Goal: Task Accomplishment & Management: Complete application form

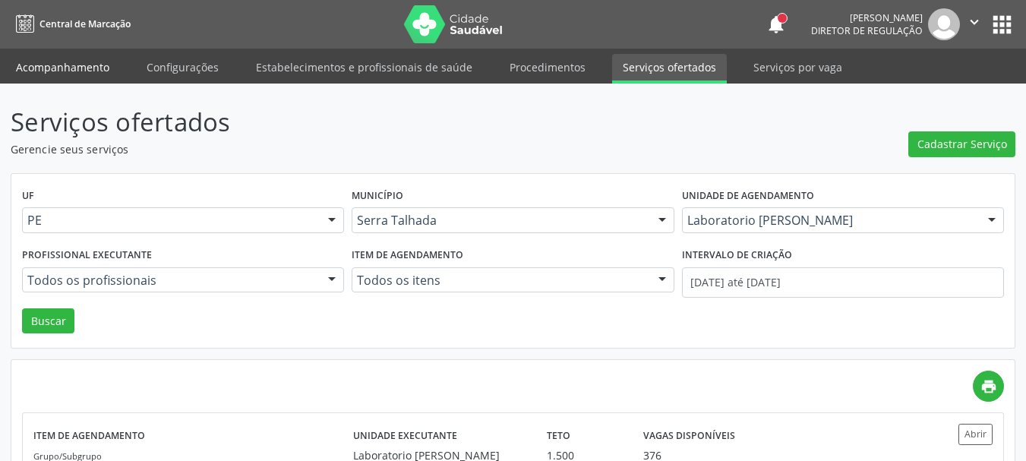
click at [69, 71] on link "Acompanhamento" at bounding box center [62, 67] width 115 height 27
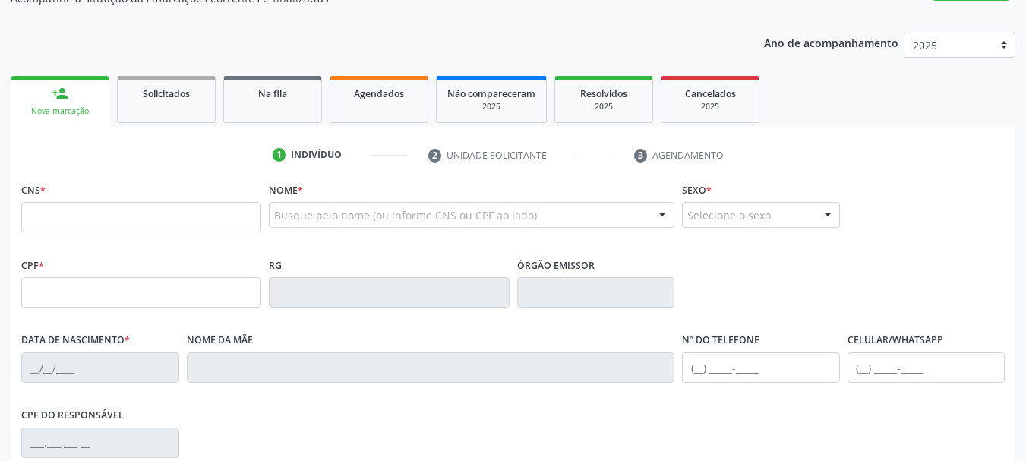
scroll to position [152, 0]
click at [230, 219] on input "text" at bounding box center [141, 216] width 240 height 30
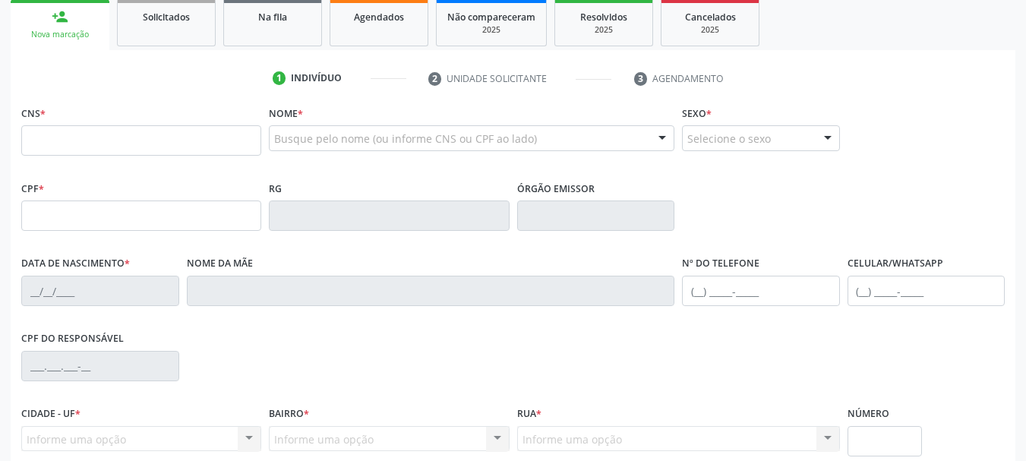
click at [360, 128] on div "Busque pelo nome (ou informe CNS ou CPF ao lado)" at bounding box center [471, 138] width 405 height 26
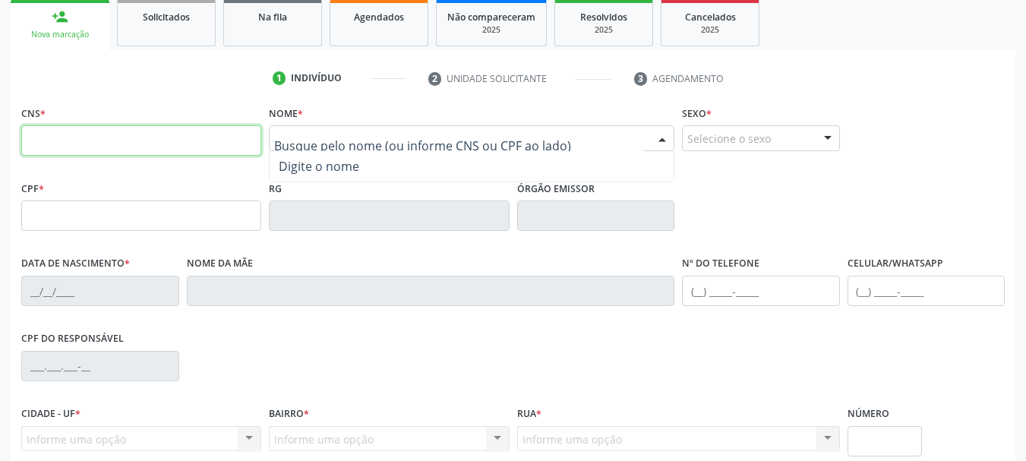
click at [173, 140] on input "text" at bounding box center [141, 140] width 240 height 30
click at [175, 147] on input "text" at bounding box center [141, 140] width 240 height 30
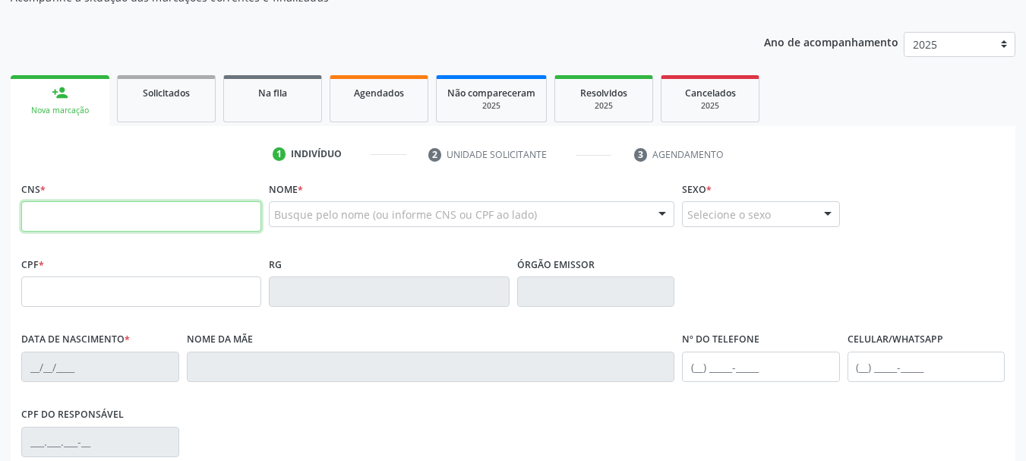
scroll to position [0, 0]
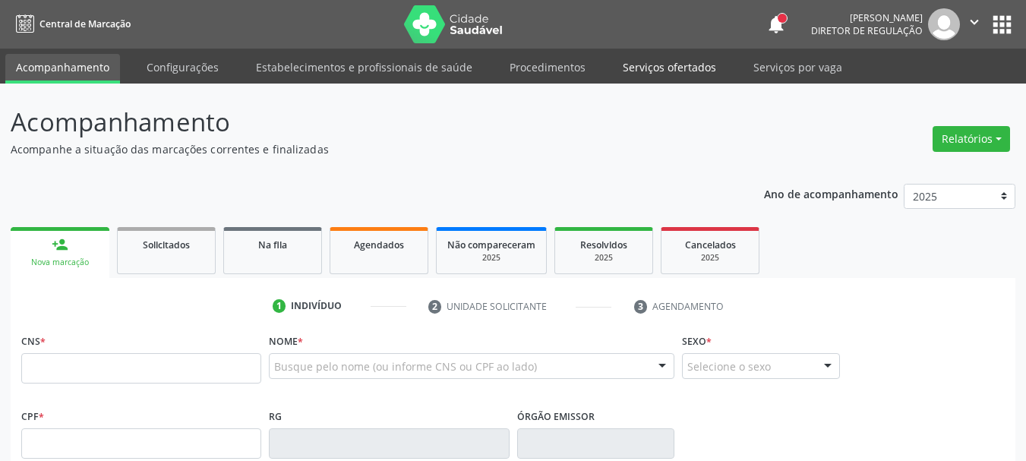
click at [646, 68] on link "Serviços ofertados" at bounding box center [669, 67] width 115 height 27
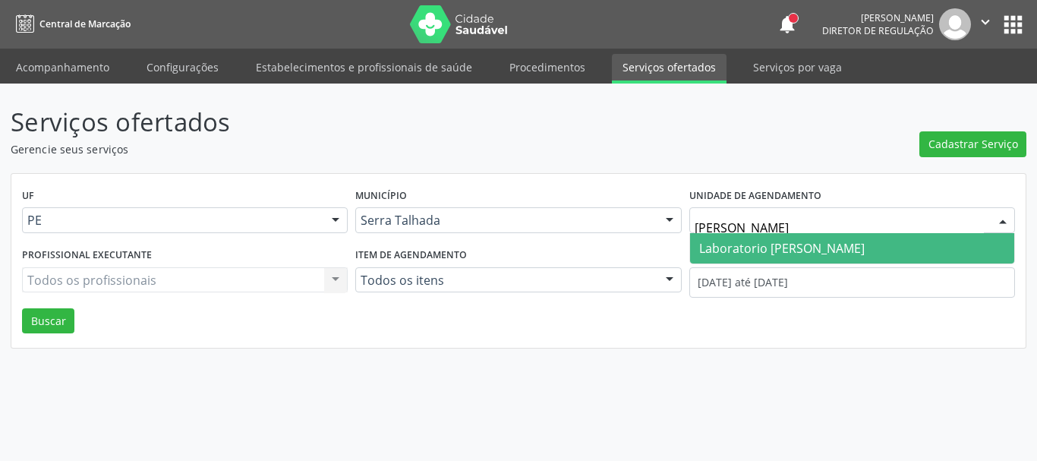
type input "PAULO TERTO"
click at [821, 255] on span "Laboratorio [PERSON_NAME]" at bounding box center [781, 248] width 165 height 17
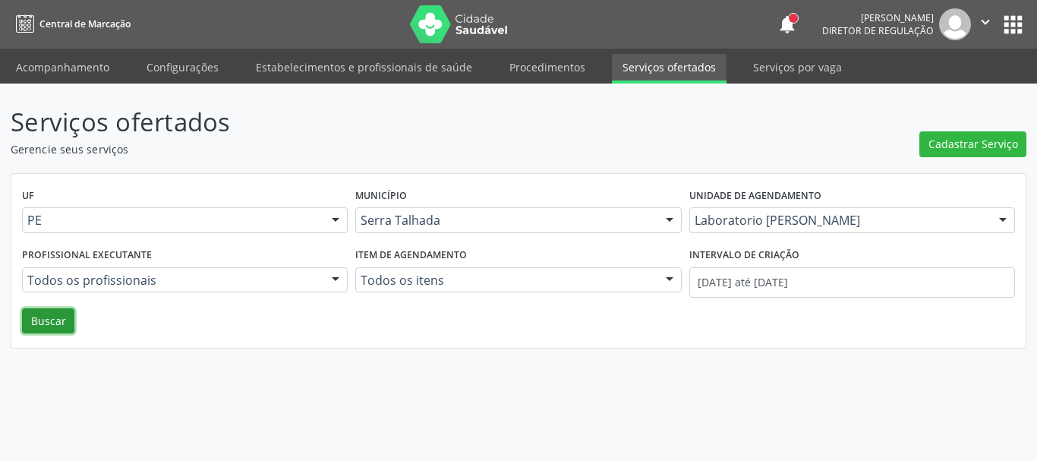
click at [55, 327] on button "Buscar" at bounding box center [48, 321] width 52 height 26
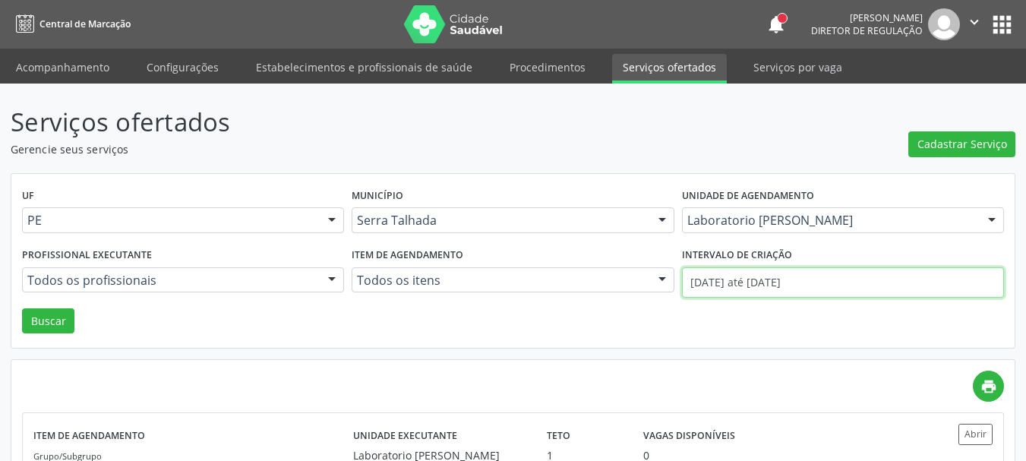
click at [737, 292] on input "0[DATE] até 2[DATE]" at bounding box center [843, 282] width 322 height 30
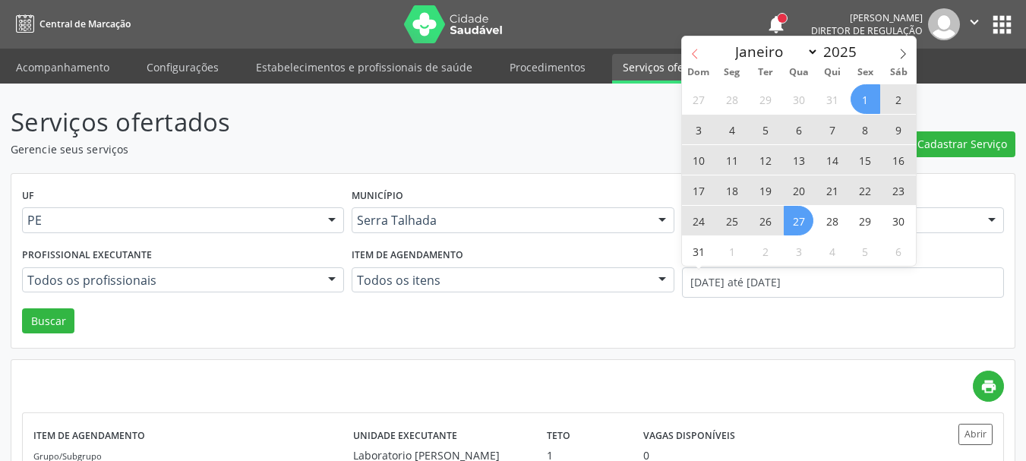
click at [691, 52] on icon at bounding box center [694, 54] width 11 height 11
select select "6"
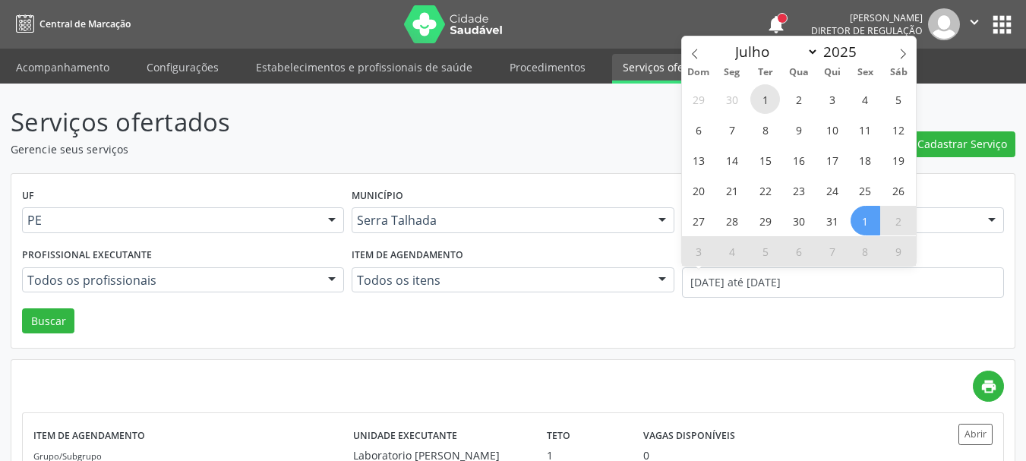
click at [770, 99] on span "1" at bounding box center [765, 99] width 30 height 30
type input "0[DATE]"
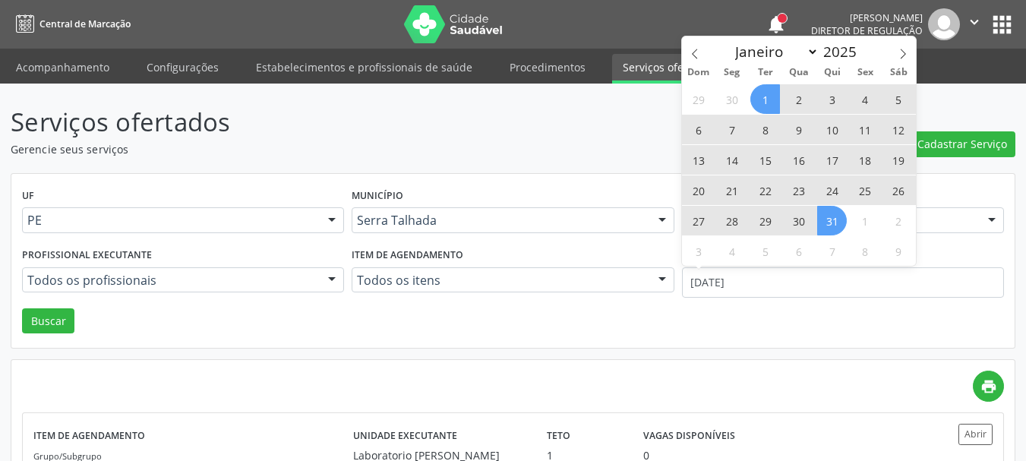
click at [830, 222] on span "31" at bounding box center [832, 221] width 30 height 30
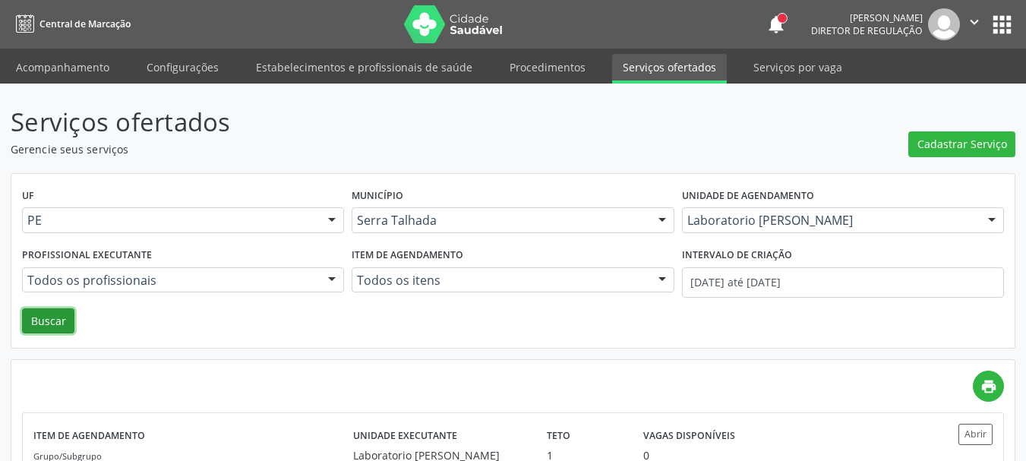
click at [64, 320] on button "Buscar" at bounding box center [48, 321] width 52 height 26
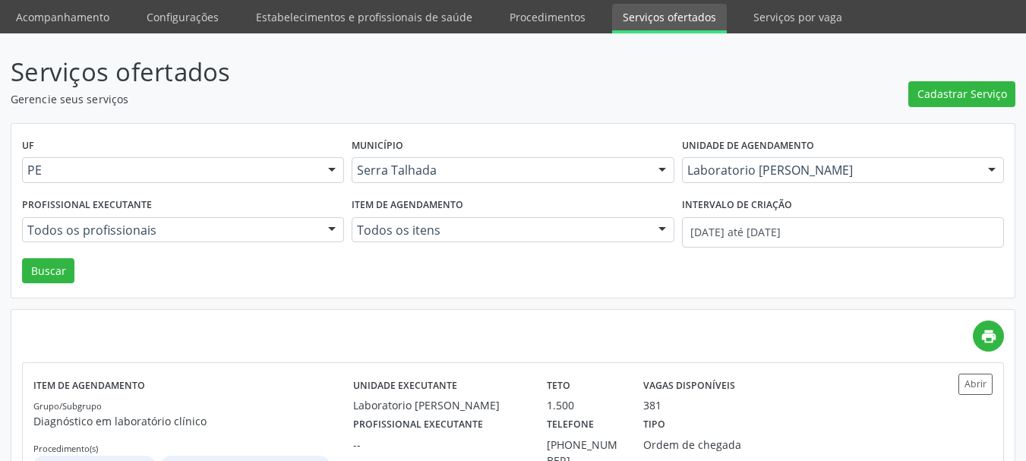
scroll to position [134, 0]
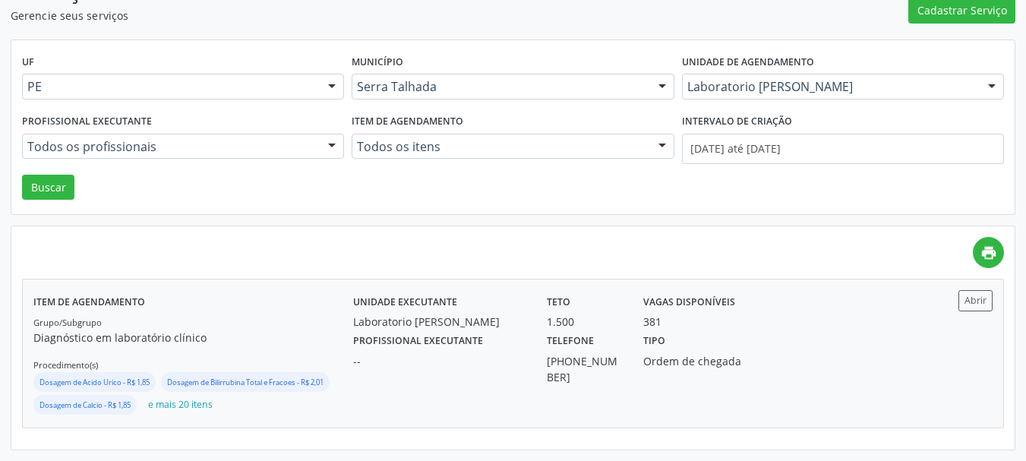
click at [765, 307] on div "Vagas disponíveis 381" at bounding box center [704, 309] width 145 height 39
click at [56, 189] on button "Buscar" at bounding box center [48, 188] width 52 height 26
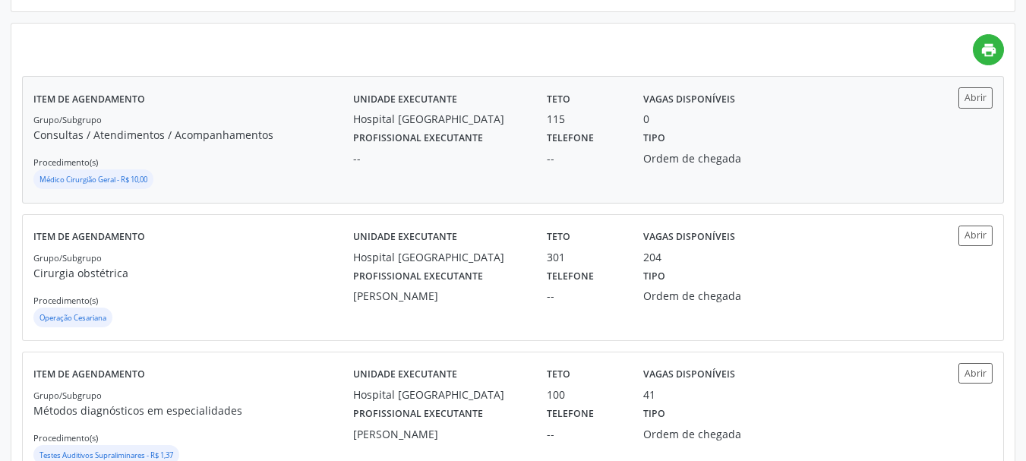
scroll to position [152, 0]
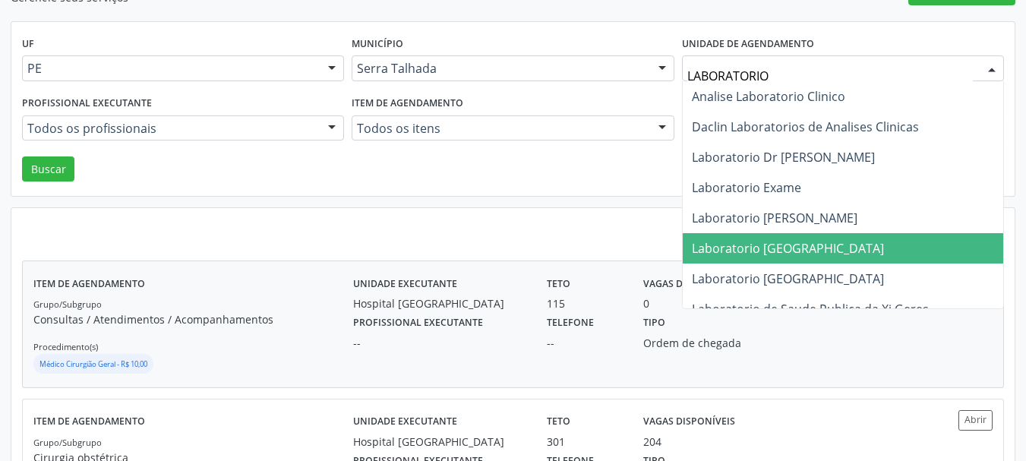
type input "LABORATORIO S"
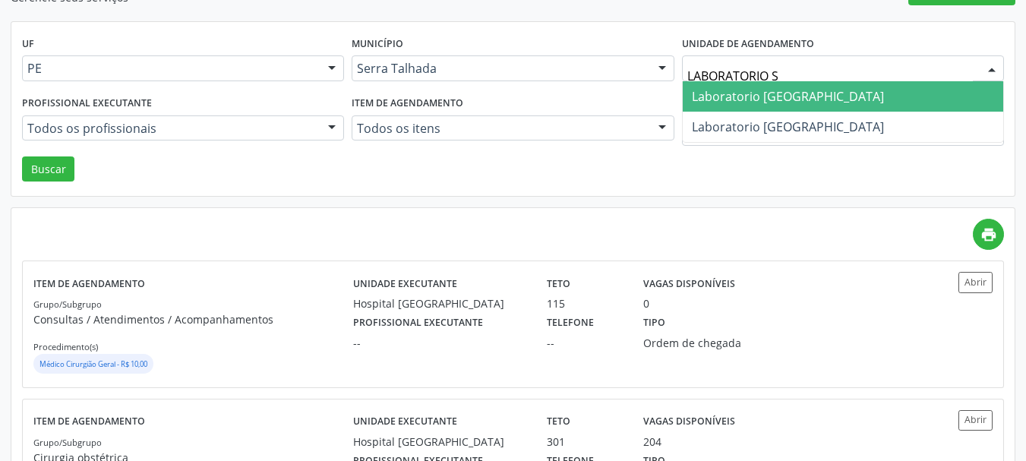
click at [799, 98] on span "Laboratorio [GEOGRAPHIC_DATA]" at bounding box center [788, 96] width 192 height 17
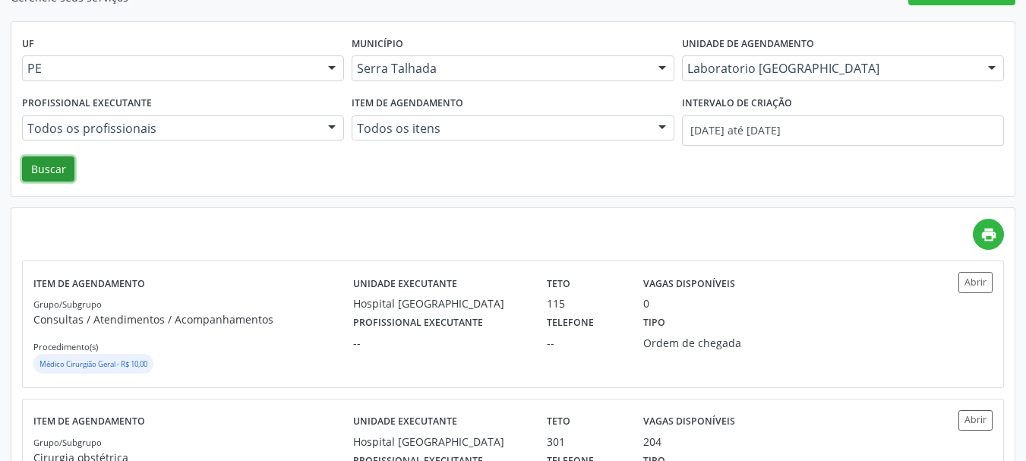
click at [58, 181] on button "Buscar" at bounding box center [48, 169] width 52 height 26
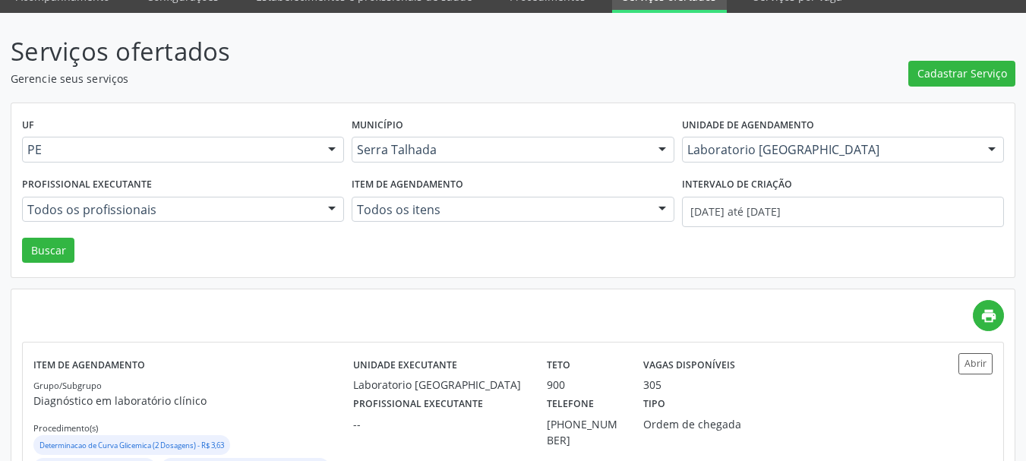
scroll to position [155, 0]
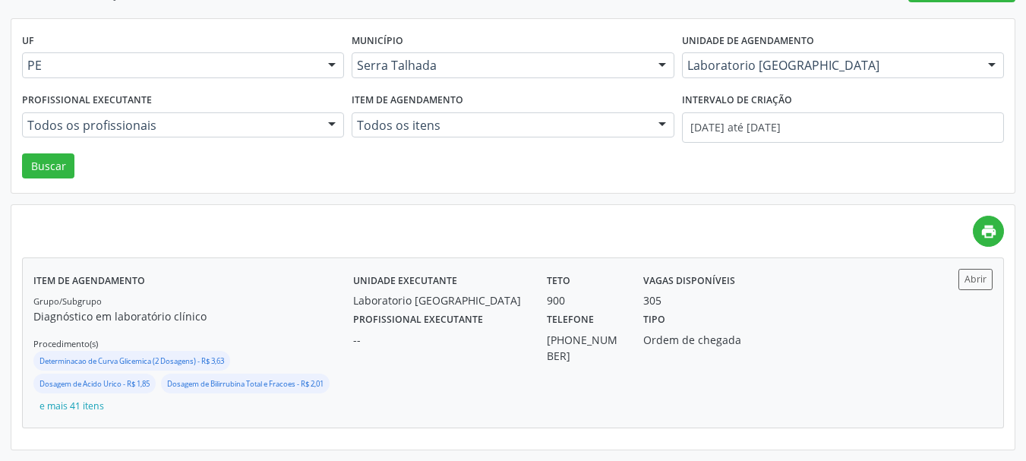
click at [541, 319] on div "Telefone (87) 2163-7071" at bounding box center [584, 335] width 96 height 55
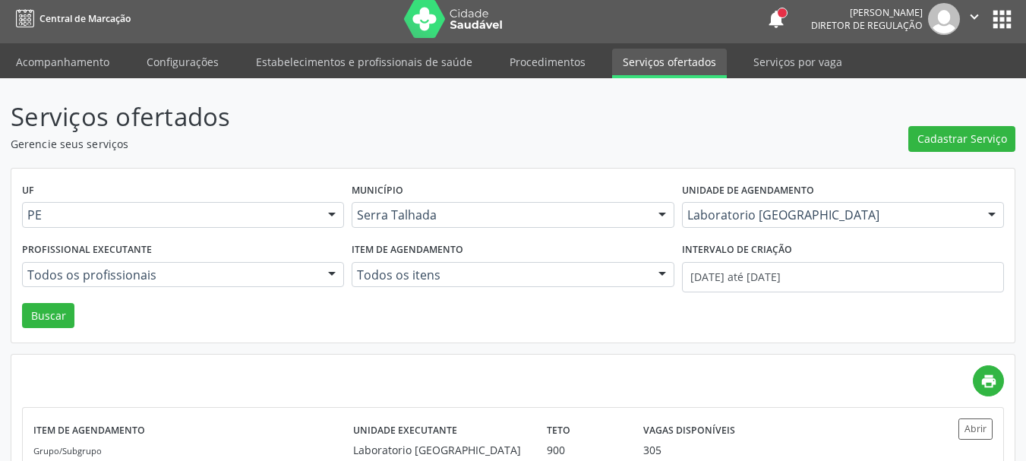
scroll to position [0, 0]
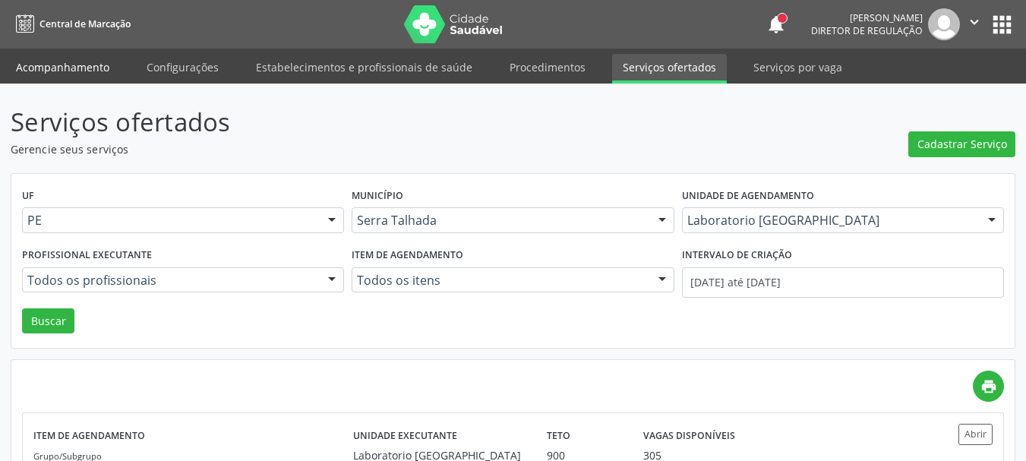
drag, startPoint x: 51, startPoint y: 45, endPoint x: 49, endPoint y: 61, distance: 16.9
click at [49, 57] on header "Central de Marcação notifications Adão Alves de Medeiros Diretor de regulação …" at bounding box center [513, 42] width 1026 height 84
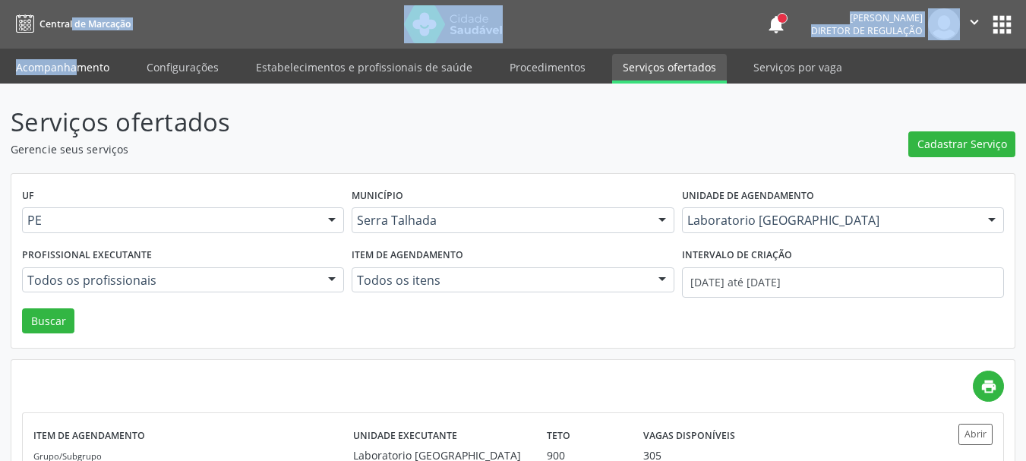
click at [48, 63] on link "Acompanhamento" at bounding box center [62, 67] width 115 height 27
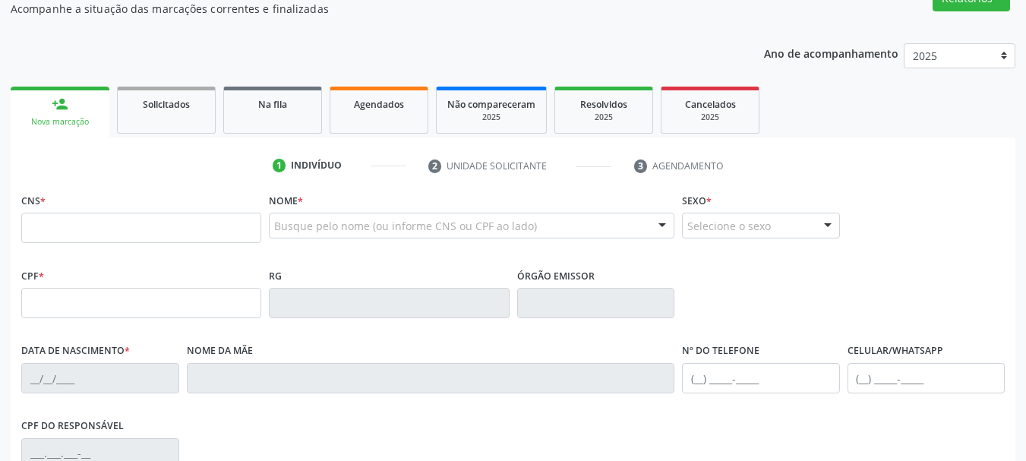
scroll to position [152, 0]
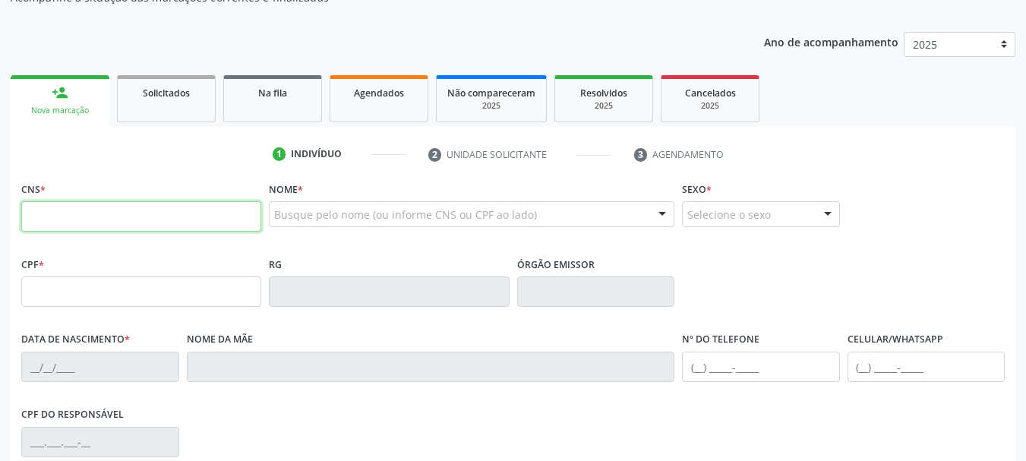
drag, startPoint x: 83, startPoint y: 226, endPoint x: 614, endPoint y: 428, distance: 568.5
click at [83, 226] on input "text" at bounding box center [141, 216] width 240 height 30
type input "898 0051 4818 3642"
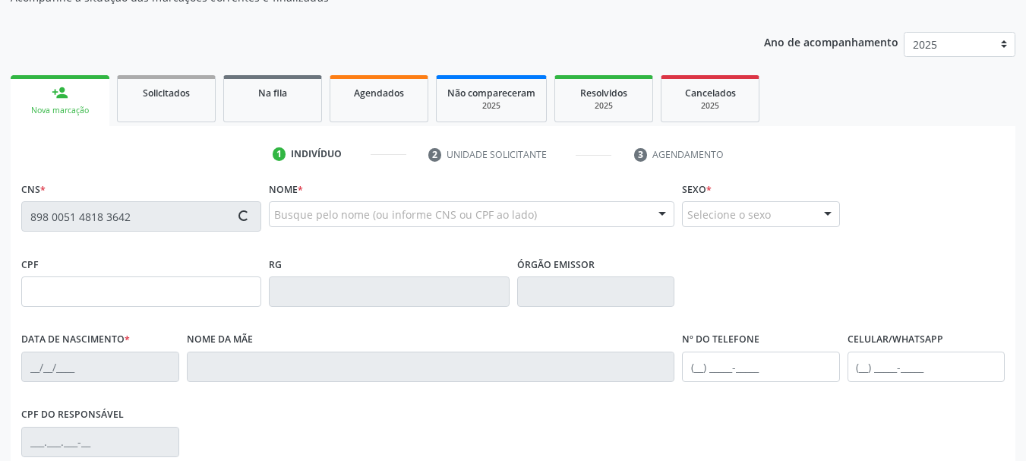
type input "142.003.184-82"
type input "22/12/2016"
type input "Patricia Roberta Rodrigues da Costa"
type input "(87) 98808-9963"
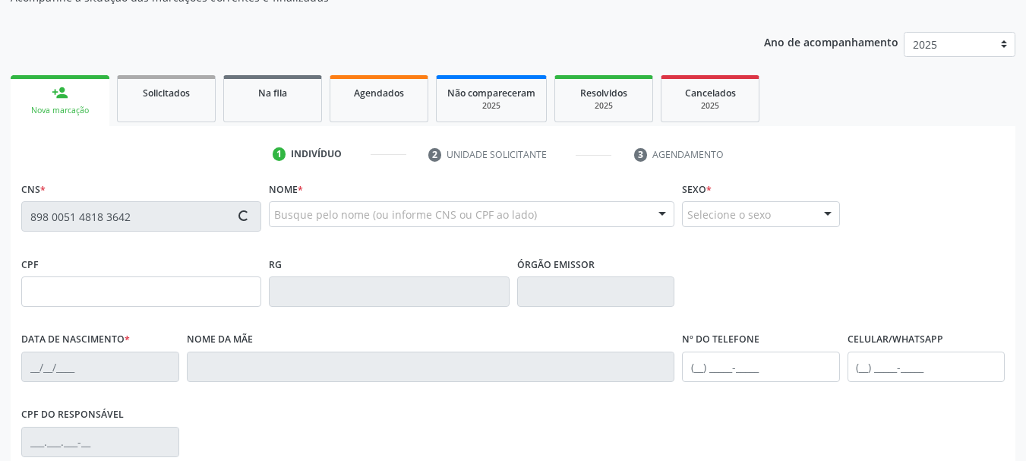
type input "101.727.604-88"
type input "14"
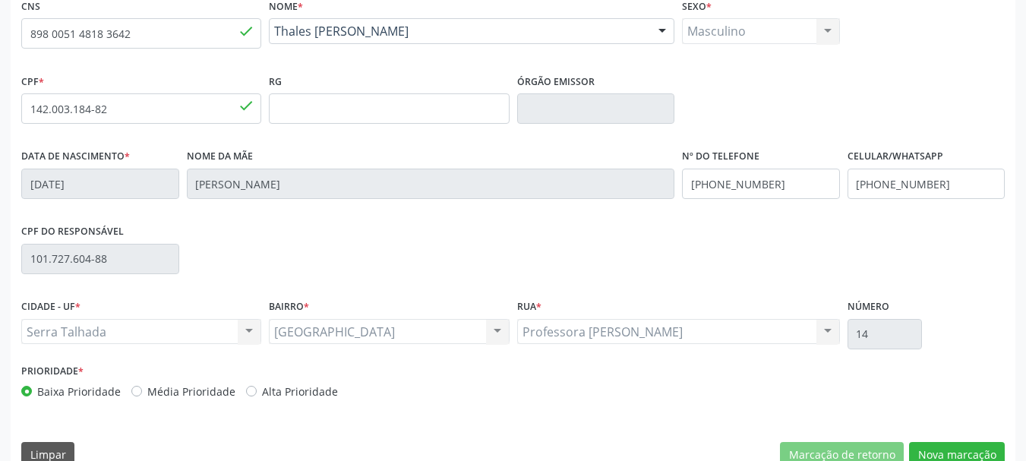
scroll to position [362, 0]
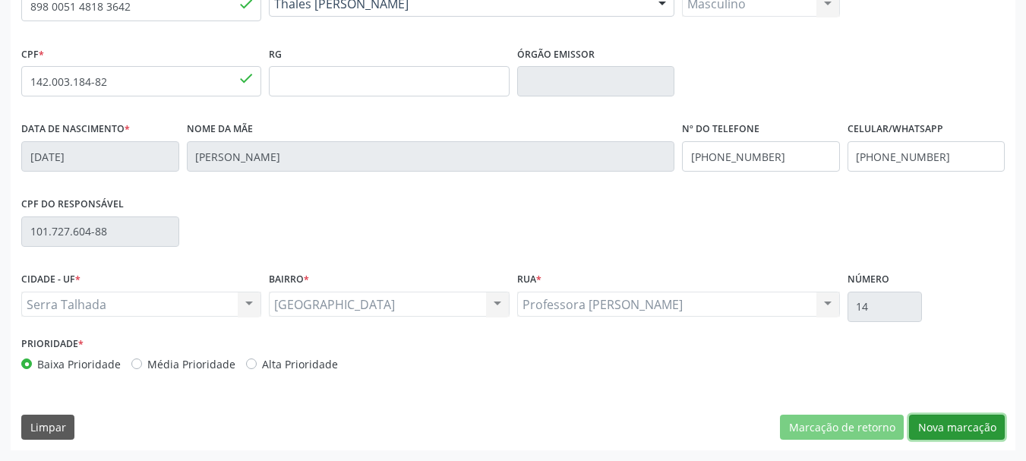
click at [966, 422] on button "Nova marcação" at bounding box center [957, 427] width 96 height 26
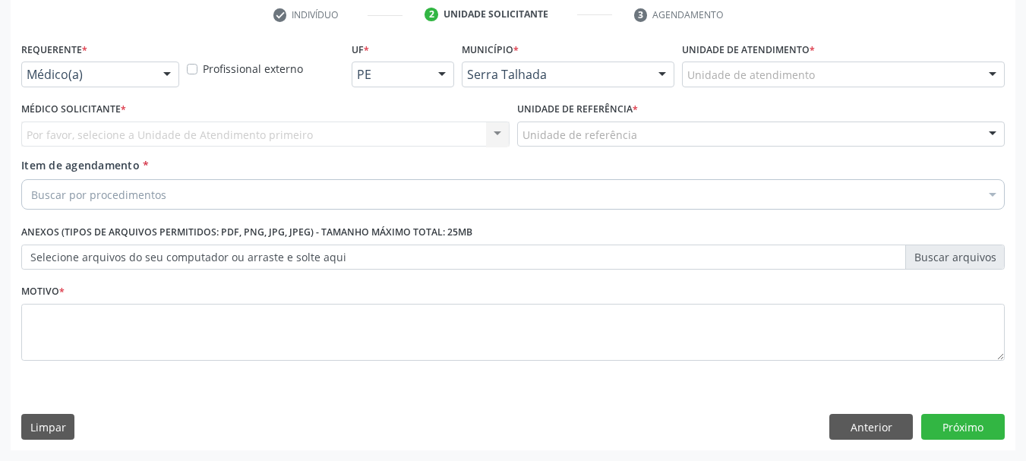
scroll to position [292, 0]
click at [36, 62] on div "Médico(a)" at bounding box center [100, 74] width 158 height 26
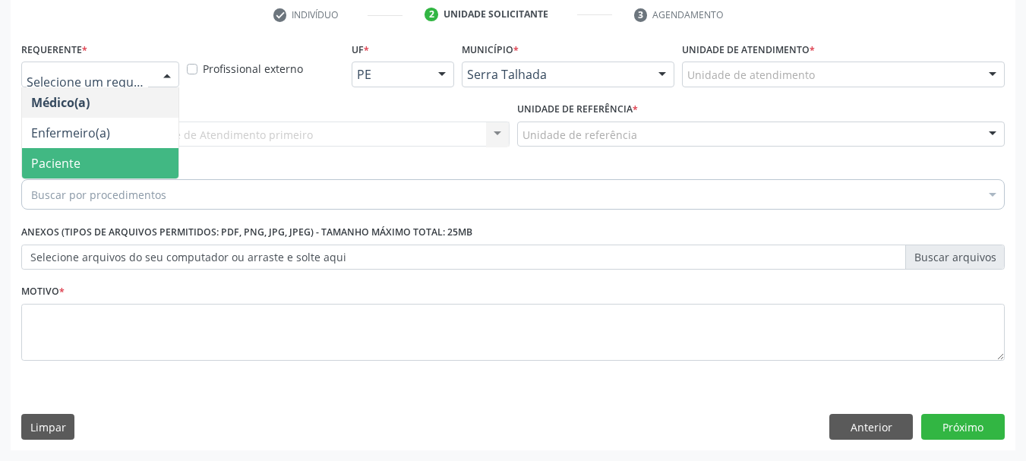
click at [54, 162] on span "Paciente" at bounding box center [55, 163] width 49 height 17
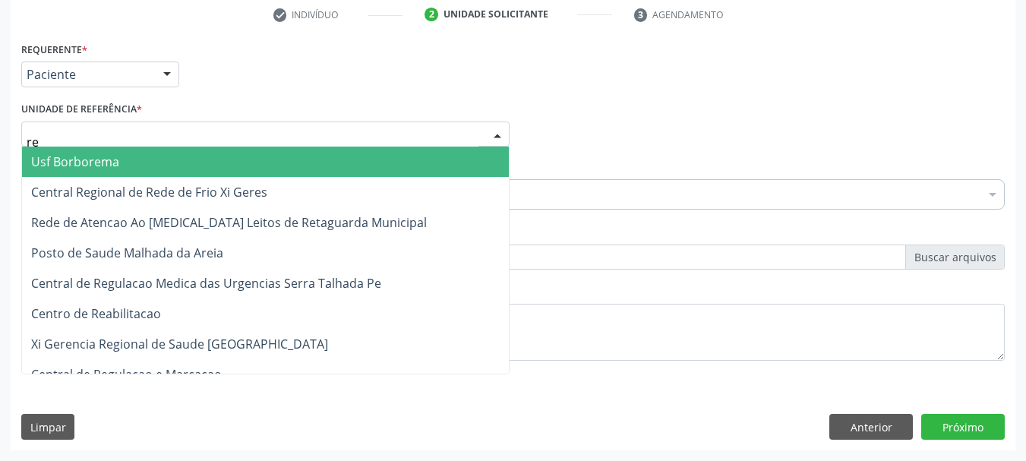
type input "rea"
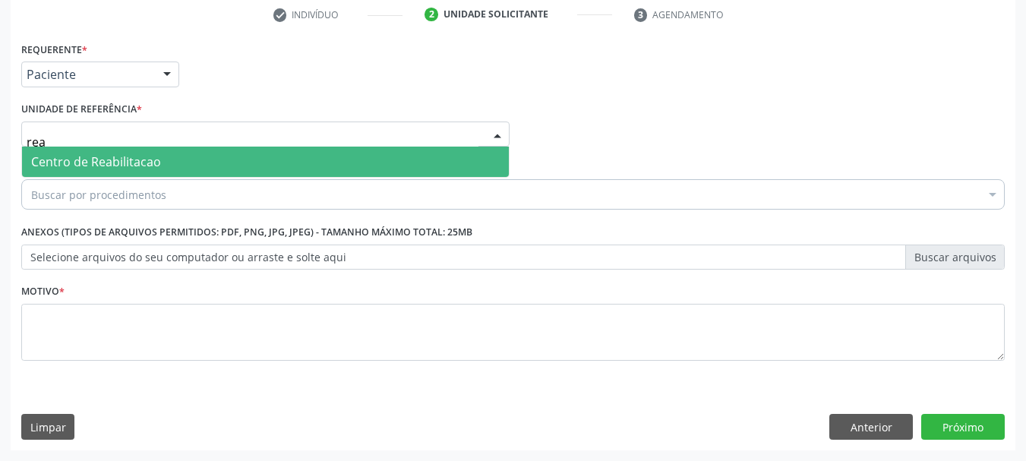
click at [82, 165] on span "Centro de Reabilitacao" at bounding box center [96, 161] width 130 height 17
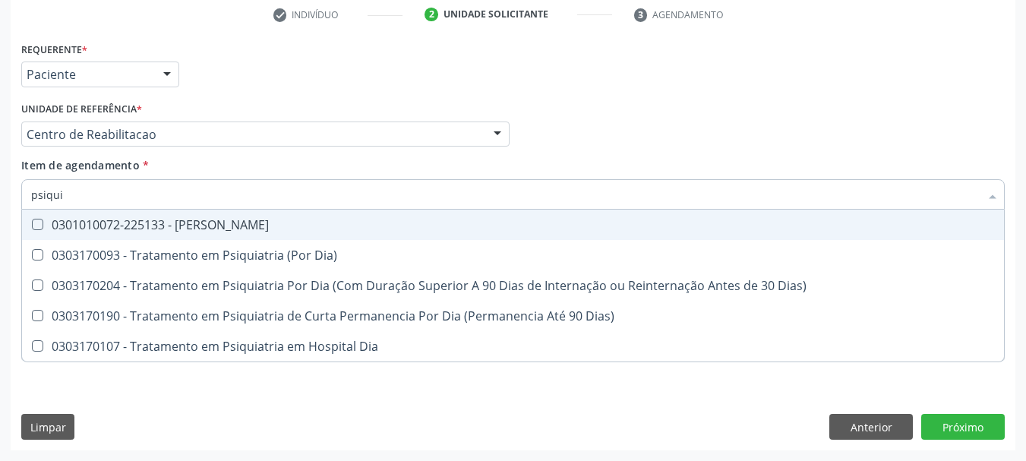
type input "psiquia"
click at [120, 235] on span "0301010072-225133 - Médico Psiquiatra" at bounding box center [513, 225] width 982 height 30
checkbox Psiquiatra "true"
click at [234, 96] on div "Requerente * Paciente Médico(a) Enfermeiro(a) Paciente Nenhum resultado encontr…" at bounding box center [512, 67] width 991 height 59
checkbox Dia\) "true"
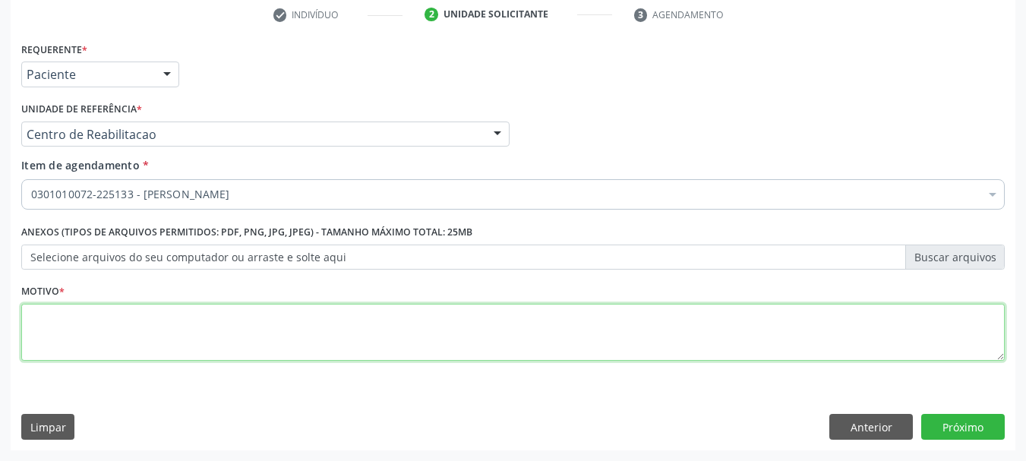
click at [83, 329] on textarea at bounding box center [512, 333] width 983 height 58
type textarea "d"
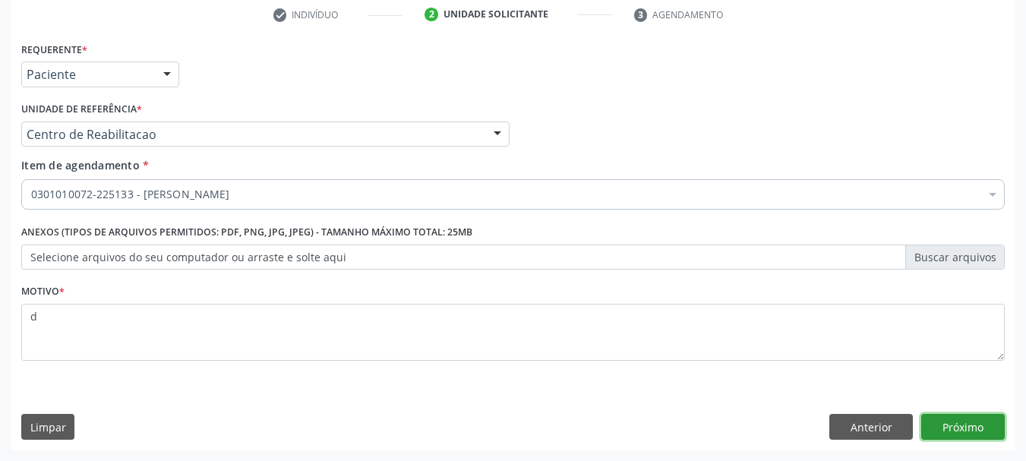
click at [995, 438] on button "Próximo" at bounding box center [963, 427] width 84 height 26
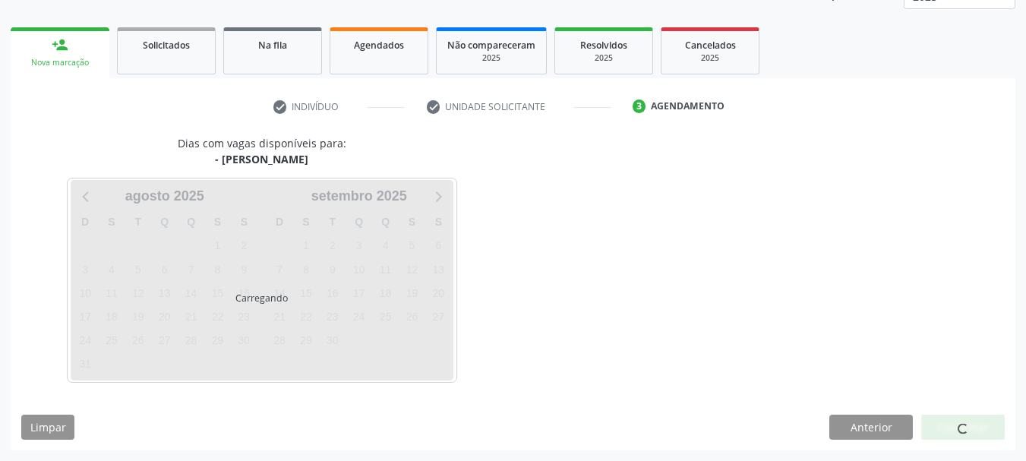
scroll to position [200, 0]
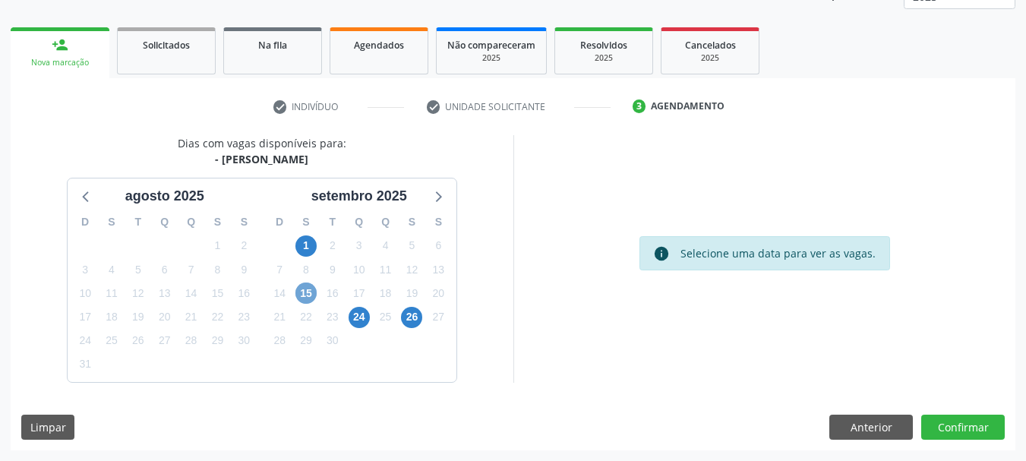
click at [299, 293] on span "15" at bounding box center [305, 292] width 21 height 21
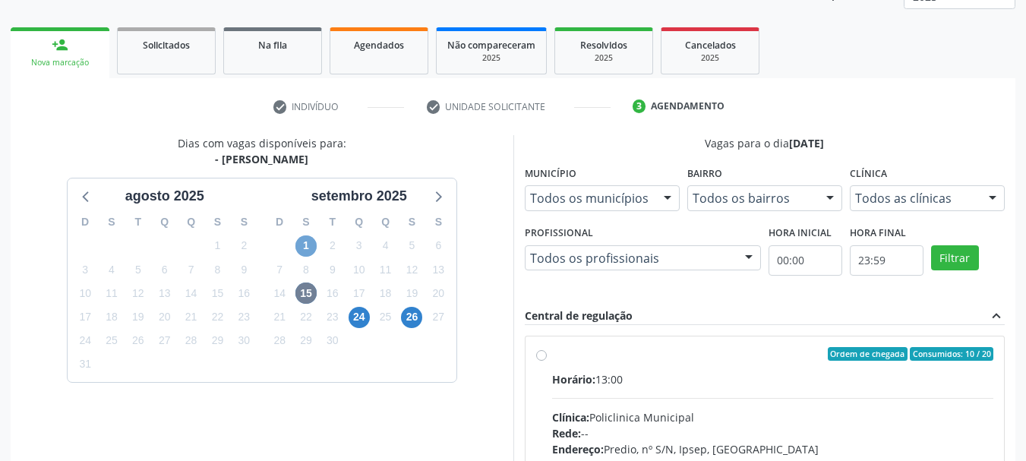
click at [300, 247] on span "1" at bounding box center [305, 245] width 21 height 21
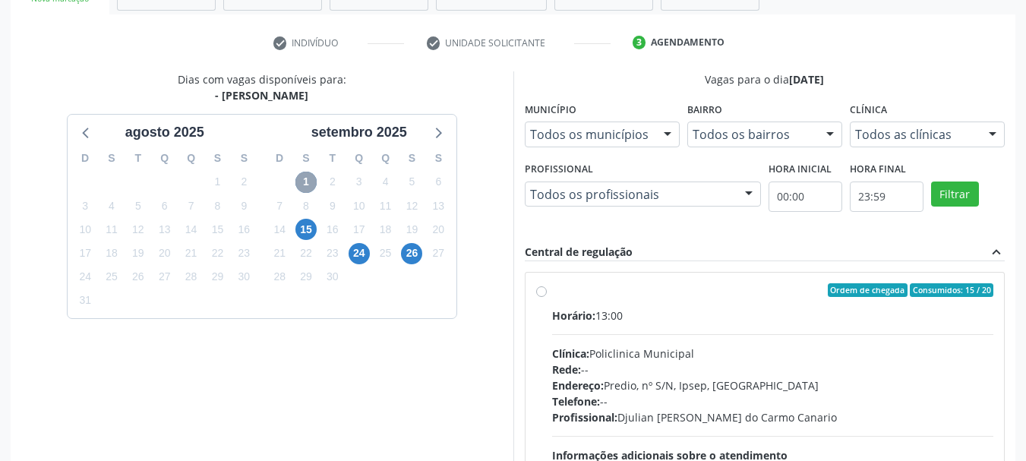
scroll to position [351, 0]
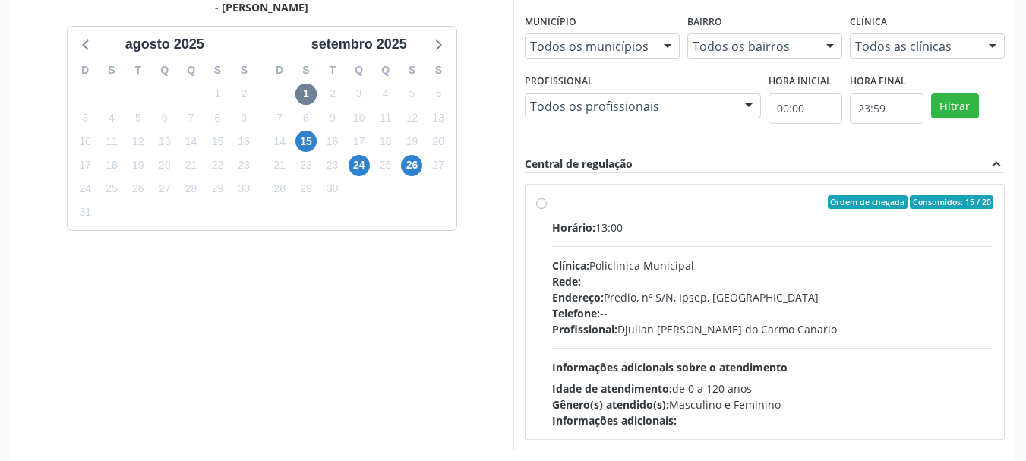
click at [655, 193] on div "Ordem de chegada Consumidos: 15 / 20 Horário: 13:00 Clínica: Policlinica Munici…" at bounding box center [764, 311] width 479 height 254
radio input "true"
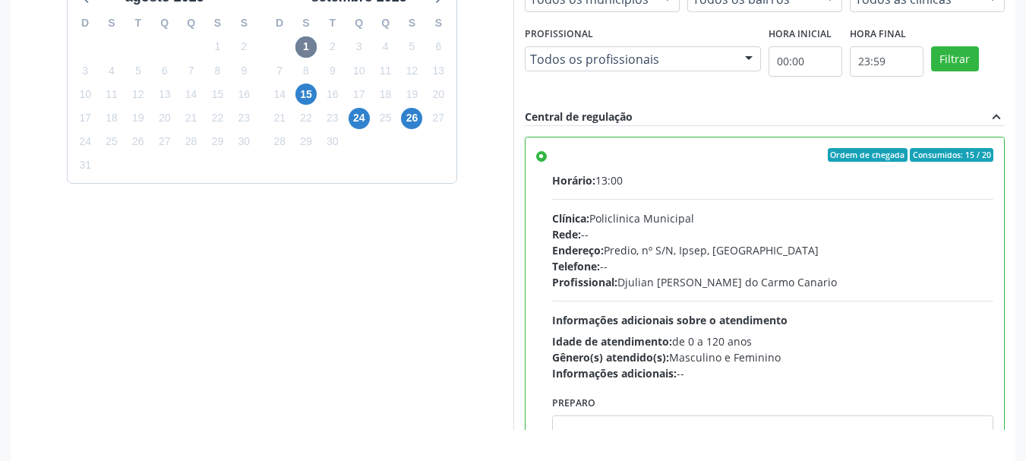
scroll to position [446, 0]
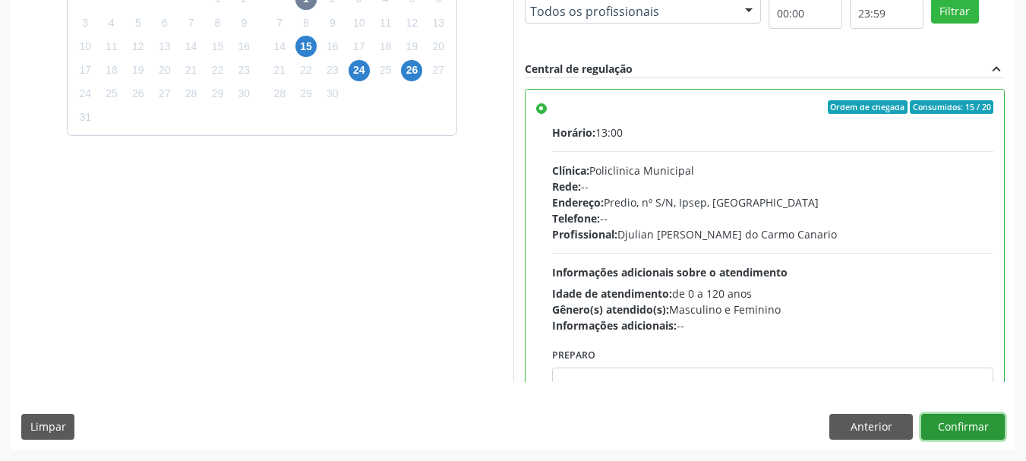
click at [985, 431] on button "Confirmar" at bounding box center [963, 427] width 84 height 26
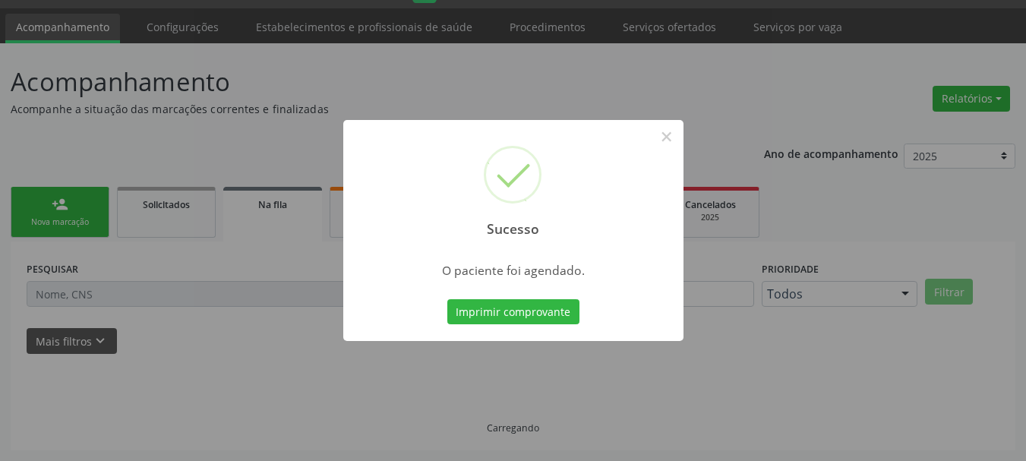
scroll to position [40, 0]
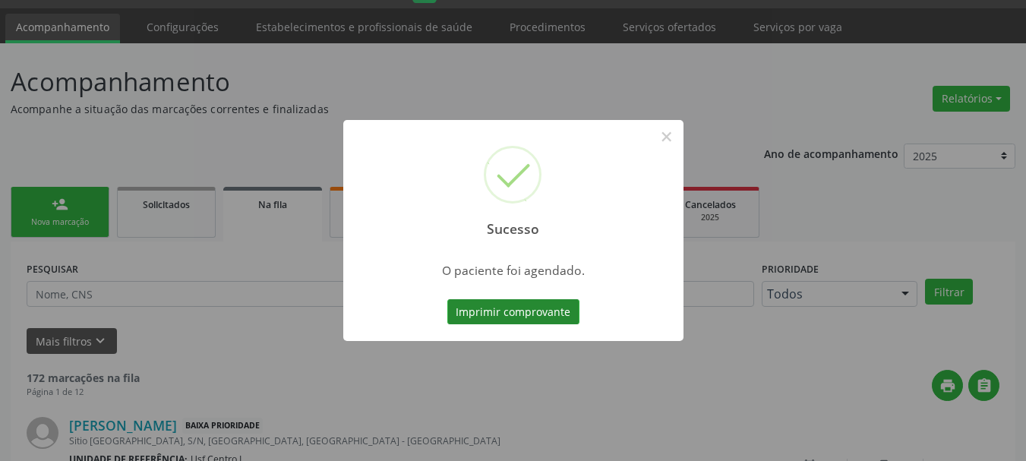
click at [526, 305] on button "Imprimir comprovante" at bounding box center [513, 312] width 132 height 26
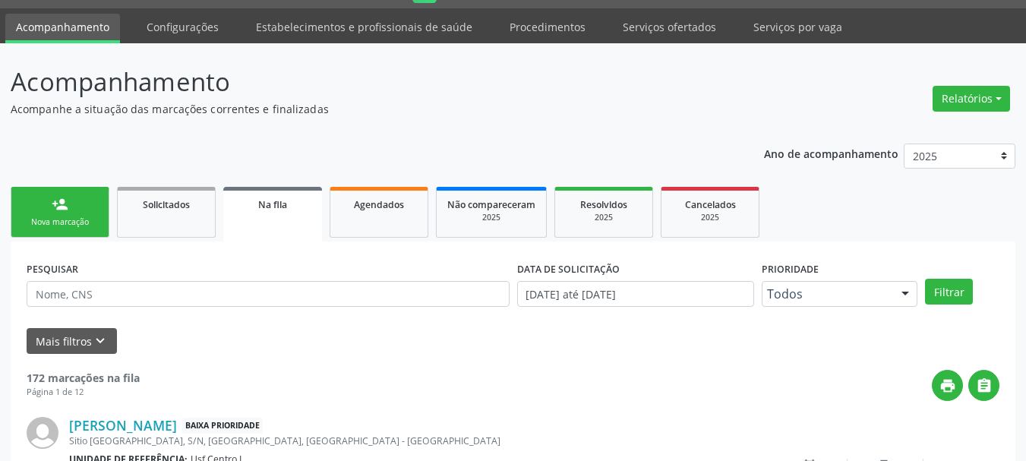
click at [52, 219] on div "Nova marcação" at bounding box center [60, 221] width 76 height 11
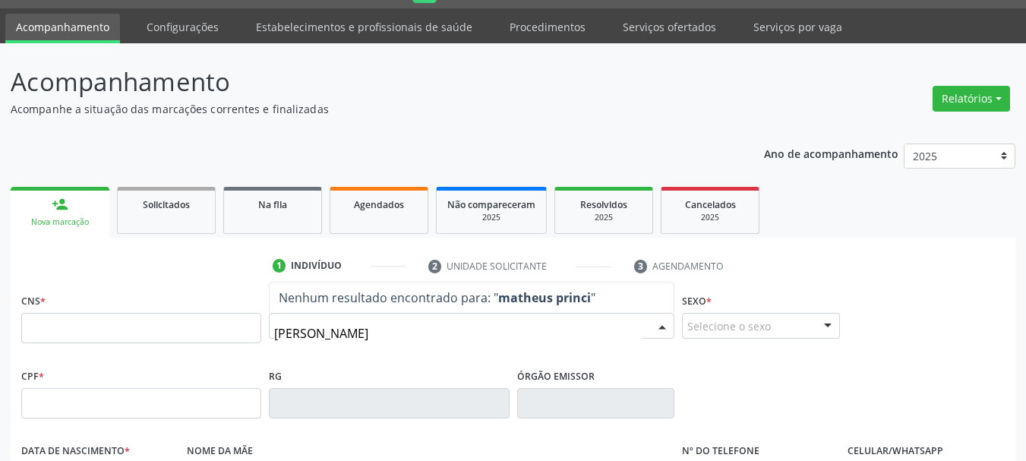
type input "matheus principe"
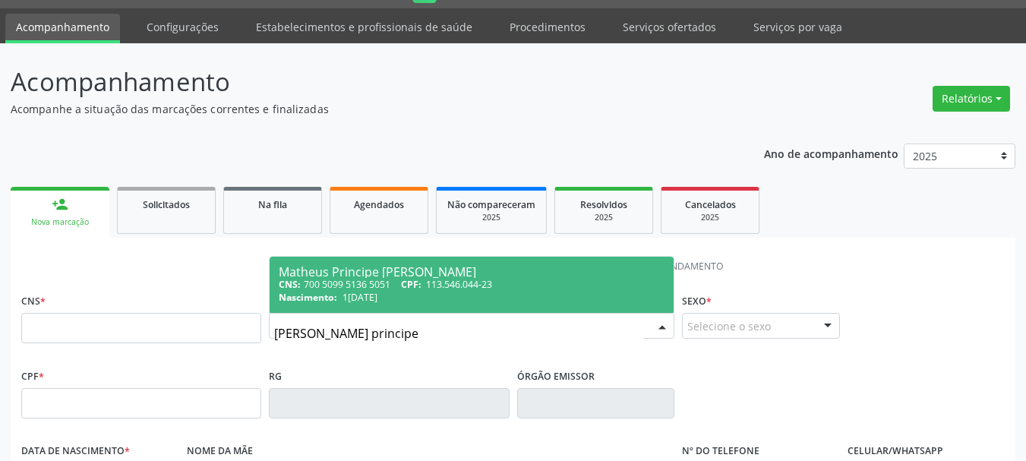
click at [474, 289] on span "113.546.044-23" at bounding box center [459, 284] width 66 height 13
type input "700 5099 5136 5051"
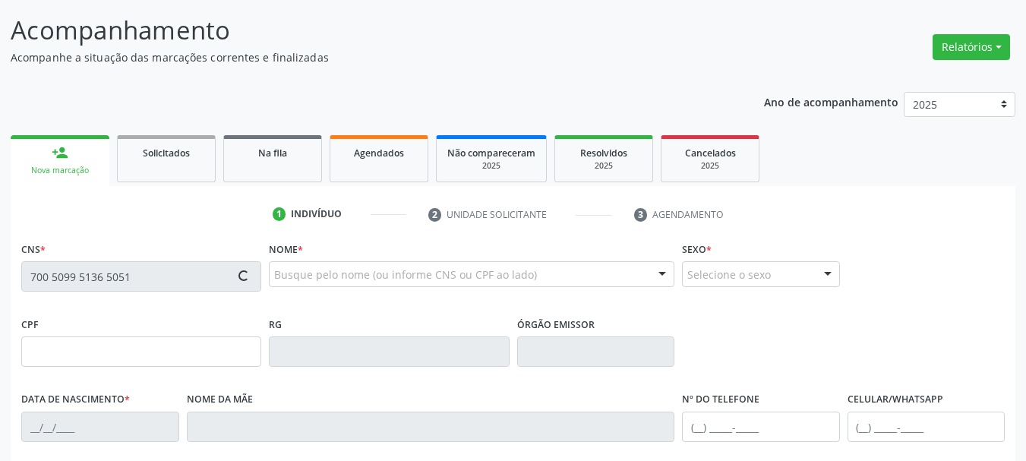
type input "113.546.044-23"
type input "12/03/2002"
type input "Maria do Socorro Ferreira de Freitas"
type input "(87) 9999-9999"
type input "007.640.998-84"
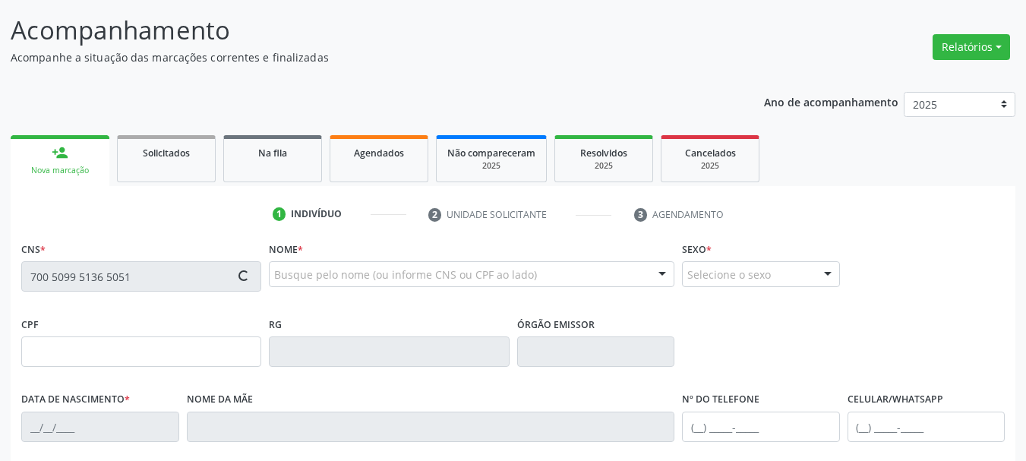
type input "16"
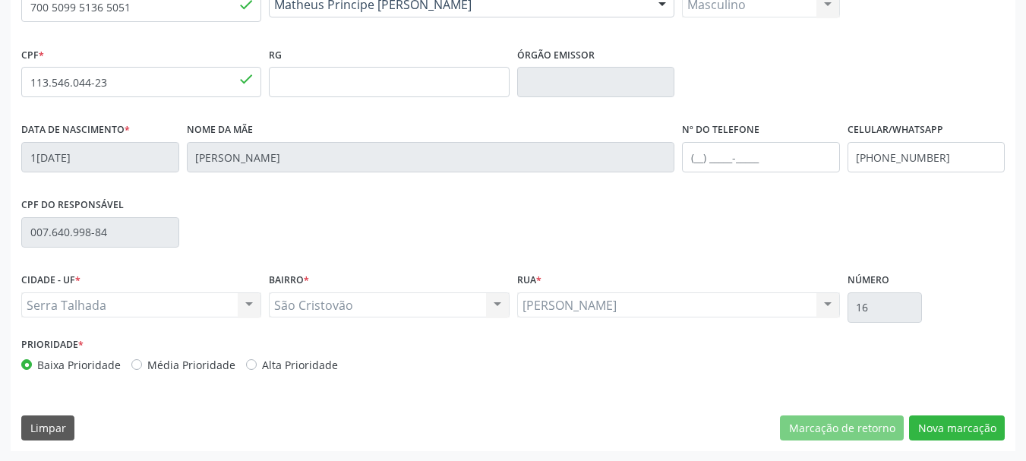
scroll to position [362, 0]
click at [982, 435] on button "Nova marcação" at bounding box center [957, 427] width 96 height 26
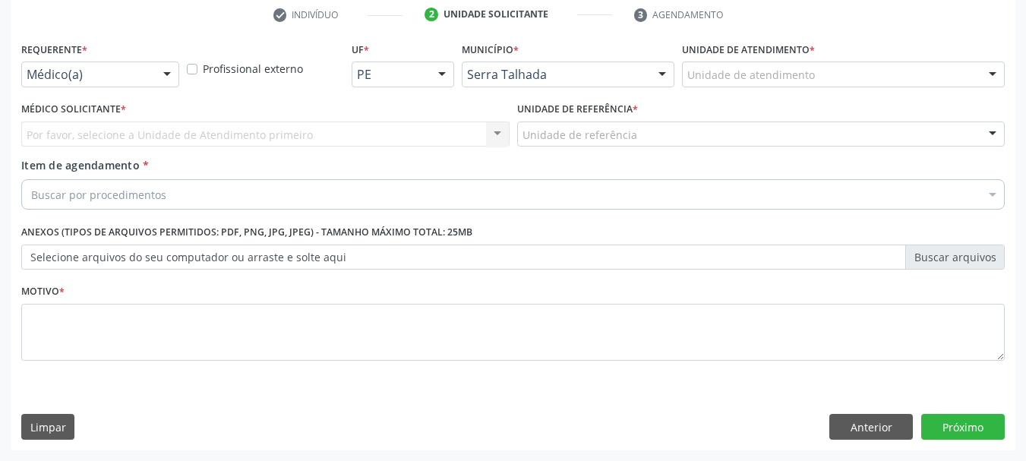
scroll to position [292, 0]
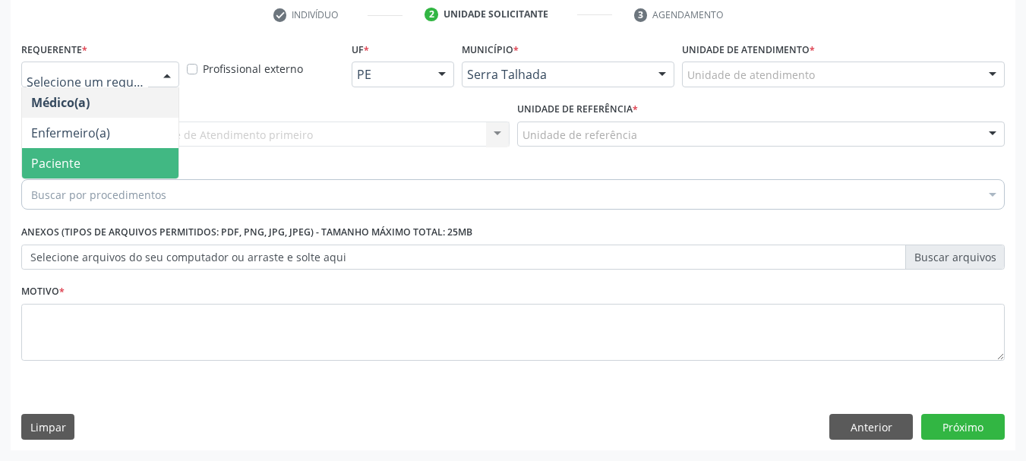
click at [71, 167] on span "Paciente" at bounding box center [55, 163] width 49 height 17
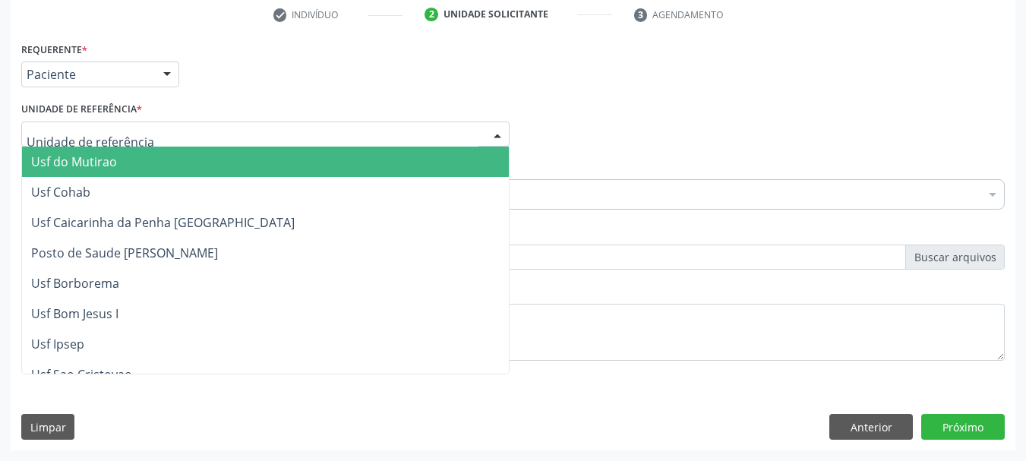
click at [180, 132] on div at bounding box center [265, 134] width 488 height 26
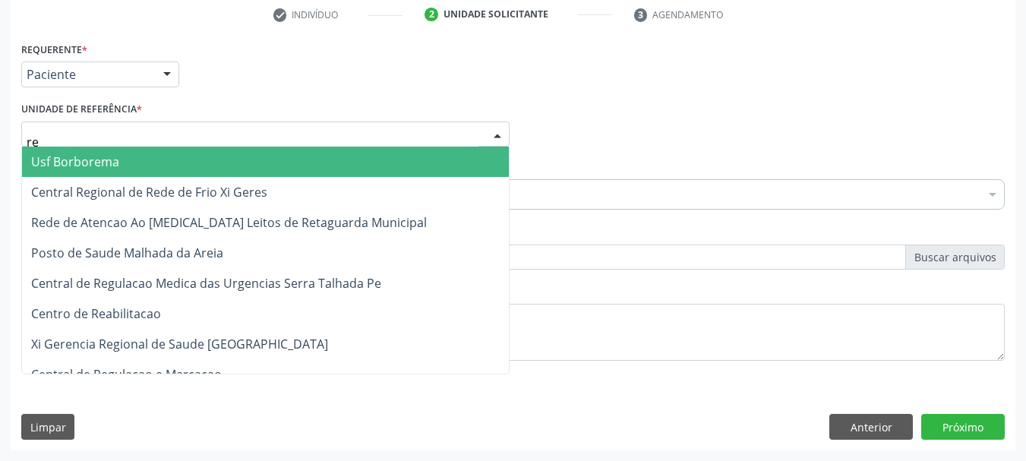
type input "rea"
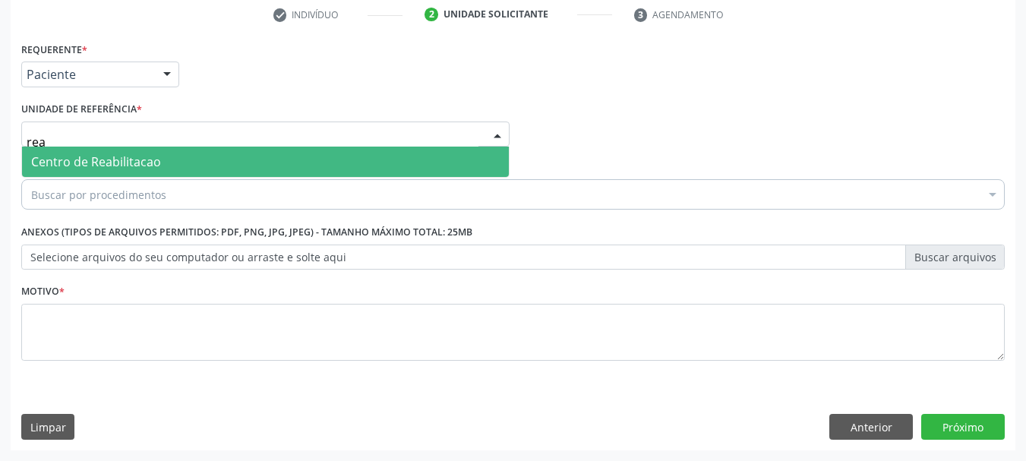
click at [159, 165] on span "Centro de Reabilitacao" at bounding box center [265, 162] width 487 height 30
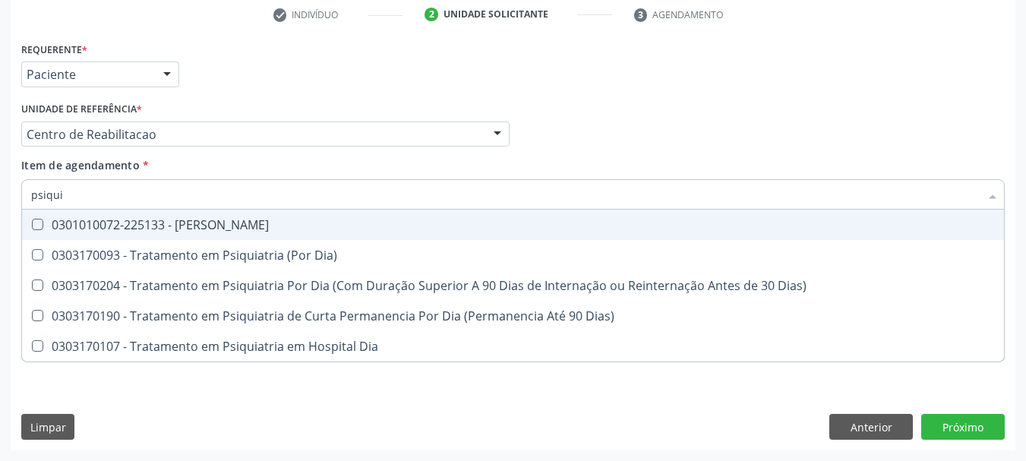
type input "psiquia"
click at [181, 215] on span "0301010072-225133 - Médico Psiquiatra" at bounding box center [513, 225] width 982 height 30
checkbox Psiquiatra "true"
click at [224, 93] on div "Requerente * Paciente Médico(a) Enfermeiro(a) Paciente Nenhum resultado encontr…" at bounding box center [512, 67] width 991 height 59
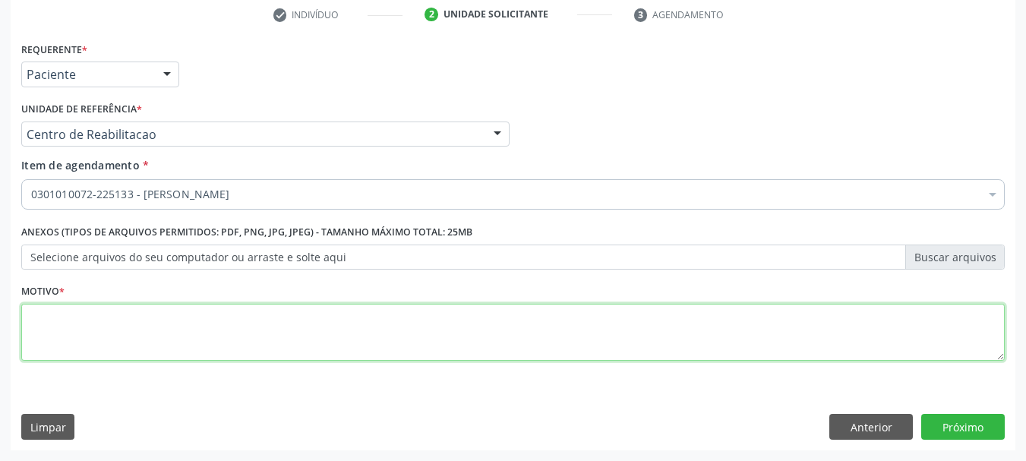
click at [120, 331] on textarea at bounding box center [512, 333] width 983 height 58
type textarea "d"
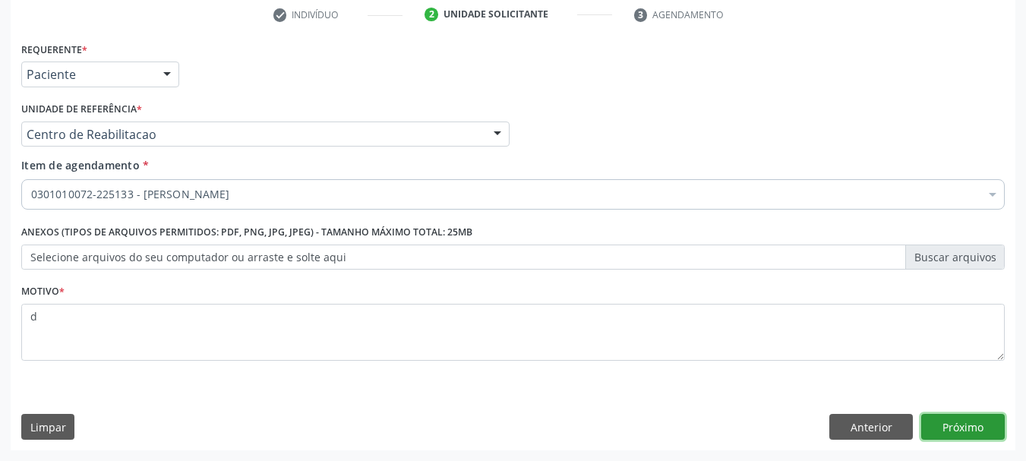
click at [988, 438] on button "Próximo" at bounding box center [963, 427] width 84 height 26
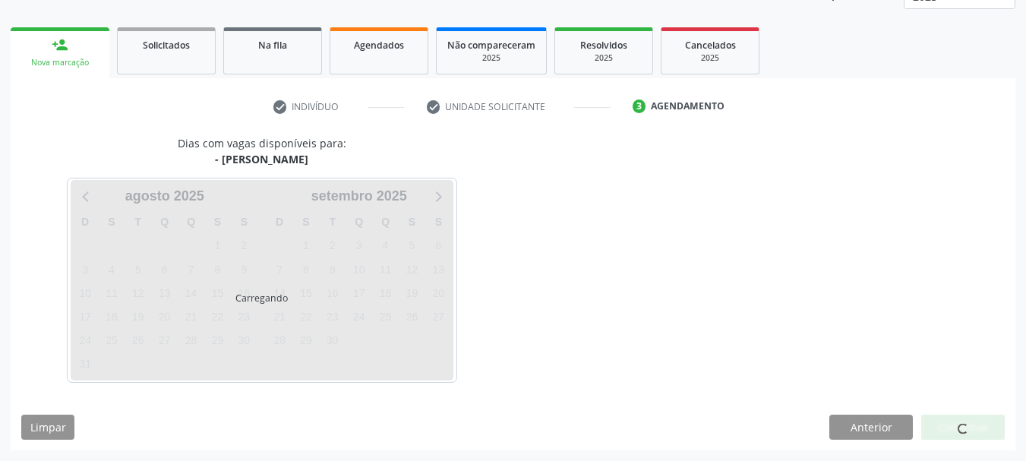
scroll to position [200, 0]
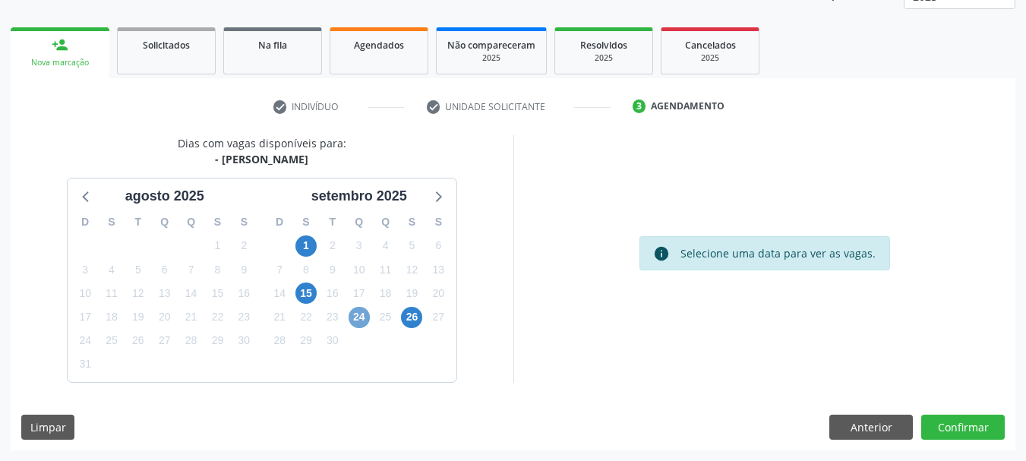
click at [362, 321] on span "24" at bounding box center [358, 317] width 21 height 21
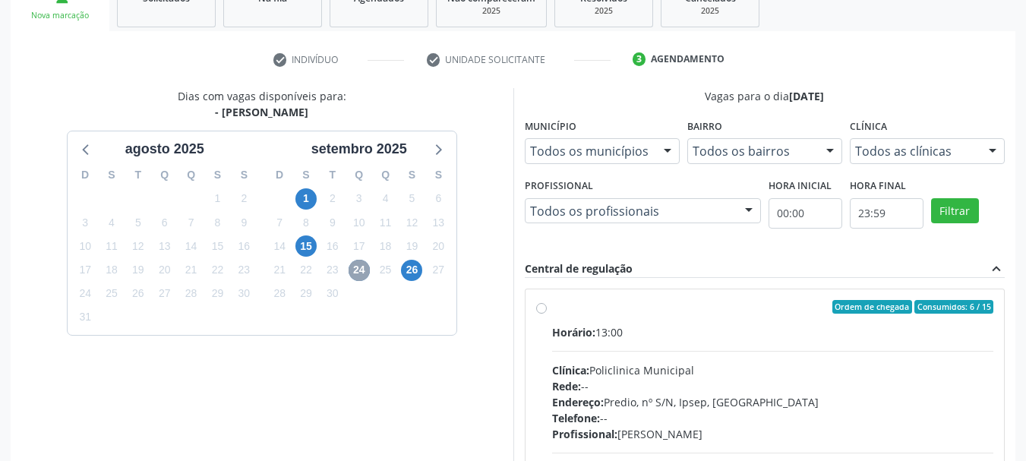
scroll to position [419, 0]
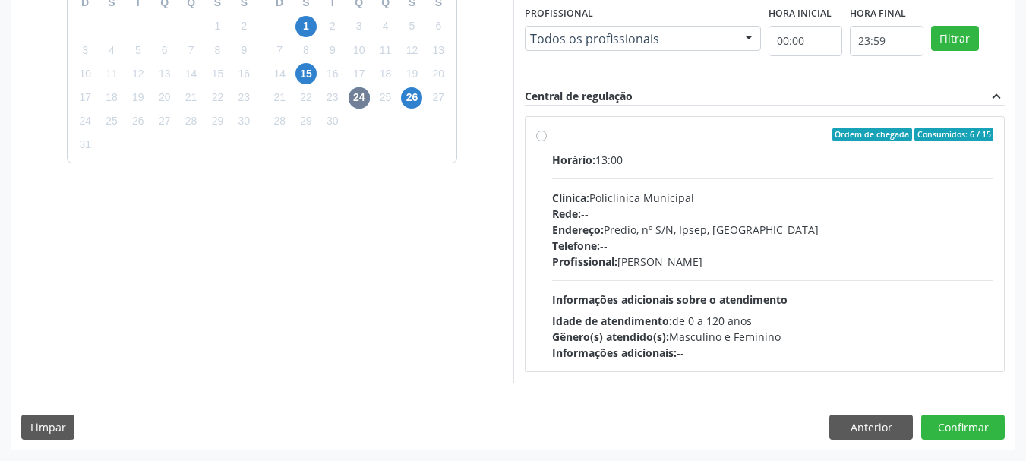
click at [703, 192] on div "Clínica: Policlinica Municipal" at bounding box center [773, 198] width 442 height 16
click at [547, 141] on input "Ordem de chegada Consumidos: 6 / 15 Horário: 13:00 Clínica: Policlinica Municip…" at bounding box center [541, 135] width 11 height 14
radio input "true"
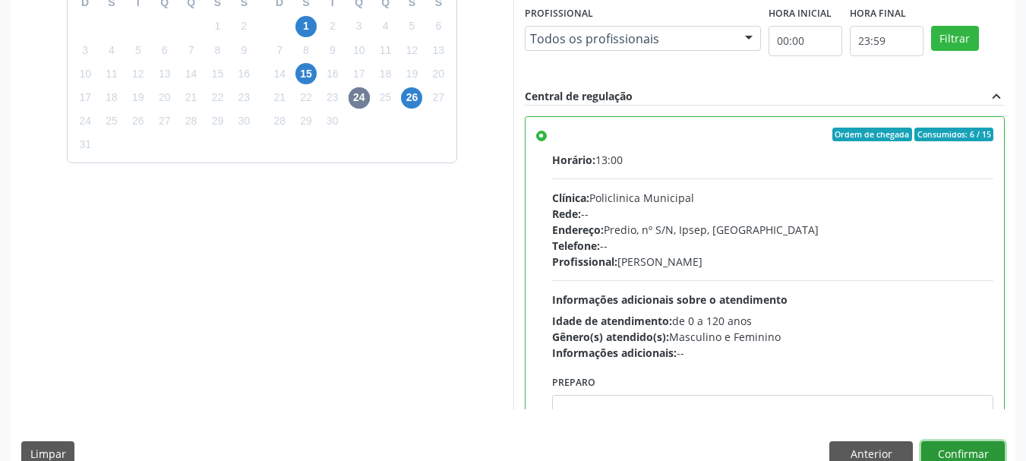
click at [988, 455] on button "Confirmar" at bounding box center [963, 454] width 84 height 26
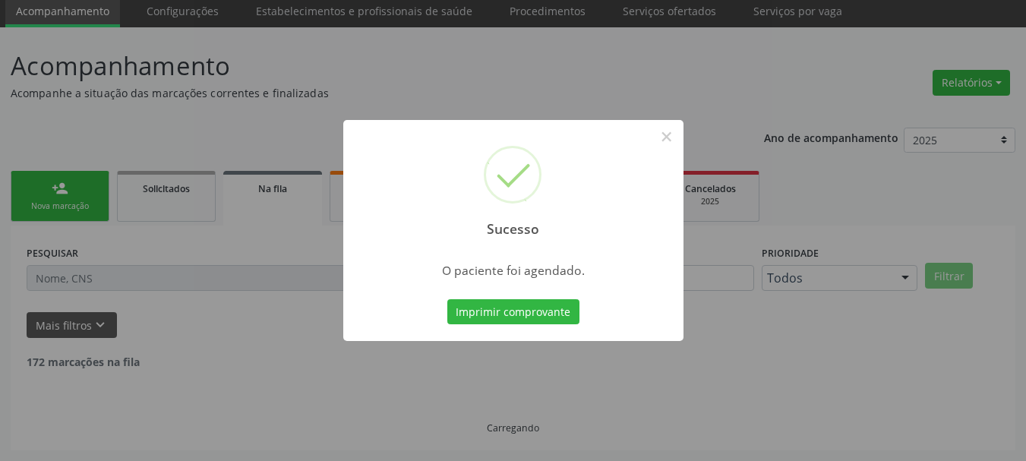
scroll to position [40, 0]
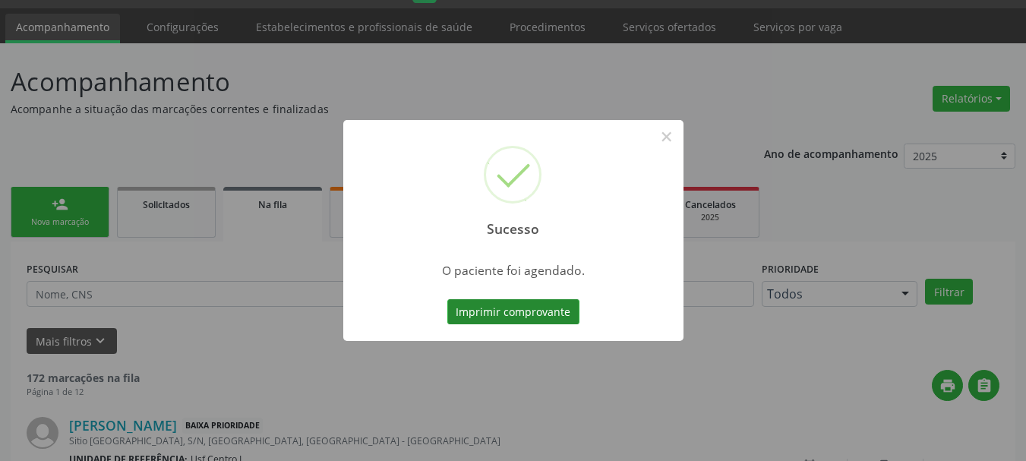
click at [497, 319] on button "Imprimir comprovante" at bounding box center [513, 312] width 132 height 26
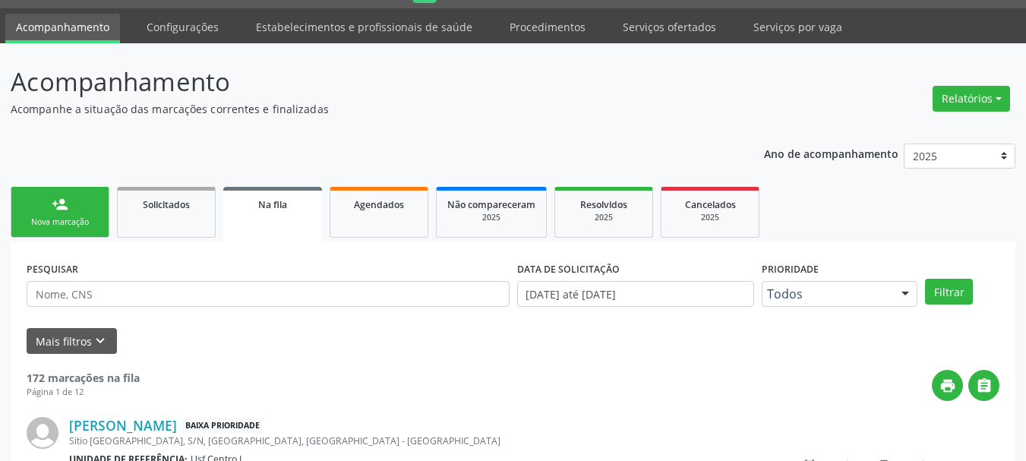
drag, startPoint x: 370, startPoint y: 222, endPoint x: 370, endPoint y: 96, distance: 126.0
click at [370, 222] on link "Agendados" at bounding box center [378, 212] width 99 height 51
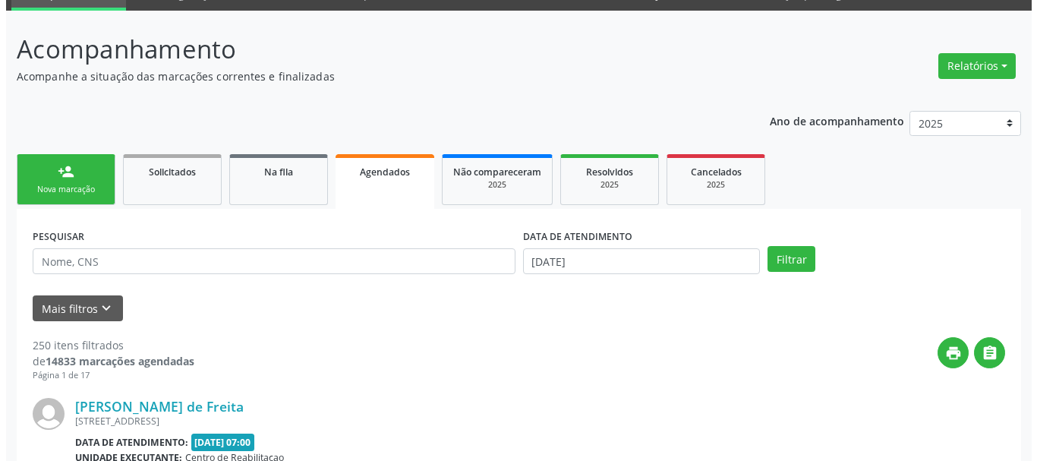
scroll to position [0, 0]
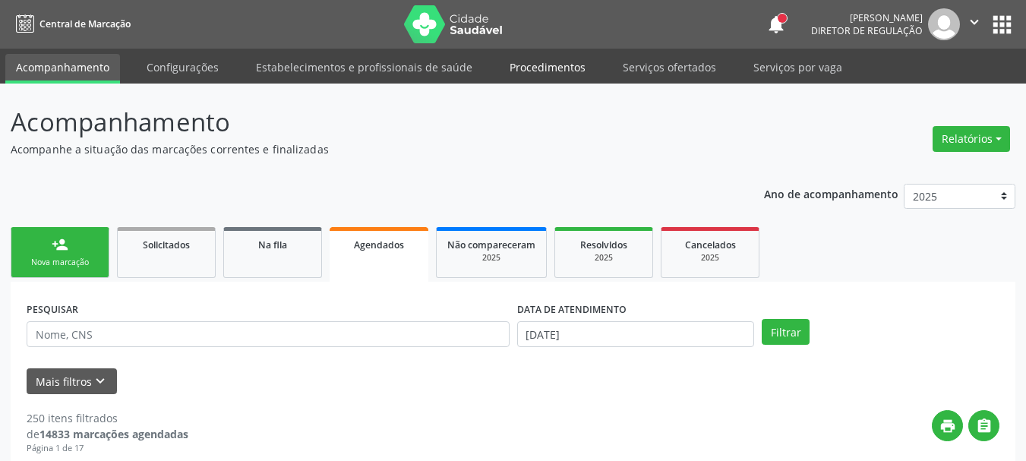
click at [554, 68] on link "Procedimentos" at bounding box center [547, 67] width 97 height 27
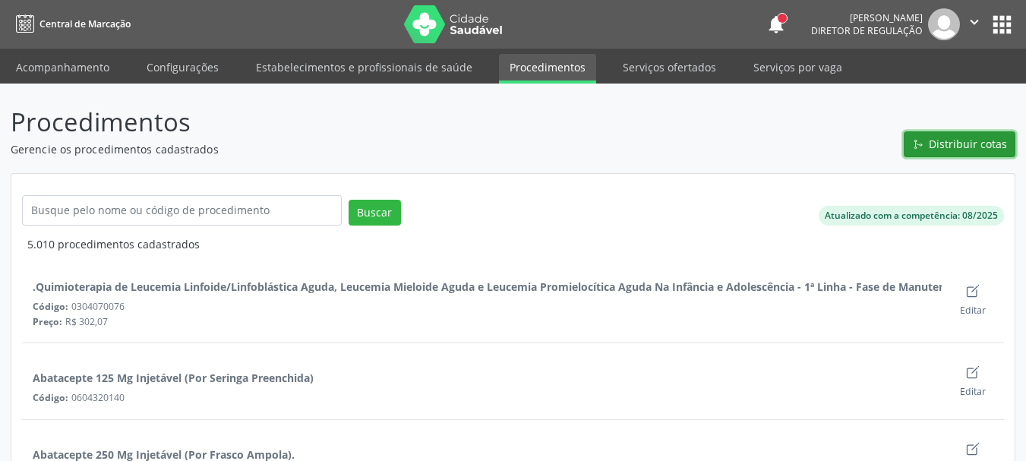
click at [986, 151] on span "Distribuir cotas" at bounding box center [967, 144] width 78 height 16
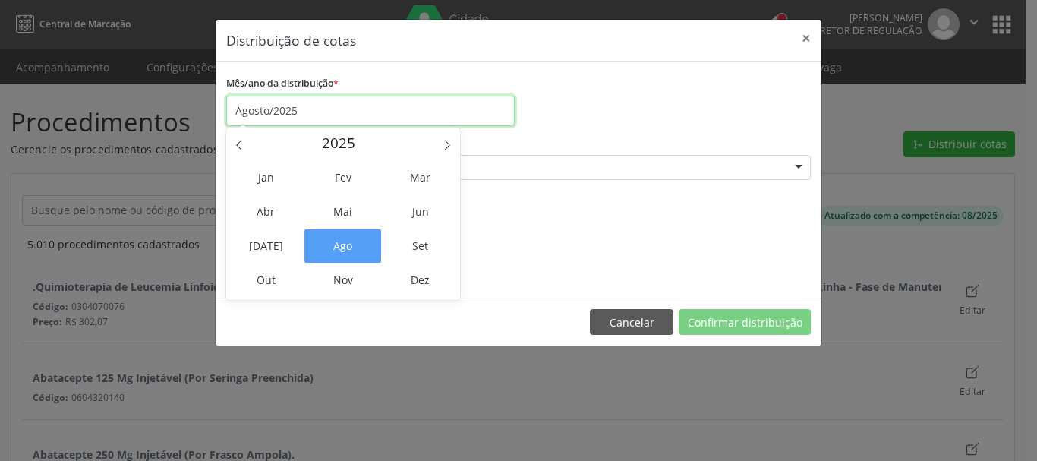
click at [295, 101] on input "Agosto/2025" at bounding box center [370, 111] width 288 height 30
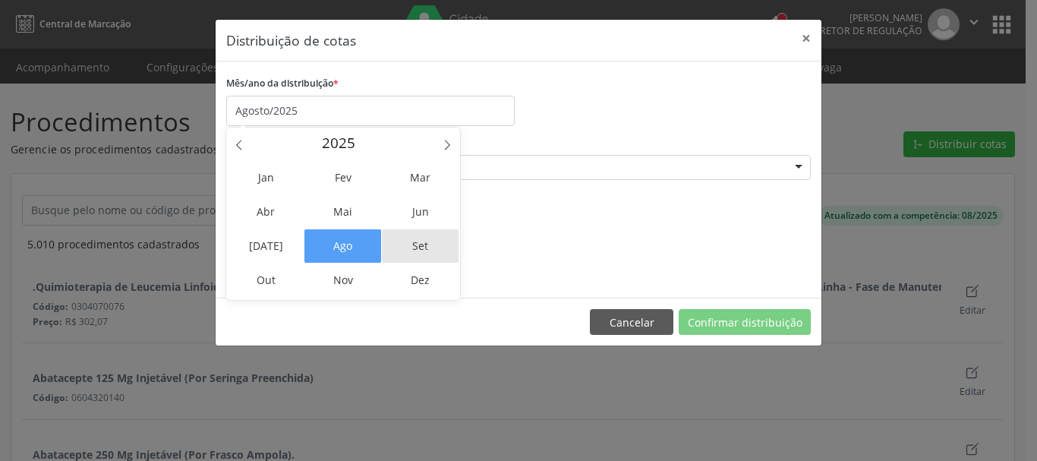
click at [411, 242] on span "Set" at bounding box center [420, 245] width 77 height 33
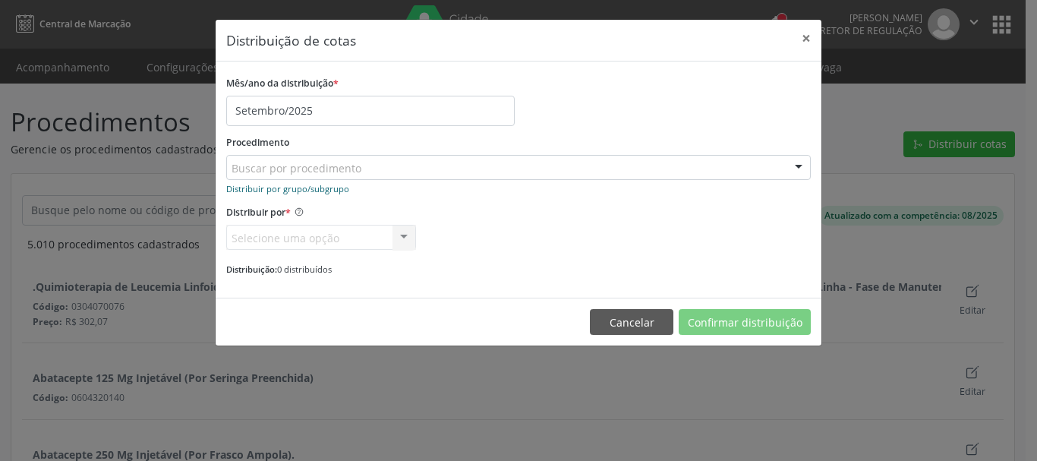
click at [320, 186] on small "Distribuir por grupo/subgrupo" at bounding box center [287, 188] width 123 height 11
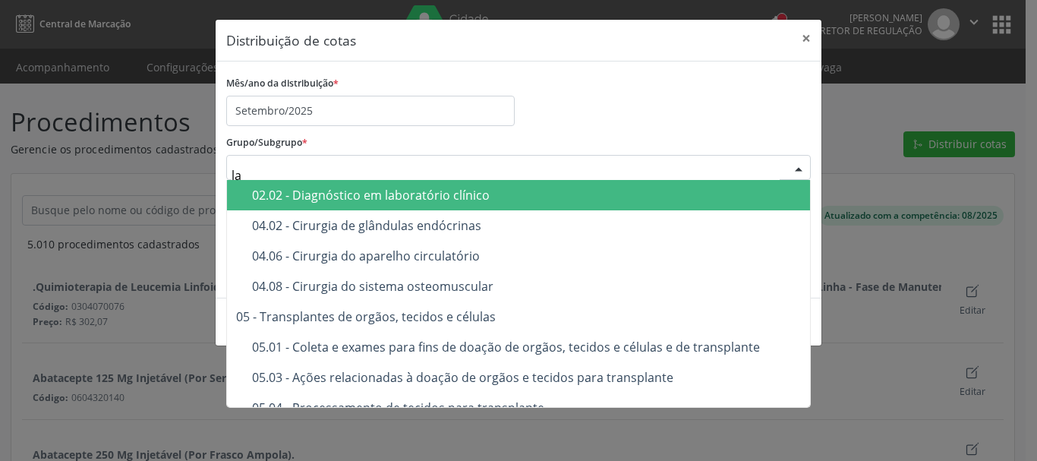
type input "lab"
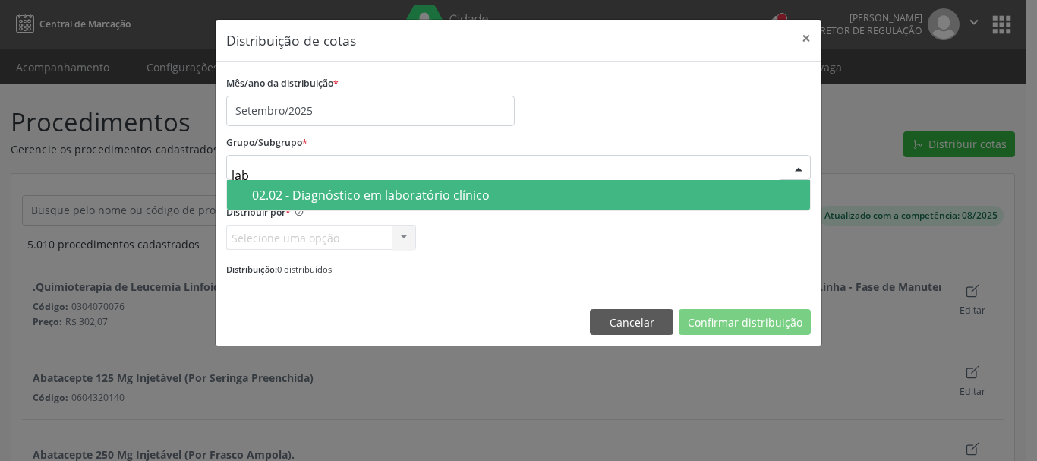
click at [575, 199] on div "02.02 - Diagnóstico em laboratório clínico" at bounding box center [526, 195] width 549 height 12
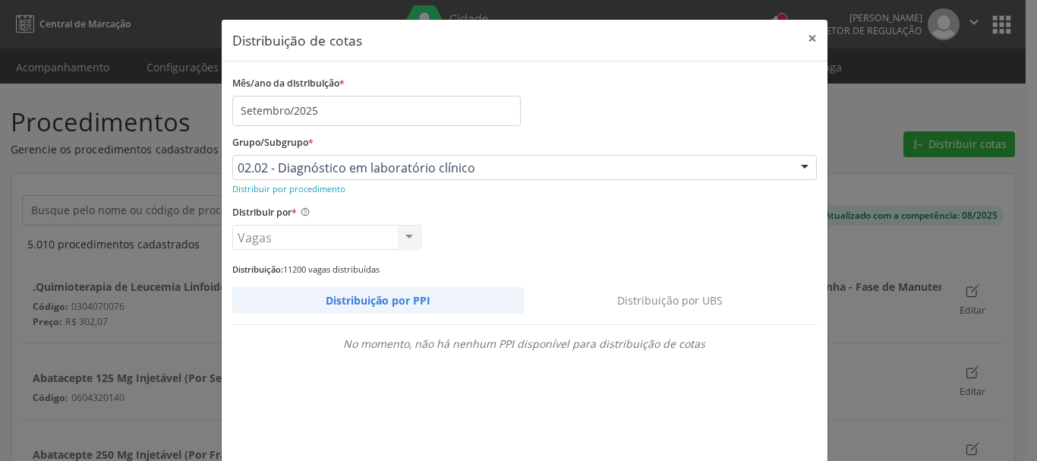
click at [653, 300] on link "Distribuição por UBS" at bounding box center [670, 300] width 293 height 27
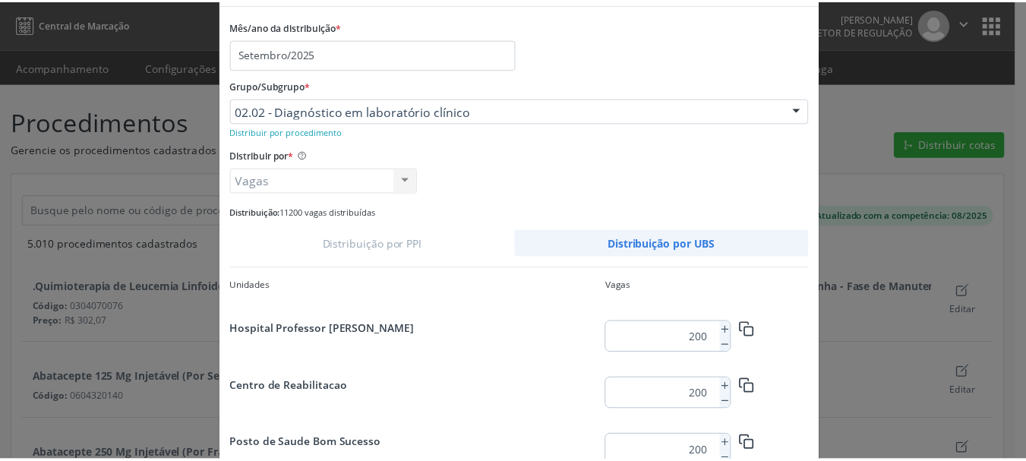
scroll to position [143, 0]
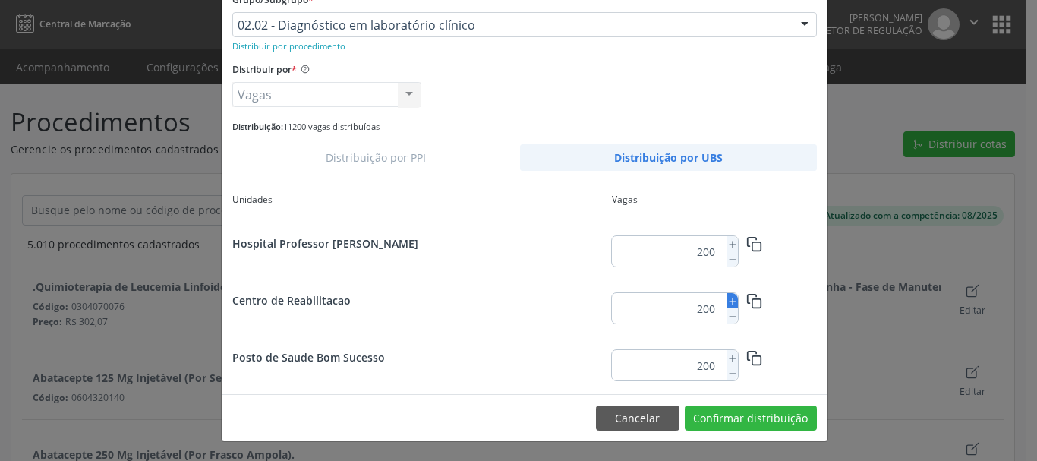
click at [727, 298] on icon at bounding box center [732, 301] width 11 height 11
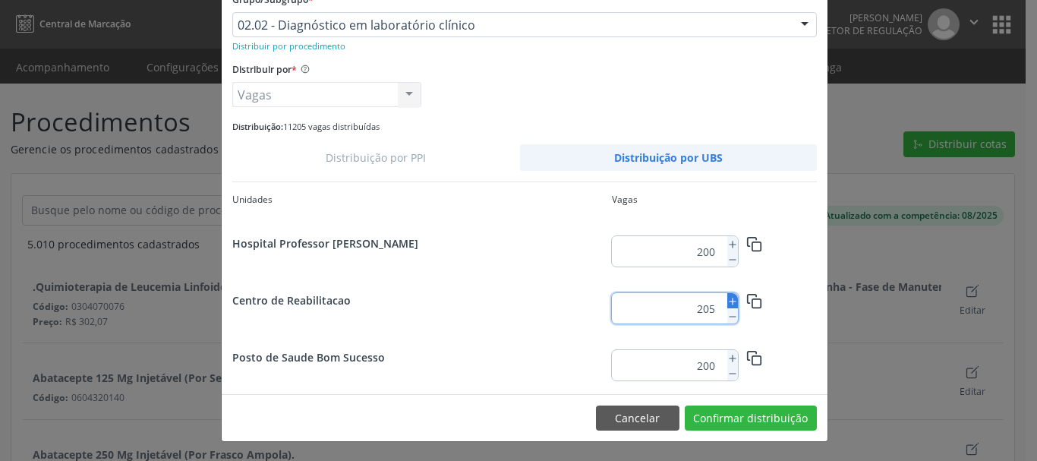
click at [727, 298] on icon at bounding box center [732, 301] width 11 height 11
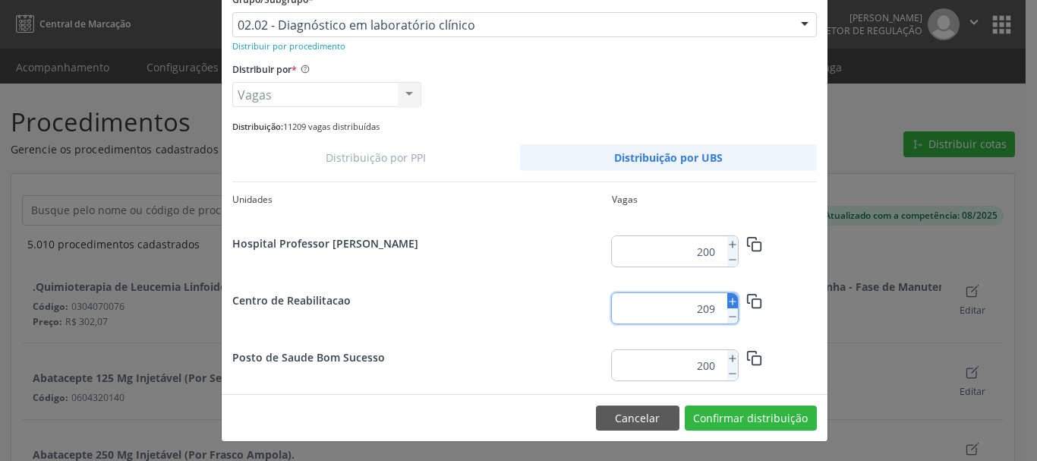
type input "210"
click at [760, 423] on button "Confirmar distribuição" at bounding box center [751, 418] width 132 height 26
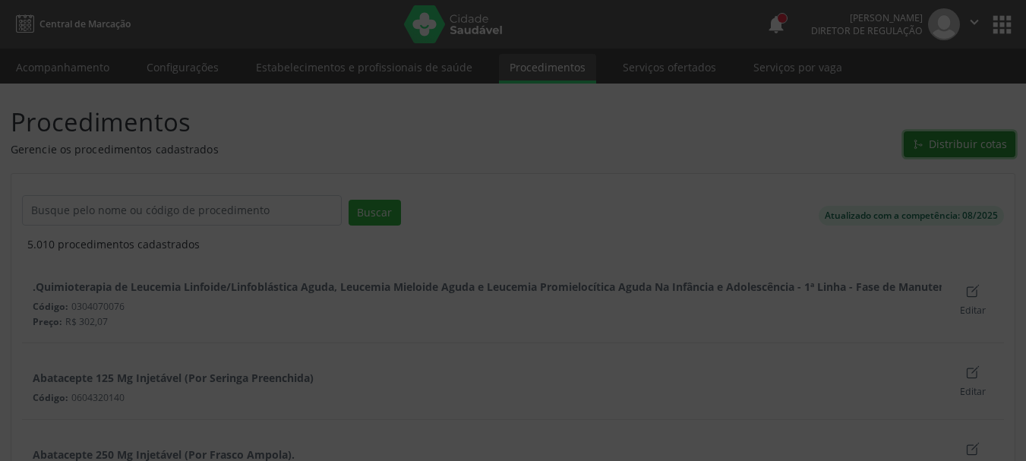
scroll to position [0, 0]
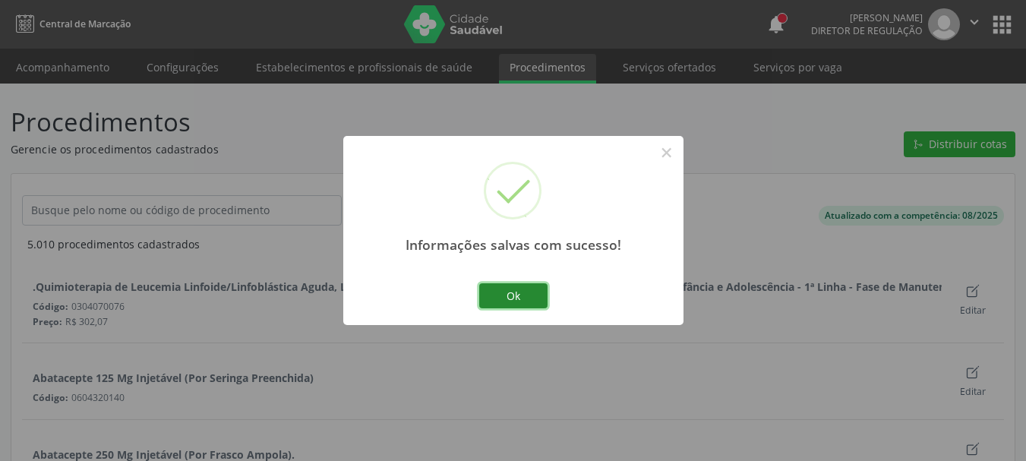
click at [492, 284] on button "Ok" at bounding box center [513, 296] width 68 height 26
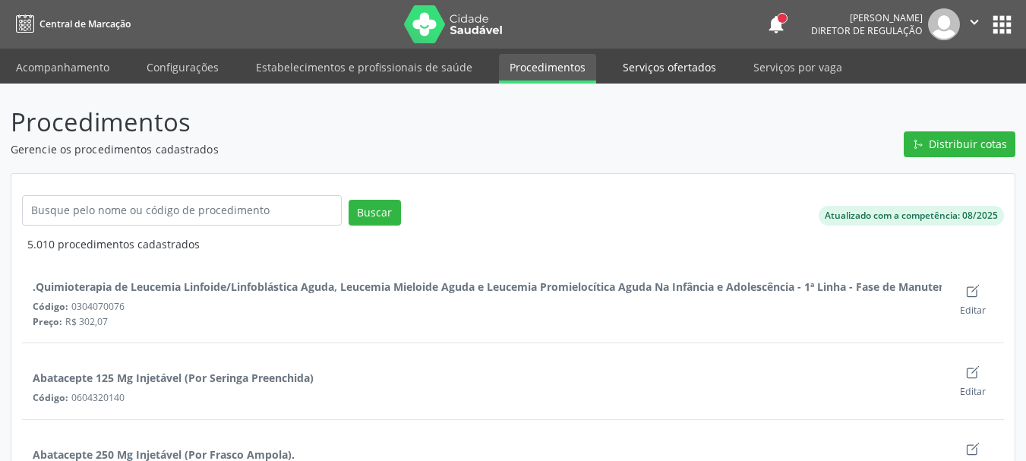
click at [672, 65] on link "Serviços ofertados" at bounding box center [669, 67] width 115 height 27
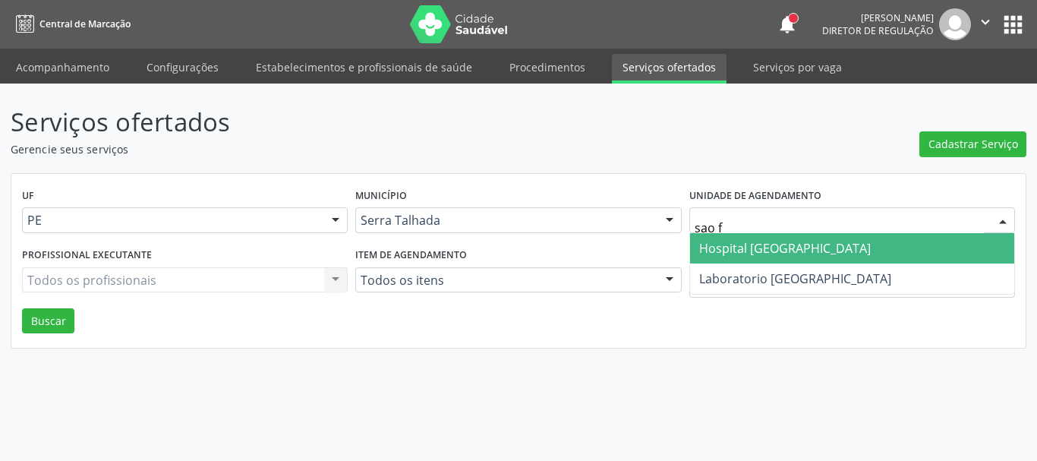
type input "sao fr"
click at [723, 245] on span "Hospital Sao Francisco" at bounding box center [785, 248] width 172 height 17
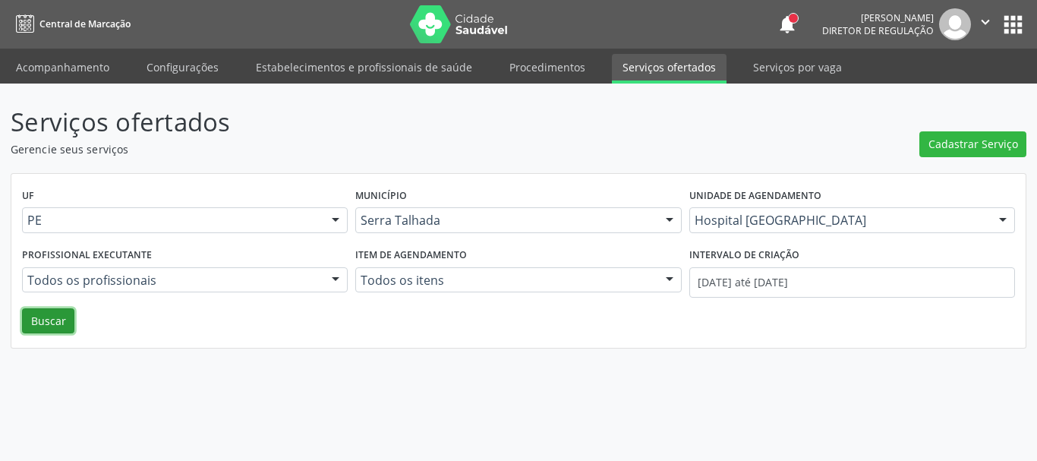
click at [46, 330] on button "Buscar" at bounding box center [48, 321] width 52 height 26
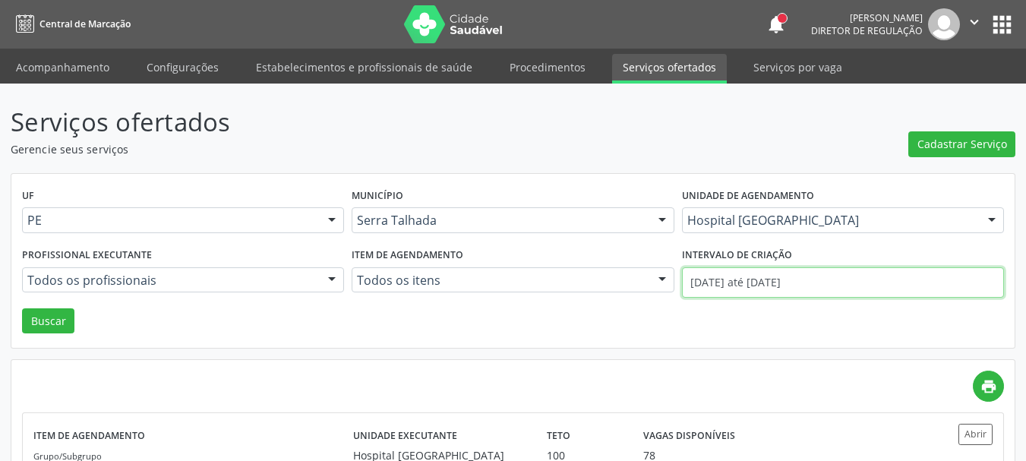
click at [761, 277] on input "01/08/2025 até 27/08/2025" at bounding box center [843, 282] width 322 height 30
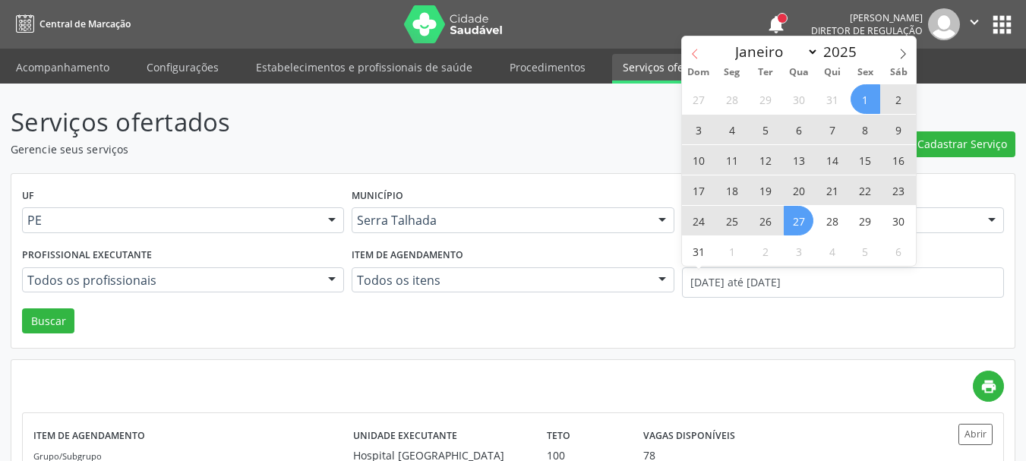
click at [691, 42] on span at bounding box center [695, 49] width 26 height 26
select select "6"
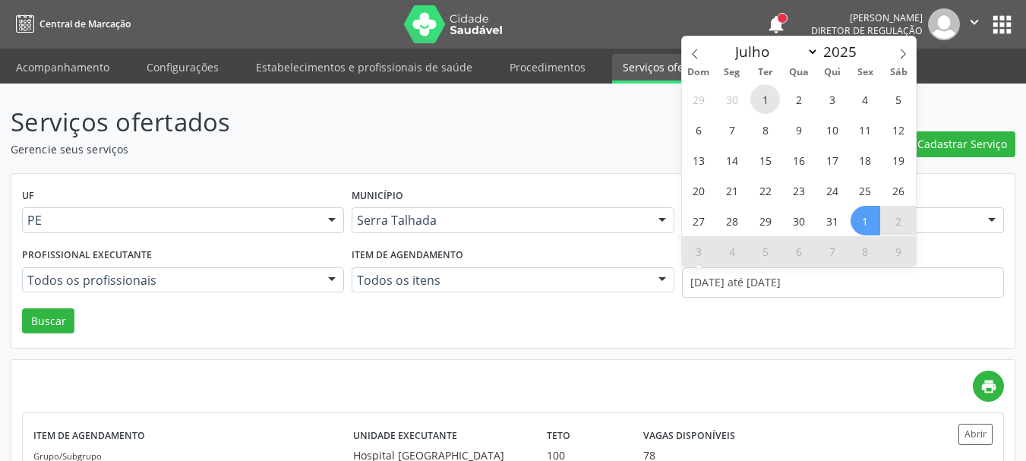
click at [755, 98] on span "1" at bounding box center [765, 99] width 30 height 30
type input "01/07/2025"
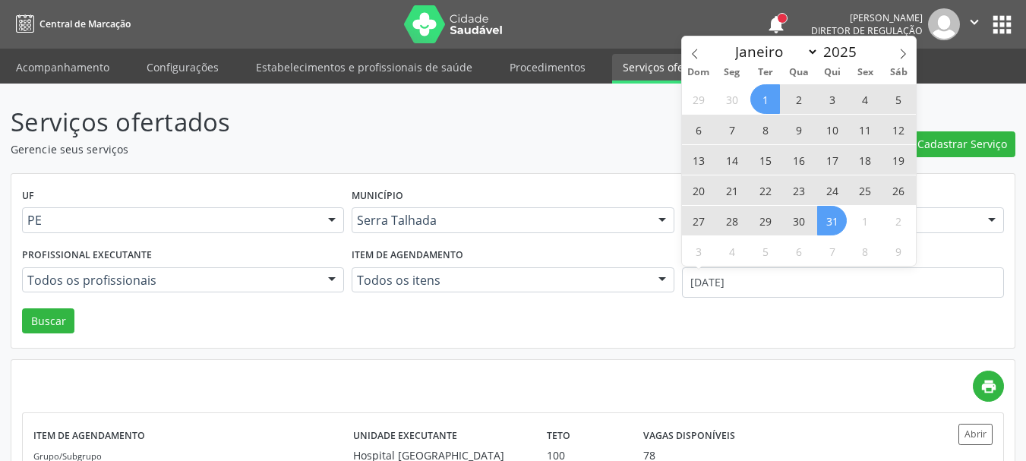
click at [829, 210] on span "31" at bounding box center [832, 221] width 30 height 30
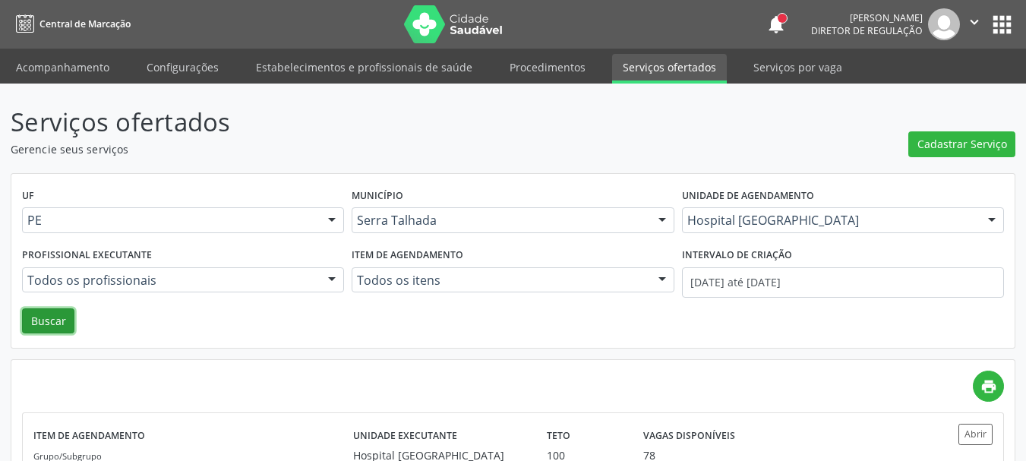
click at [37, 316] on button "Buscar" at bounding box center [48, 321] width 52 height 26
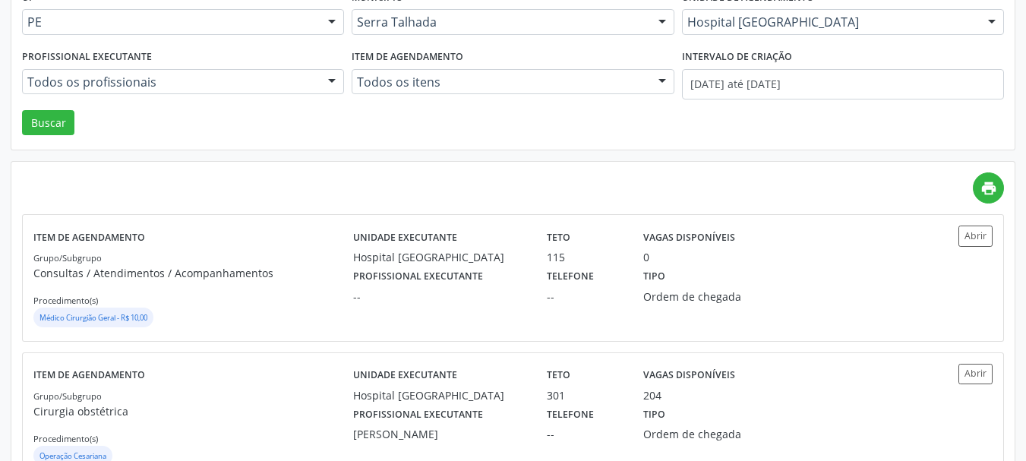
scroll to position [304, 0]
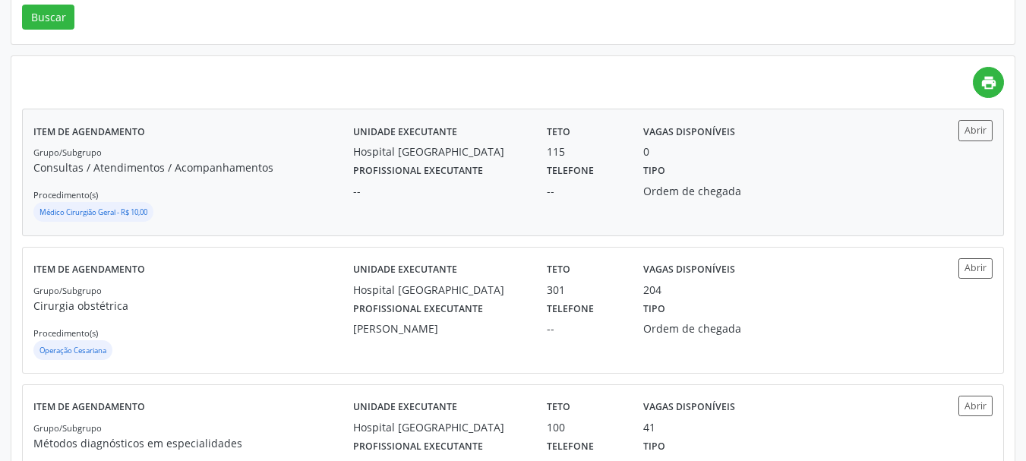
click at [522, 184] on div "--" at bounding box center [439, 191] width 172 height 16
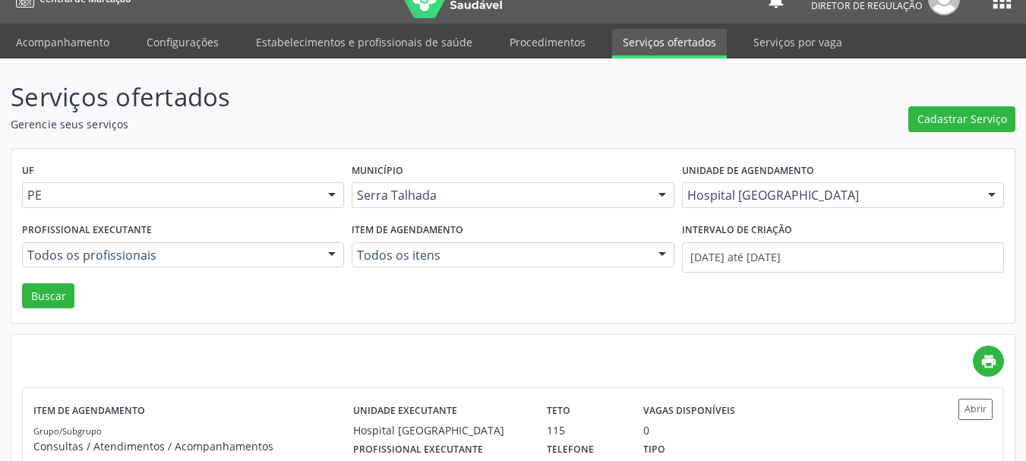
scroll to position [0, 0]
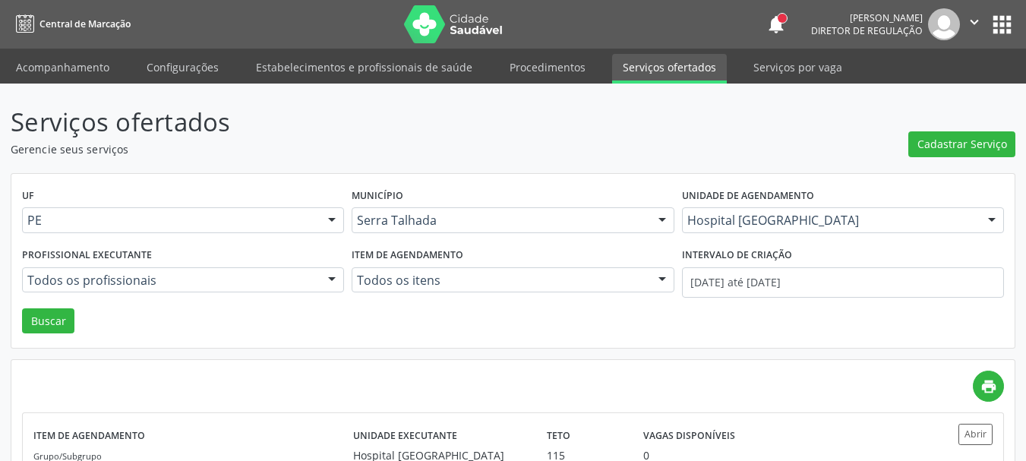
click at [68, 53] on ul "Acompanhamento Configurações Estabelecimentos e profissionais de saúde Procedim…" at bounding box center [513, 66] width 1026 height 35
click at [69, 58] on link "Acompanhamento" at bounding box center [62, 67] width 115 height 27
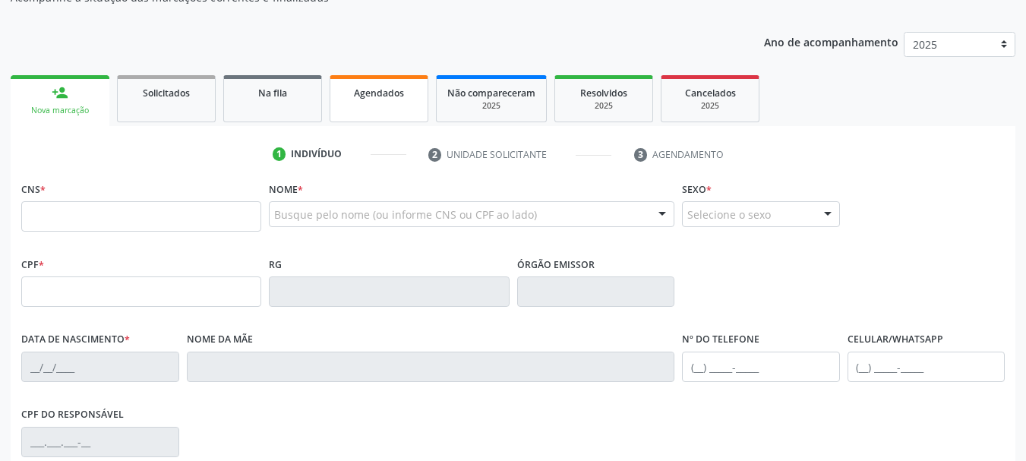
click at [390, 121] on link "Agendados" at bounding box center [378, 98] width 99 height 47
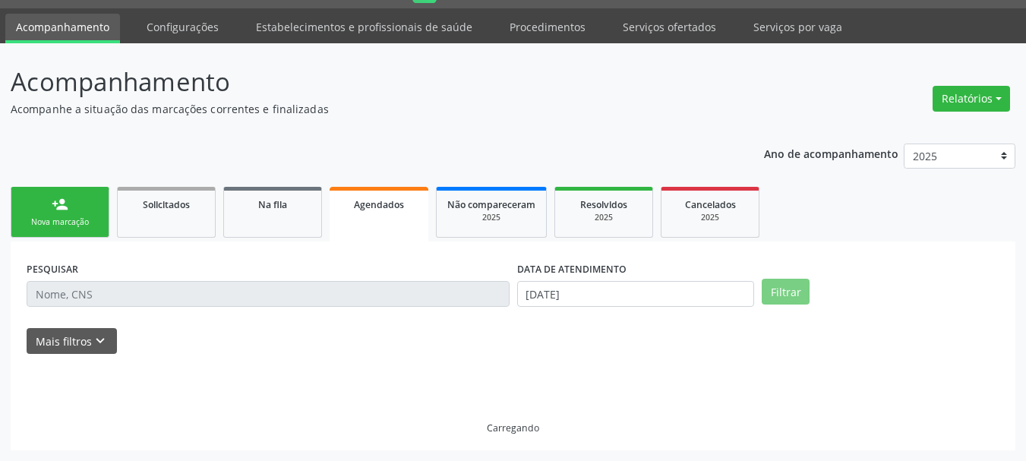
scroll to position [152, 0]
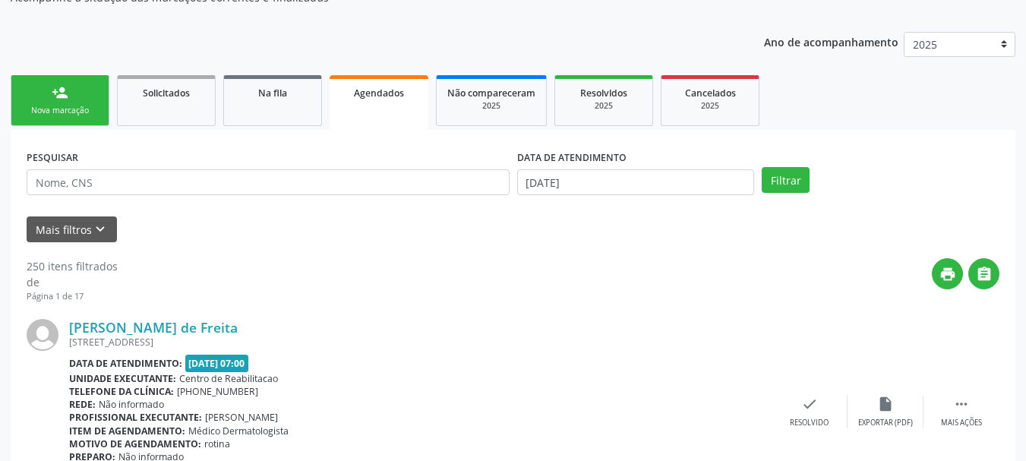
click at [577, 164] on label "DATA DE ATENDIMENTO" at bounding box center [571, 158] width 109 height 24
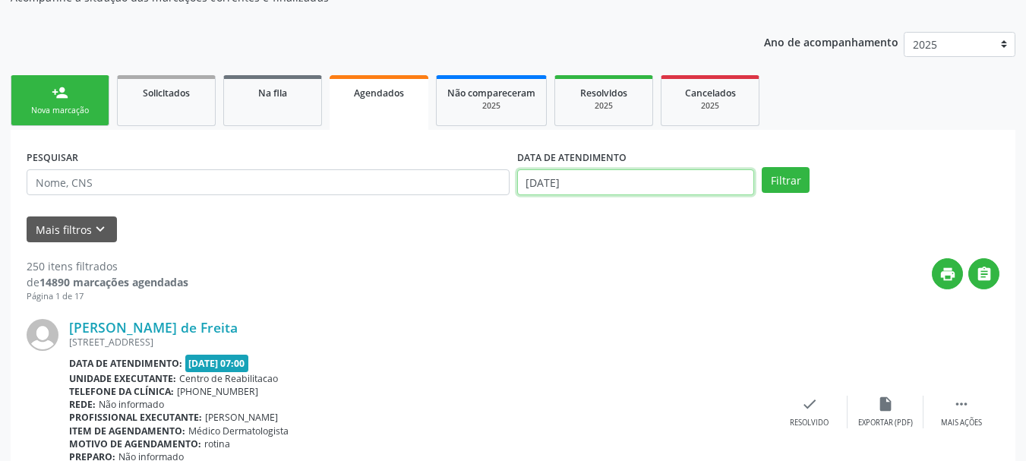
click at [573, 181] on input "27/08/2025" at bounding box center [636, 182] width 238 height 26
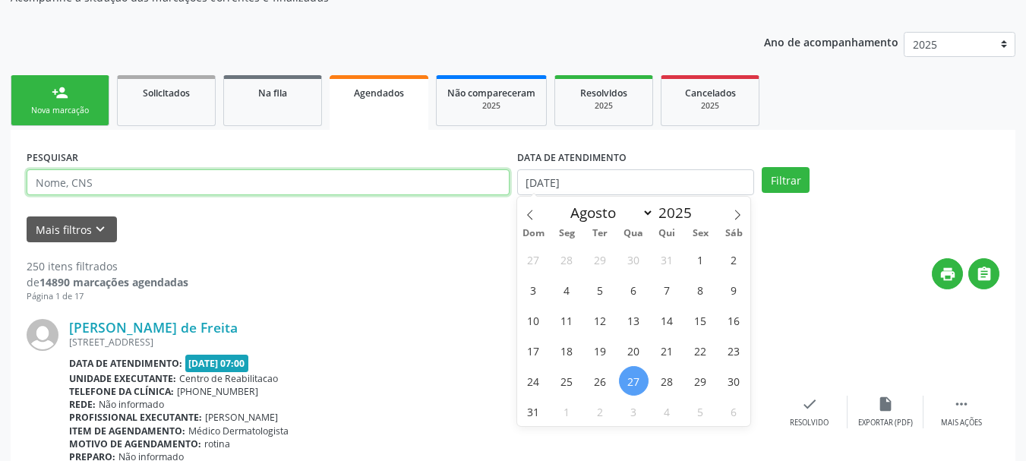
click at [127, 192] on input "text" at bounding box center [268, 182] width 483 height 26
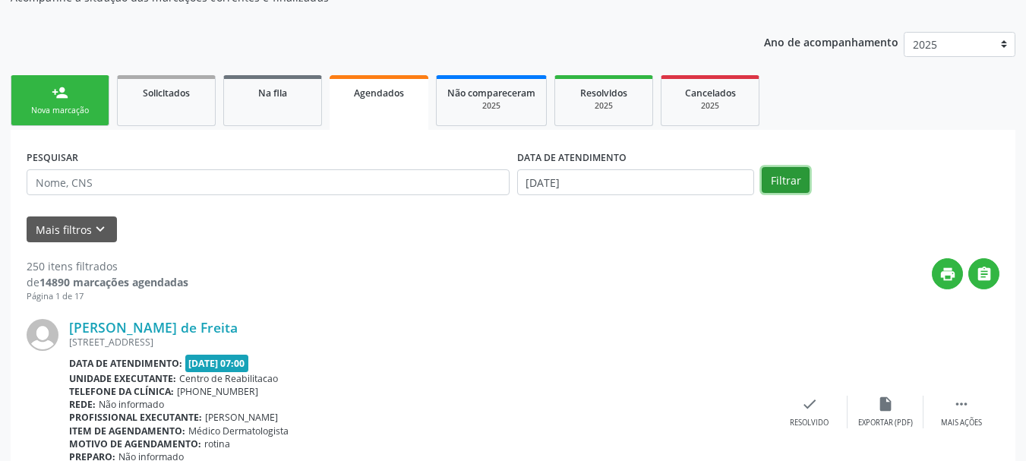
click at [785, 184] on button "Filtrar" at bounding box center [785, 180] width 48 height 26
click at [71, 231] on button "Mais filtros keyboard_arrow_down" at bounding box center [72, 229] width 90 height 27
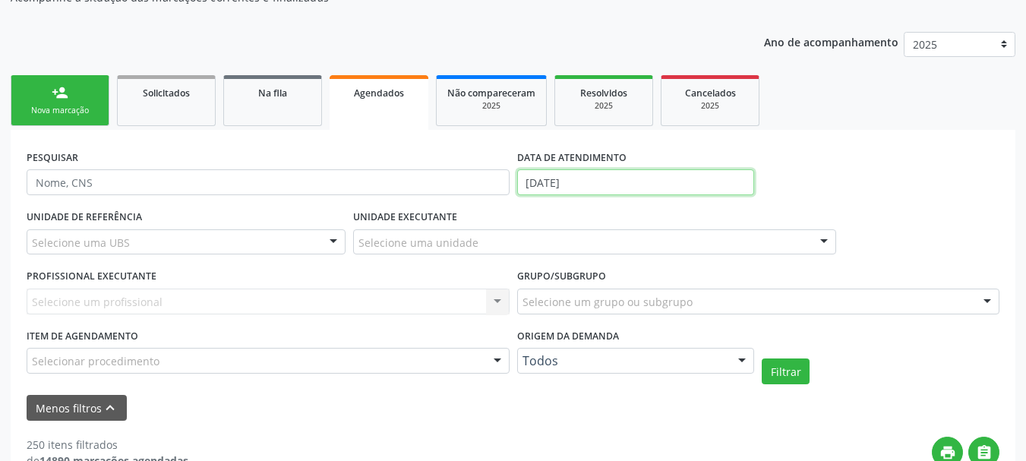
click at [598, 175] on input "27/08/2025" at bounding box center [636, 182] width 238 height 26
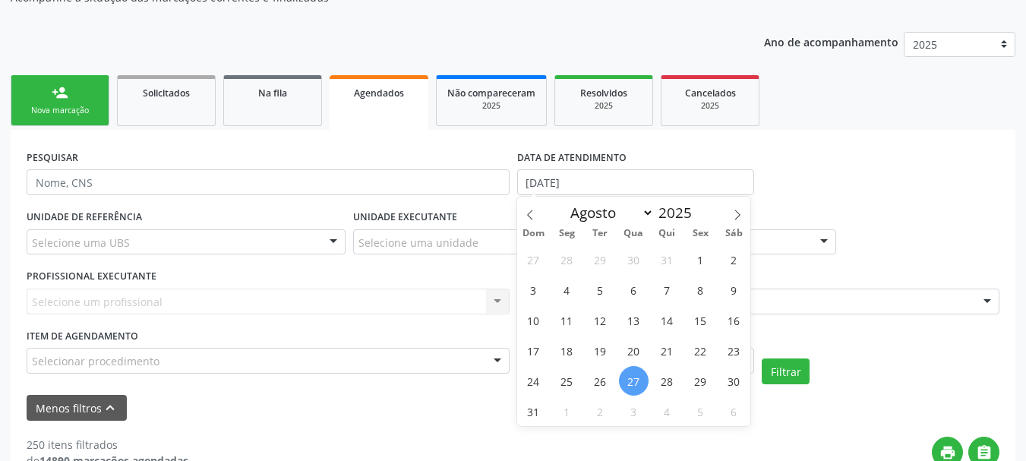
click at [363, 273] on div "PROFISSIONAL EXECUTANTE Selecione um profissional Nenhum resultado encontrado p…" at bounding box center [268, 294] width 490 height 59
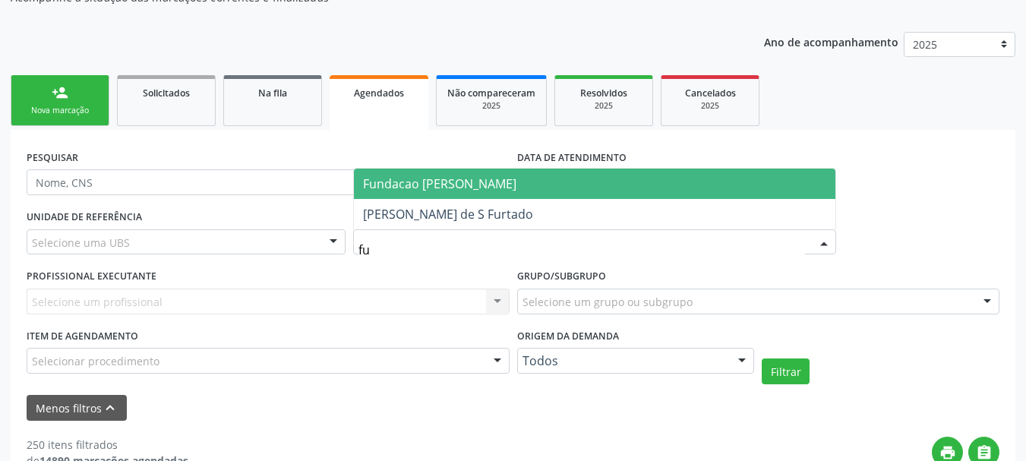
type input "fun"
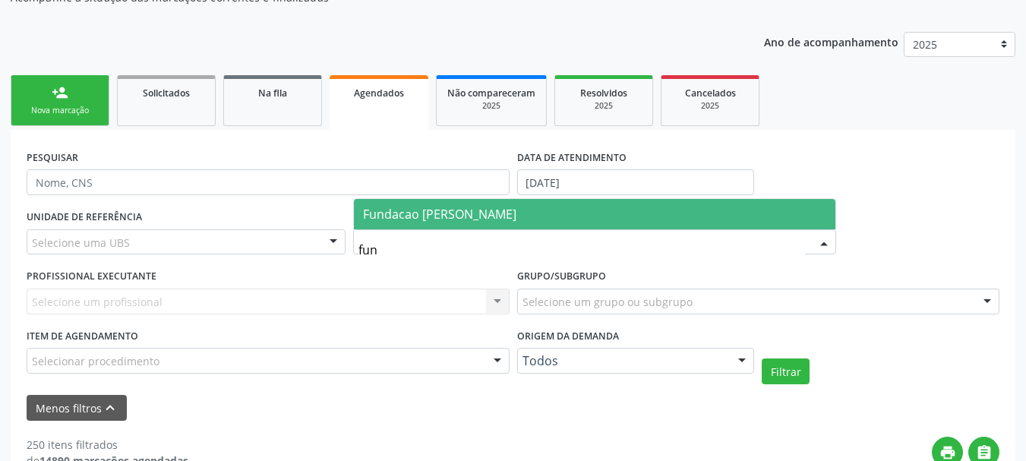
click at [414, 221] on span "Fundacao Altino Ventura" at bounding box center [439, 214] width 153 height 17
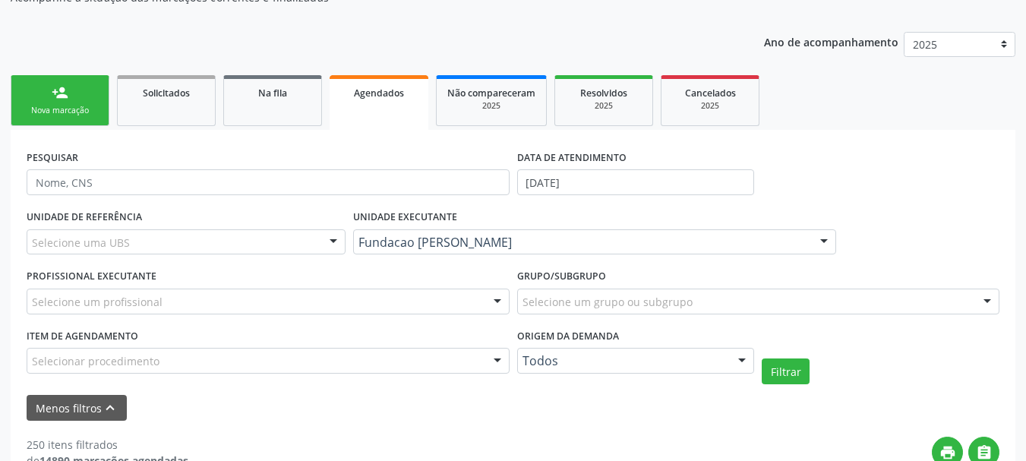
scroll to position [228, 0]
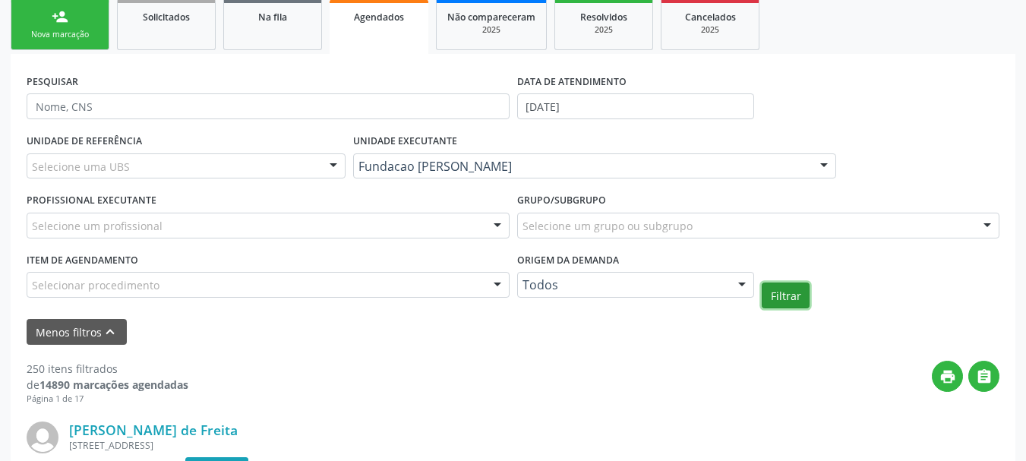
click at [795, 296] on button "Filtrar" at bounding box center [785, 295] width 48 height 26
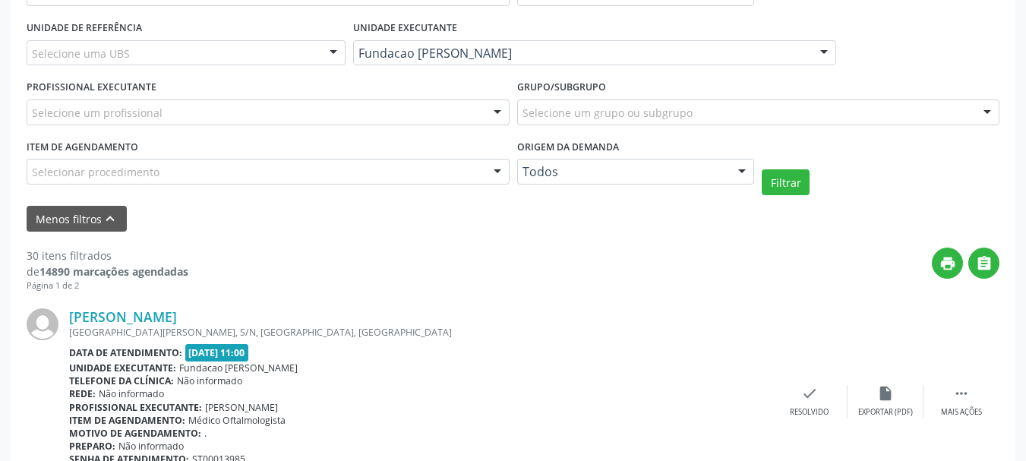
scroll to position [304, 0]
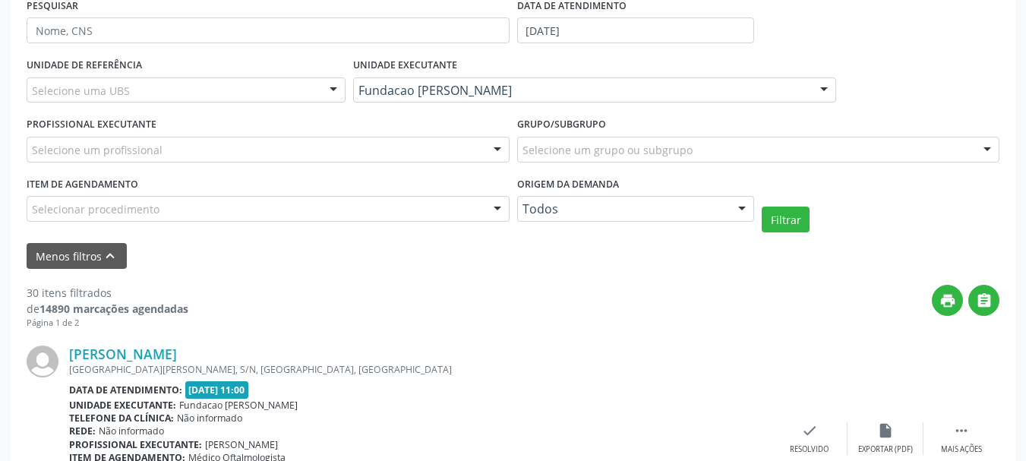
click at [105, 16] on div "PESQUISAR" at bounding box center [268, 23] width 490 height 59
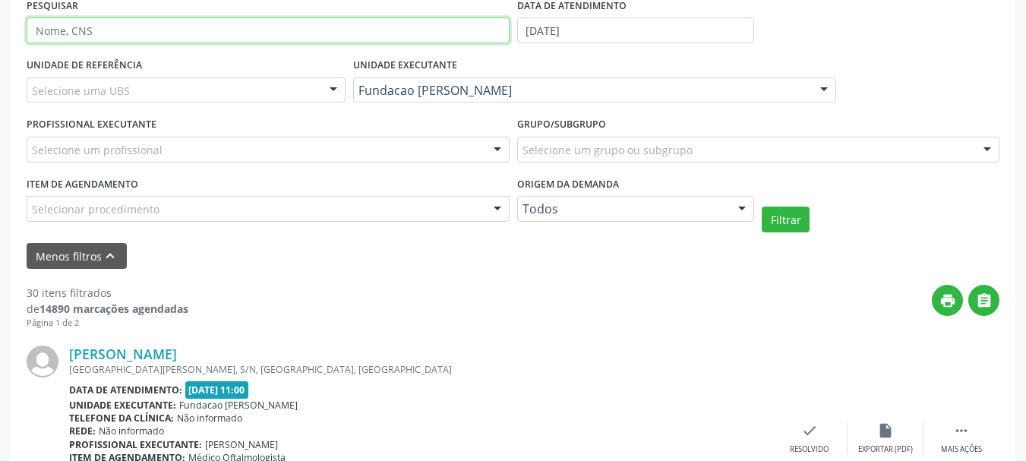
click at [102, 22] on input "text" at bounding box center [268, 30] width 483 height 26
type input "nay"
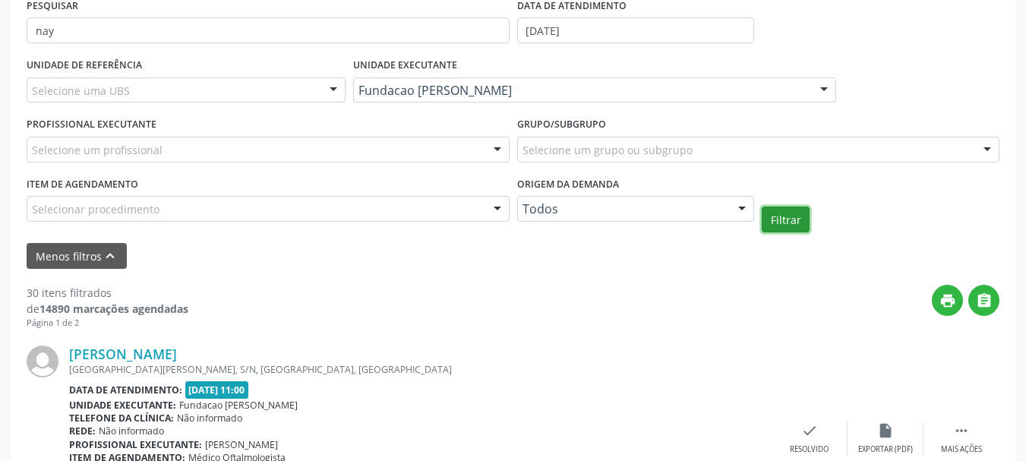
click at [780, 219] on button "Filtrar" at bounding box center [785, 219] width 48 height 26
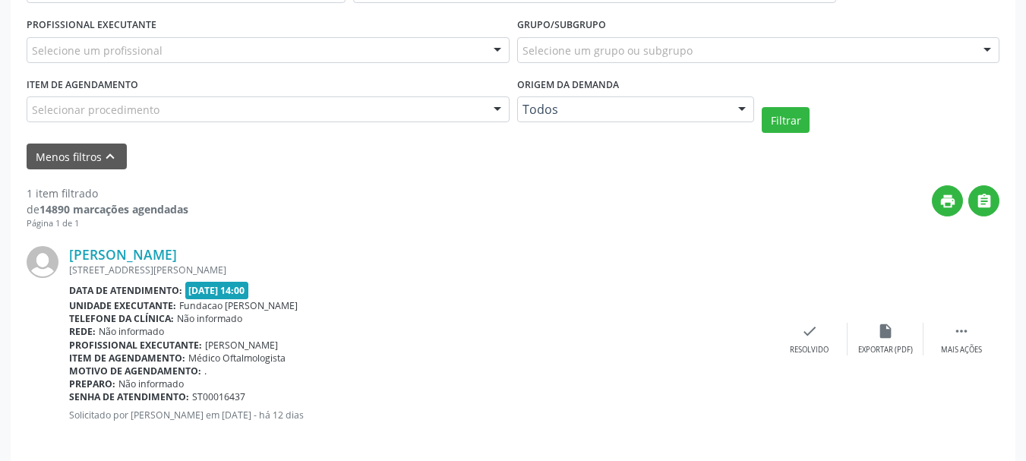
scroll to position [417, 0]
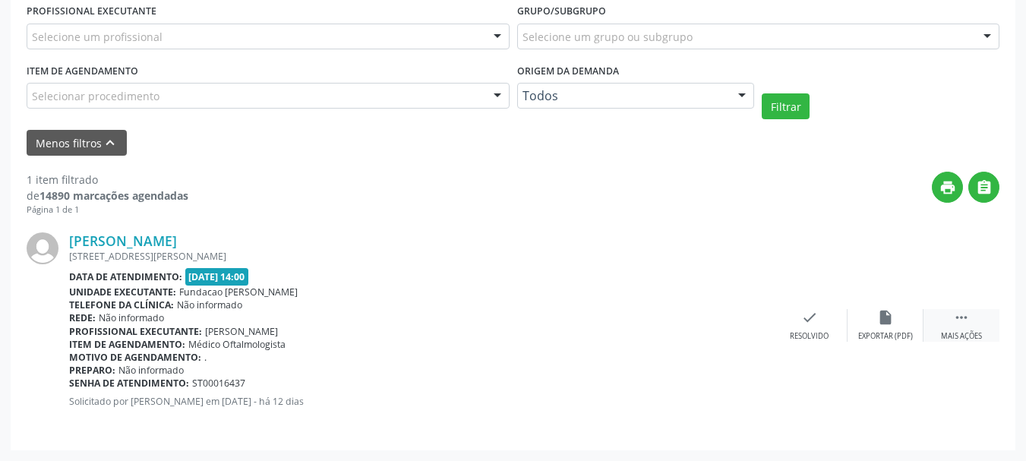
click at [954, 329] on div " Mais ações" at bounding box center [961, 325] width 76 height 33
click at [654, 326] on icon "print" at bounding box center [657, 317] width 17 height 17
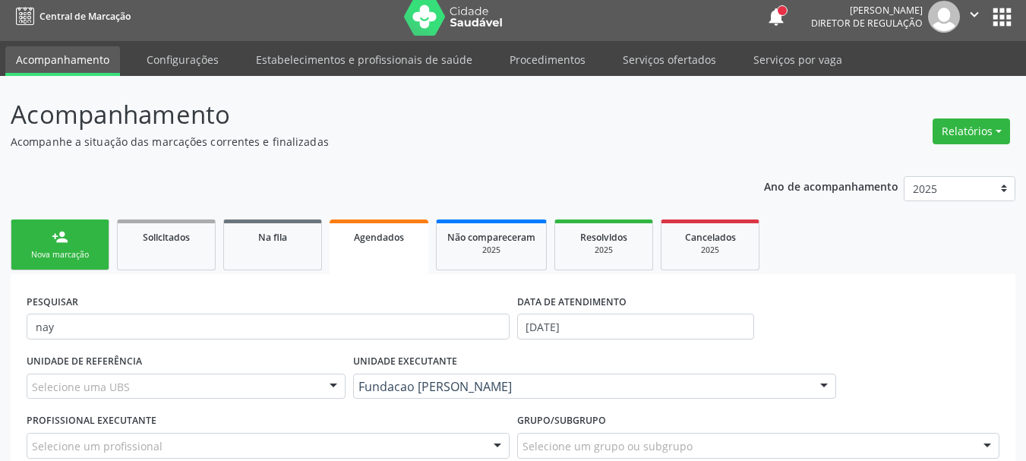
scroll to position [0, 0]
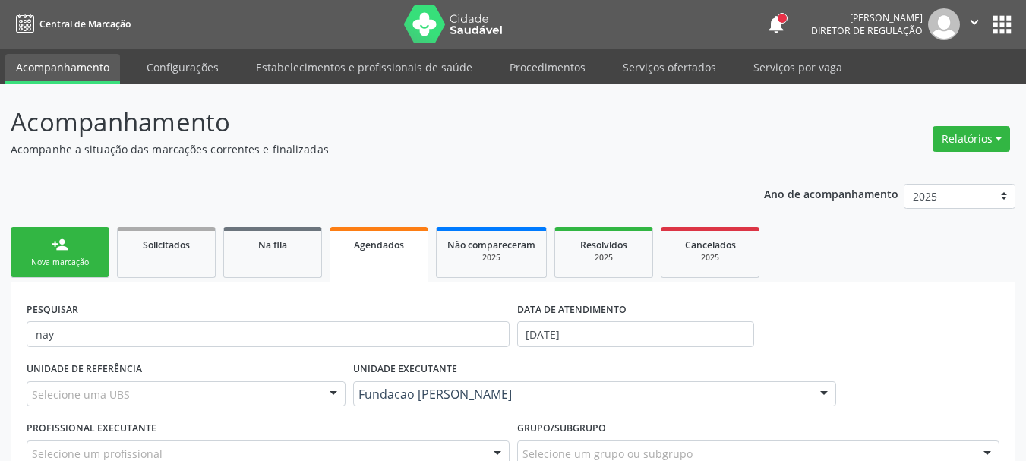
click at [36, 240] on link "person_add Nova marcação" at bounding box center [60, 252] width 99 height 51
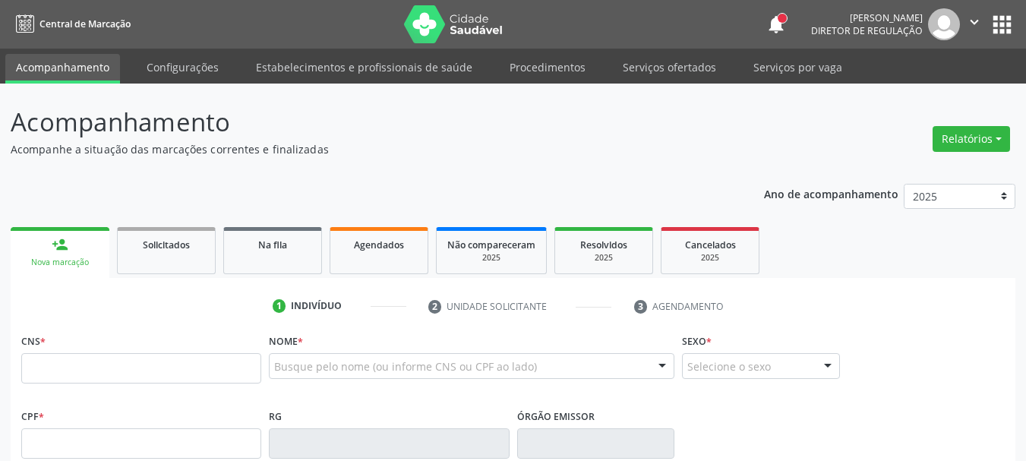
click at [73, 257] on div "Nova marcação" at bounding box center [59, 262] width 77 height 11
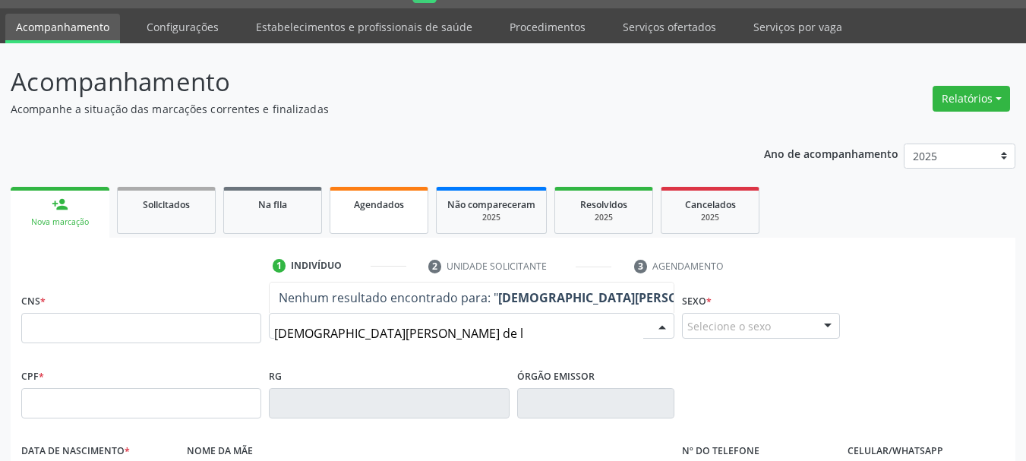
scroll to position [152, 0]
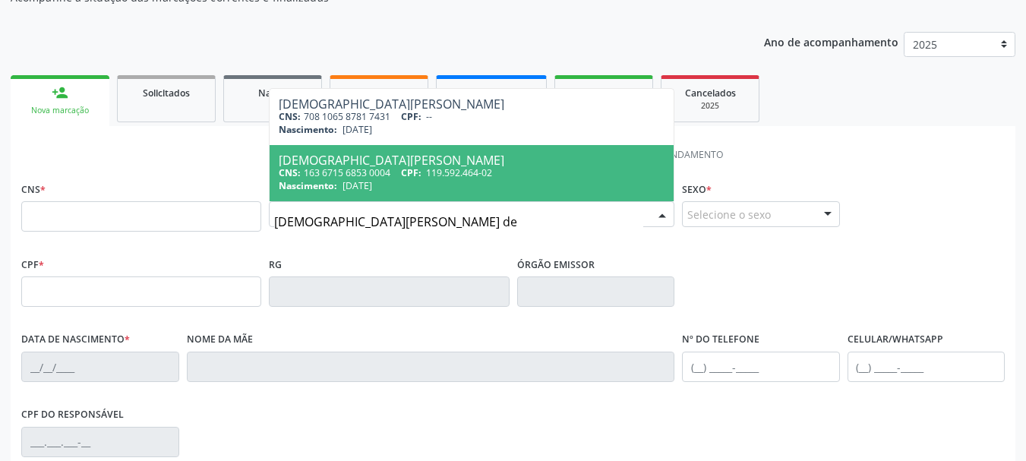
drag, startPoint x: 408, startPoint y: 216, endPoint x: 327, endPoint y: 226, distance: 81.8
click at [327, 226] on input "cristiane gomes de" at bounding box center [458, 221] width 369 height 30
type input "cristiane lemos"
drag, startPoint x: 377, startPoint y: 228, endPoint x: 235, endPoint y: 186, distance: 148.0
click at [234, 209] on div "CNS * Nome * cristiane lemos Cristiane Gomes de Carvalho dos Anjos CNS: 708 106…" at bounding box center [512, 215] width 991 height 75
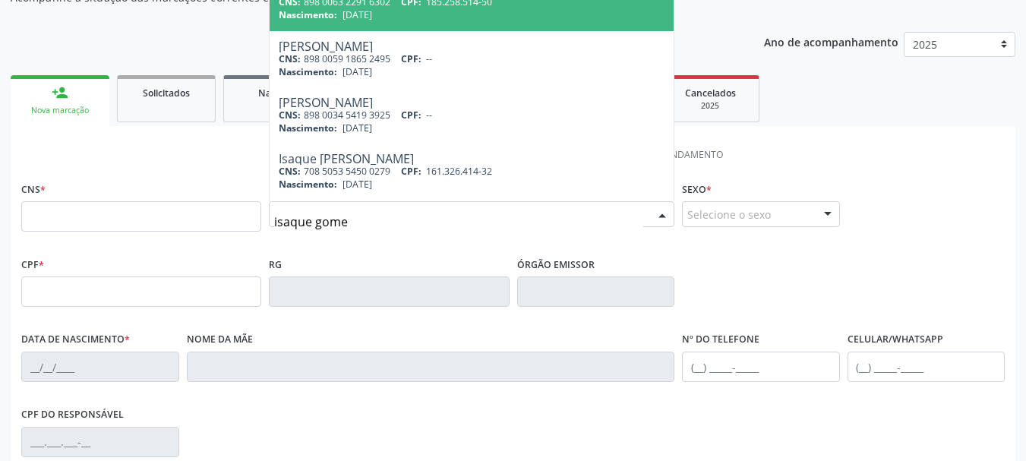
type input "isaque gomes"
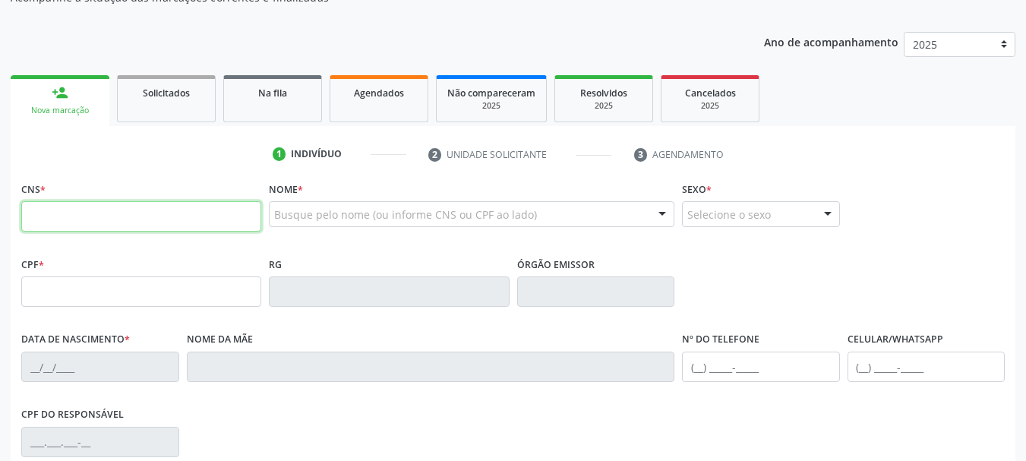
click at [171, 209] on input "text" at bounding box center [141, 216] width 240 height 30
paste input "703 4052 2524 1714"
type input "703 4052 2524 1714"
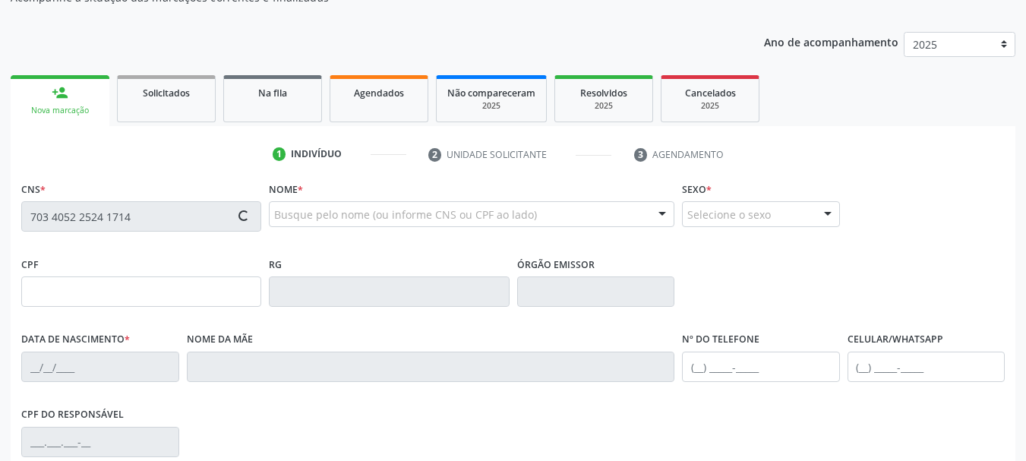
type input "117.481.064-57"
type input "31/01/1996"
type input "Lucia Gomes da Silva"
type input "(87) 99911-3460"
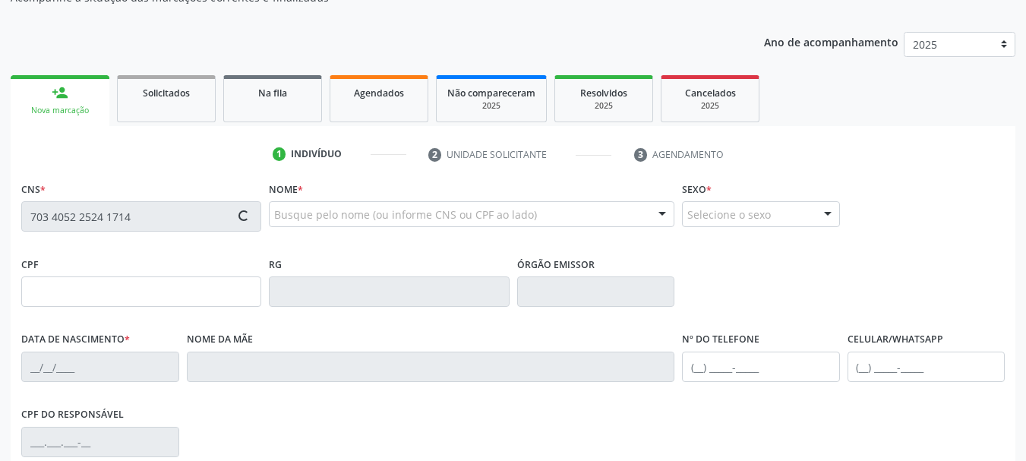
type input "350"
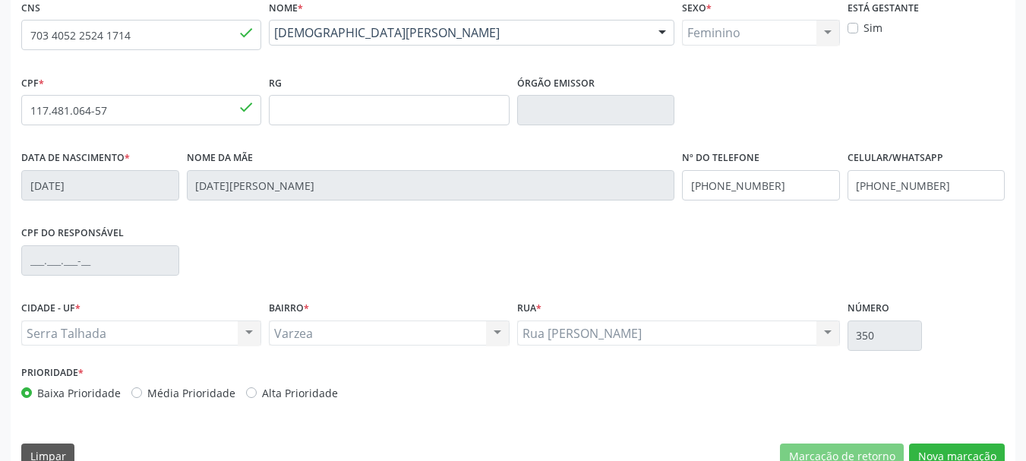
scroll to position [362, 0]
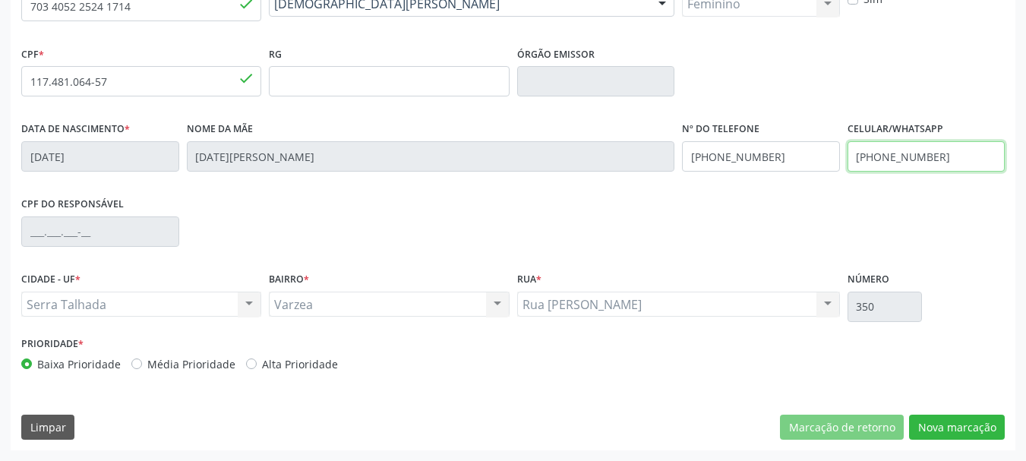
click at [933, 158] on input "(87) 99911-3460" at bounding box center [926, 156] width 158 height 30
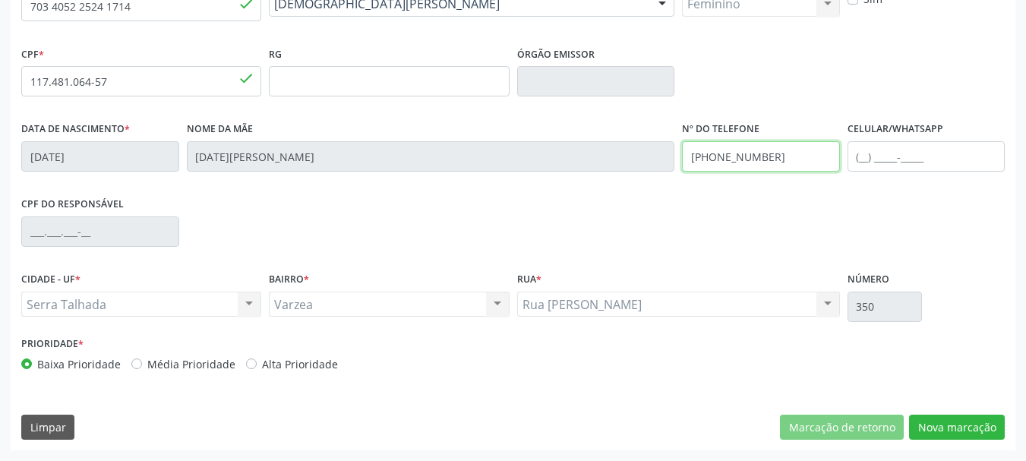
click at [771, 157] on input "(87) 99911-3460" at bounding box center [761, 156] width 158 height 30
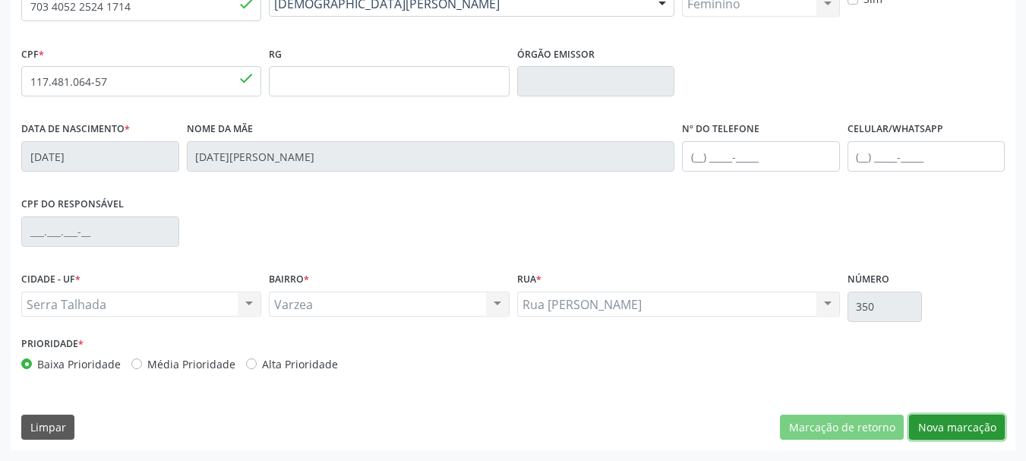
click at [969, 438] on button "Nova marcação" at bounding box center [957, 427] width 96 height 26
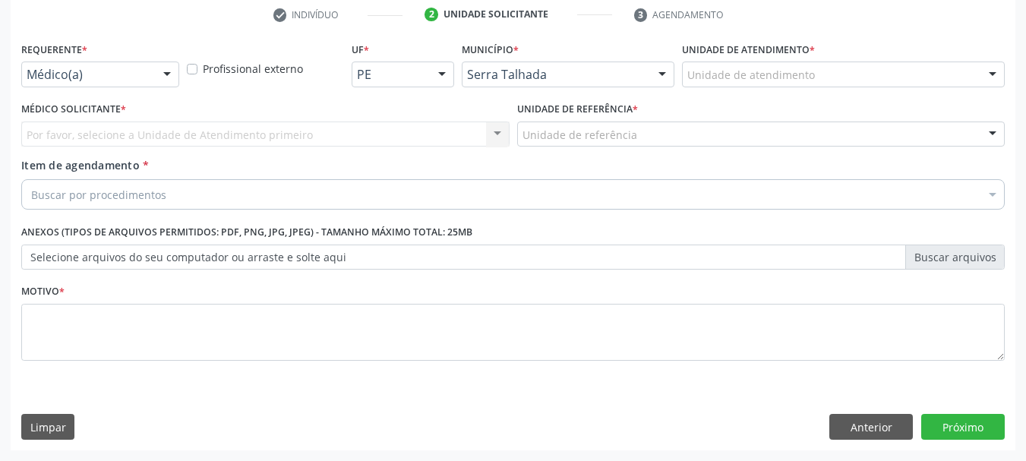
scroll to position [292, 0]
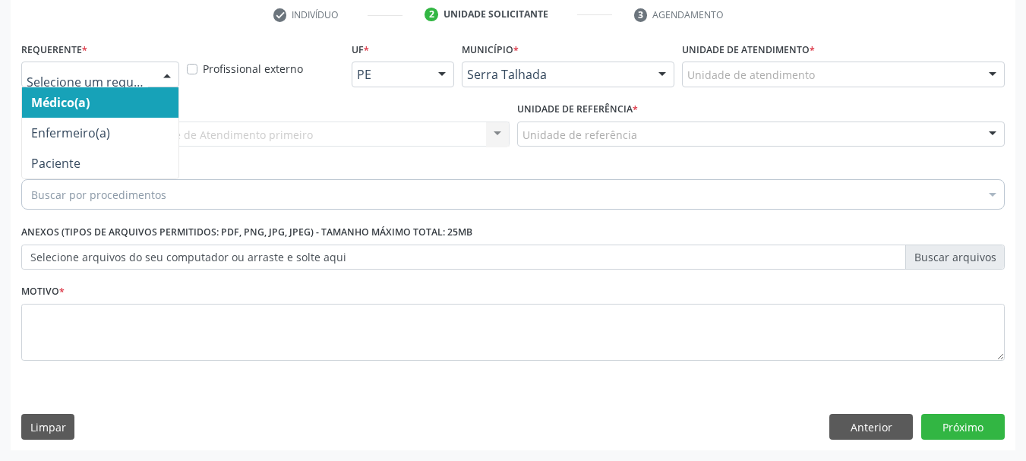
click at [71, 66] on div at bounding box center [100, 74] width 158 height 26
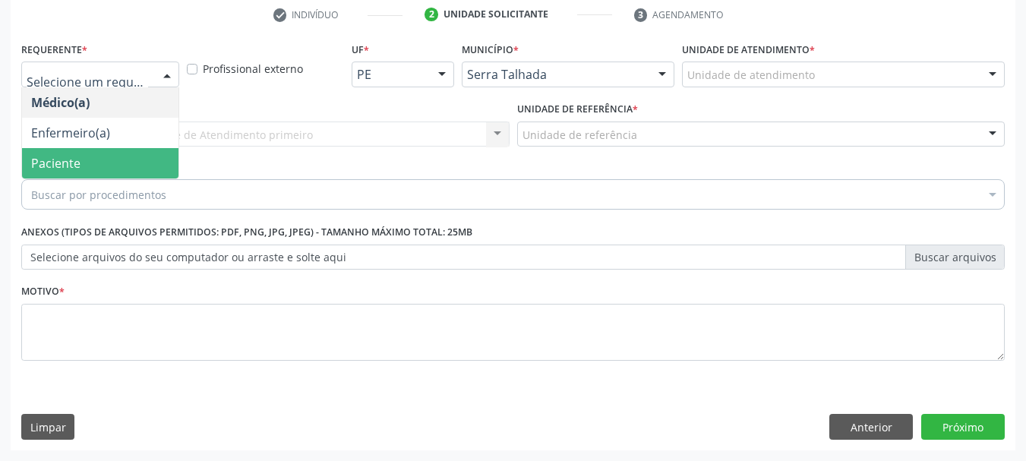
click at [77, 161] on span "Paciente" at bounding box center [55, 163] width 49 height 17
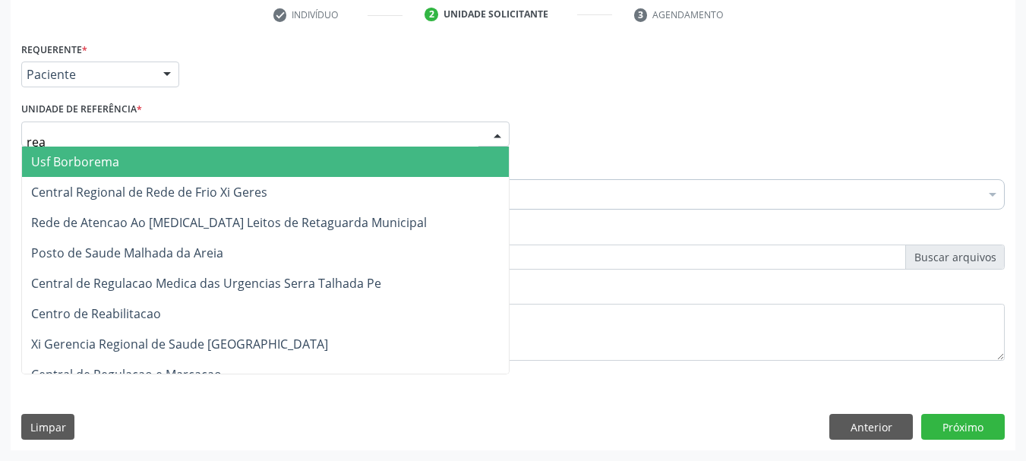
type input "reab"
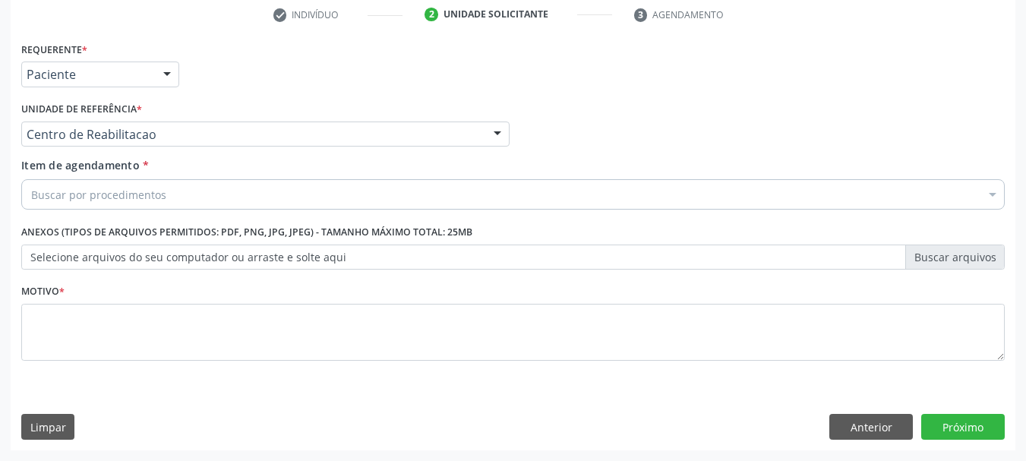
click at [115, 185] on div "Buscar por procedimentos" at bounding box center [512, 194] width 983 height 30
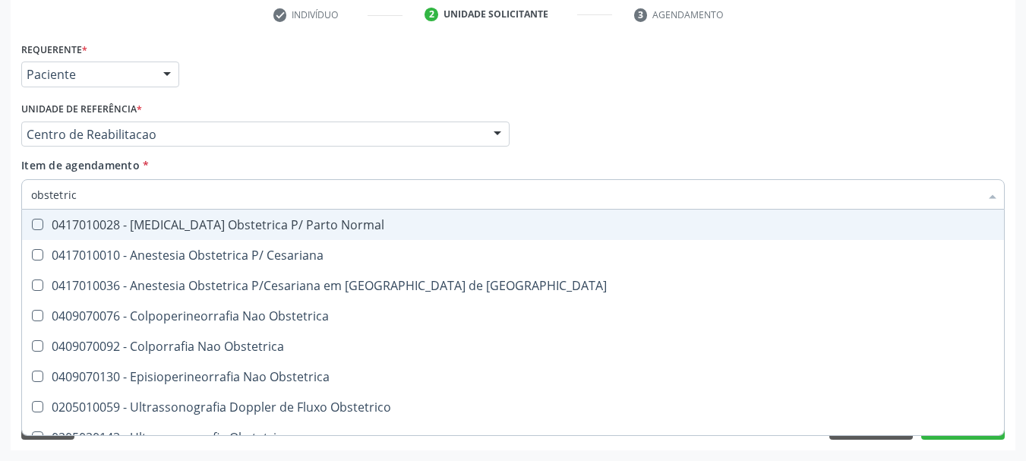
type input "obstetrica"
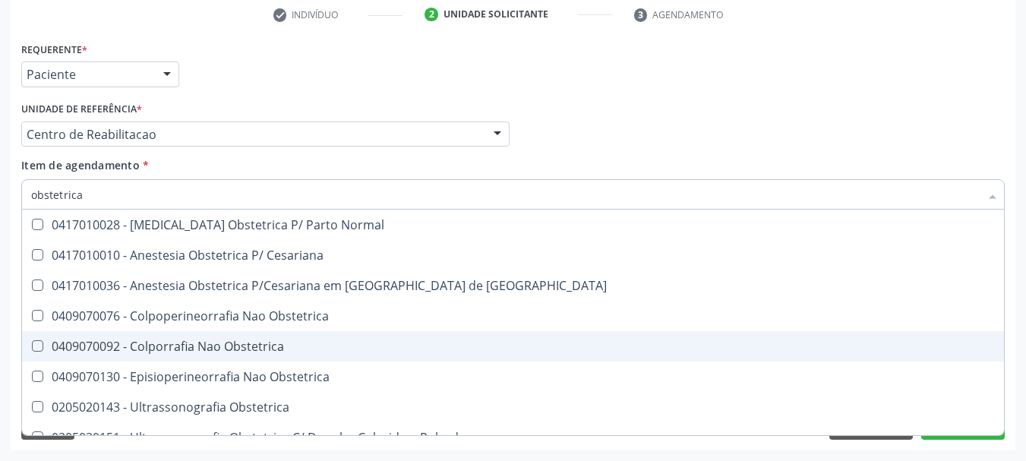
scroll to position [17, 0]
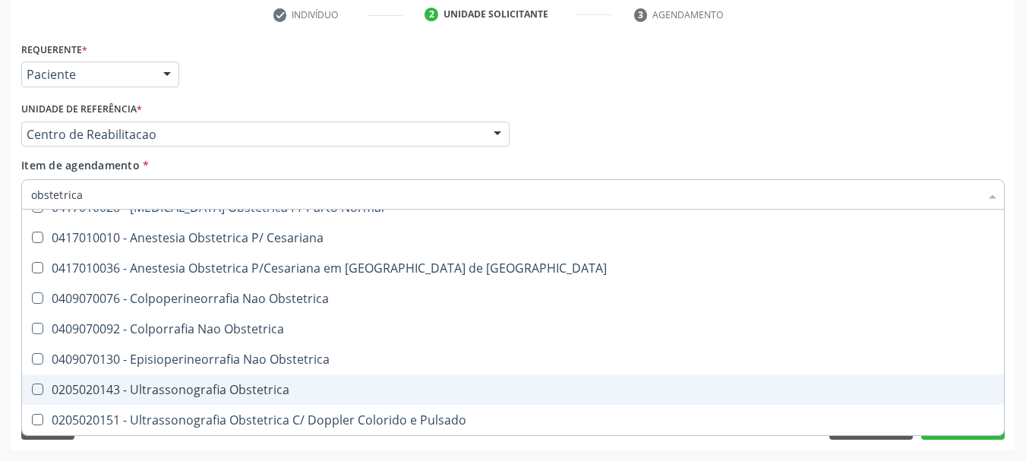
click at [290, 386] on div "0205020143 - Ultrassonografia Obstetrica" at bounding box center [512, 389] width 963 height 12
checkbox Obstetrica "true"
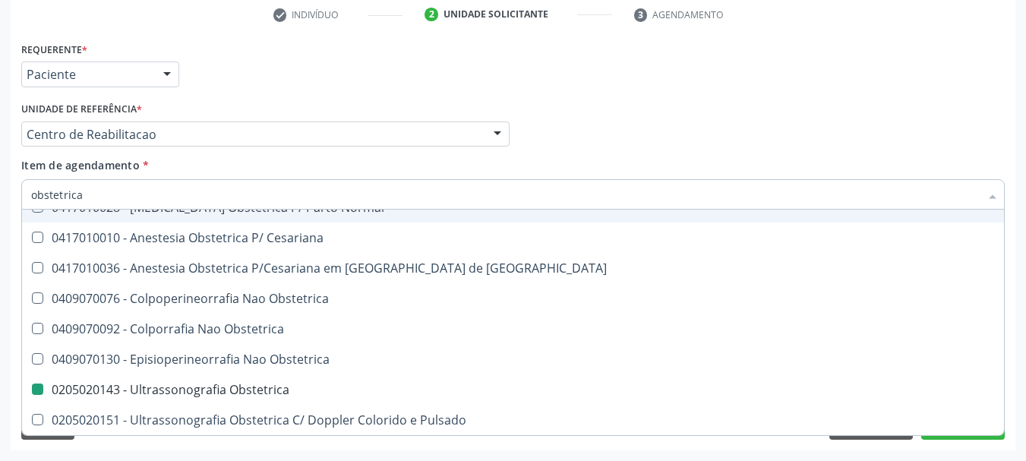
click at [313, 87] on div "Requerente * Paciente Médico(a) Enfermeiro(a) Paciente Nenhum resultado encontr…" at bounding box center [512, 67] width 991 height 59
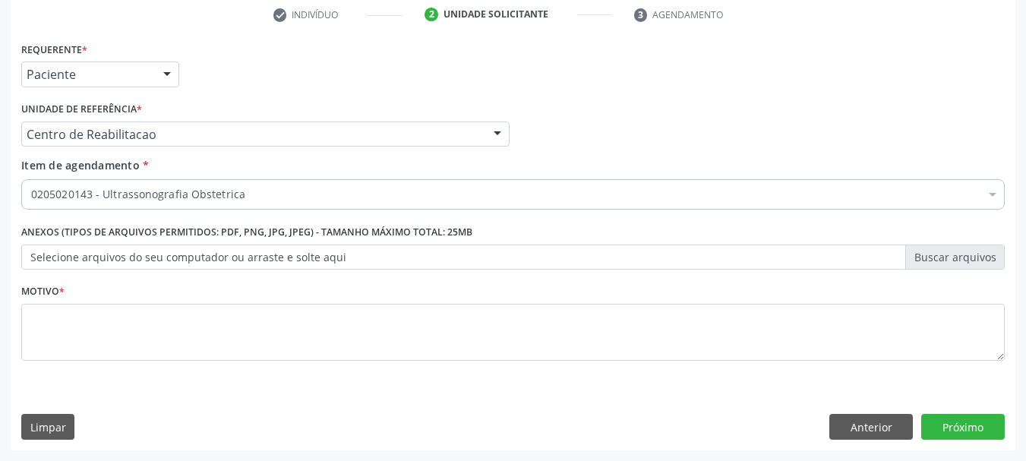
scroll to position [0, 0]
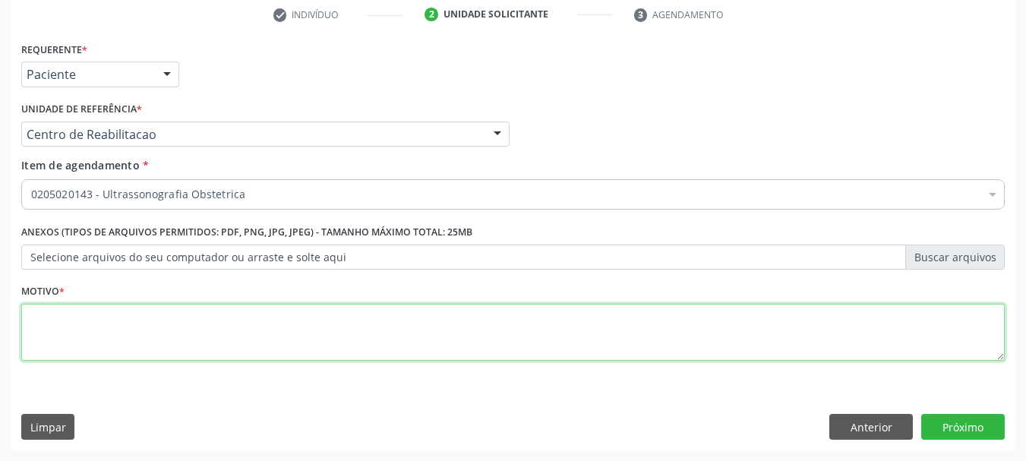
click at [132, 328] on textarea at bounding box center [512, 333] width 983 height 58
type textarea "a"
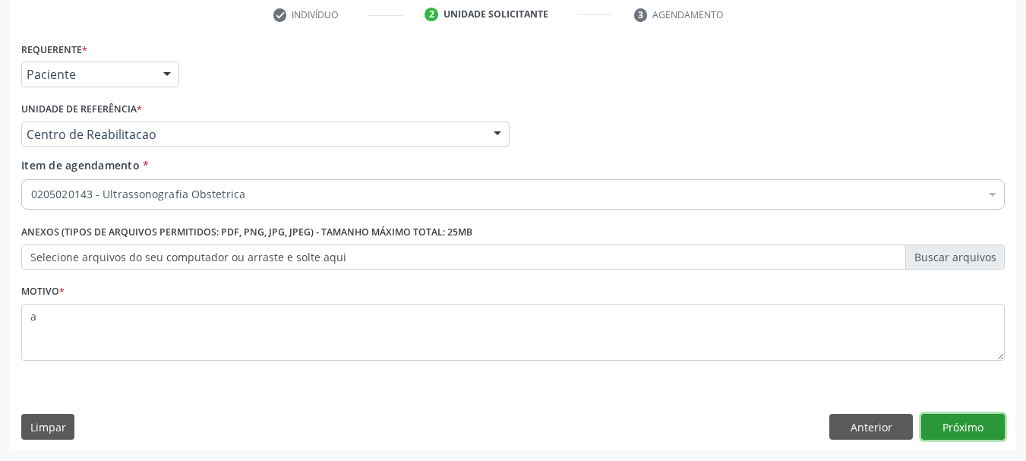
click at [988, 431] on button "Próximo" at bounding box center [963, 427] width 84 height 26
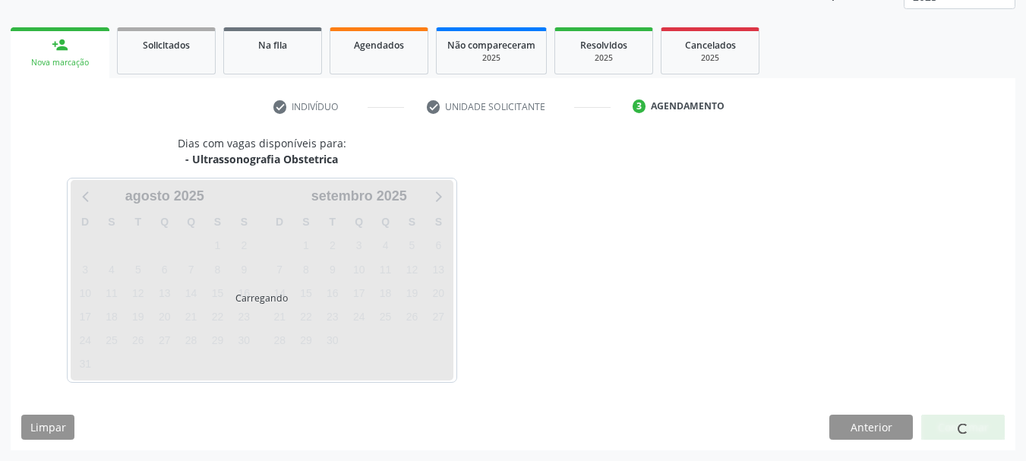
scroll to position [200, 0]
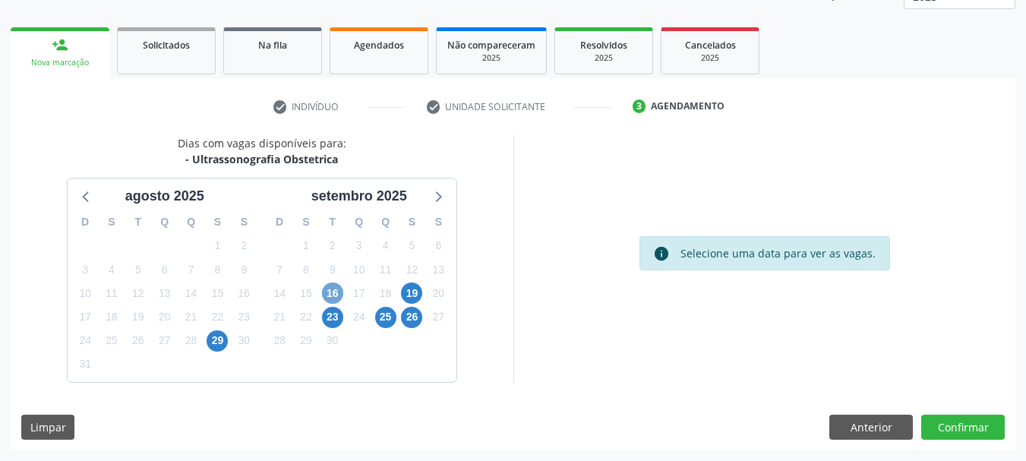
click at [333, 293] on span "16" at bounding box center [332, 292] width 21 height 21
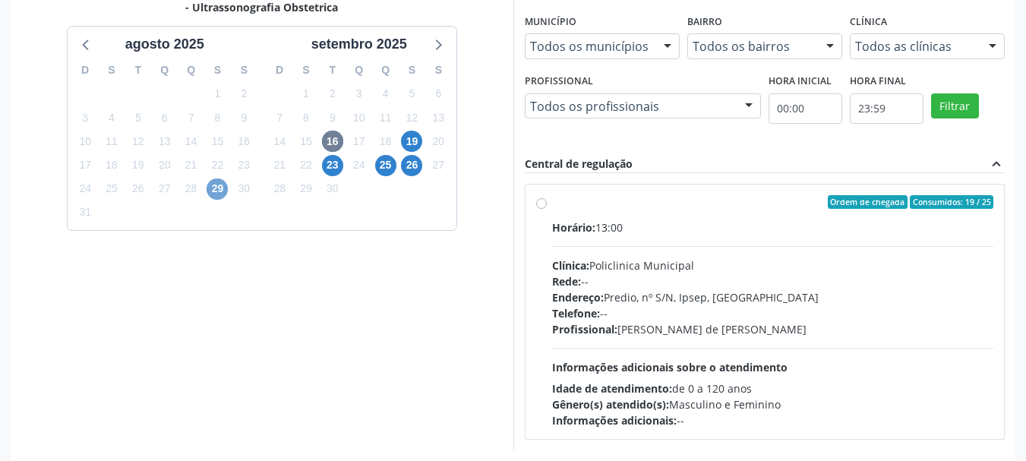
click at [218, 186] on span "29" at bounding box center [216, 188] width 21 height 21
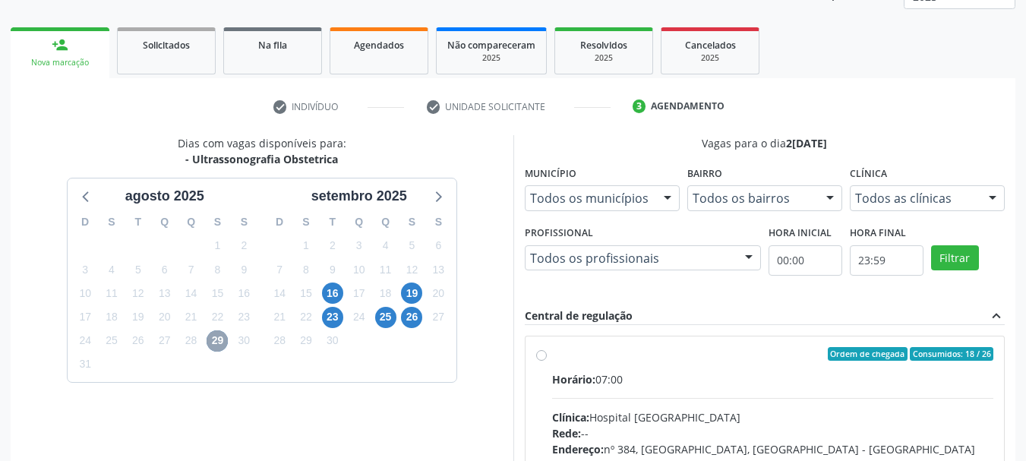
scroll to position [351, 0]
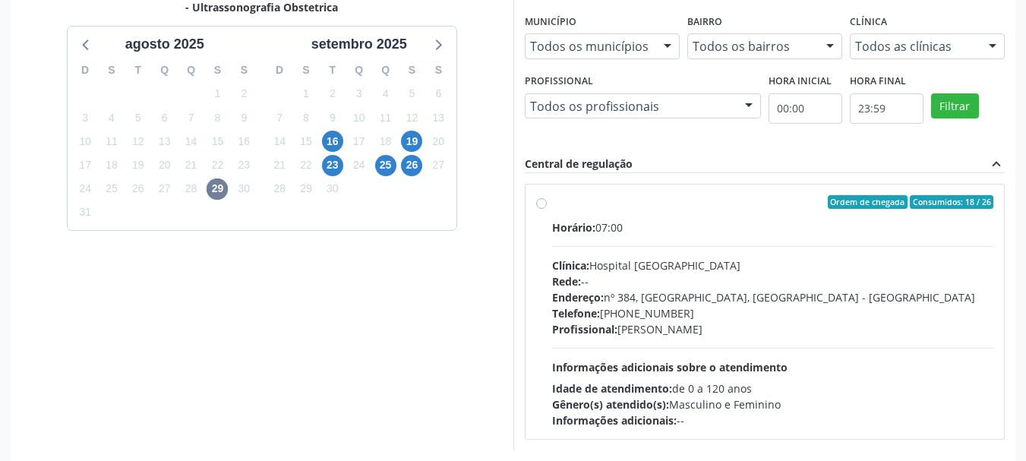
click at [711, 266] on div "Clínica: Hospital Sao Francisco" at bounding box center [773, 265] width 442 height 16
click at [547, 209] on input "Ordem de chegada Consumidos: 18 / 26 Horário: 07:00 Clínica: Hospital Sao Franc…" at bounding box center [541, 202] width 11 height 14
radio input "true"
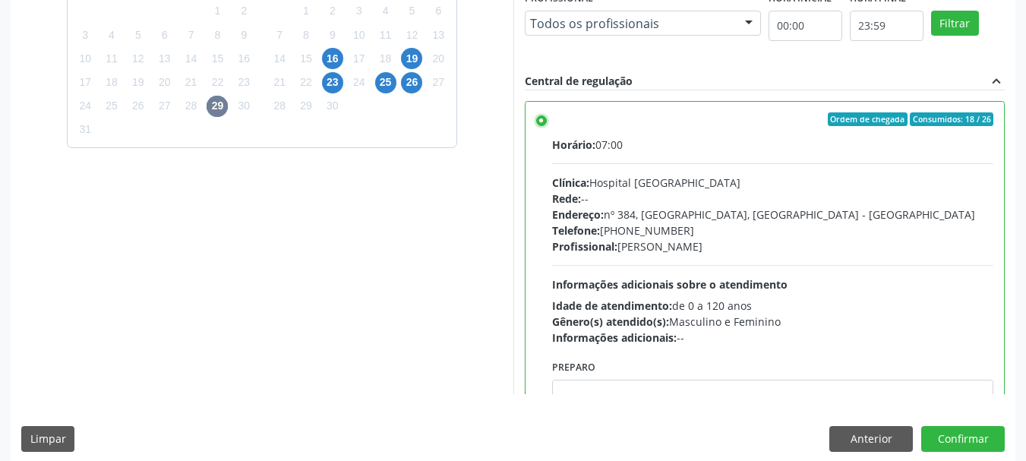
scroll to position [446, 0]
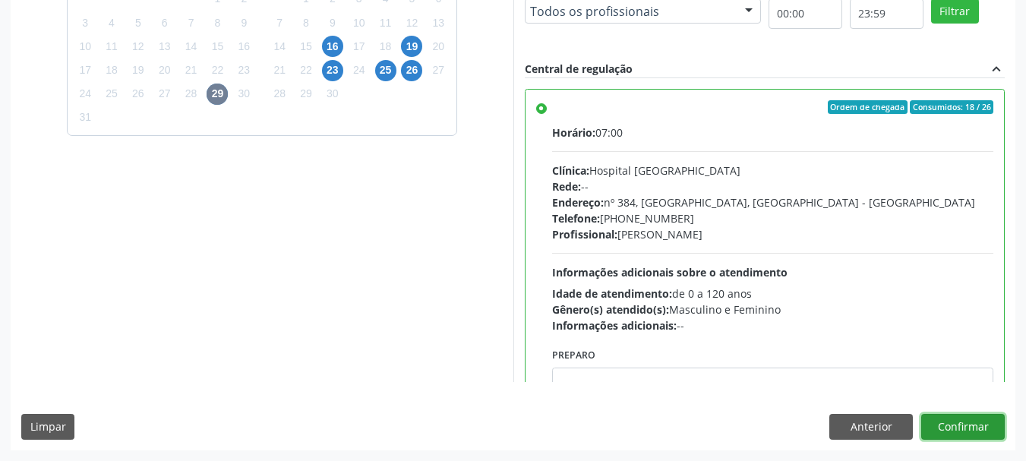
click at [981, 437] on button "Confirmar" at bounding box center [963, 427] width 84 height 26
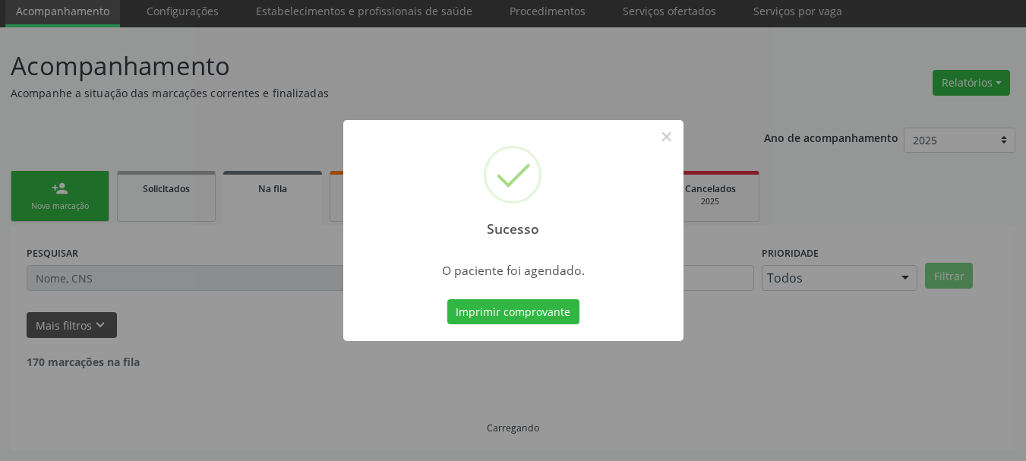
scroll to position [40, 0]
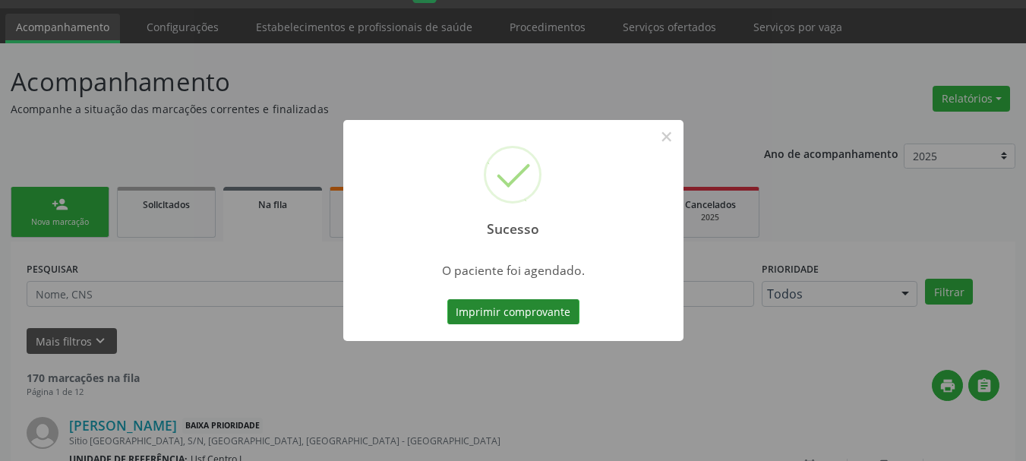
click at [537, 313] on button "Imprimir comprovante" at bounding box center [513, 312] width 132 height 26
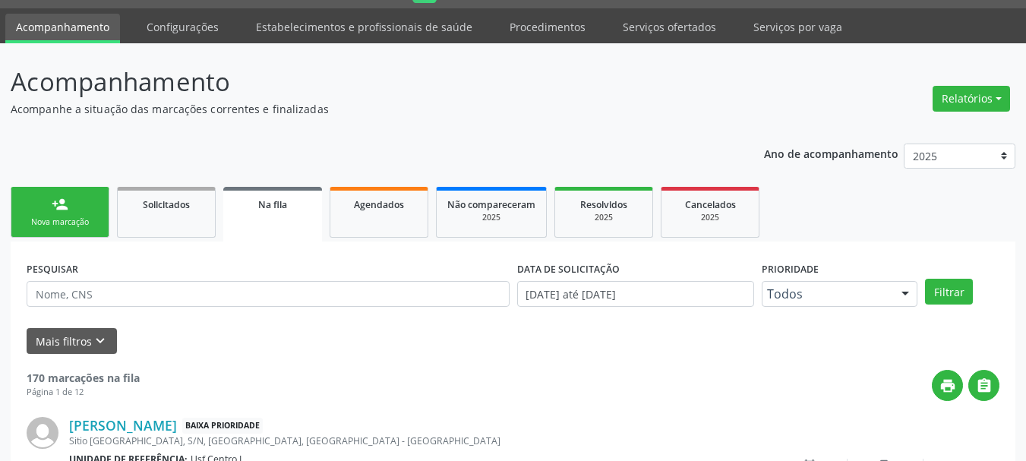
click at [95, 210] on link "person_add Nova marcação" at bounding box center [60, 212] width 99 height 51
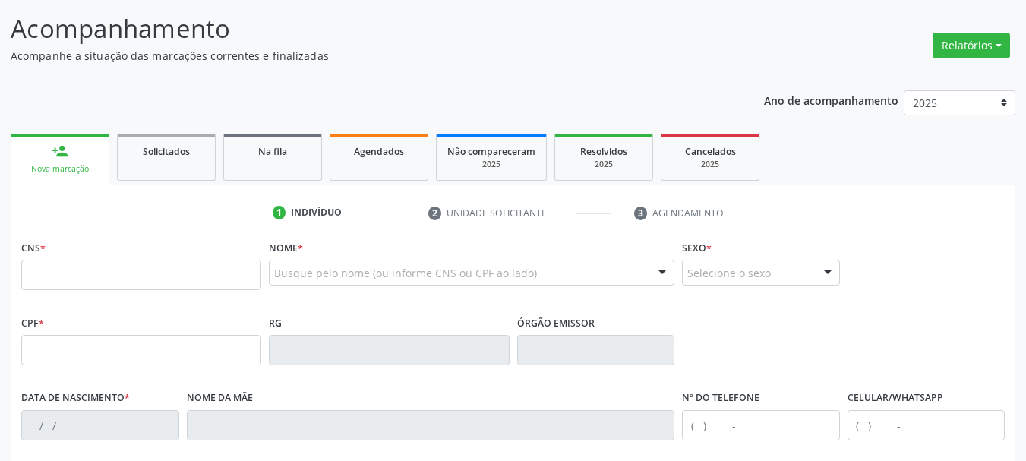
scroll to position [192, 0]
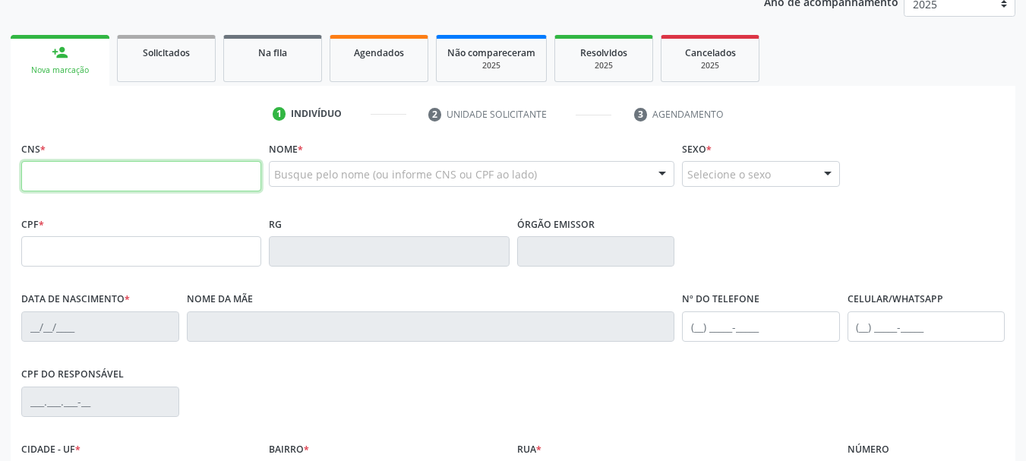
click at [159, 174] on input "text" at bounding box center [141, 176] width 240 height 30
click at [161, 174] on input "text" at bounding box center [141, 176] width 240 height 30
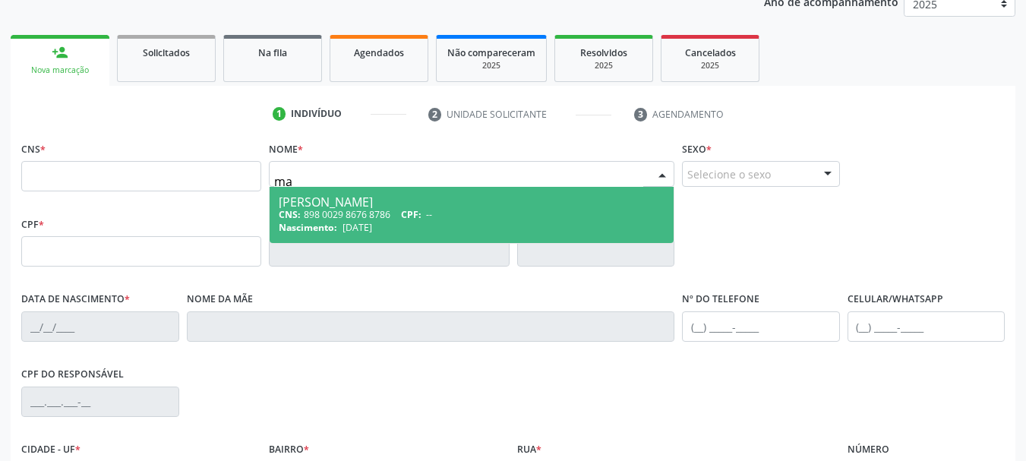
type input "m"
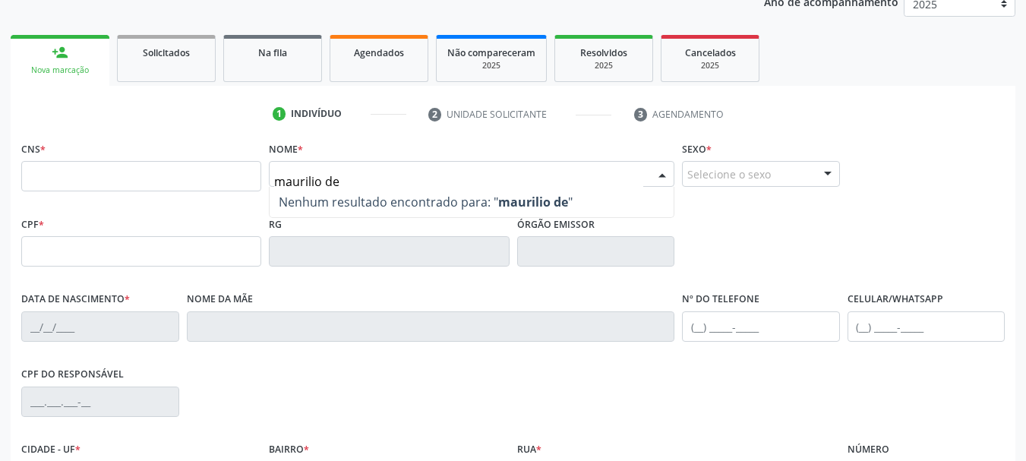
type input "maurilio de l"
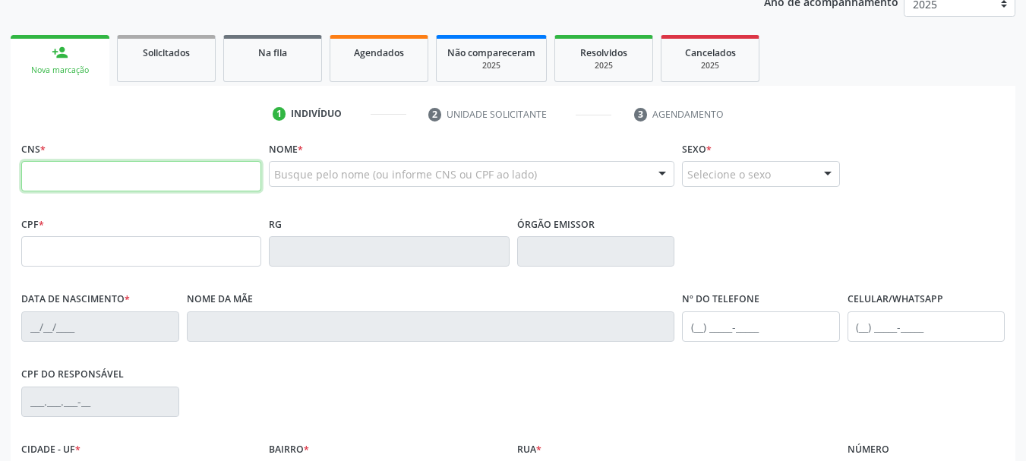
click at [93, 178] on input "text" at bounding box center [141, 176] width 240 height 30
paste input "702 6062 4787 9240"
type input "702 6062 4787 9240"
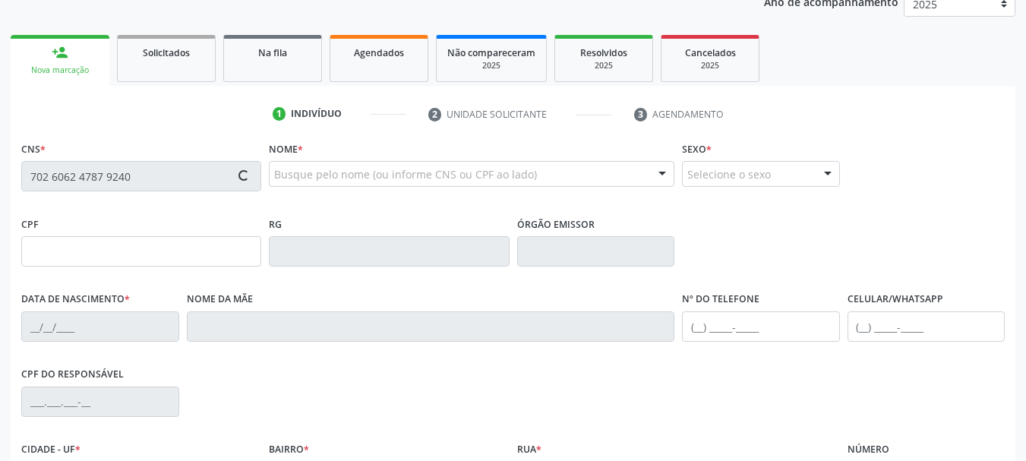
type input "08/03/1970"
type input "Maria Josefa de Lima"
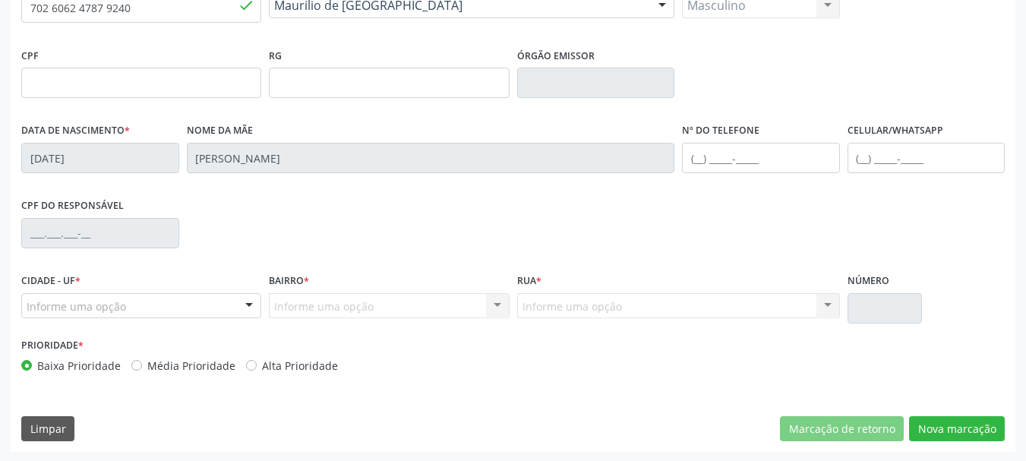
scroll to position [362, 0]
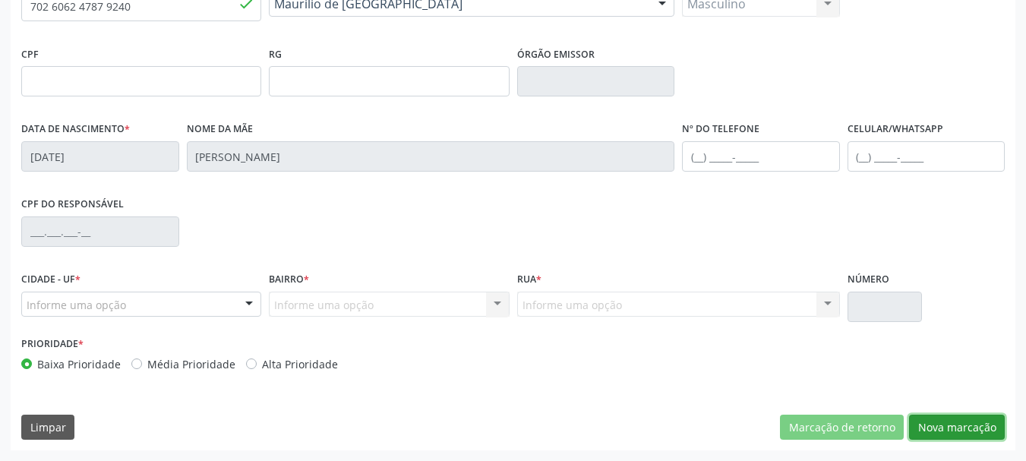
click at [984, 425] on button "Nova marcação" at bounding box center [957, 427] width 96 height 26
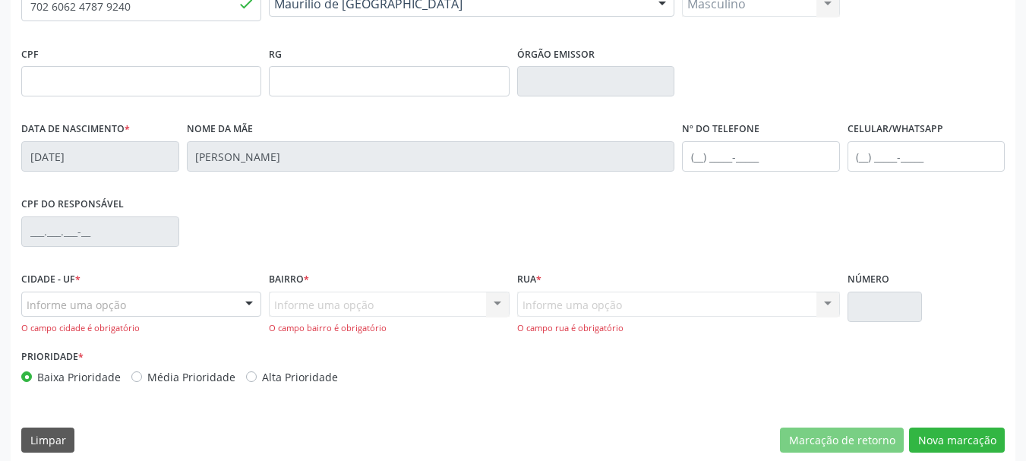
click at [162, 304] on div "Informe uma opção" at bounding box center [141, 305] width 240 height 26
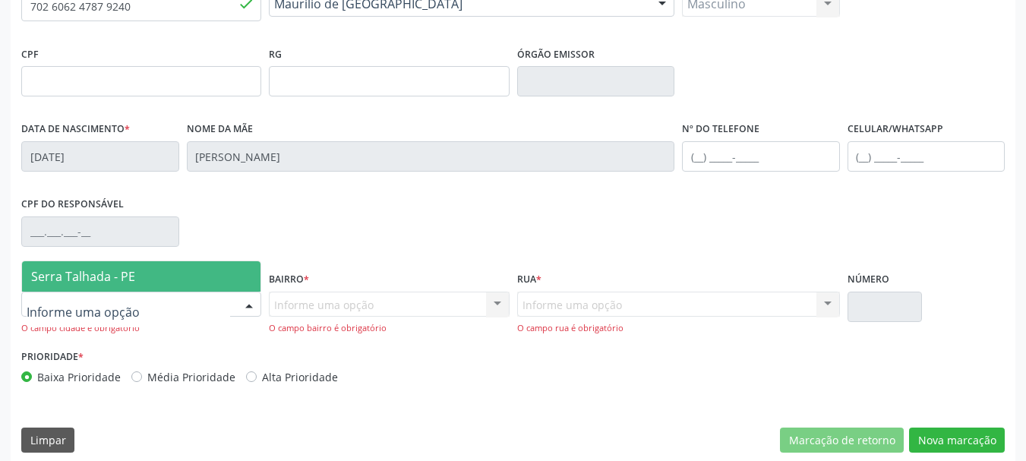
click at [75, 273] on span "Serra Talhada - PE" at bounding box center [83, 276] width 104 height 17
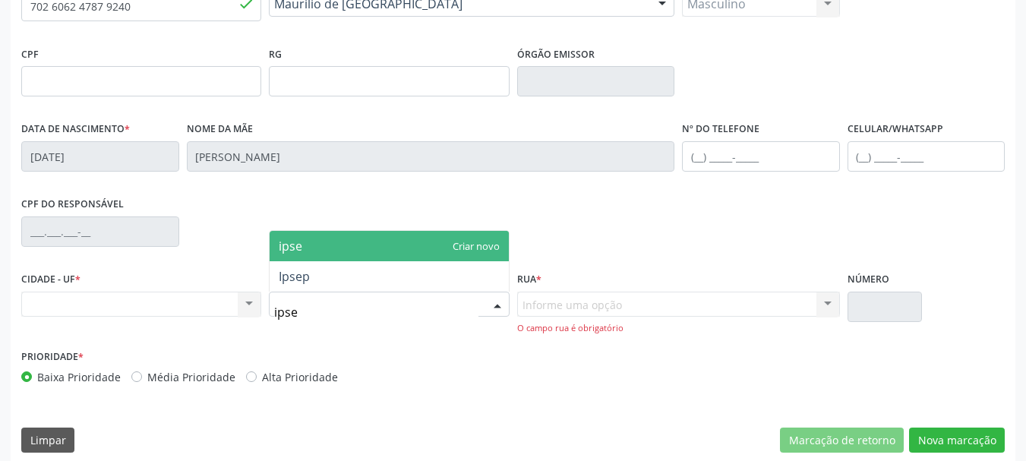
type input "ipsep"
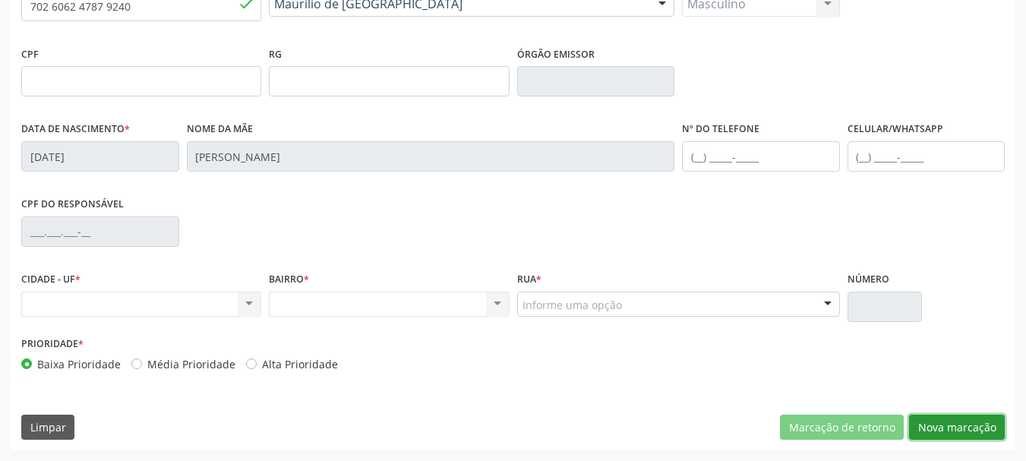
click at [944, 430] on button "Nova marcação" at bounding box center [957, 427] width 96 height 26
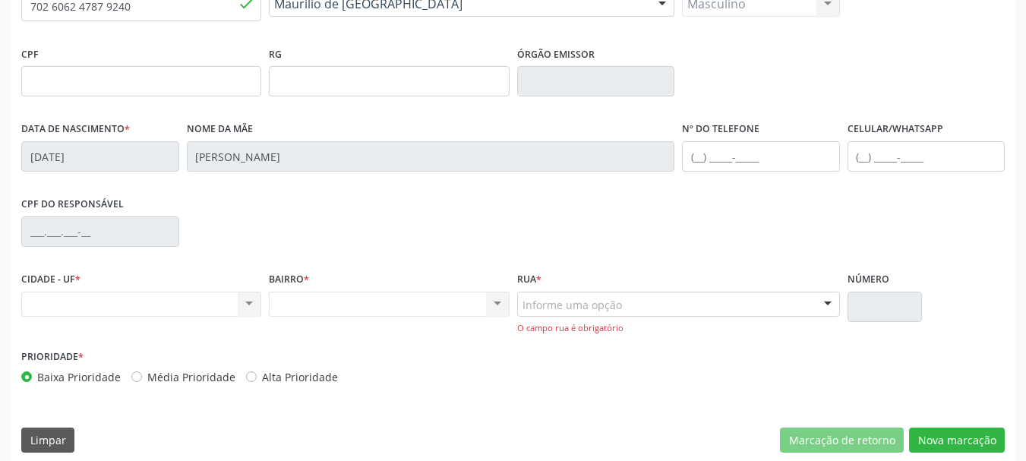
click at [361, 309] on div "Nenhum resultado encontrado para: " " Não há nenhuma opção para ser exibida." at bounding box center [389, 305] width 240 height 26
click at [172, 304] on div "Nenhum resultado encontrado para: " " Não há nenhuma opção para ser exibida." at bounding box center [141, 305] width 240 height 26
click at [252, 294] on div "Nenhum resultado encontrado para: " " Não há nenhuma opção para ser exibida." at bounding box center [141, 305] width 240 height 26
click at [253, 298] on div "Nenhum resultado encontrado para: " " Não há nenhuma opção para ser exibida." at bounding box center [141, 305] width 240 height 26
click at [159, 306] on div "Nenhum resultado encontrado para: " " Não há nenhuma opção para ser exibida." at bounding box center [141, 305] width 240 height 26
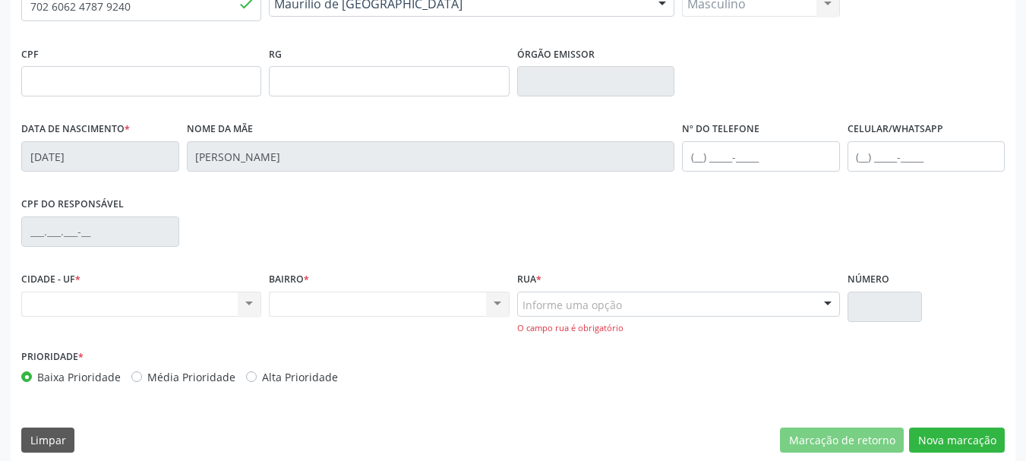
click at [131, 306] on div "Nenhum resultado encontrado para: " " Não há nenhuma opção para ser exibida." at bounding box center [141, 305] width 240 height 26
click at [244, 307] on div "Nenhum resultado encontrado para: " " Não há nenhuma opção para ser exibida." at bounding box center [141, 305] width 240 height 26
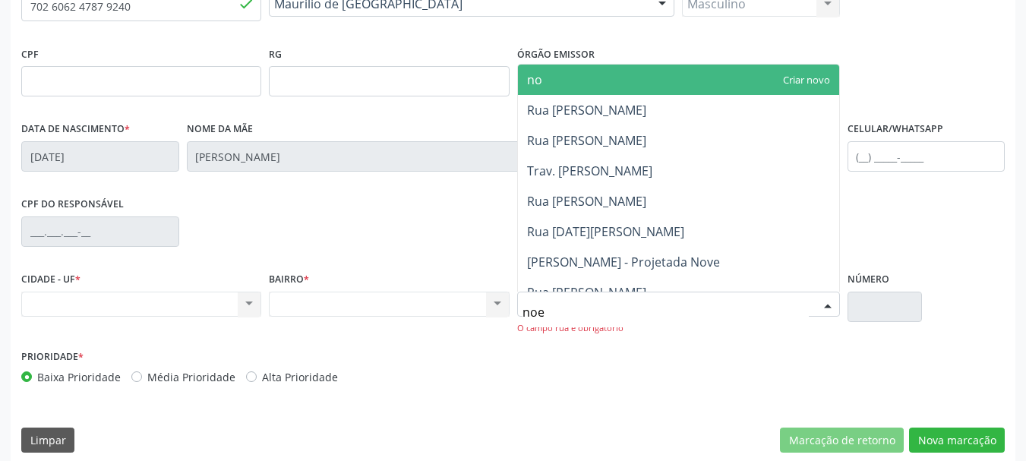
type input "noel"
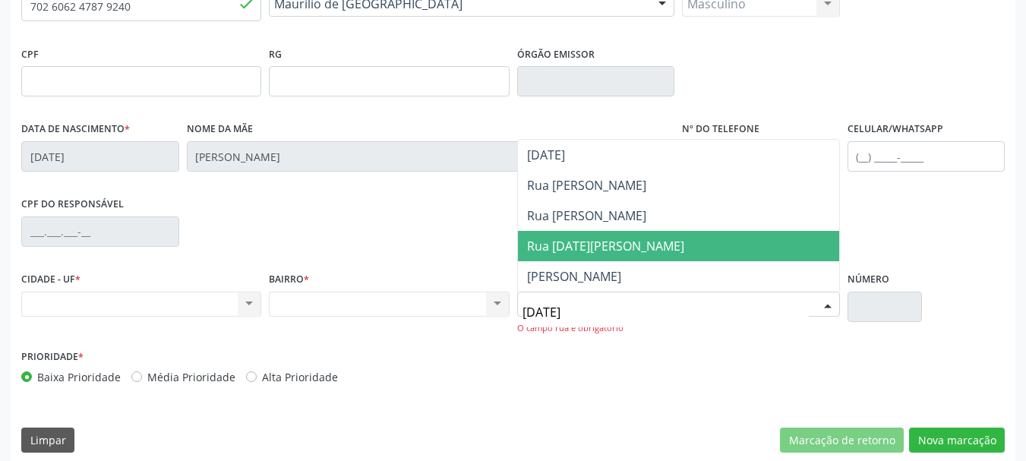
click at [582, 250] on span "Rua Noel Manoel Vicente" at bounding box center [605, 246] width 157 height 17
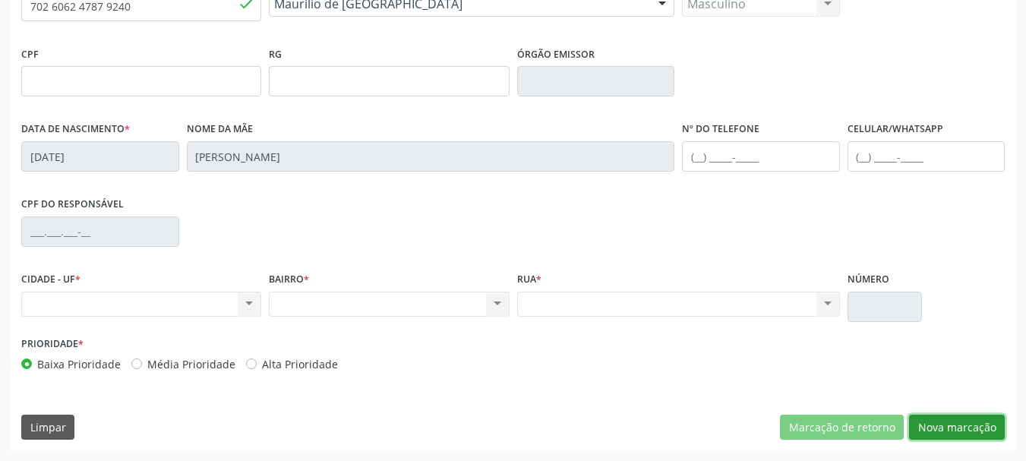
click at [981, 436] on button "Nova marcação" at bounding box center [957, 427] width 96 height 26
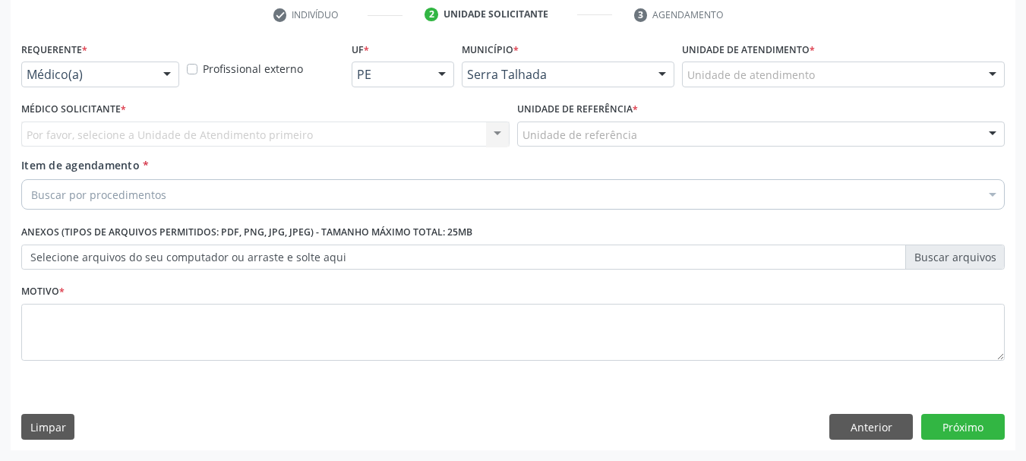
scroll to position [292, 0]
click at [106, 90] on div "Requerente * Médico(a) Médico(a) Enfermeiro(a) Paciente Nenhum resultado encont…" at bounding box center [99, 67] width 165 height 59
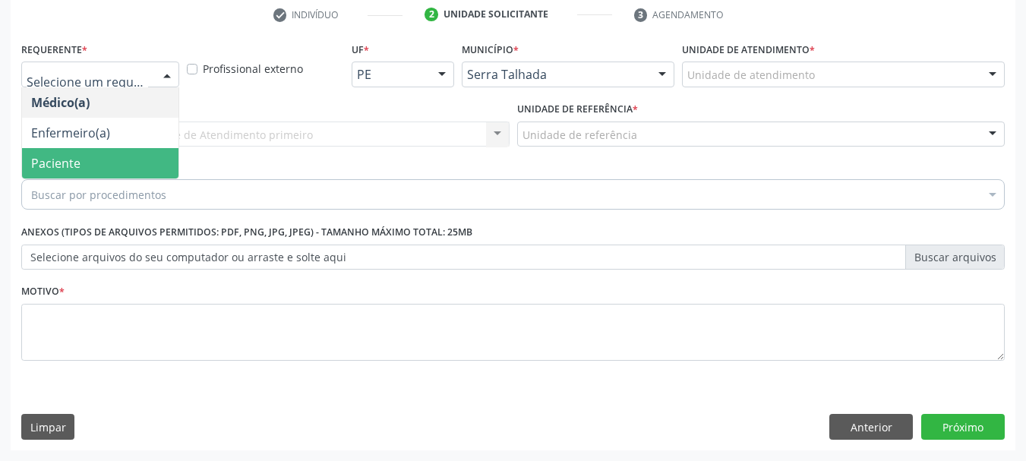
click at [66, 165] on span "Paciente" at bounding box center [55, 163] width 49 height 17
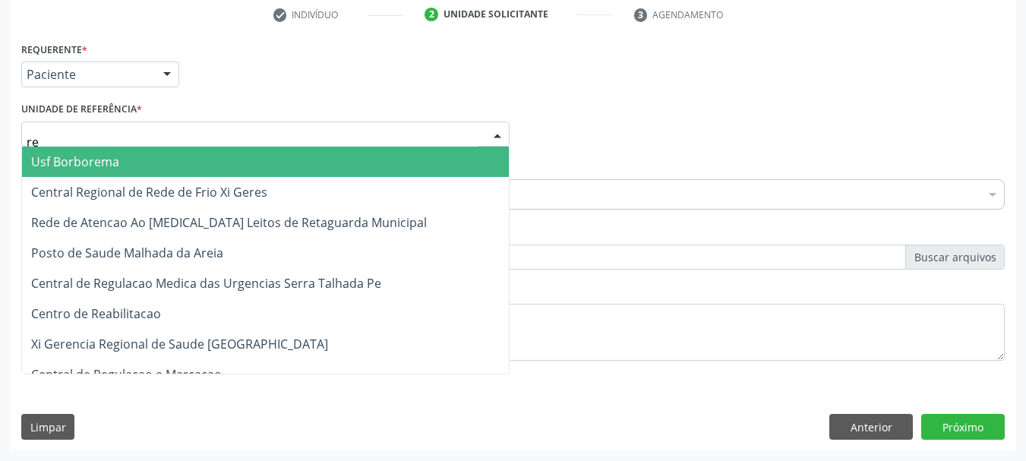
type input "rea"
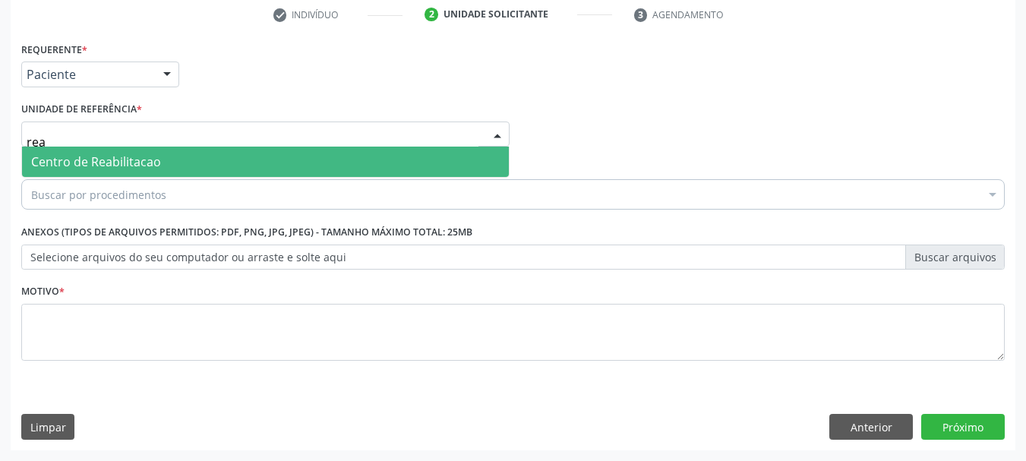
click at [77, 155] on span "Centro de Reabilitacao" at bounding box center [96, 161] width 130 height 17
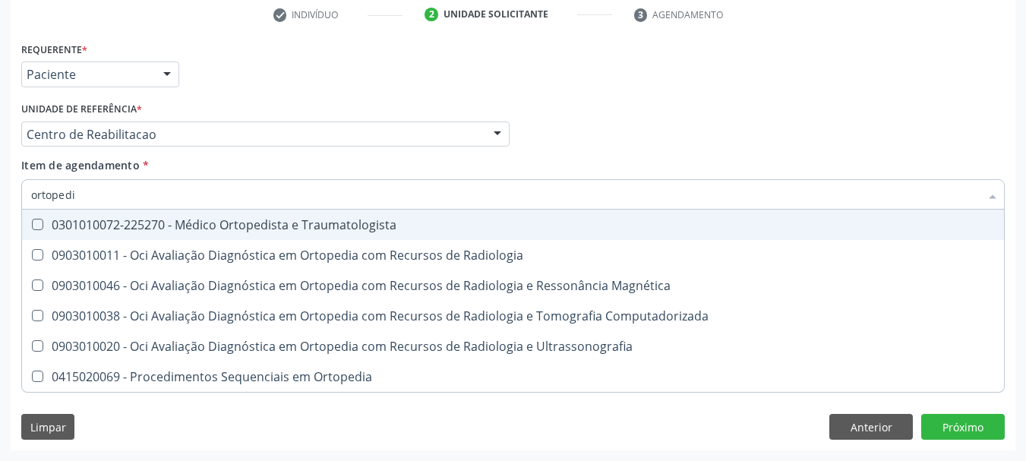
type input "ortopedis"
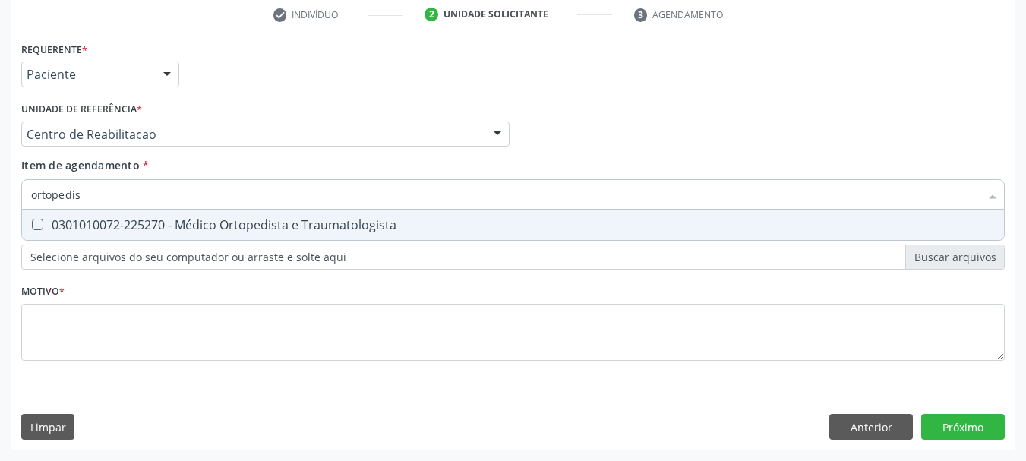
click at [70, 229] on div "0301010072-225270 - Médico Ortopedista e Traumatologista" at bounding box center [512, 225] width 963 height 12
checkbox Traumatologista "true"
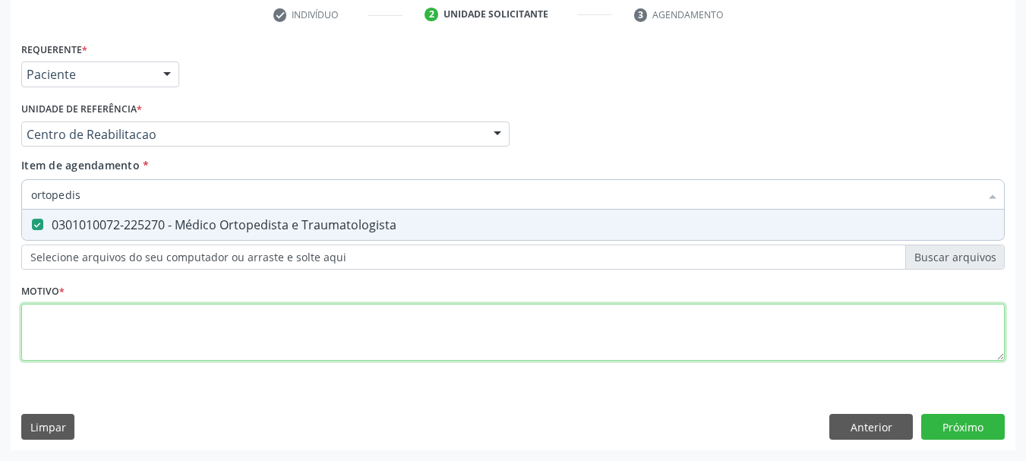
click at [43, 347] on div "Requerente * Paciente Médico(a) Enfermeiro(a) Paciente Nenhum resultado encontr…" at bounding box center [512, 210] width 983 height 344
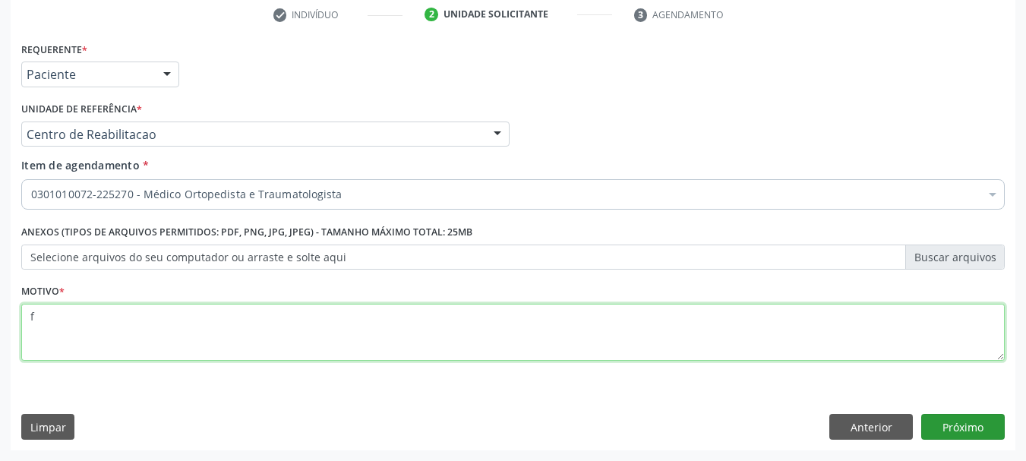
type textarea "f"
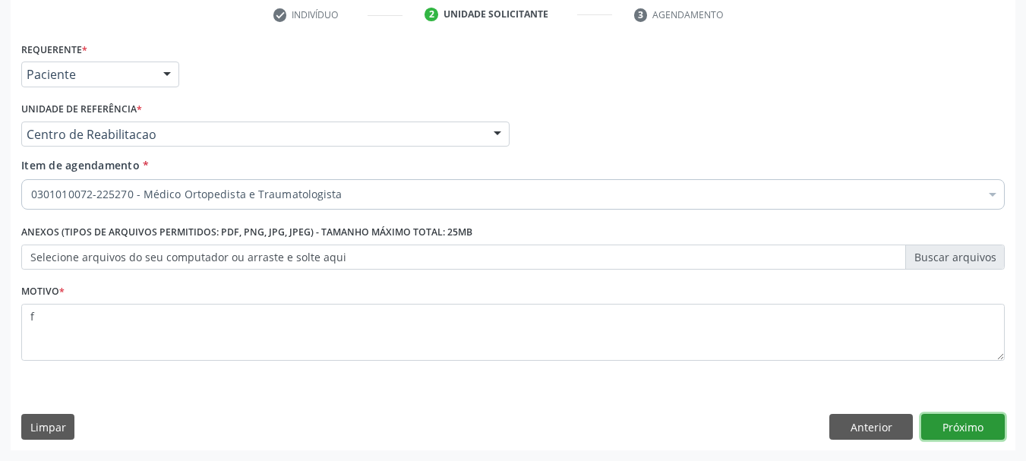
click at [942, 430] on button "Próximo" at bounding box center [963, 427] width 84 height 26
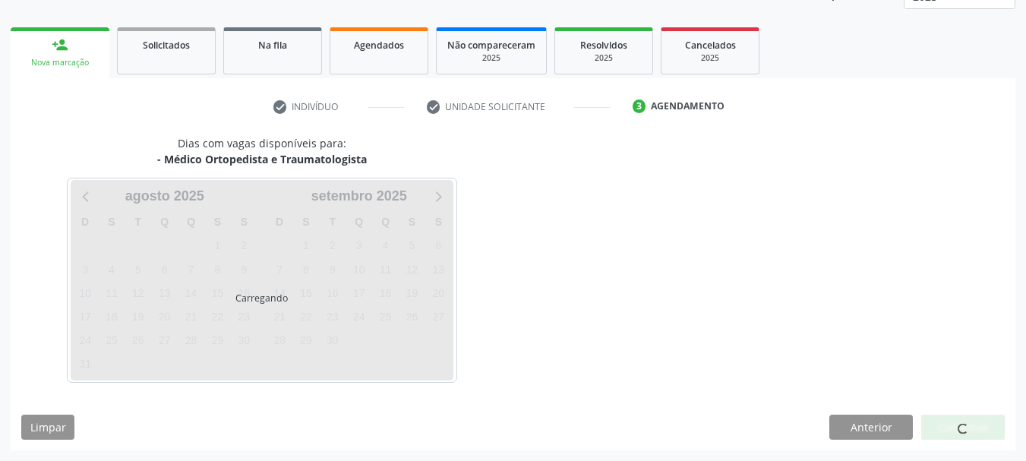
scroll to position [200, 0]
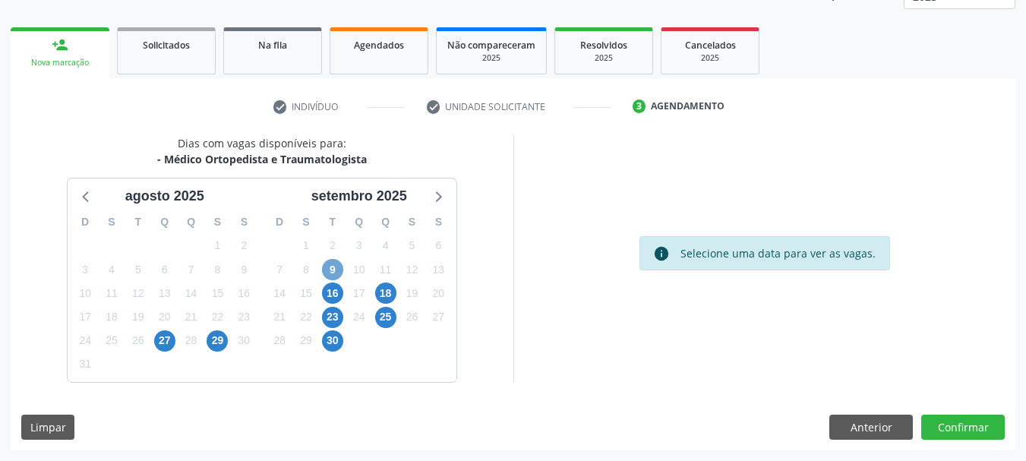
click at [330, 272] on span "9" at bounding box center [332, 269] width 21 height 21
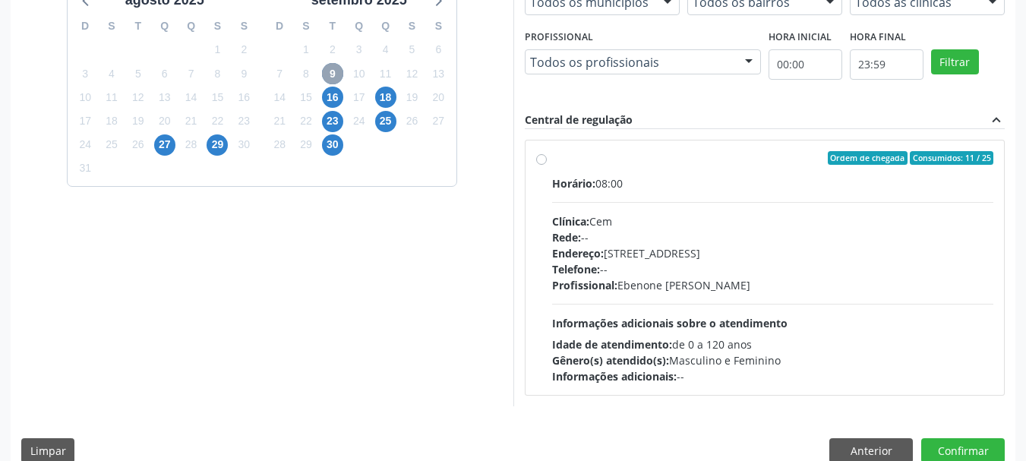
scroll to position [419, 0]
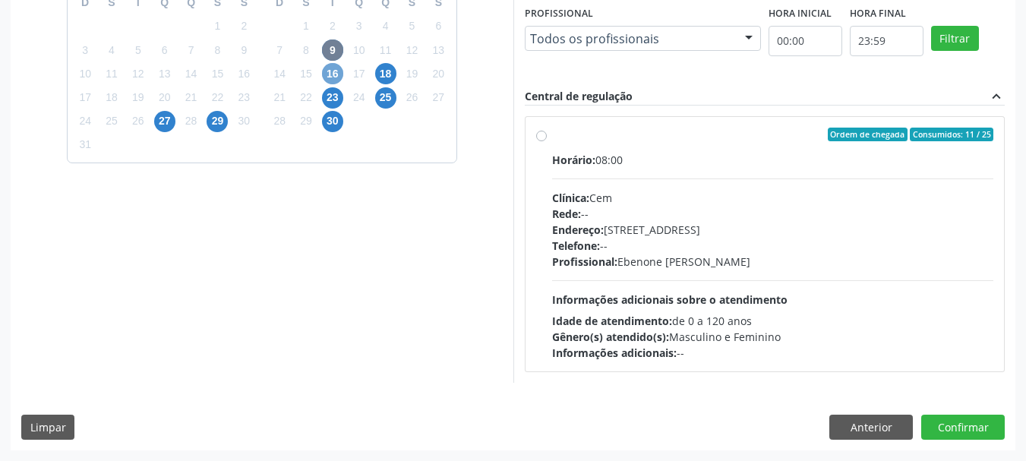
click at [338, 74] on span "16" at bounding box center [332, 73] width 21 height 21
click at [381, 74] on span "18" at bounding box center [385, 73] width 21 height 21
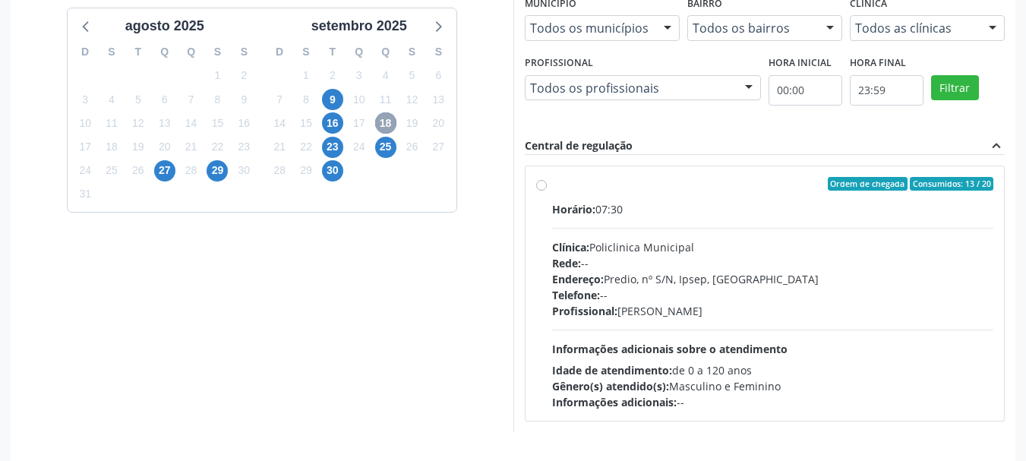
scroll to position [343, 0]
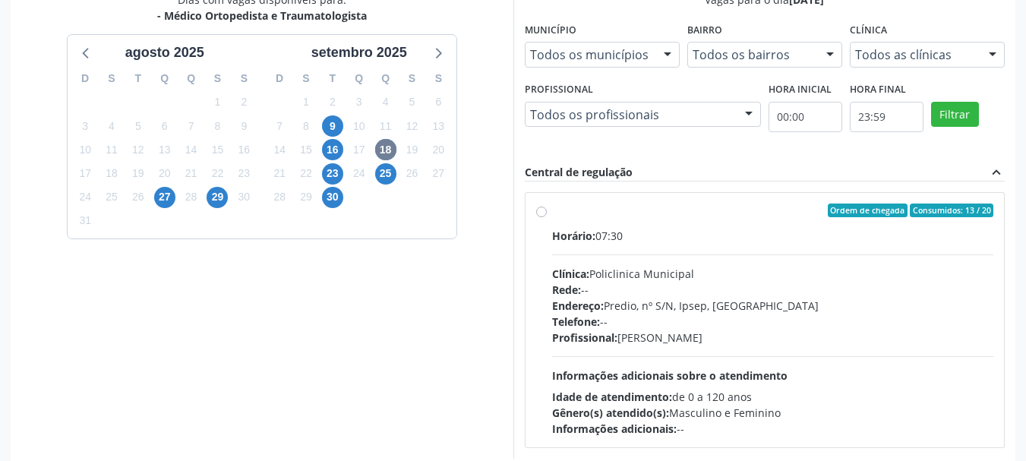
click at [569, 220] on label "Ordem de chegada Consumidos: 13 / 20 Horário: 07:30 Clínica: Policlinica Munici…" at bounding box center [773, 319] width 442 height 233
click at [547, 217] on input "Ordem de chegada Consumidos: 13 / 20 Horário: 07:30 Clínica: Policlinica Munici…" at bounding box center [541, 210] width 11 height 14
radio input "true"
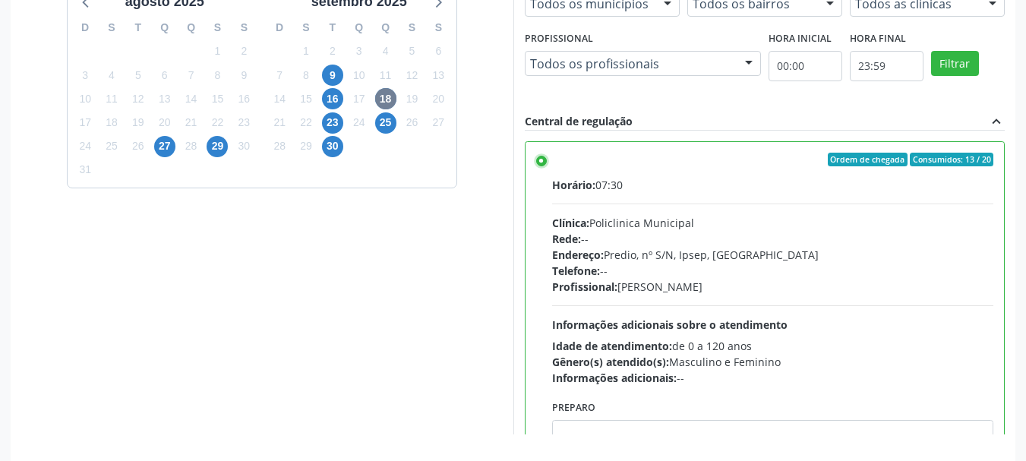
scroll to position [446, 0]
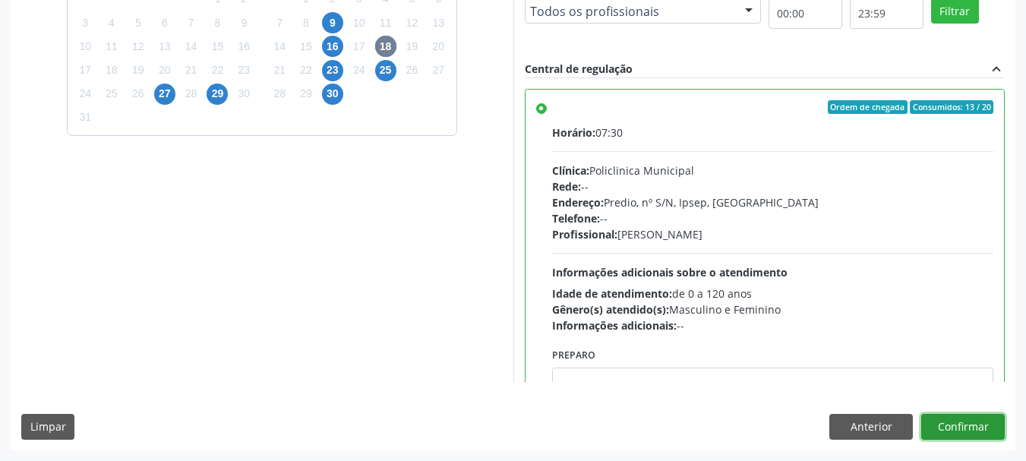
click at [954, 436] on button "Confirmar" at bounding box center [963, 427] width 84 height 26
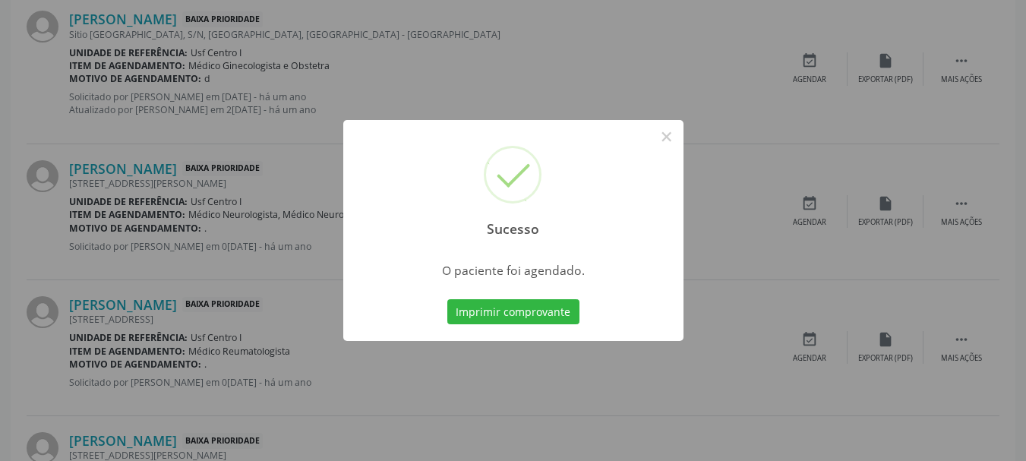
scroll to position [40, 0]
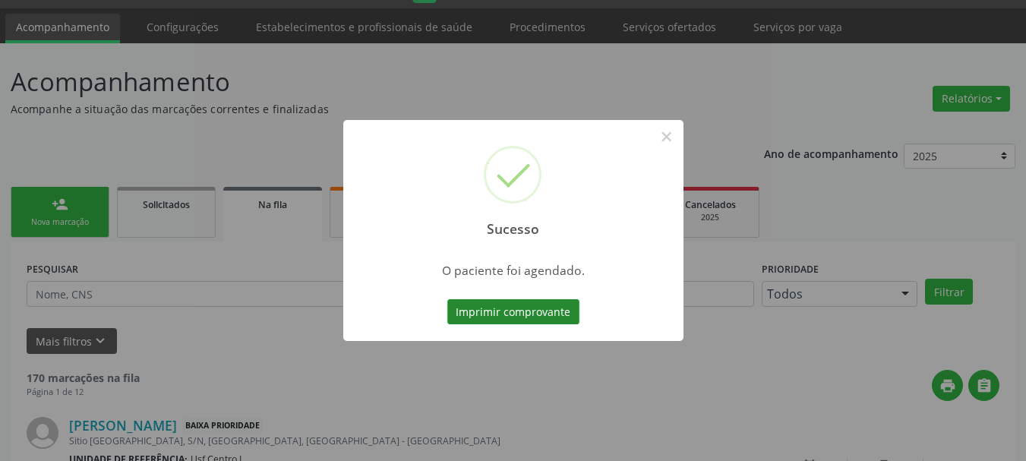
click at [525, 310] on button "Imprimir comprovante" at bounding box center [513, 312] width 132 height 26
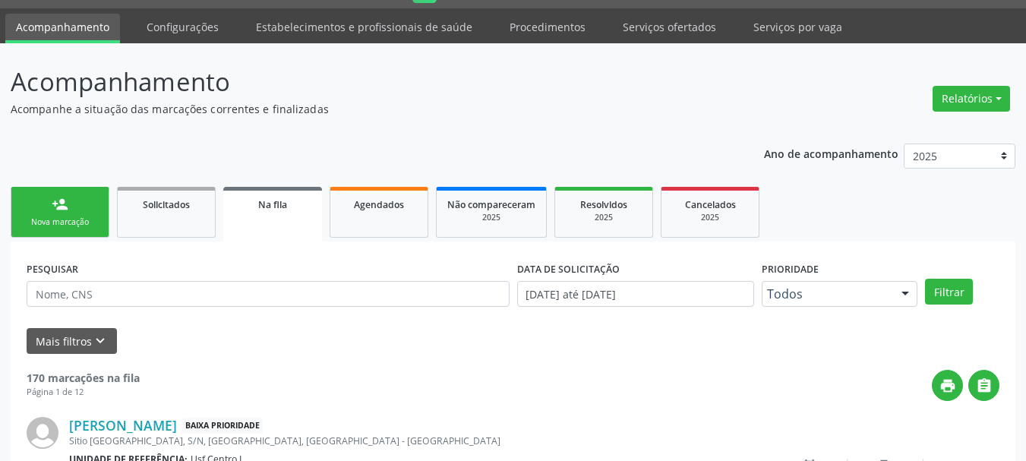
click at [90, 216] on div "Nova marcação" at bounding box center [60, 221] width 76 height 11
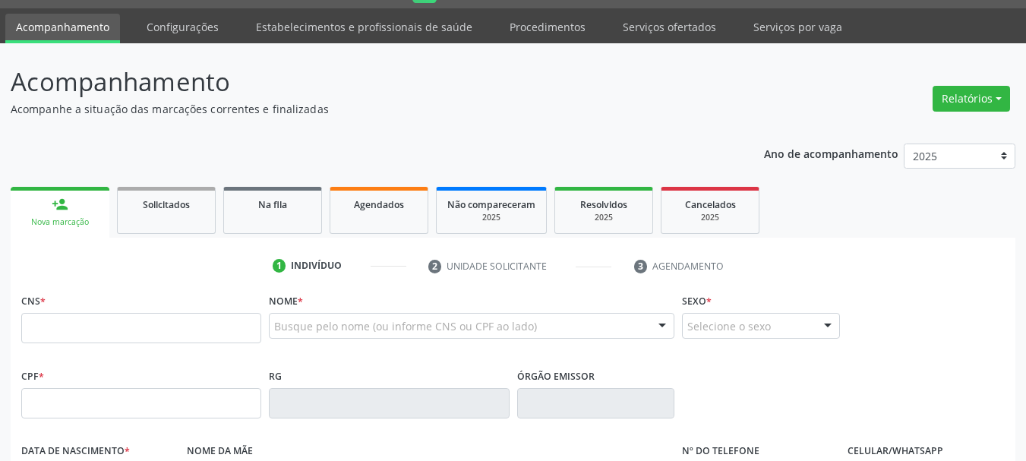
scroll to position [268, 0]
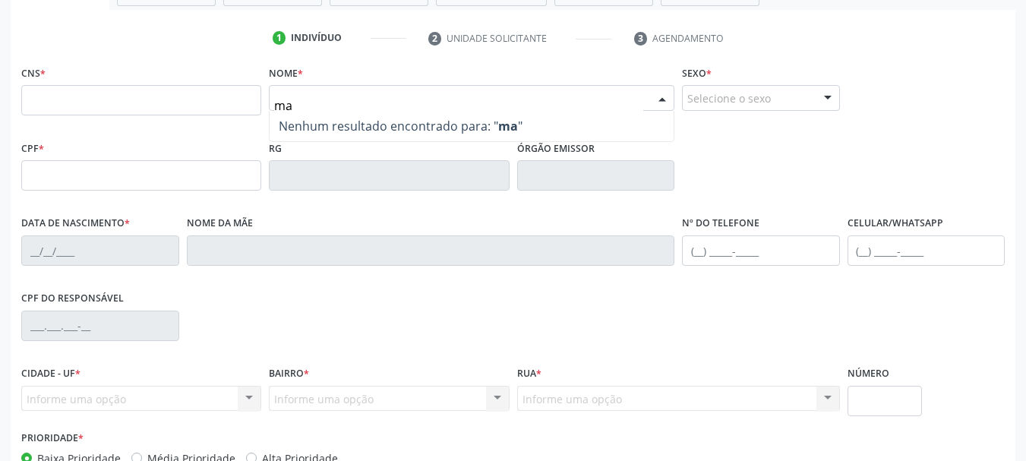
type input "m"
type input "carmem lucia"
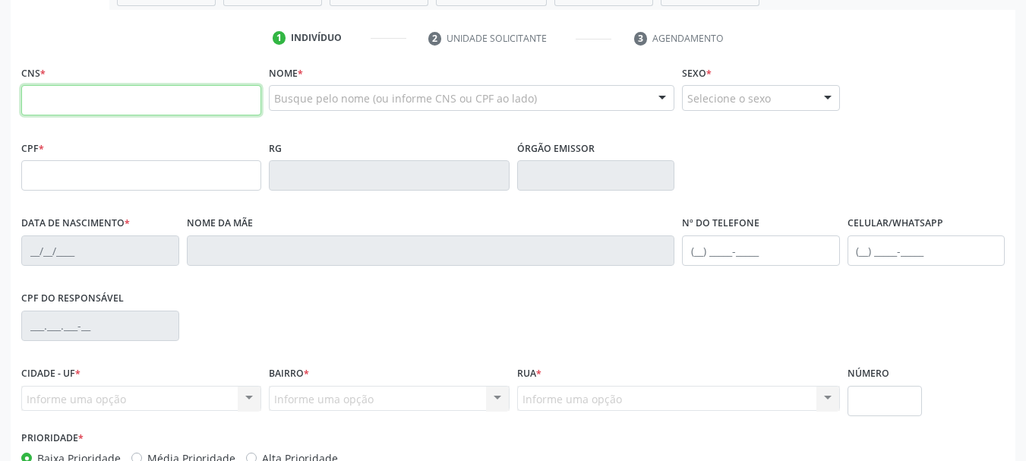
click at [136, 110] on input "text" at bounding box center [141, 100] width 240 height 30
paste input "700 0076 3082 6502"
type input "700 0076 3082 6502"
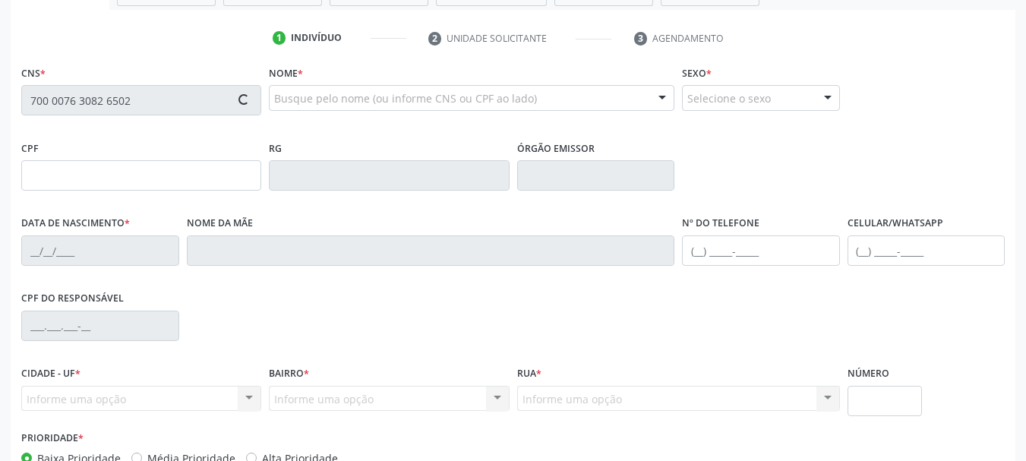
type input "04/05/1974"
type input "Lazara Gomes dos Santos"
type input "(87) 9999-9998"
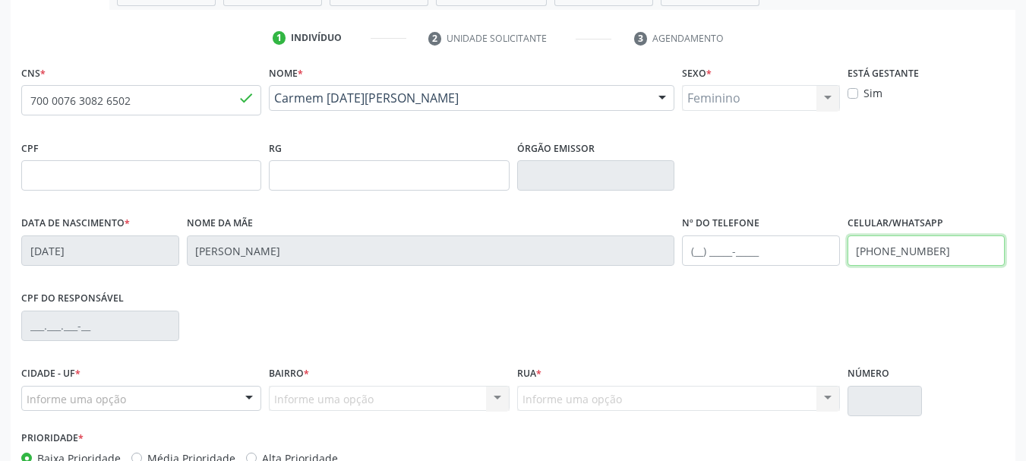
click at [895, 251] on input "(87) 9999-9998" at bounding box center [926, 250] width 158 height 30
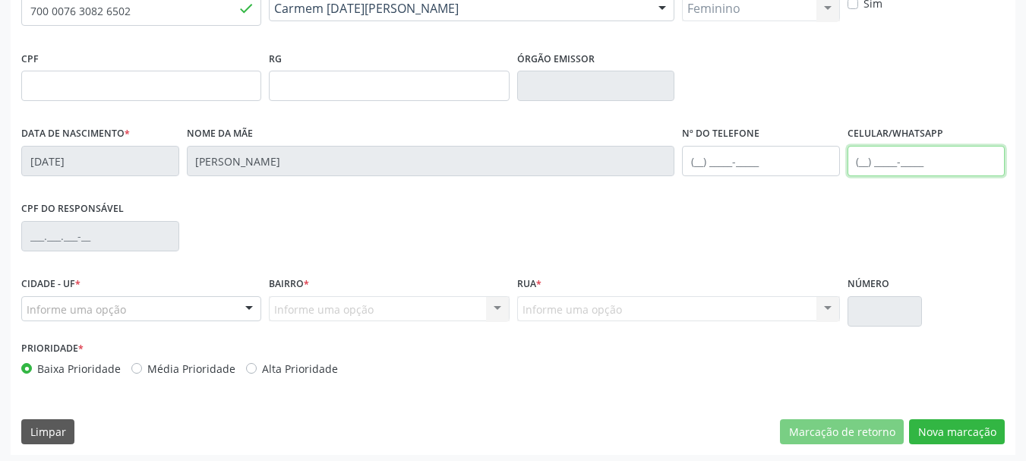
scroll to position [362, 0]
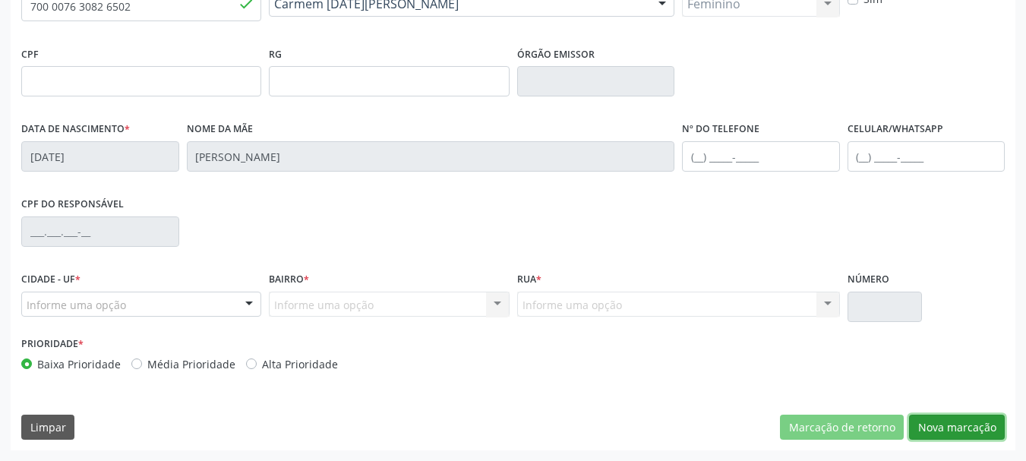
click at [948, 414] on button "Nova marcação" at bounding box center [957, 427] width 96 height 26
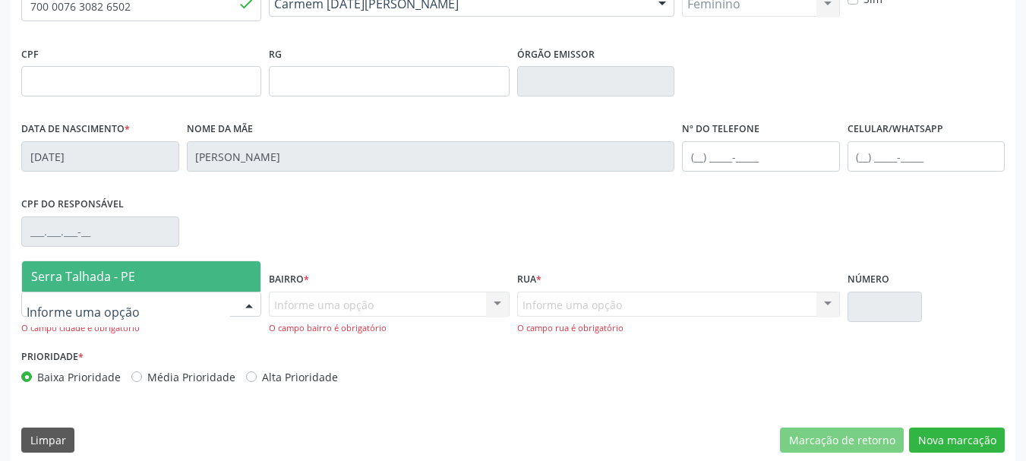
click at [71, 282] on span "Serra Talhada - PE" at bounding box center [83, 276] width 104 height 17
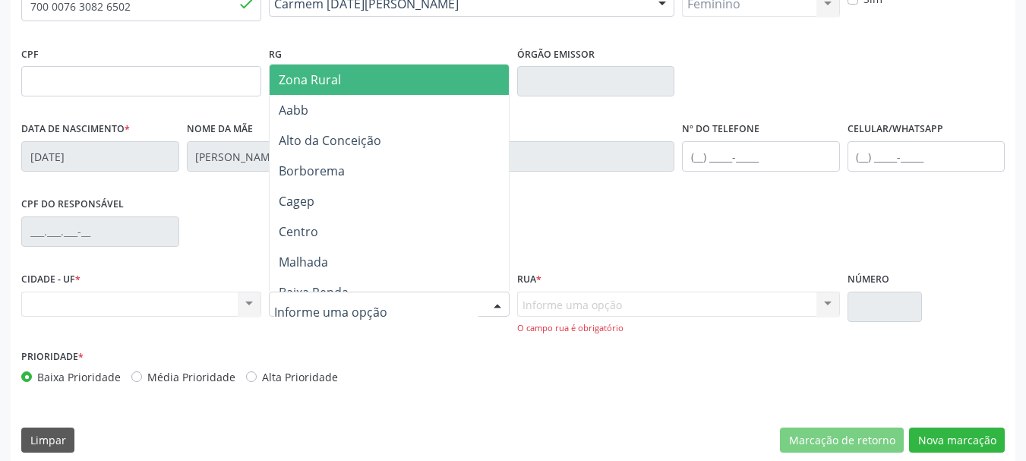
click at [326, 84] on span "Zona Rural" at bounding box center [310, 79] width 62 height 17
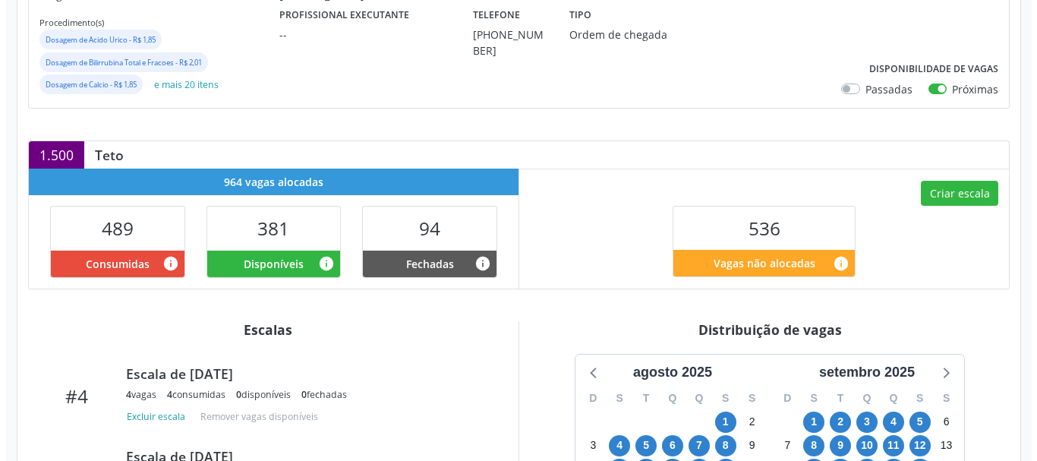
scroll to position [306, 0]
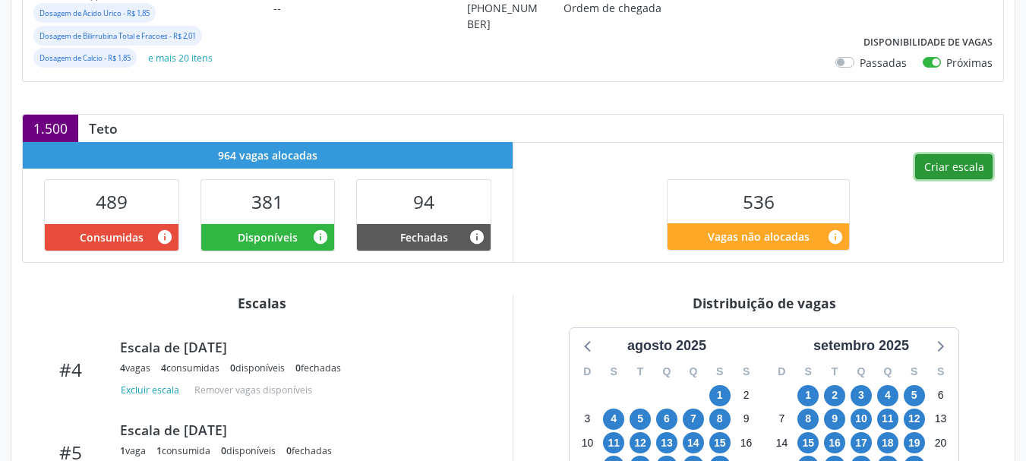
click at [942, 156] on button "Criar escala" at bounding box center [953, 167] width 77 height 26
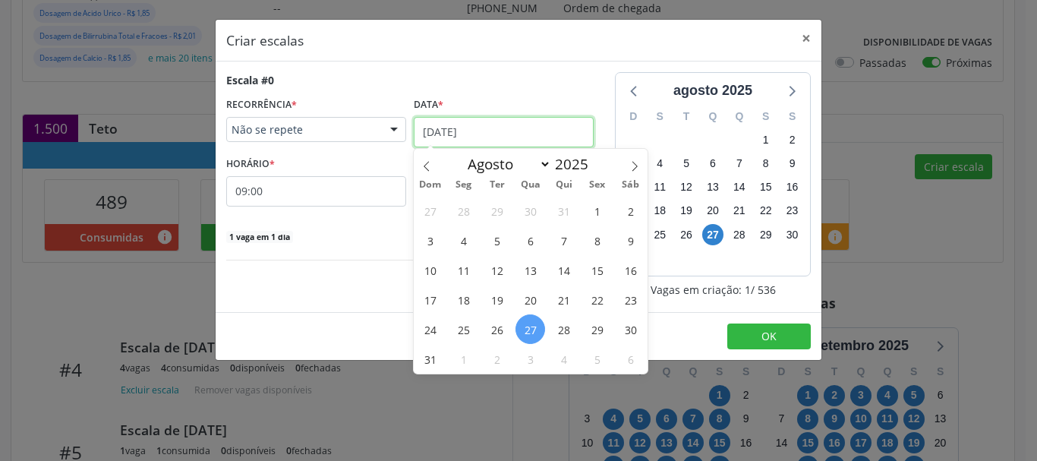
click at [638, 161] on icon at bounding box center [634, 166] width 11 height 11
select select "8"
click at [460, 293] on span "22" at bounding box center [464, 300] width 30 height 30
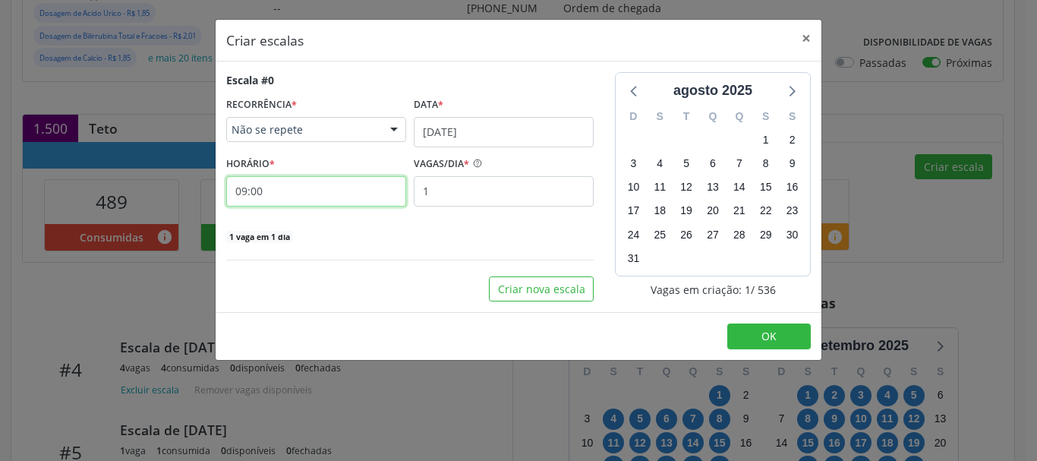
click at [232, 194] on input "09:00" at bounding box center [316, 191] width 180 height 30
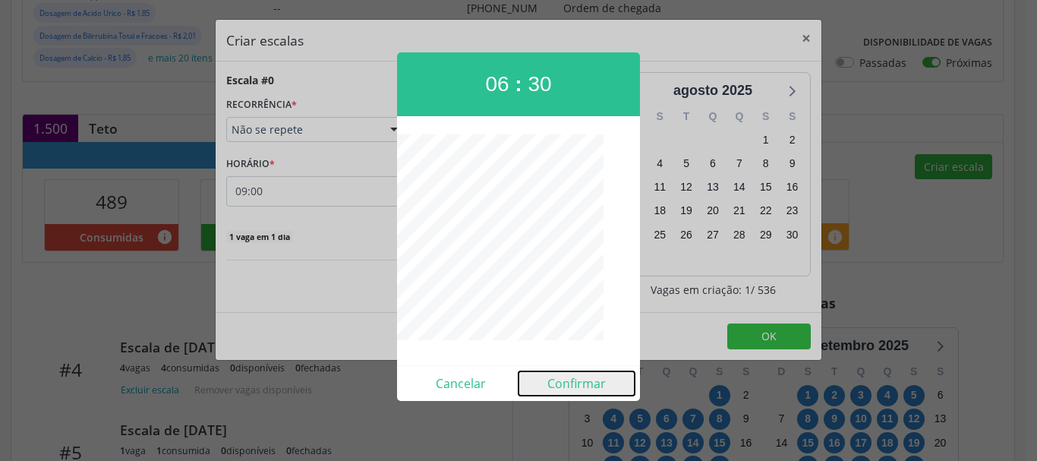
click at [600, 386] on button "Confirmar" at bounding box center [576, 383] width 116 height 24
type input "06:30"
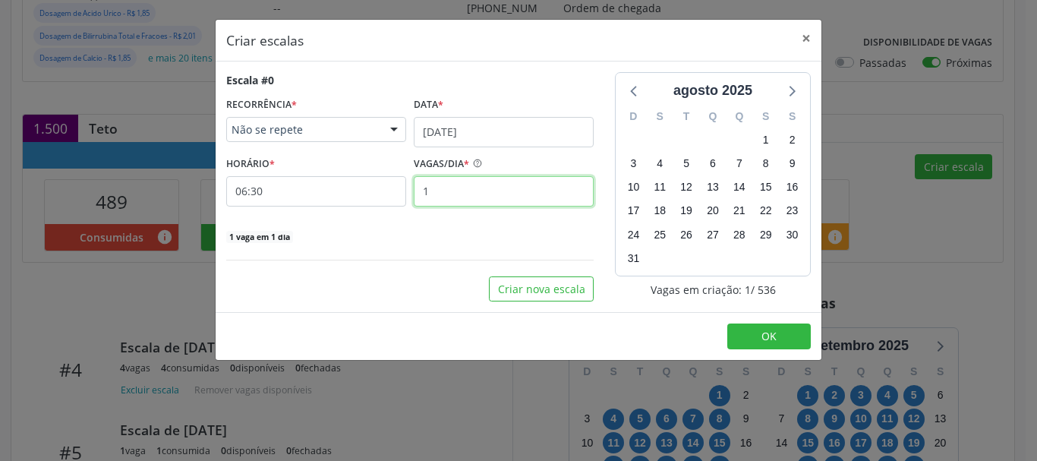
click at [483, 183] on input "1" at bounding box center [504, 191] width 180 height 30
type input "20"
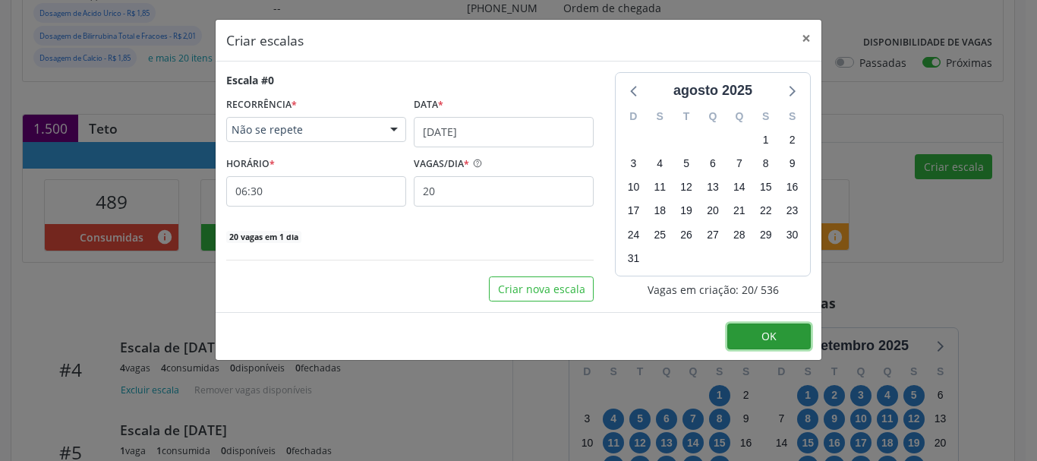
click at [762, 325] on button "OK" at bounding box center [769, 336] width 84 height 26
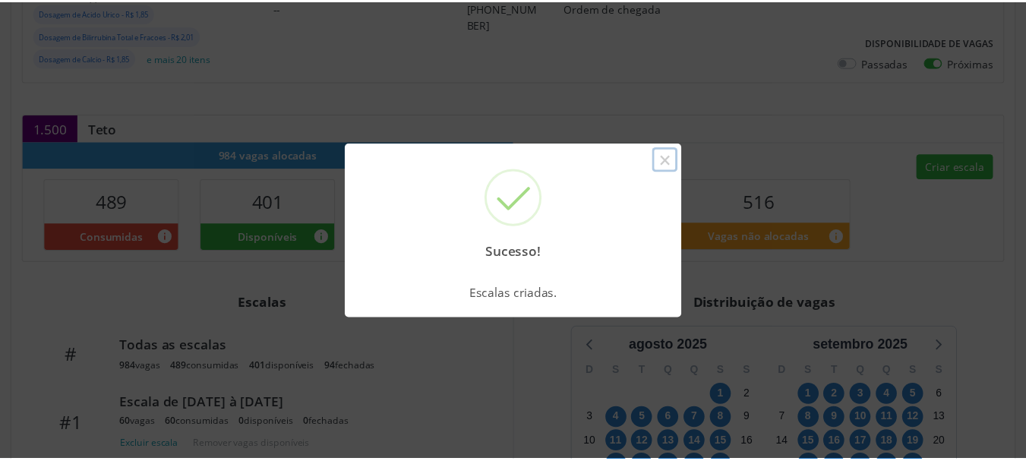
scroll to position [0, 0]
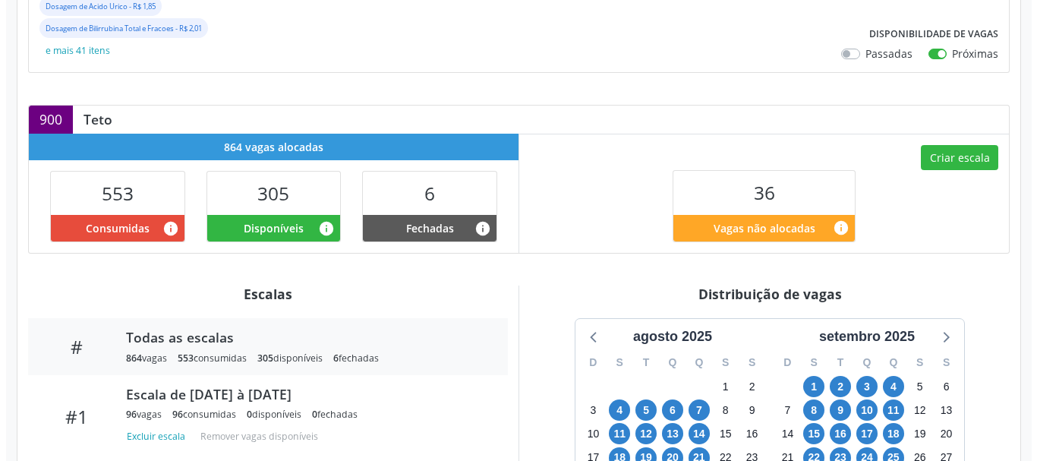
scroll to position [487, 0]
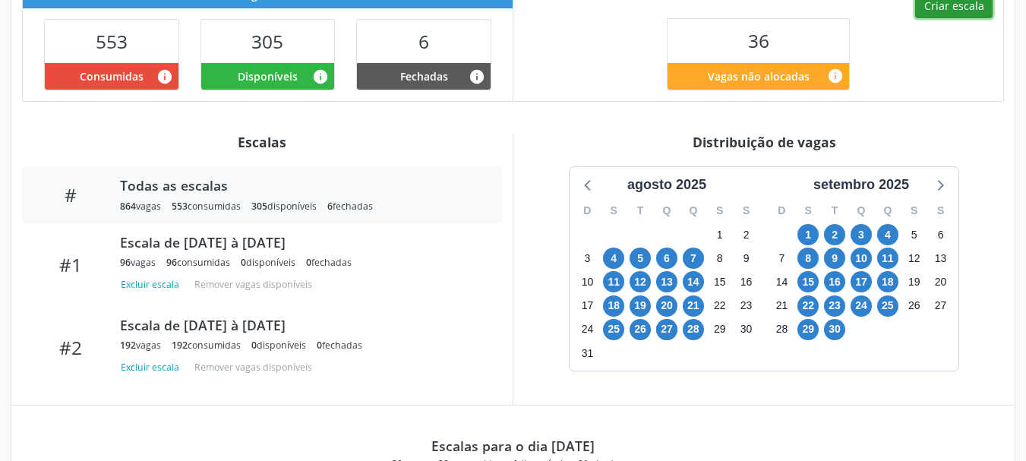
click at [943, 3] on button "Criar escala" at bounding box center [953, 6] width 77 height 26
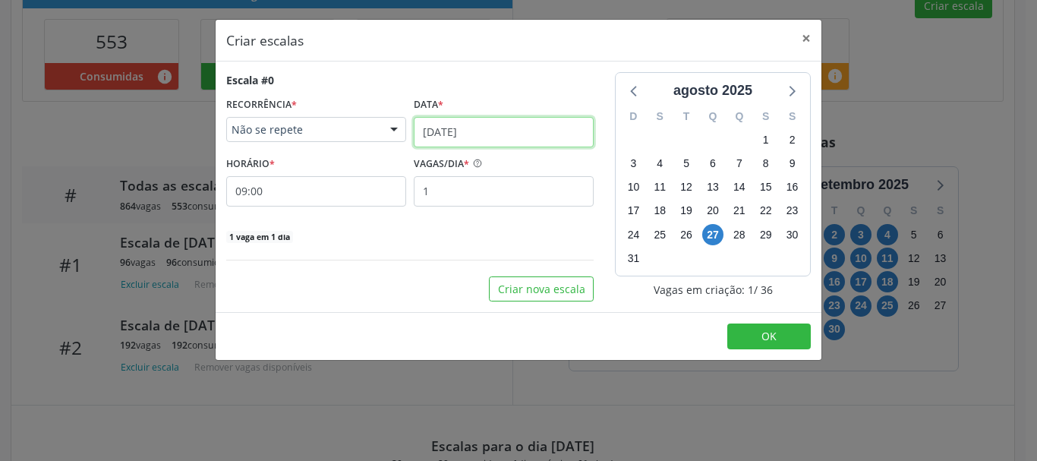
click at [501, 132] on input "2[DATE]" at bounding box center [504, 132] width 180 height 30
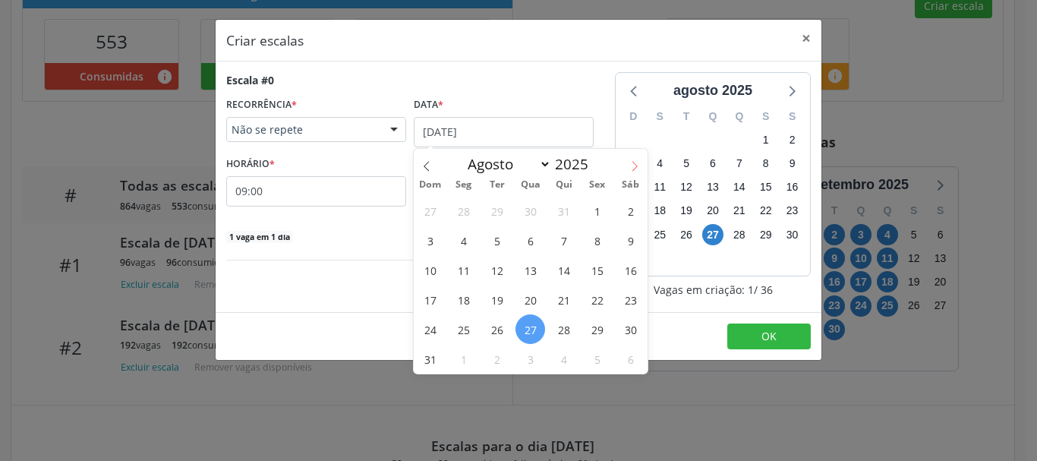
click at [637, 161] on icon at bounding box center [634, 166] width 11 height 11
select select "8"
click at [462, 303] on span "22" at bounding box center [464, 300] width 30 height 30
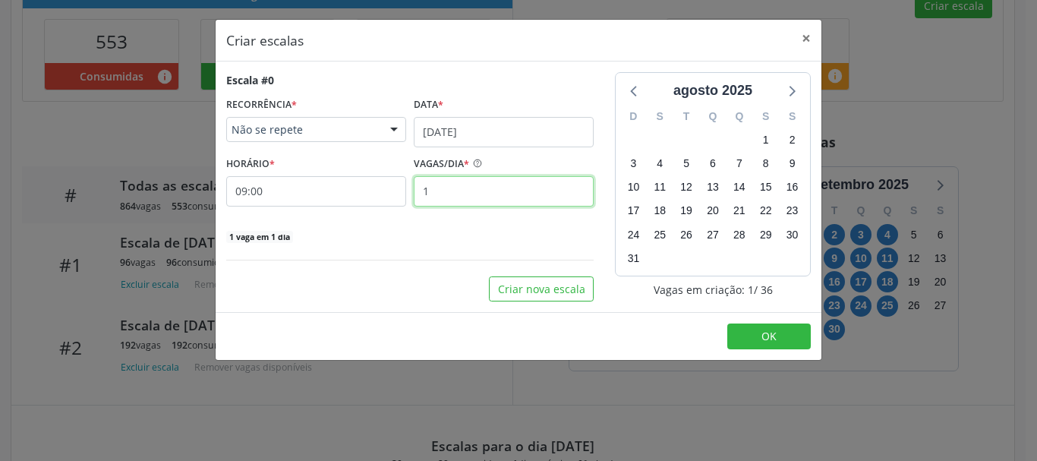
click at [441, 200] on input "1" at bounding box center [504, 191] width 180 height 30
type input "20"
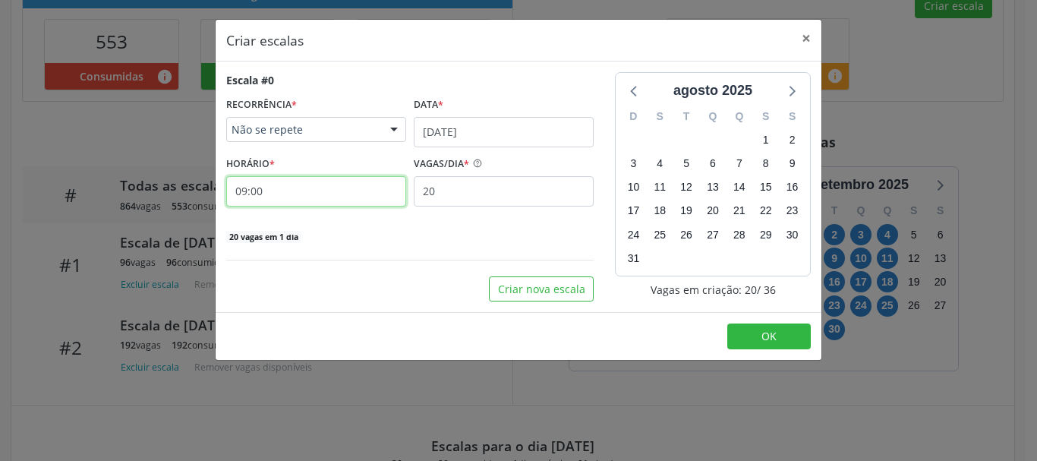
click at [325, 197] on input "09:00" at bounding box center [316, 191] width 180 height 30
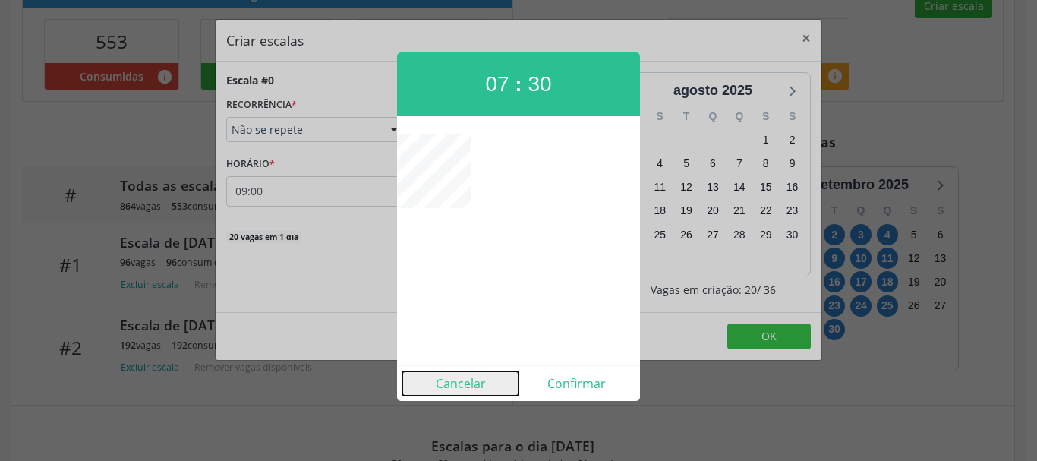
click at [468, 389] on button "Cancelar" at bounding box center [460, 383] width 116 height 24
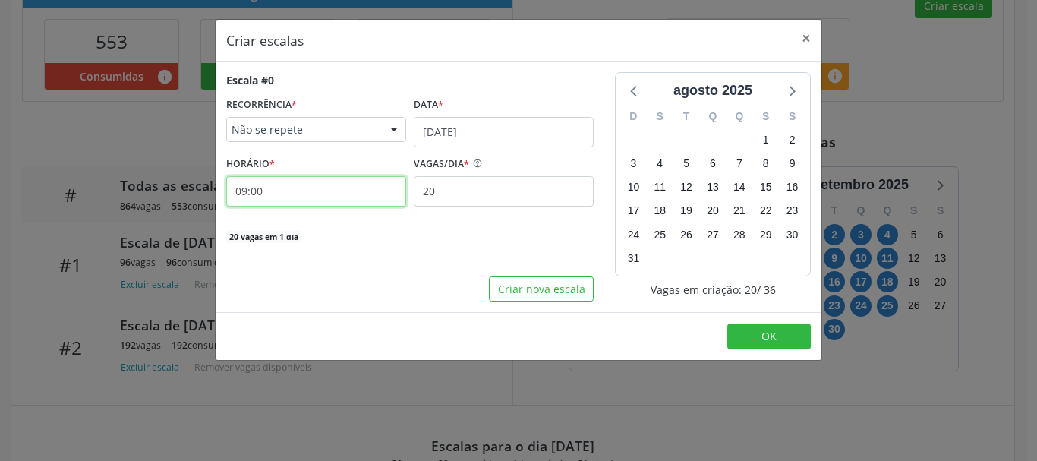
click at [266, 188] on input "09:00" at bounding box center [316, 191] width 180 height 30
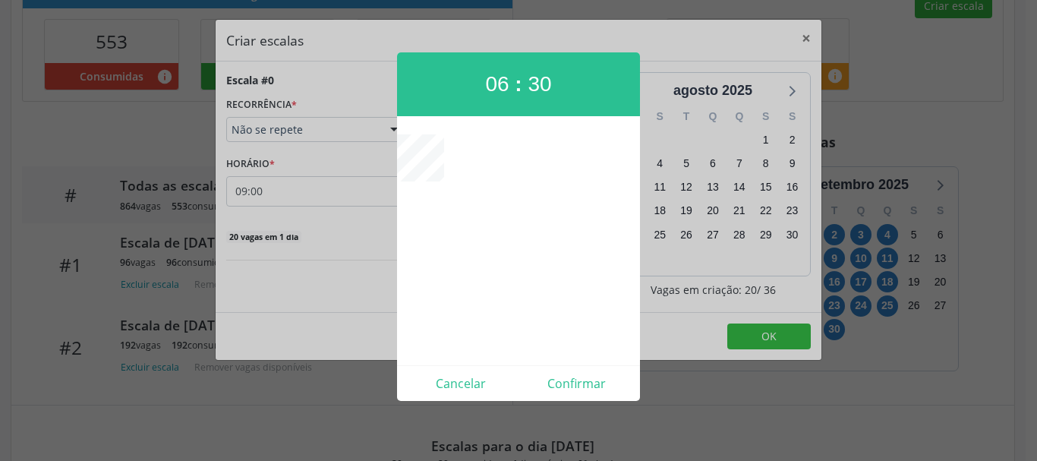
click at [585, 405] on div at bounding box center [518, 230] width 1037 height 461
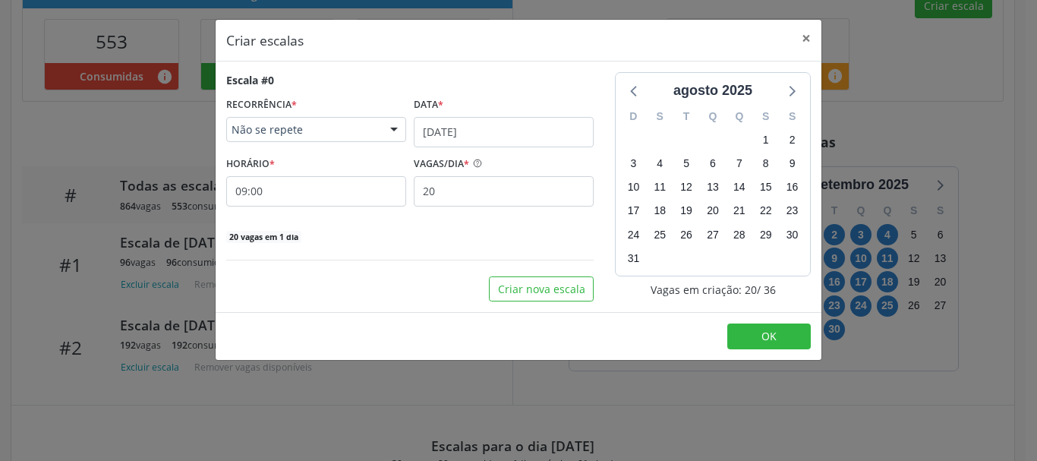
click at [582, 389] on div "Criar escalas × Escala #0 RECORRÊNCIA * Não se repete Não se repete Diário/Sema…" at bounding box center [518, 230] width 1037 height 461
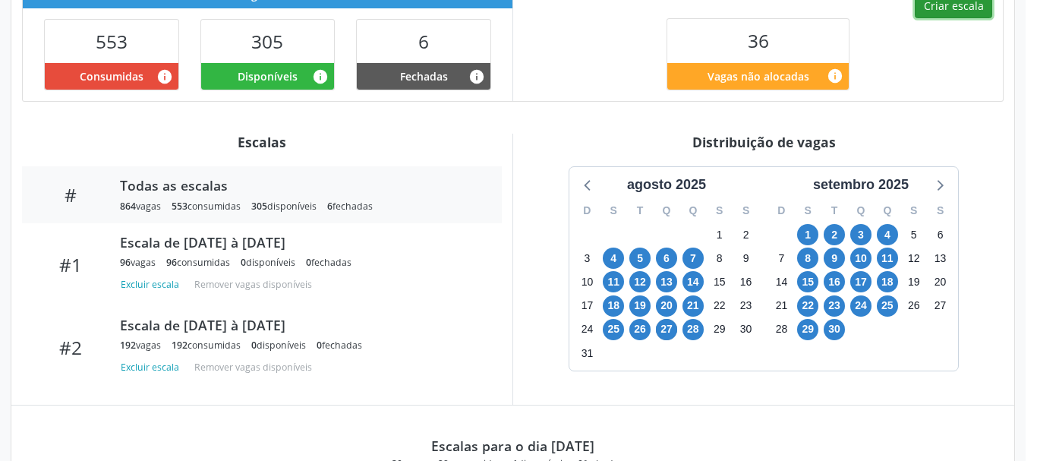
scroll to position [481, 0]
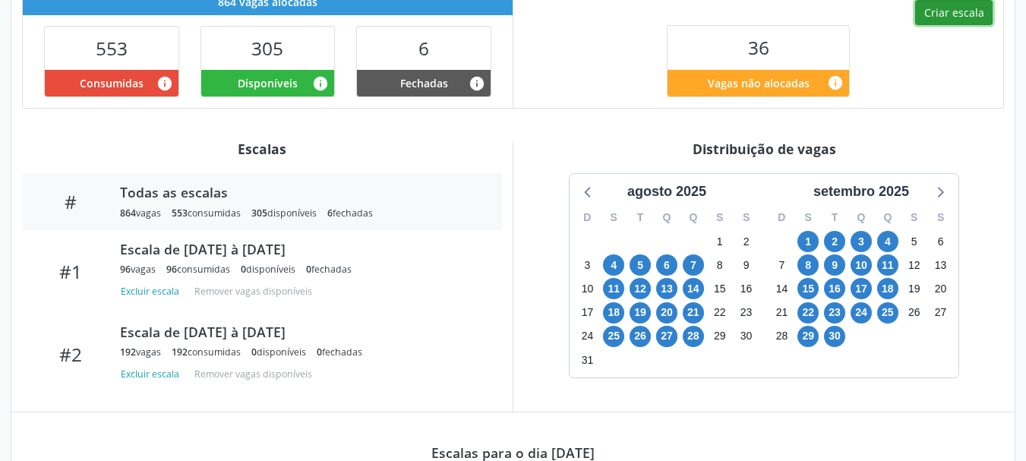
click at [947, 23] on button "Criar escala" at bounding box center [953, 13] width 77 height 26
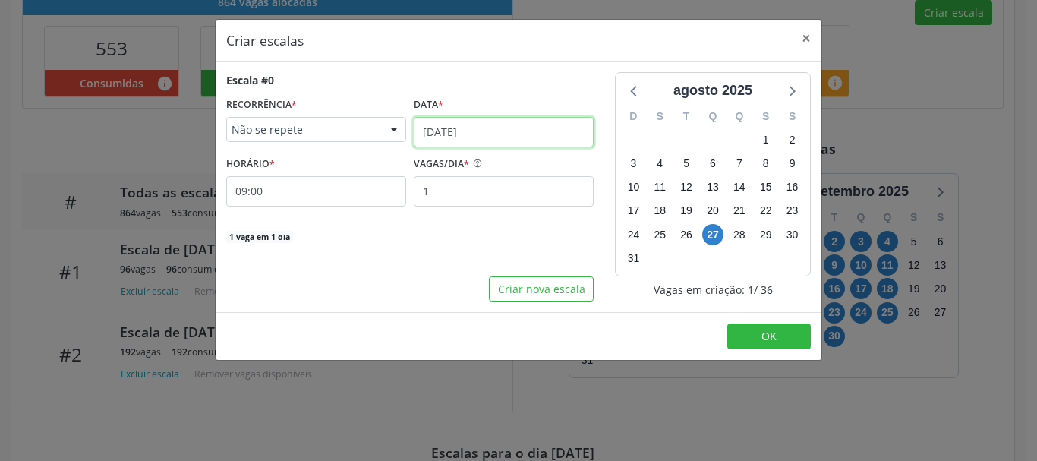
click at [468, 142] on input "27/08/2025" at bounding box center [504, 132] width 180 height 30
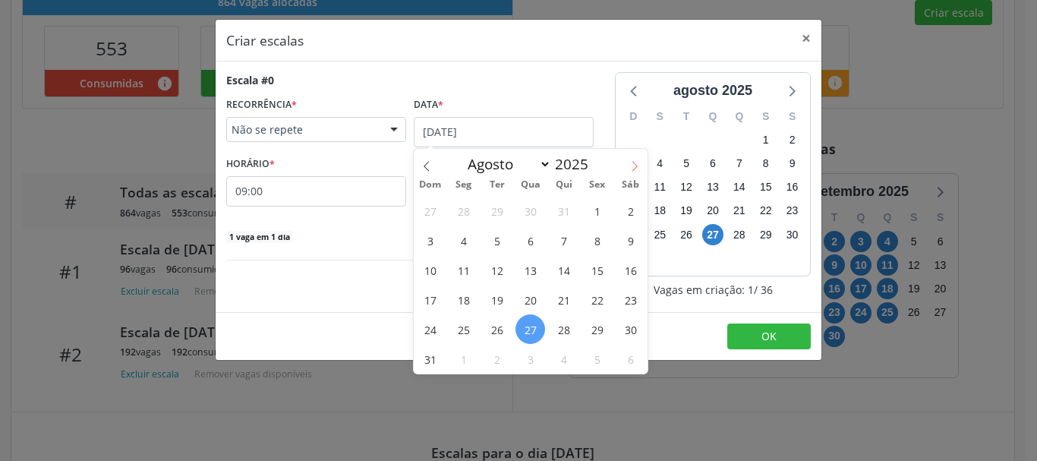
click at [638, 168] on icon at bounding box center [634, 166] width 11 height 11
select select "8"
click at [462, 300] on span "22" at bounding box center [464, 300] width 30 height 30
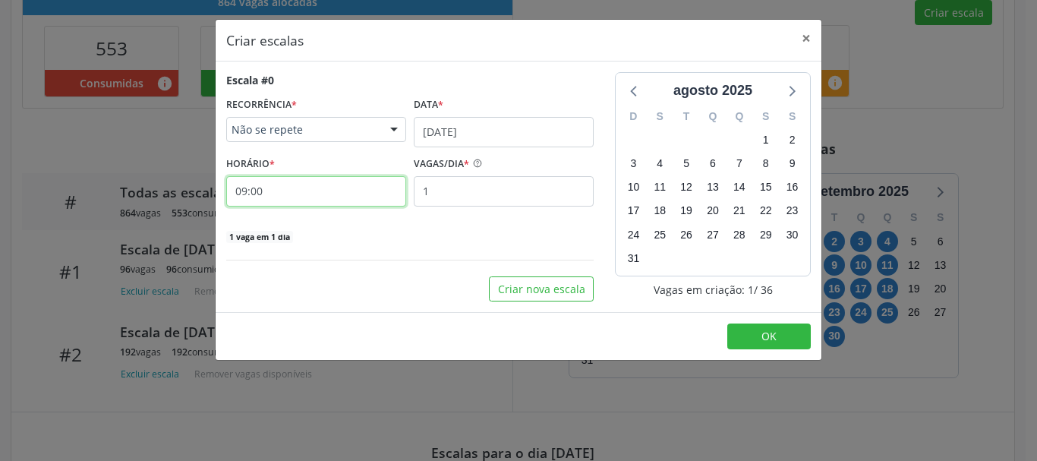
click at [347, 191] on input "09:00" at bounding box center [316, 191] width 180 height 30
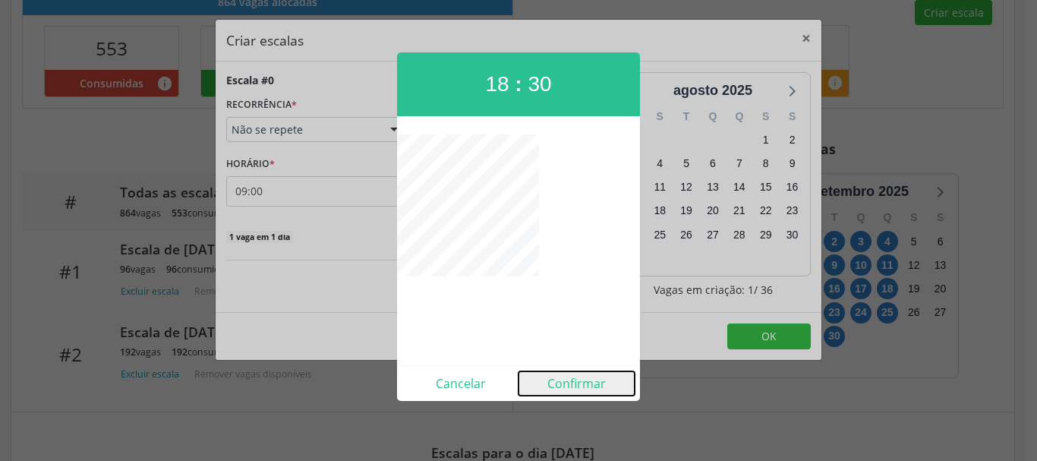
click at [566, 379] on button "Confirmar" at bounding box center [576, 383] width 116 height 24
type input "18:30"
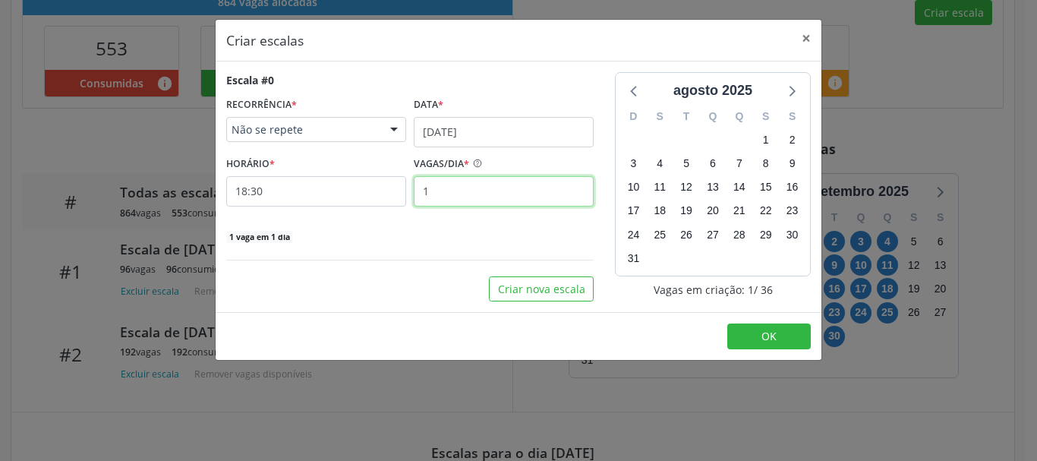
click at [469, 198] on input "1" at bounding box center [504, 191] width 180 height 30
type input "20"
click at [426, 237] on div "20 vagas em 1 dia" at bounding box center [409, 236] width 367 height 16
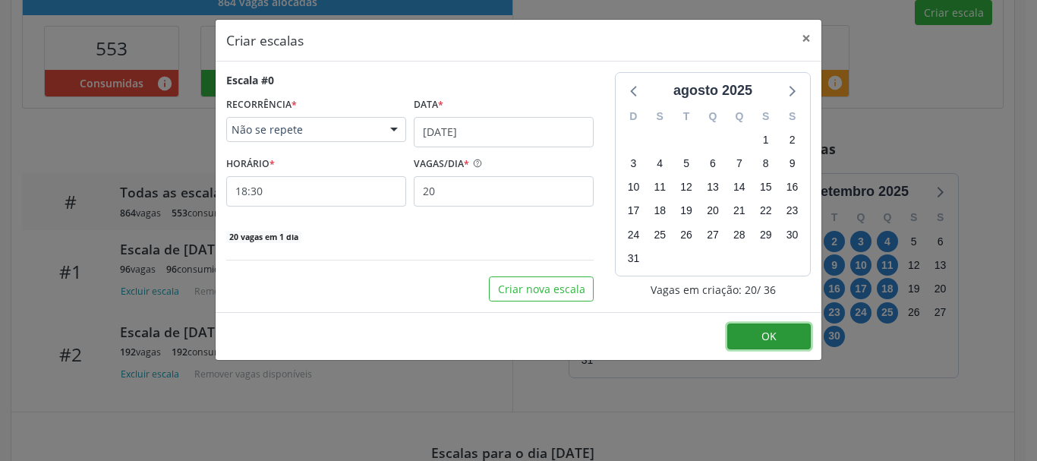
click at [752, 335] on button "OK" at bounding box center [769, 336] width 84 height 26
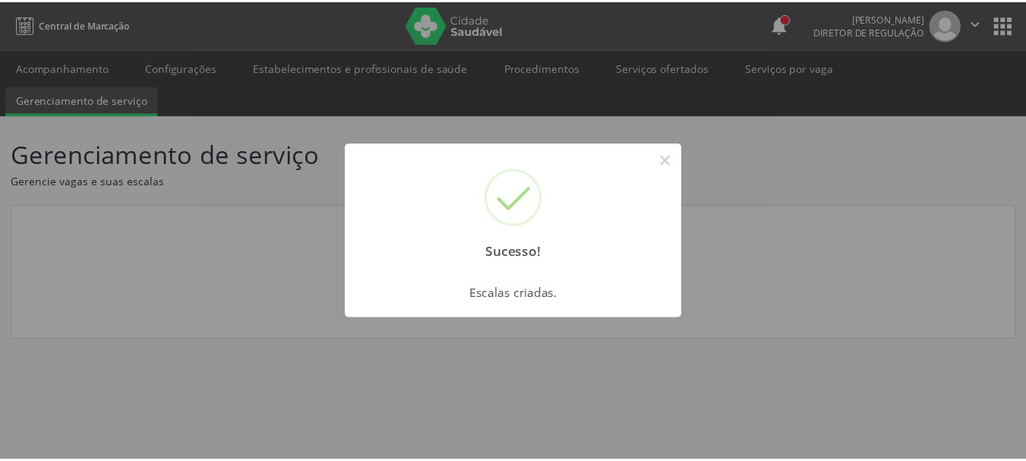
scroll to position [0, 0]
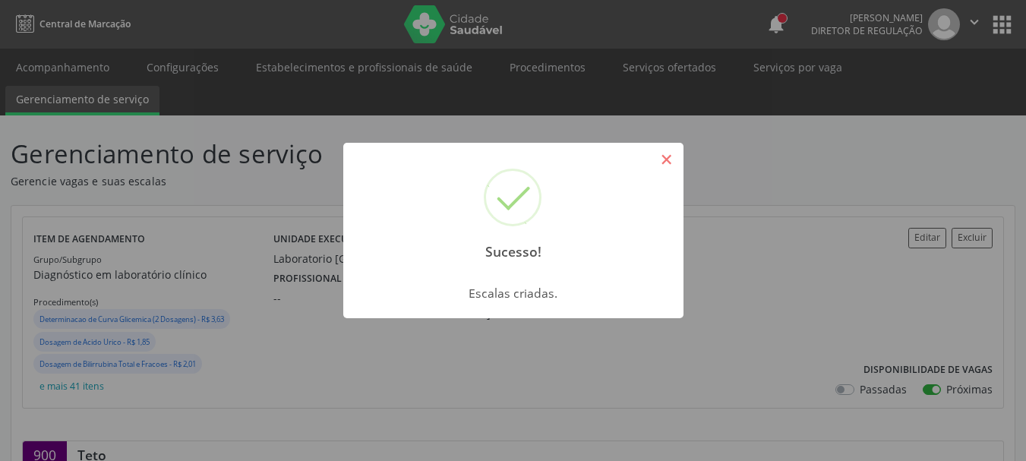
click at [663, 163] on button "×" at bounding box center [667, 160] width 26 height 26
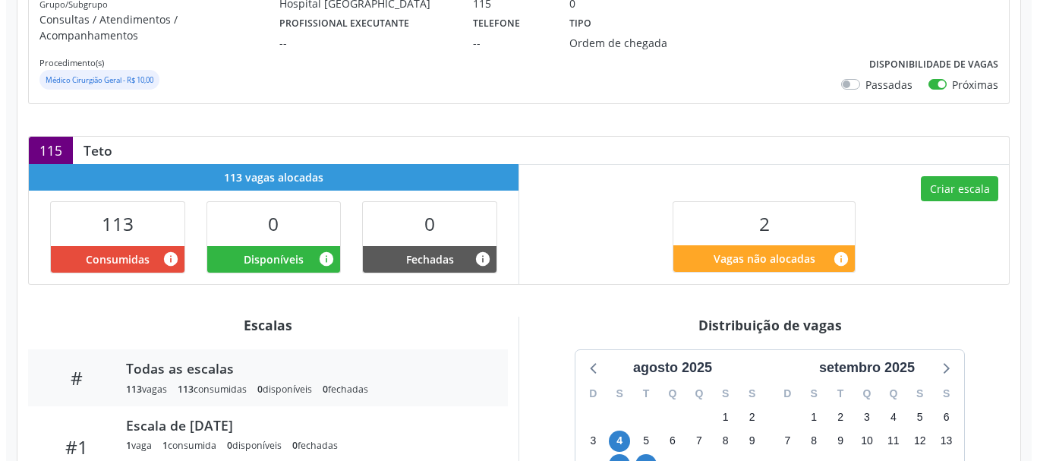
scroll to position [108, 0]
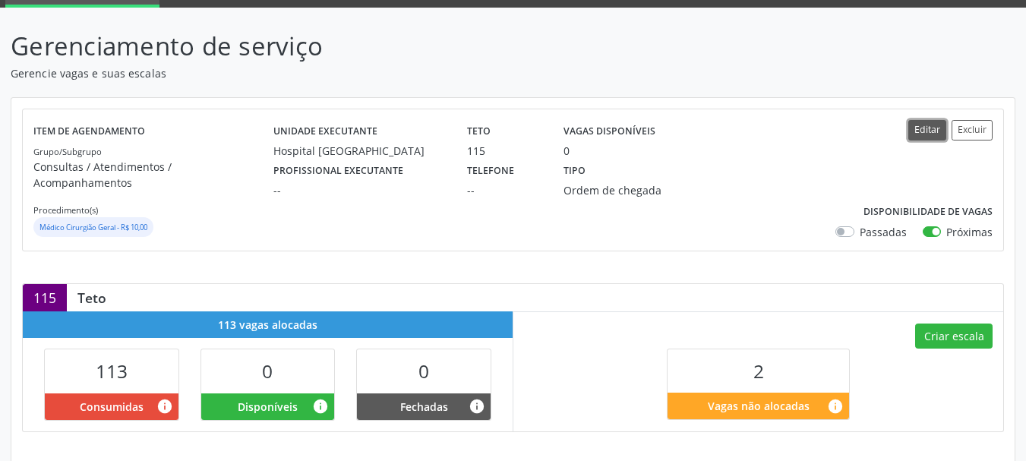
click at [923, 133] on button "Editar" at bounding box center [927, 130] width 38 height 20
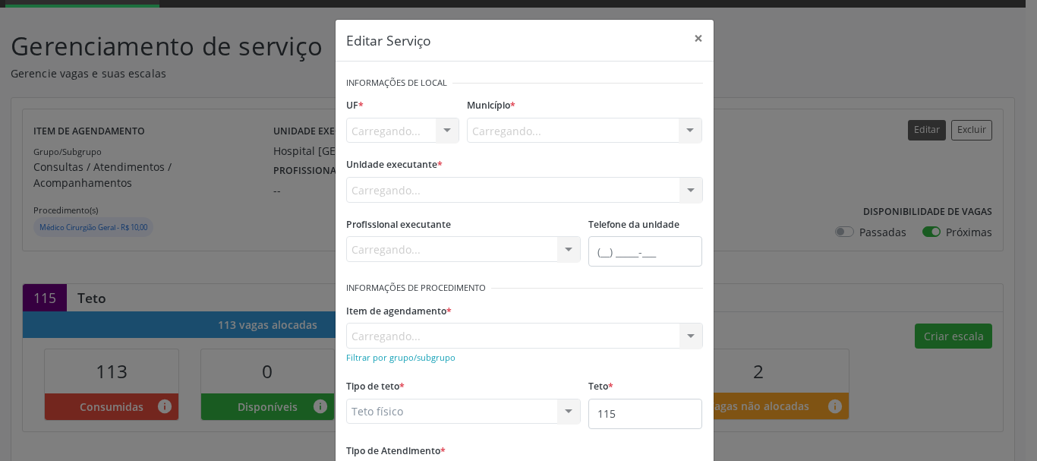
scroll to position [0, 0]
click at [619, 414] on input "115" at bounding box center [645, 414] width 114 height 30
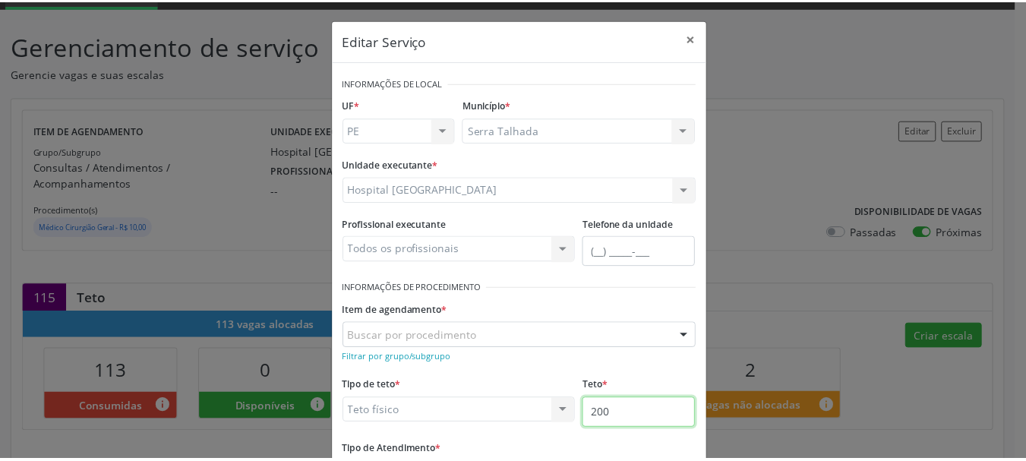
scroll to position [126, 0]
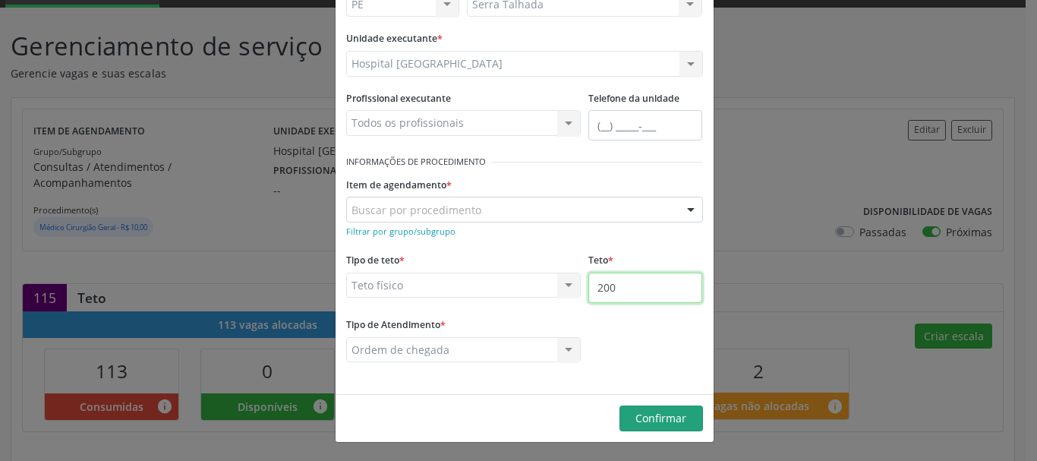
type input "200"
click at [658, 421] on span "Confirmar" at bounding box center [660, 418] width 51 height 14
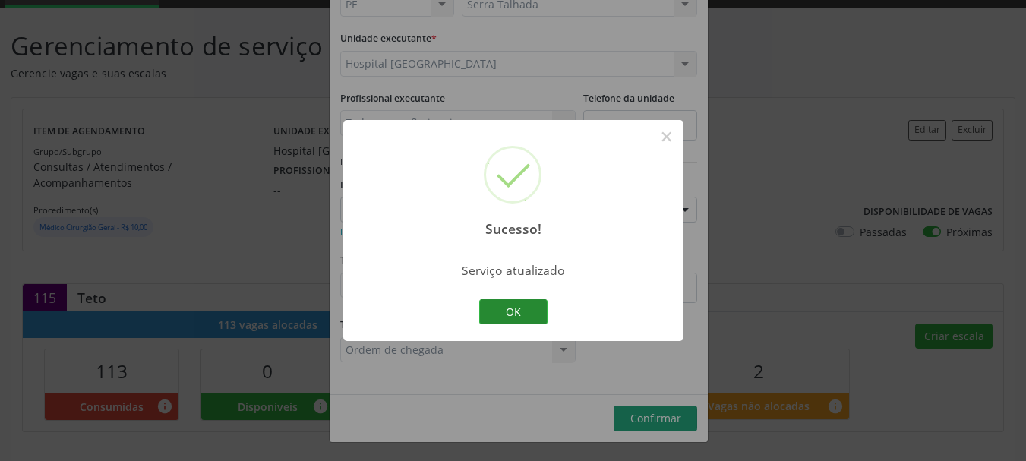
click at [520, 309] on button "OK" at bounding box center [513, 312] width 68 height 26
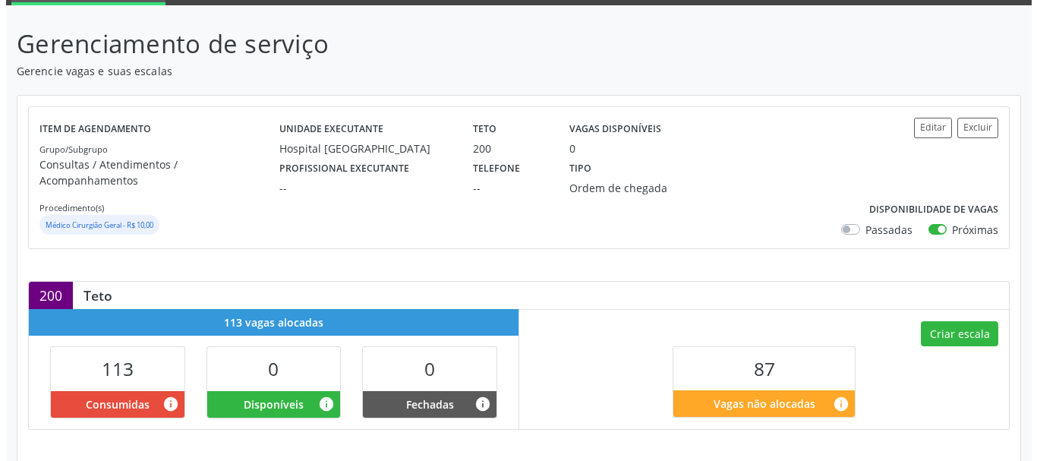
scroll to position [228, 0]
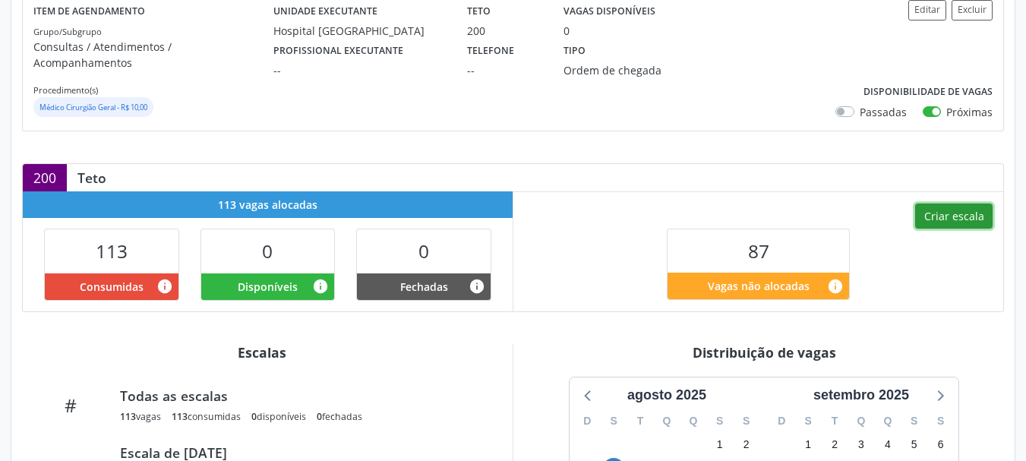
click at [939, 203] on button "Criar escala" at bounding box center [953, 216] width 77 height 26
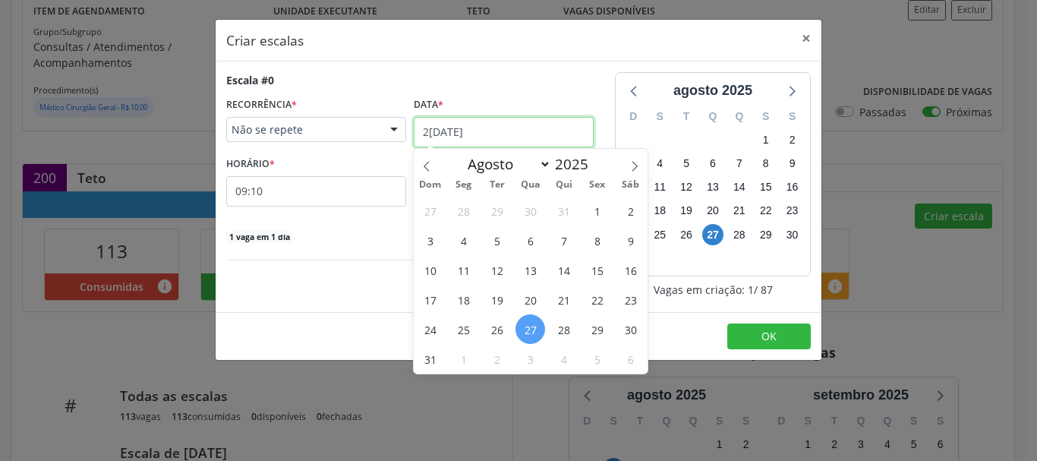
click at [460, 140] on input "[DATE]" at bounding box center [504, 132] width 180 height 30
click at [640, 166] on span at bounding box center [635, 162] width 26 height 26
select select "8"
click at [470, 271] on span "15" at bounding box center [464, 270] width 30 height 30
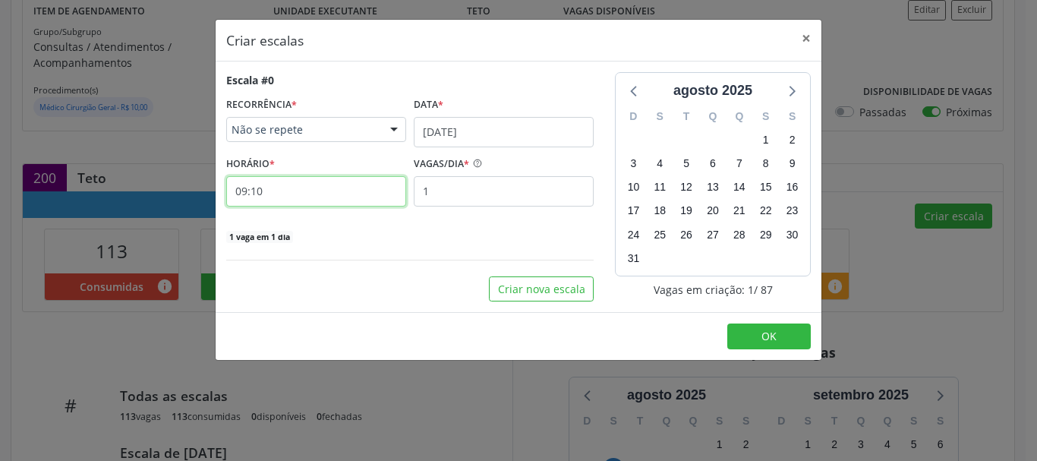
click at [290, 193] on input "09:10" at bounding box center [316, 191] width 180 height 30
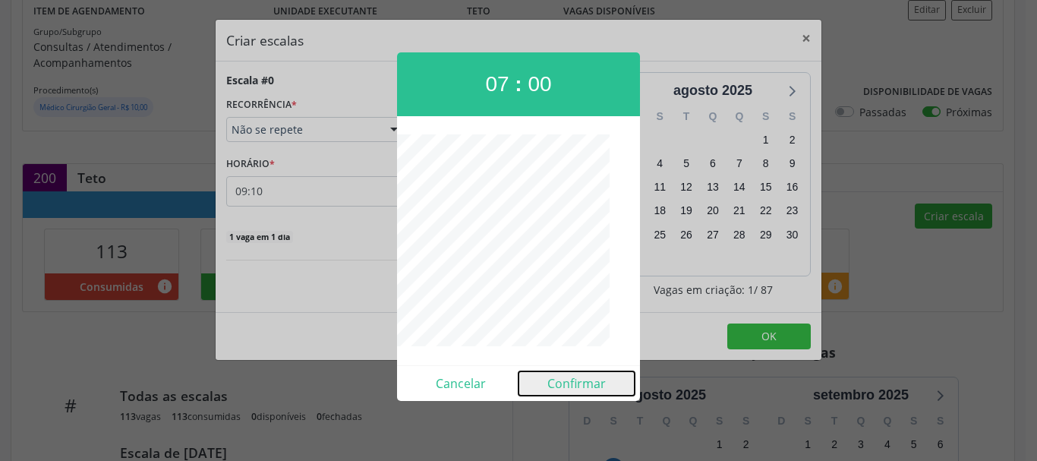
click at [597, 381] on button "Confirmar" at bounding box center [576, 383] width 116 height 24
type input "07:00"
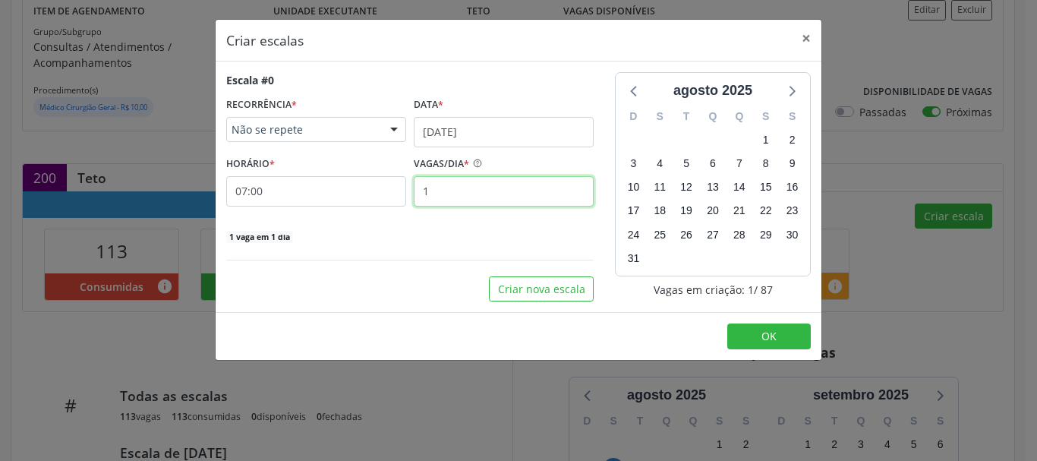
click at [512, 197] on input "1" at bounding box center [504, 191] width 180 height 30
type input "20"
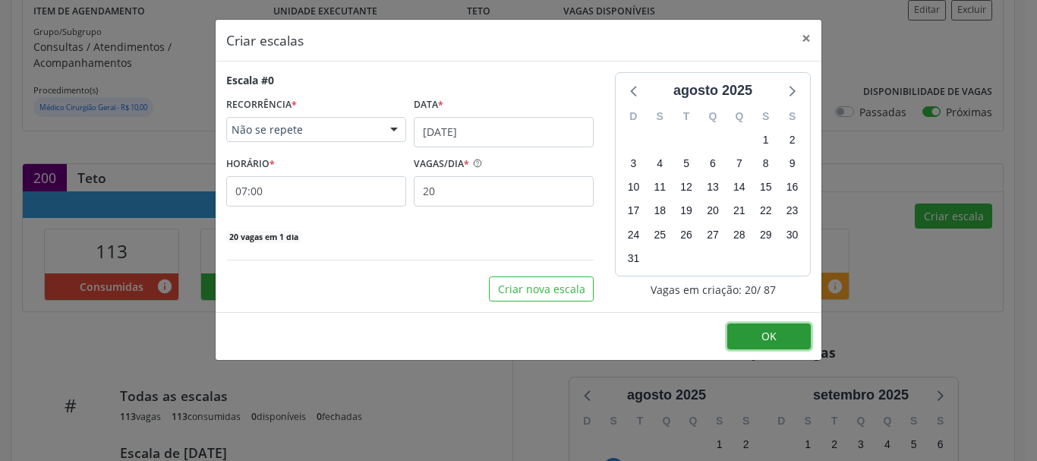
click at [741, 337] on button "OK" at bounding box center [769, 336] width 84 height 26
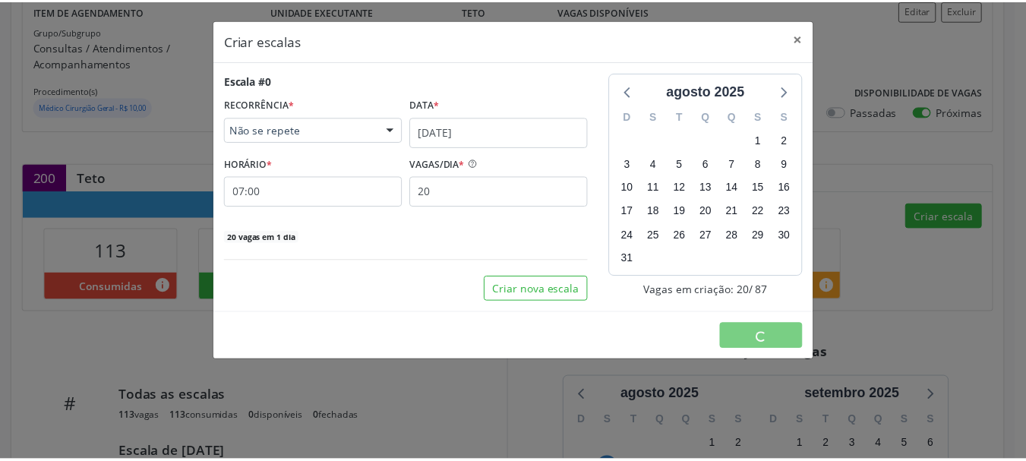
scroll to position [0, 0]
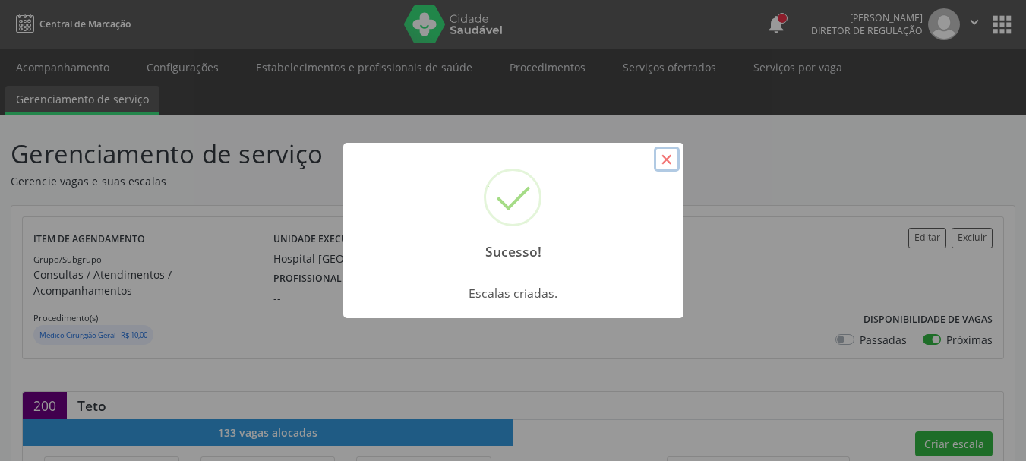
click at [660, 163] on button "×" at bounding box center [667, 160] width 26 height 26
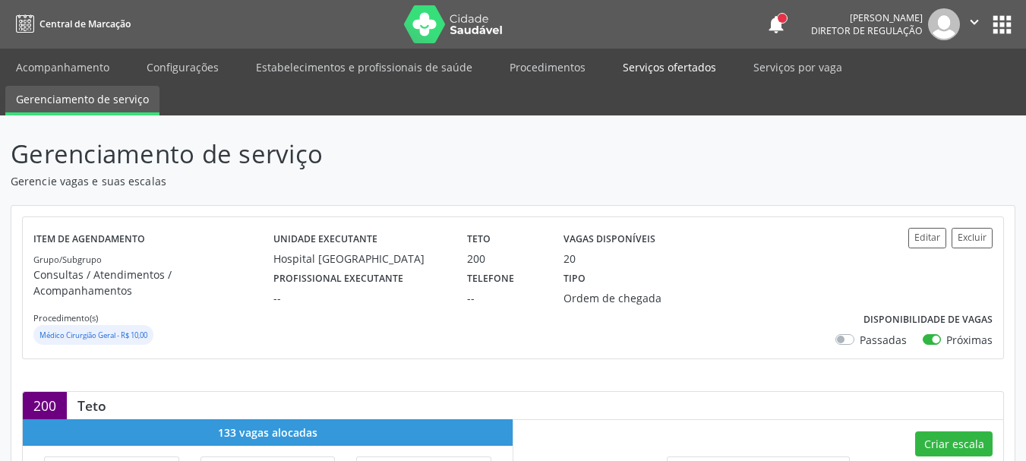
click at [662, 66] on link "Serviços ofertados" at bounding box center [669, 67] width 115 height 27
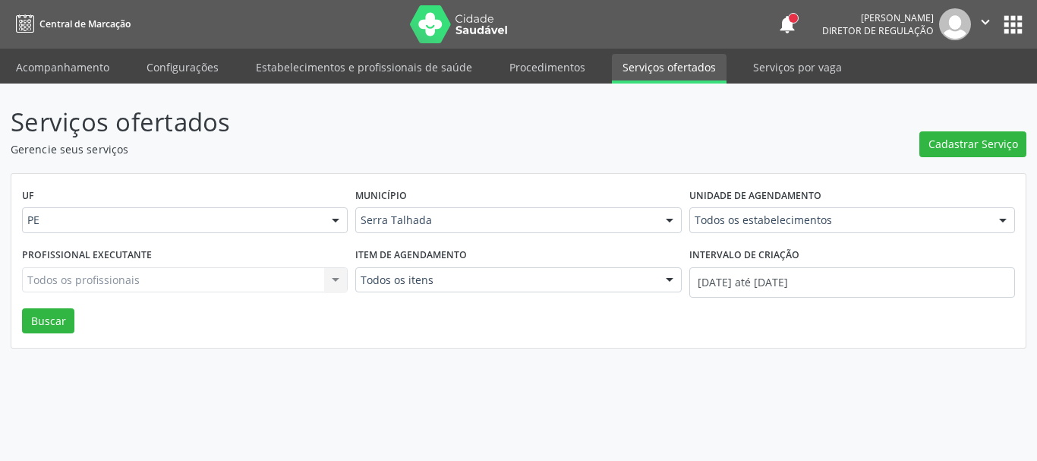
click at [521, 53] on ul "Acompanhamento Configurações Estabelecimentos e profissionais de saúde Procedim…" at bounding box center [518, 66] width 1037 height 35
click at [521, 61] on link "Procedimentos" at bounding box center [547, 67] width 97 height 27
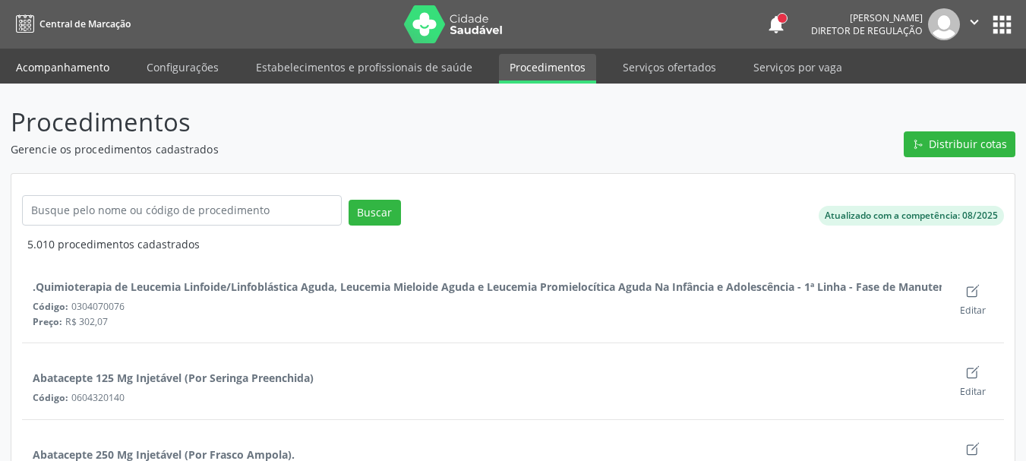
click at [48, 56] on link "Acompanhamento" at bounding box center [62, 67] width 115 height 27
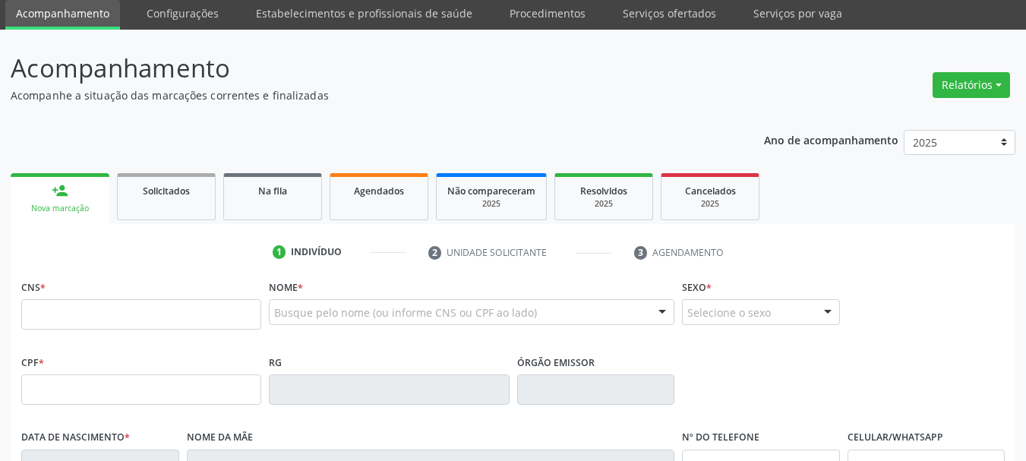
scroll to position [152, 0]
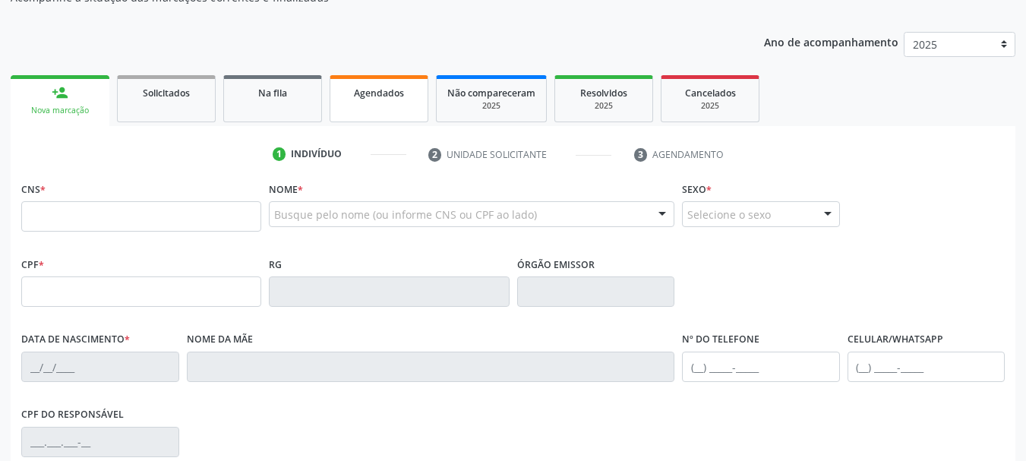
click at [381, 99] on span "Agendados" at bounding box center [379, 93] width 50 height 13
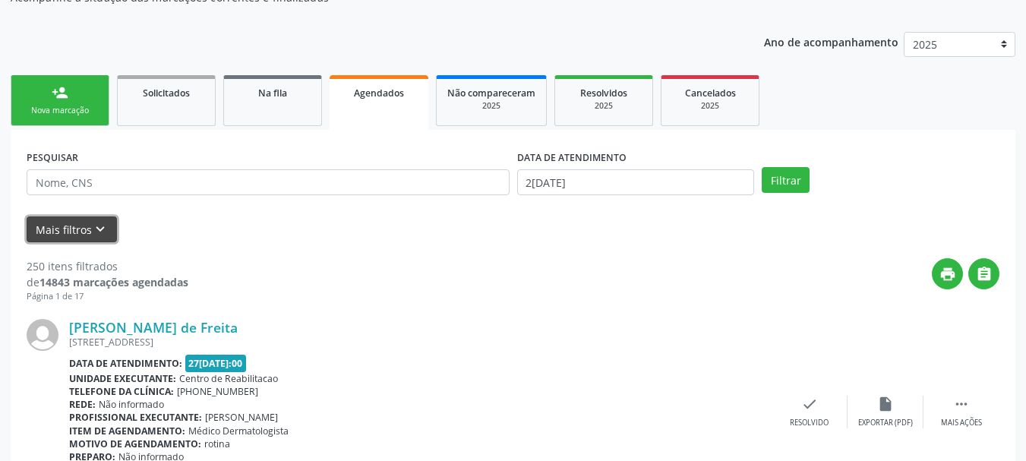
click at [83, 234] on button "Mais filtros keyboard_arrow_down" at bounding box center [72, 229] width 90 height 27
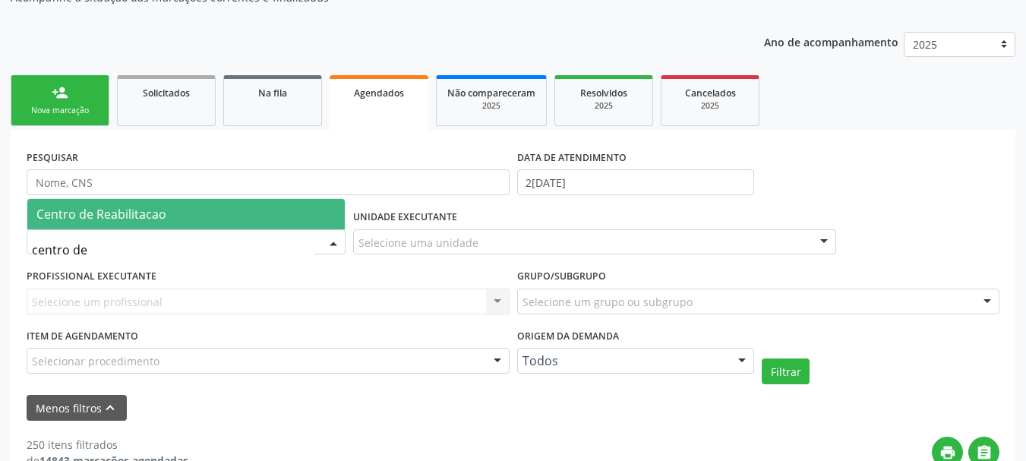
type input "centro de r"
click at [176, 216] on span "Centro de Reabilitacao" at bounding box center [185, 214] width 317 height 30
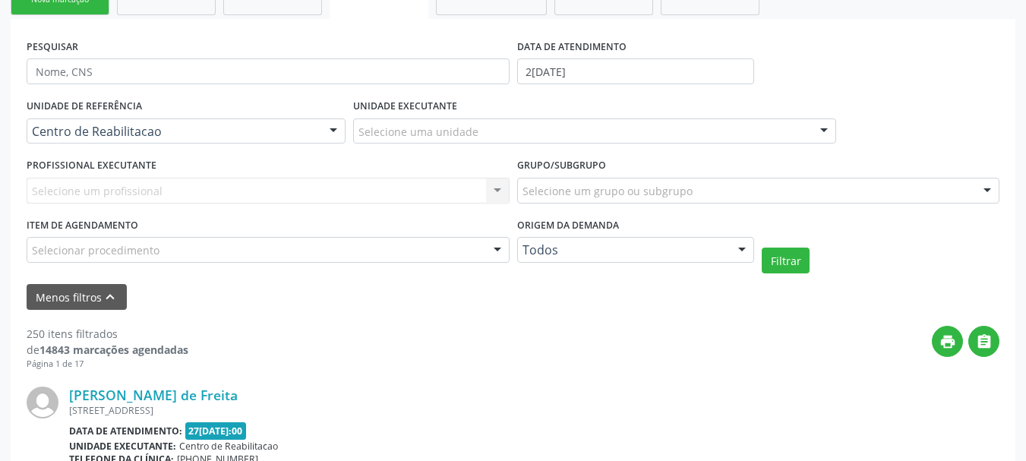
scroll to position [228, 0]
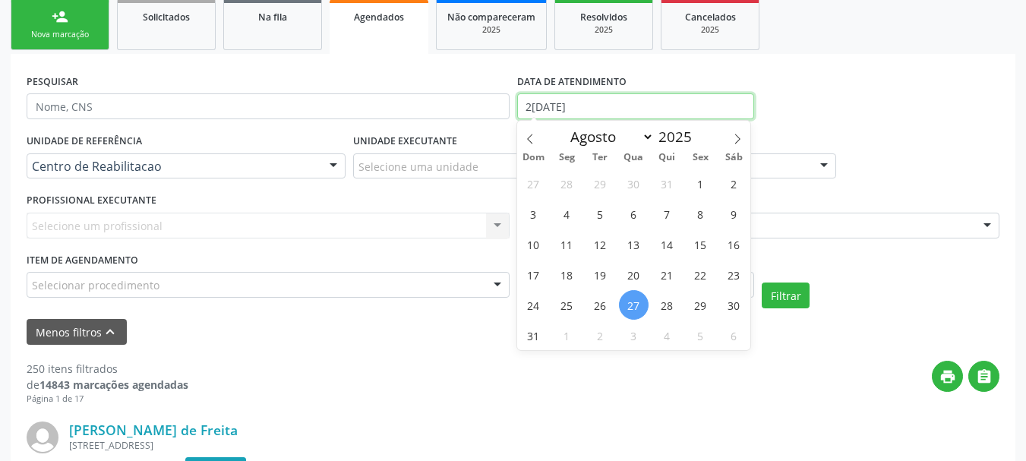
click at [578, 114] on input "27/08/2025" at bounding box center [636, 106] width 238 height 26
click at [740, 137] on icon at bounding box center [737, 139] width 11 height 11
select select "8"
click at [567, 189] on span "1" at bounding box center [567, 184] width 30 height 30
type input "01/09/2025"
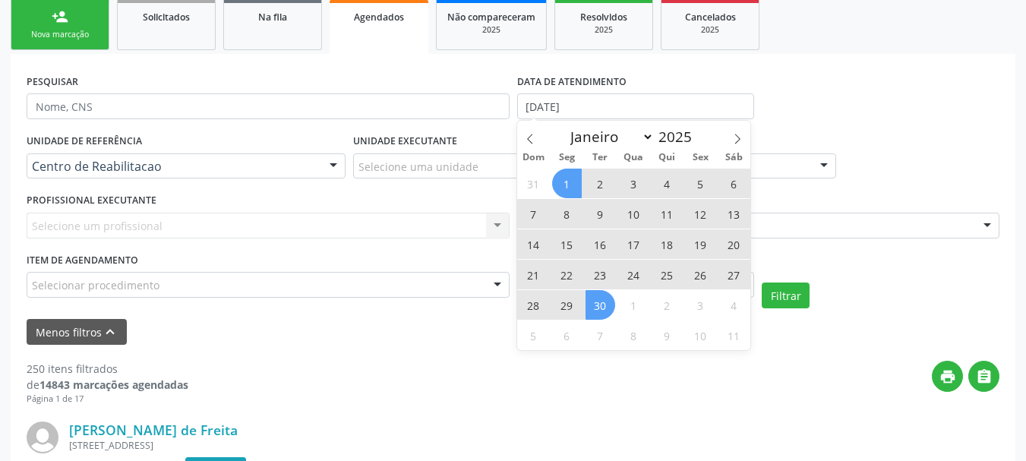
click at [602, 312] on span "30" at bounding box center [600, 305] width 30 height 30
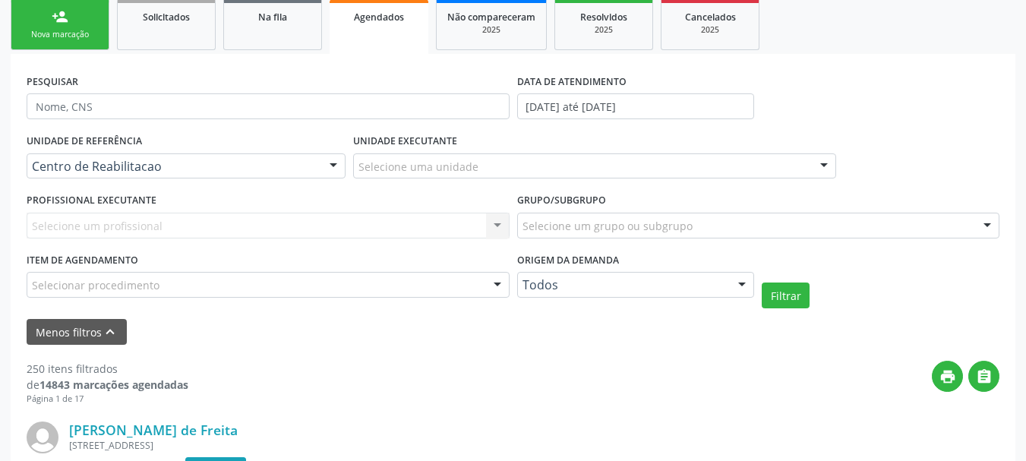
click at [127, 232] on div "Selecione um profissional Nenhum resultado encontrado para: " " Não há nenhuma …" at bounding box center [268, 226] width 483 height 26
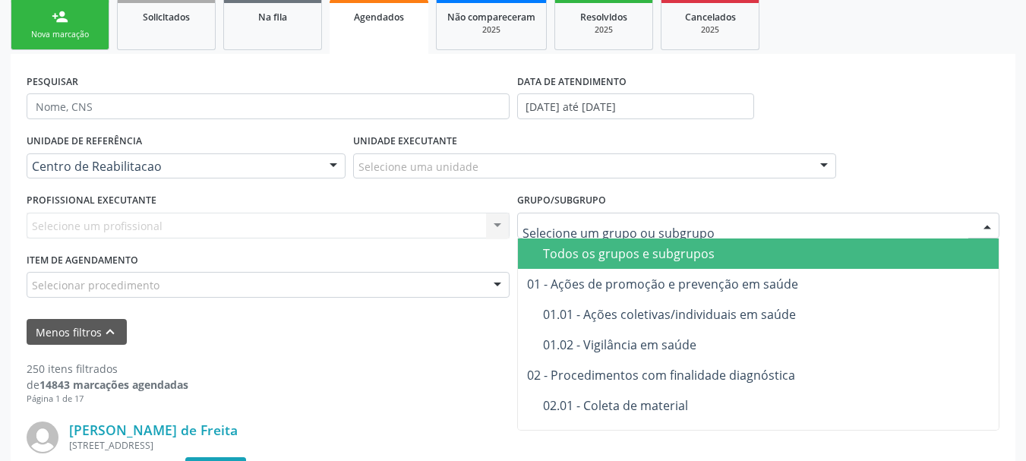
click at [559, 214] on div at bounding box center [758, 226] width 483 height 26
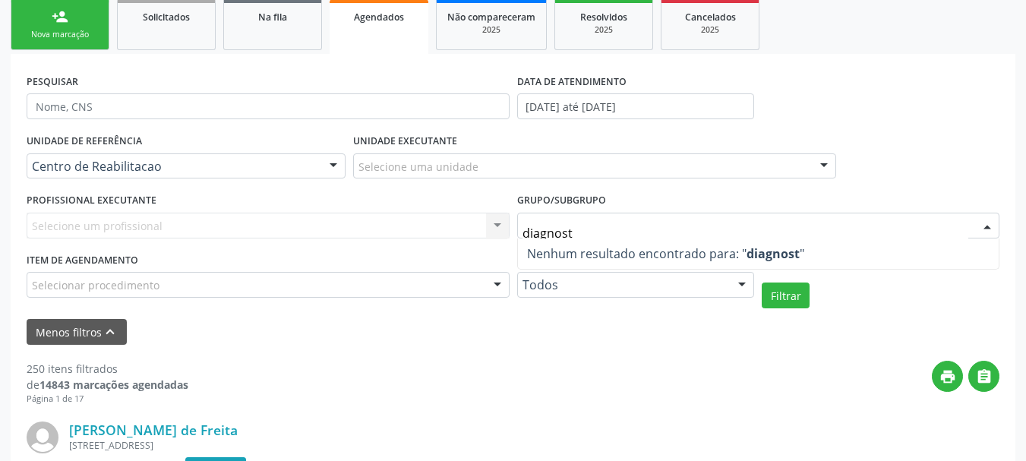
type input "diagnost"
click at [661, 184] on div "UNIDADE EXECUTANTE Selecione uma unidade Todos as unidades 3 Grupamento de Bomb…" at bounding box center [594, 159] width 490 height 59
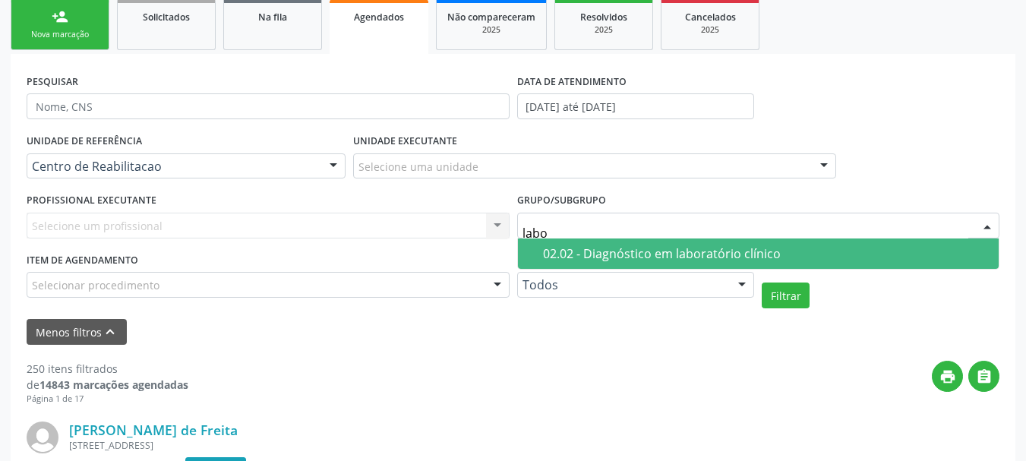
type input "labor"
click at [619, 254] on div "02.02 - Diagnóstico em laboratório clínico" at bounding box center [766, 253] width 447 height 12
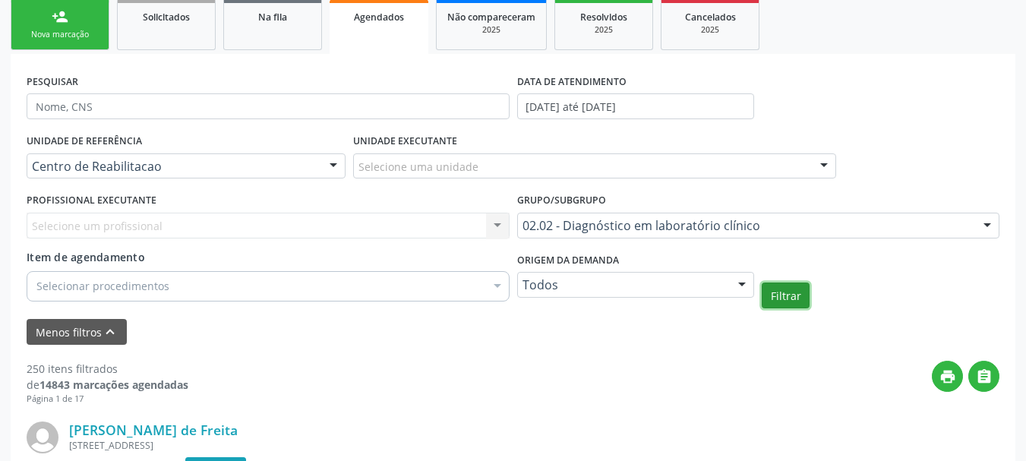
click at [798, 295] on button "Filtrar" at bounding box center [785, 295] width 48 height 26
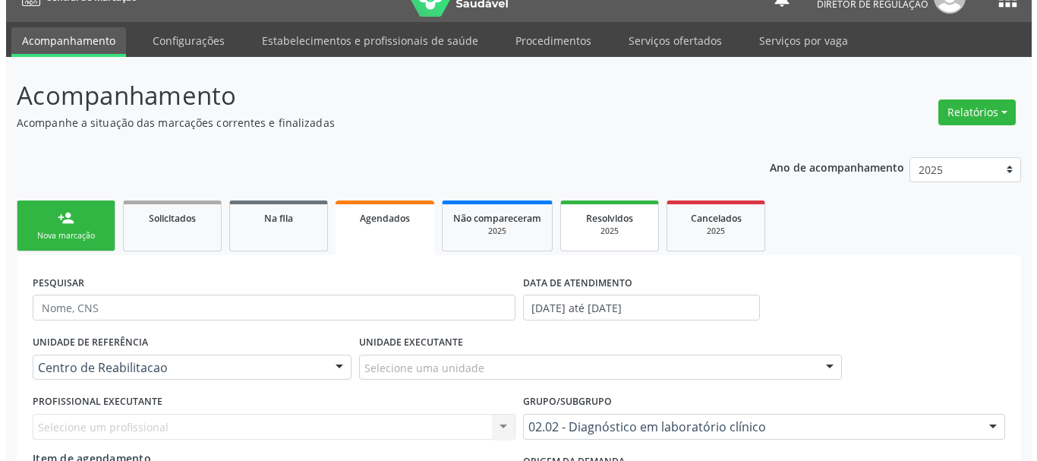
scroll to position [0, 0]
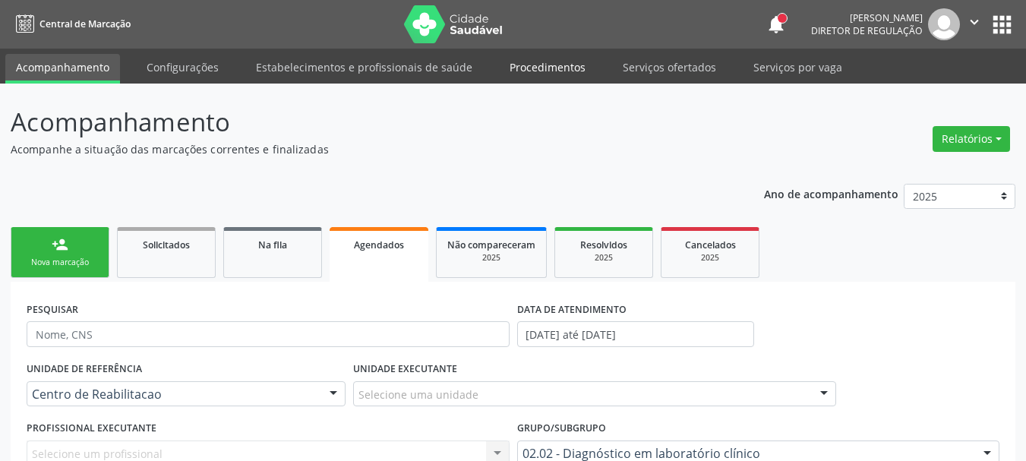
click at [546, 62] on link "Procedimentos" at bounding box center [547, 67] width 97 height 27
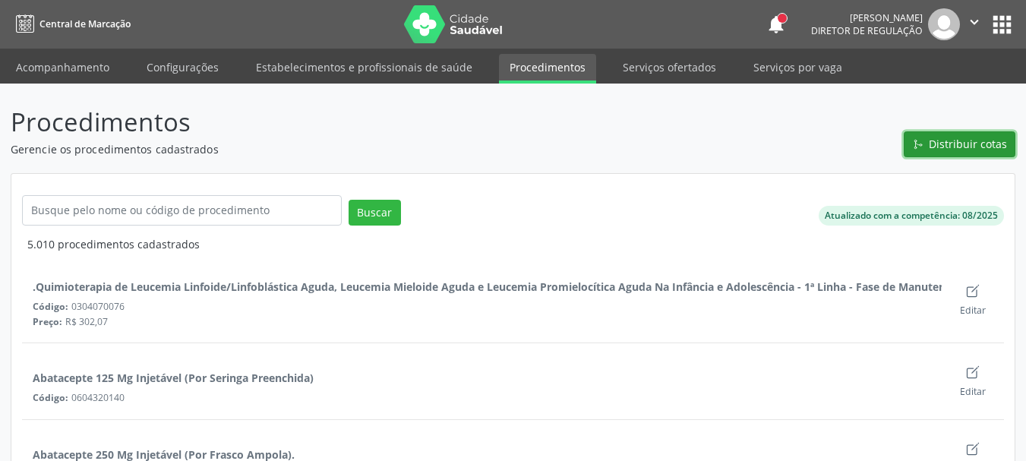
click at [952, 141] on span "Distribuir cotas" at bounding box center [967, 144] width 78 height 16
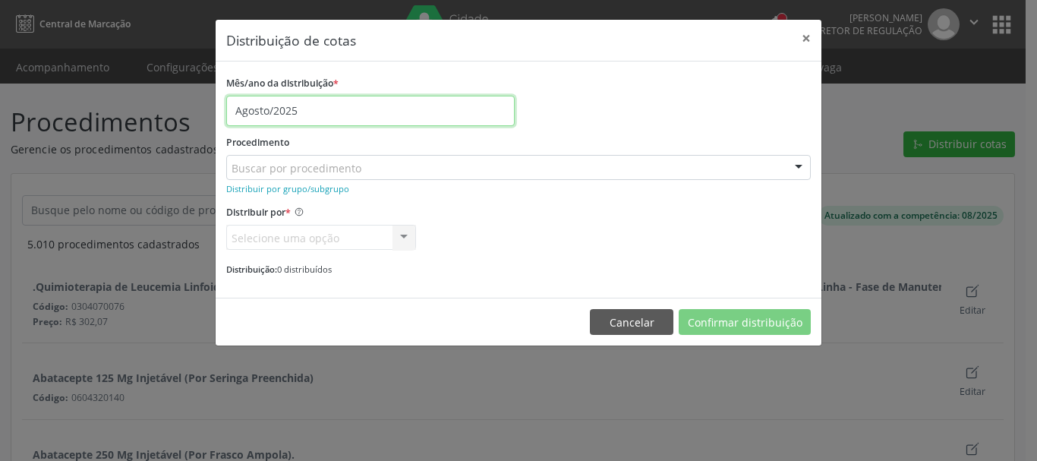
click at [292, 111] on input "Agosto/2025" at bounding box center [370, 111] width 288 height 30
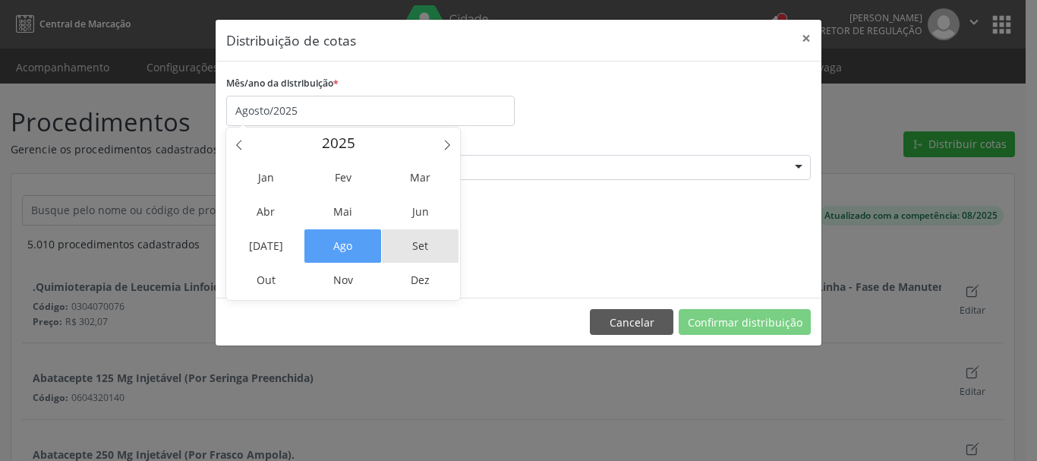
click at [420, 251] on span "Set" at bounding box center [420, 245] width 77 height 33
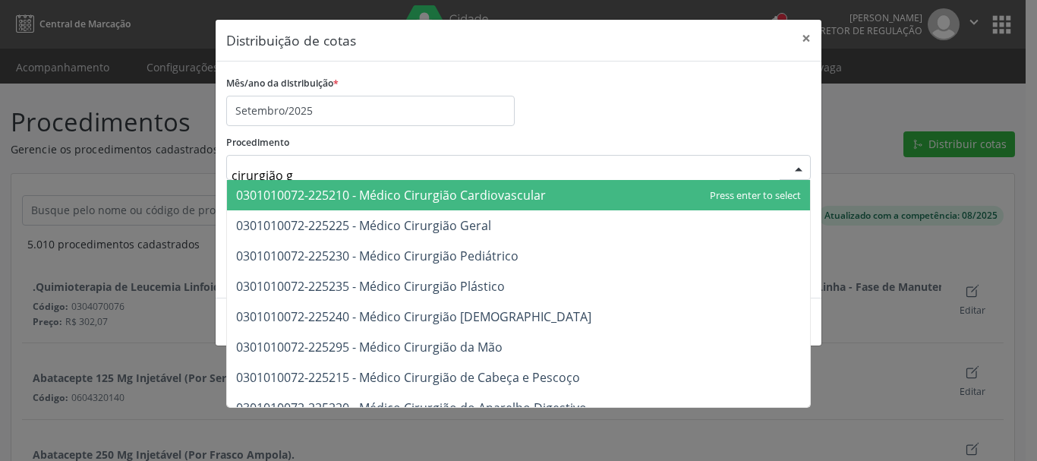
type input "cirurgião ge"
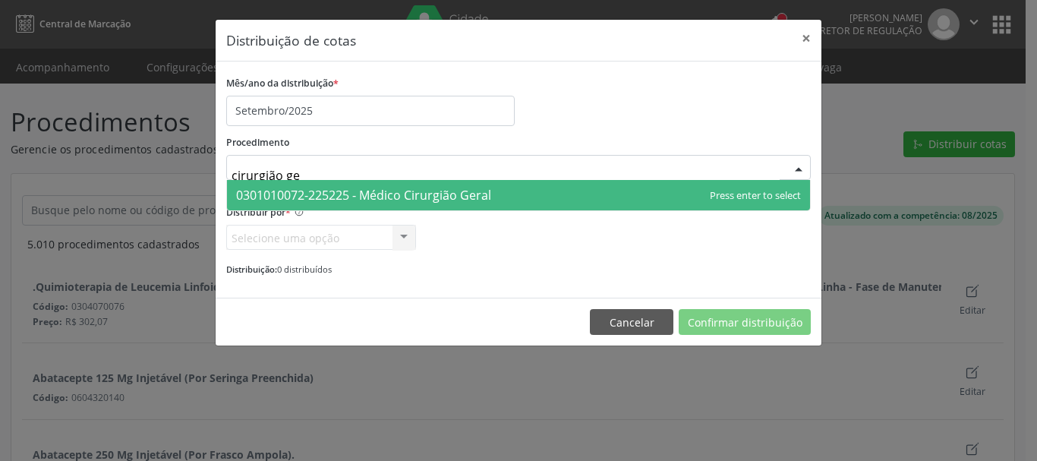
click at [490, 196] on span "0301010072-225225 - Médico Cirurgião Geral" at bounding box center [363, 195] width 255 height 17
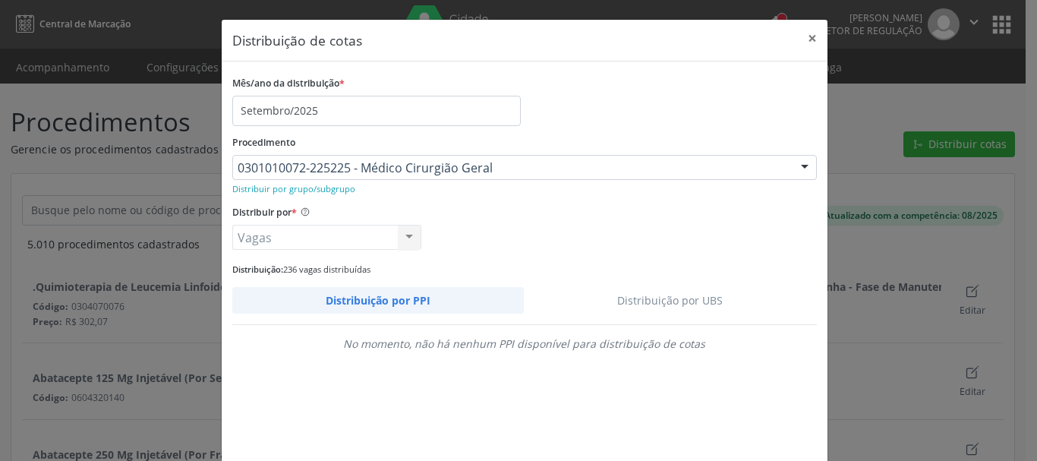
click at [672, 297] on link "Distribuição por UBS" at bounding box center [670, 300] width 293 height 27
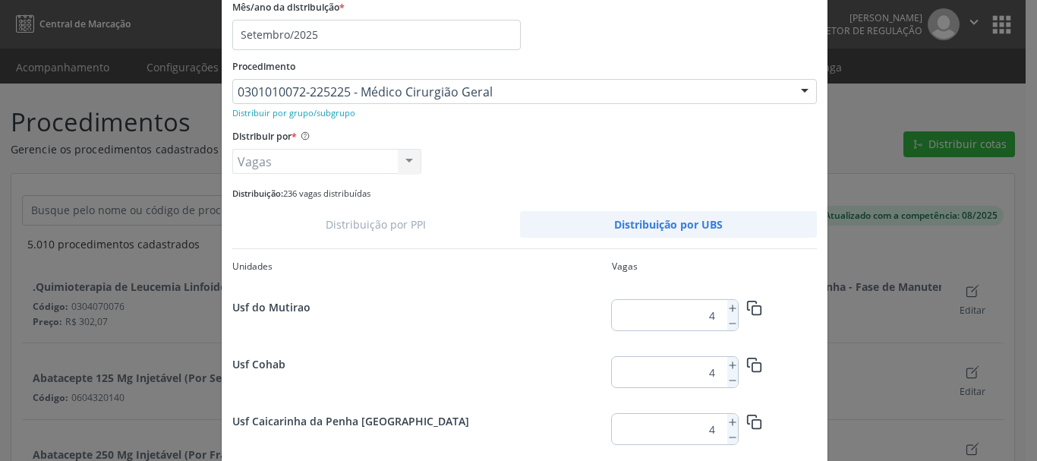
scroll to position [509, 0]
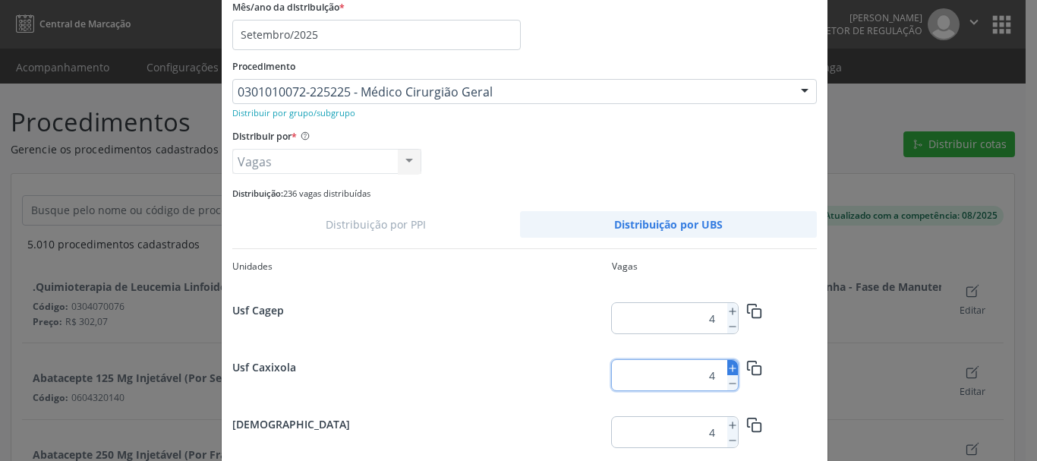
click at [729, 372] on icon at bounding box center [732, 368] width 11 height 11
type input "5"
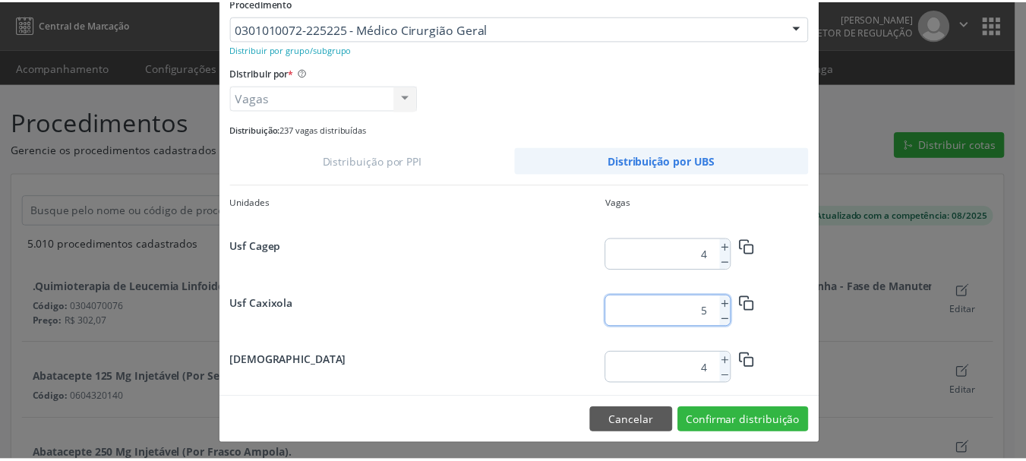
scroll to position [143, 0]
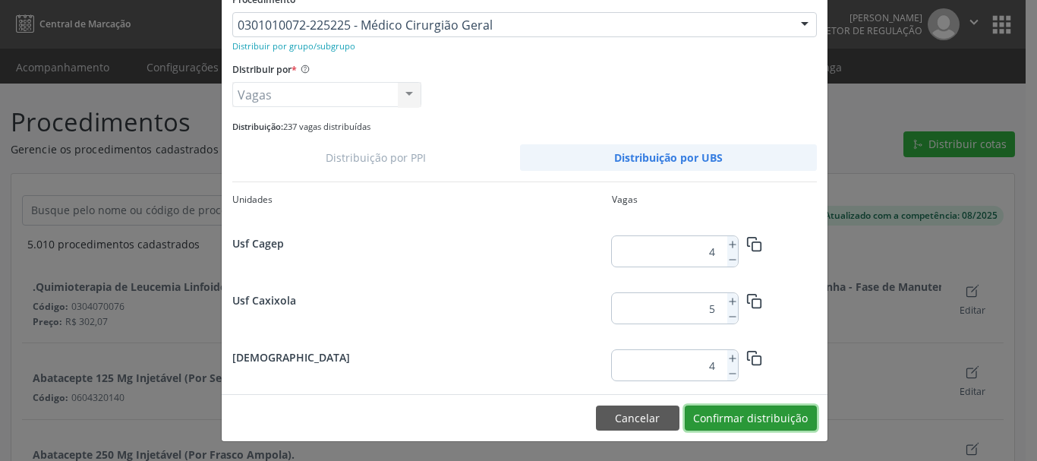
click at [753, 421] on button "Confirmar distribuição" at bounding box center [751, 418] width 132 height 26
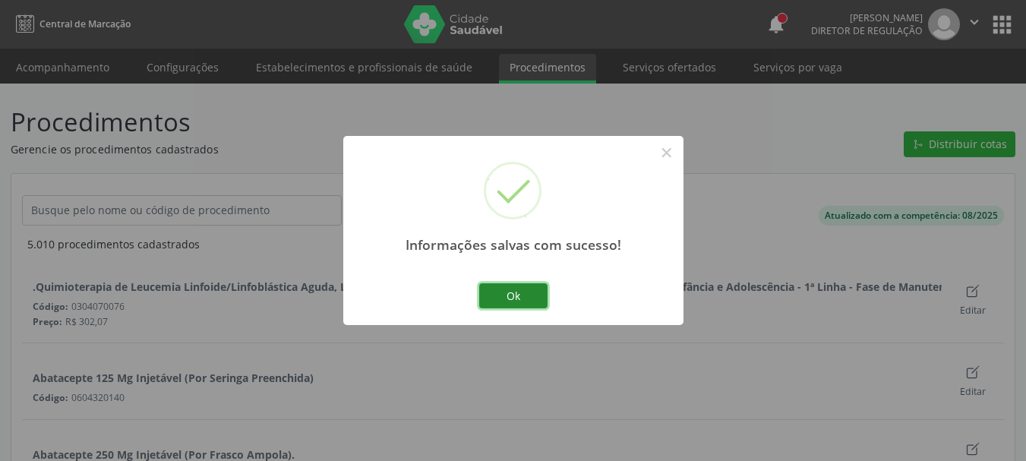
click at [505, 305] on button "Ok" at bounding box center [513, 296] width 68 height 26
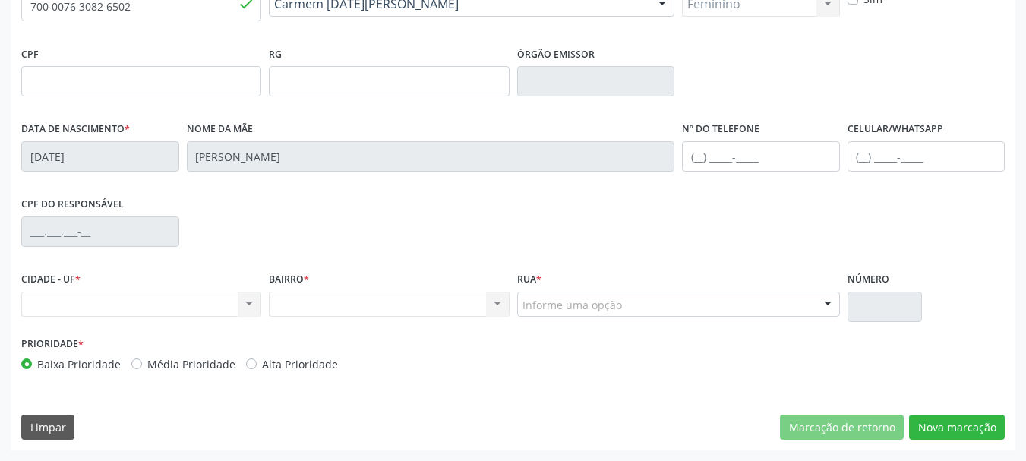
scroll to position [362, 0]
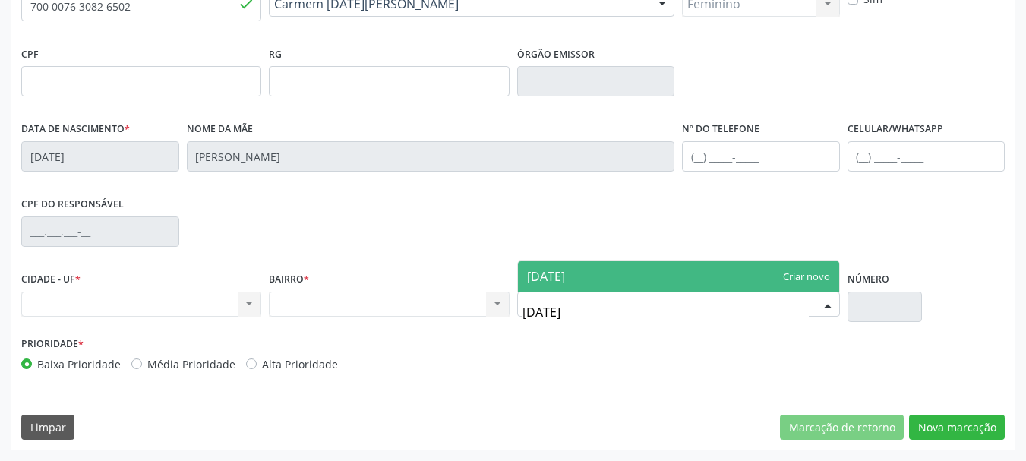
type input "[DATE]"
click at [325, 304] on div "Nenhum resultado encontrado para: " " Não há nenhuma opção para ser exibida." at bounding box center [389, 305] width 240 height 26
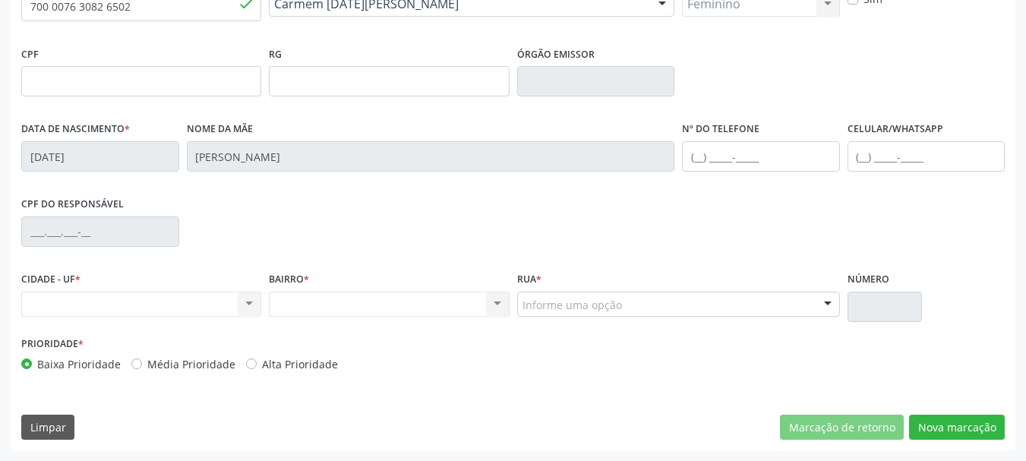
click at [169, 300] on div "Nenhum resultado encontrado para: " " Não há nenhuma opção para ser exibida." at bounding box center [141, 305] width 240 height 26
click at [238, 303] on div "Nenhum resultado encontrado para: " " Não há nenhuma opção para ser exibida." at bounding box center [141, 305] width 240 height 26
click at [985, 422] on button "Nova marcação" at bounding box center [957, 427] width 96 height 26
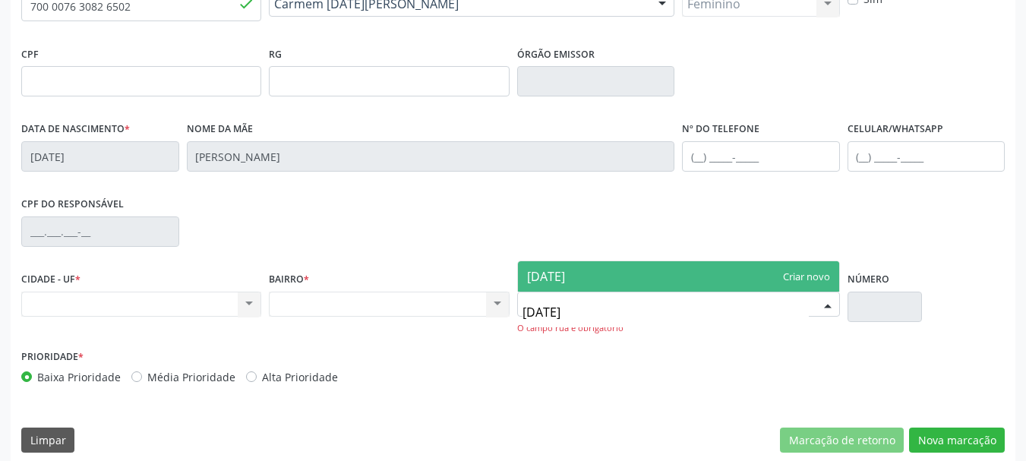
click at [576, 304] on input "noel" at bounding box center [665, 312] width 286 height 30
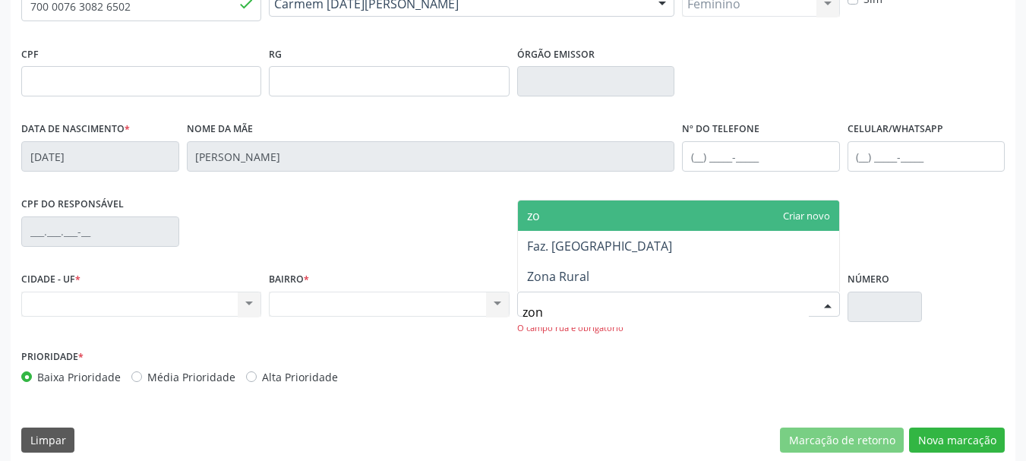
type input "zona"
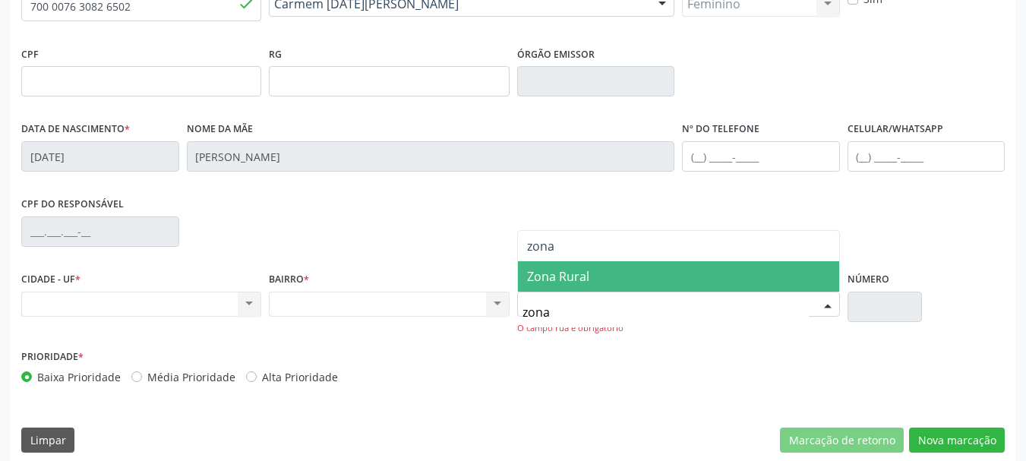
click at [603, 278] on span "Zona Rural" at bounding box center [678, 276] width 321 height 30
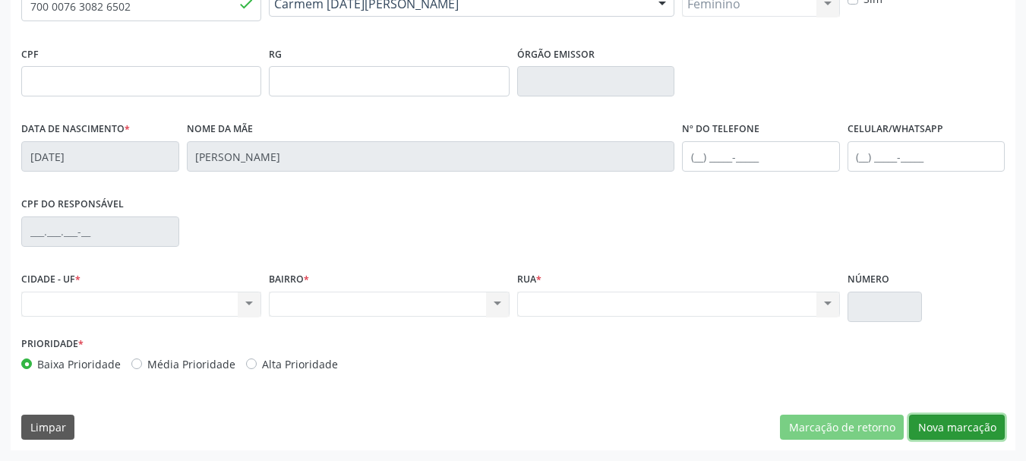
click at [941, 431] on button "Nova marcação" at bounding box center [957, 427] width 96 height 26
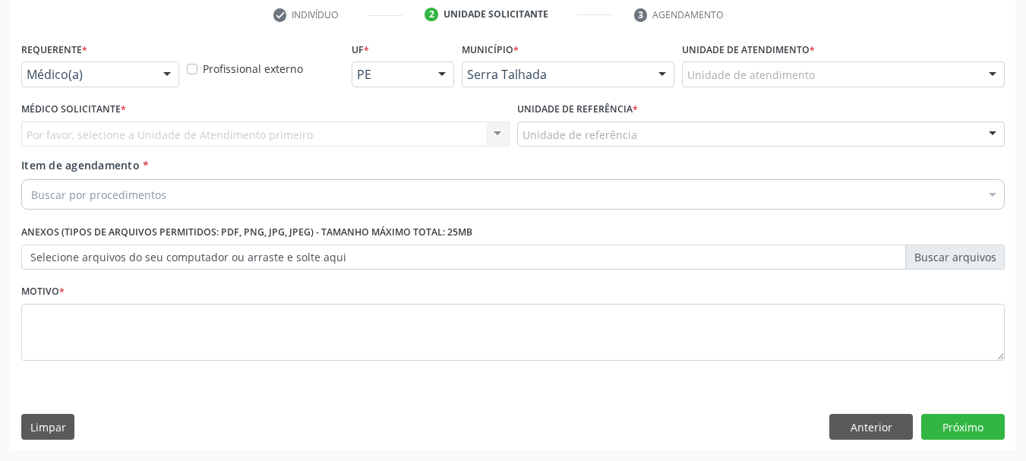
scroll to position [292, 0]
click at [29, 83] on div "Médico(a)" at bounding box center [100, 74] width 158 height 26
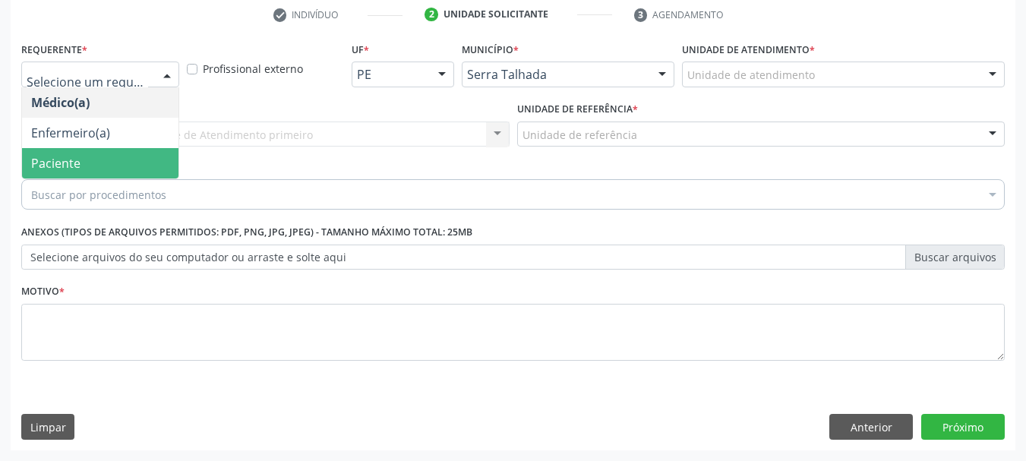
click at [43, 155] on span "Paciente" at bounding box center [55, 163] width 49 height 17
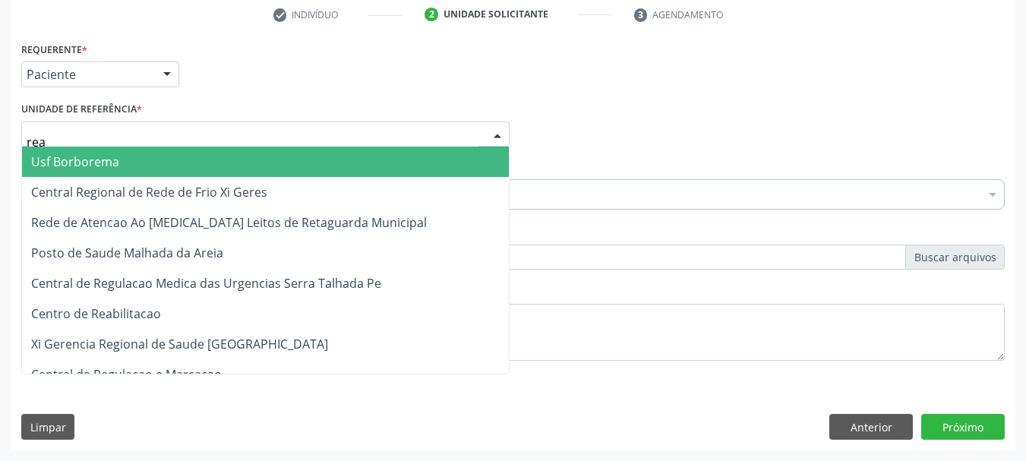
type input "reab"
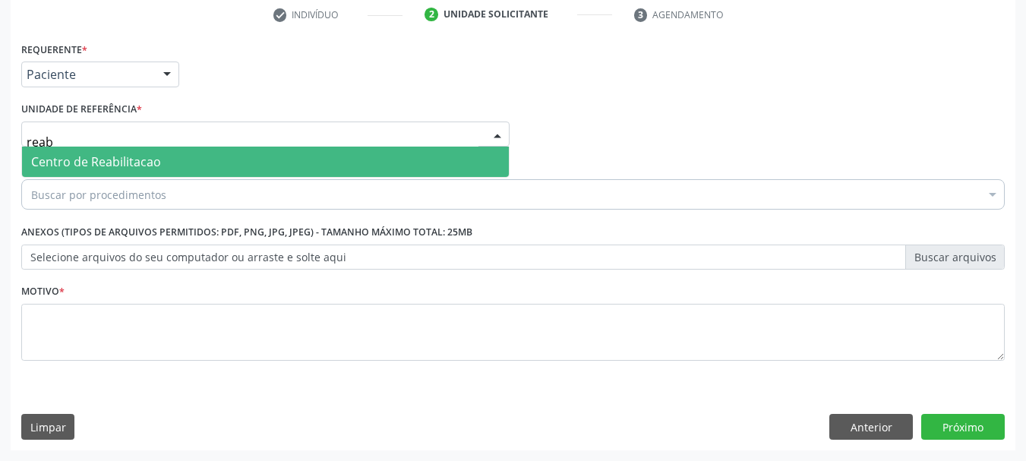
click at [50, 157] on span "Centro de Reabilitacao" at bounding box center [96, 161] width 130 height 17
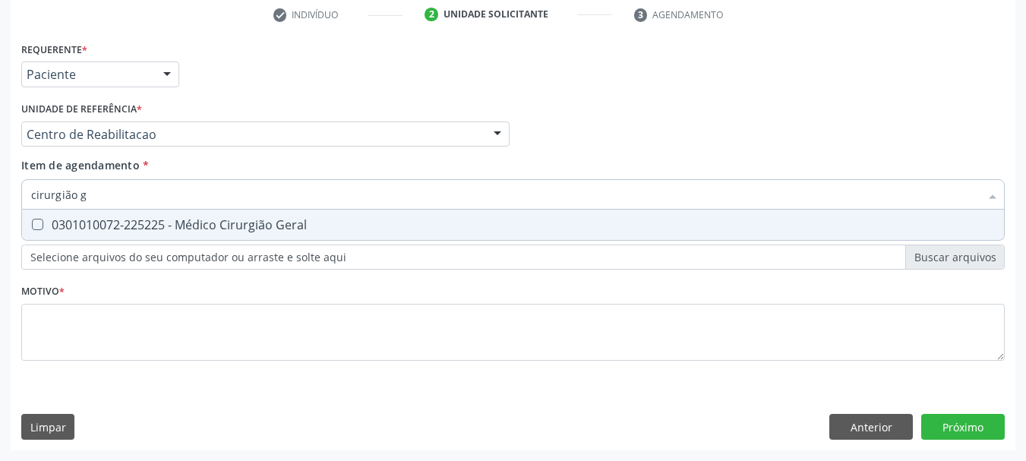
type input "cirurgião ge"
click at [90, 222] on div "0301010072-225225 - Médico Cirurgião Geral" at bounding box center [512, 225] width 963 height 12
checkbox Geral "true"
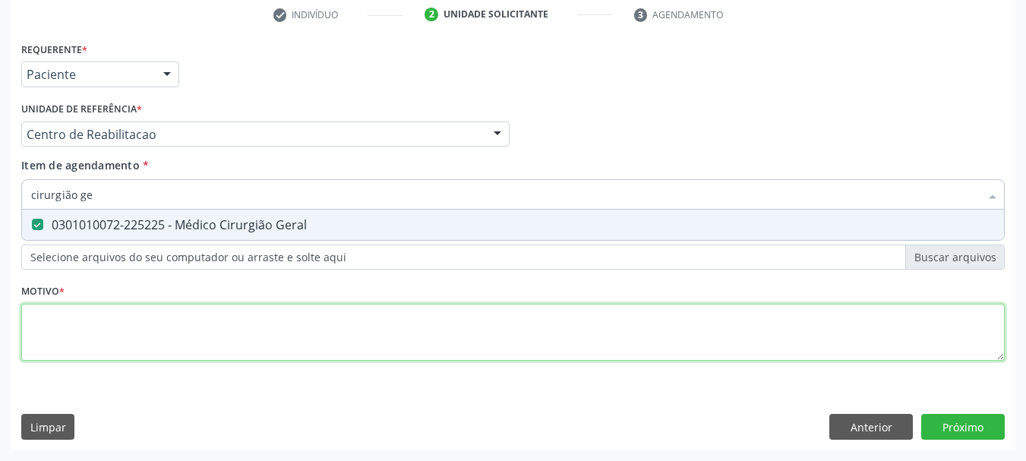
click at [96, 321] on div "Requerente * Paciente Médico(a) Enfermeiro(a) Paciente Nenhum resultado encontr…" at bounding box center [512, 210] width 983 height 344
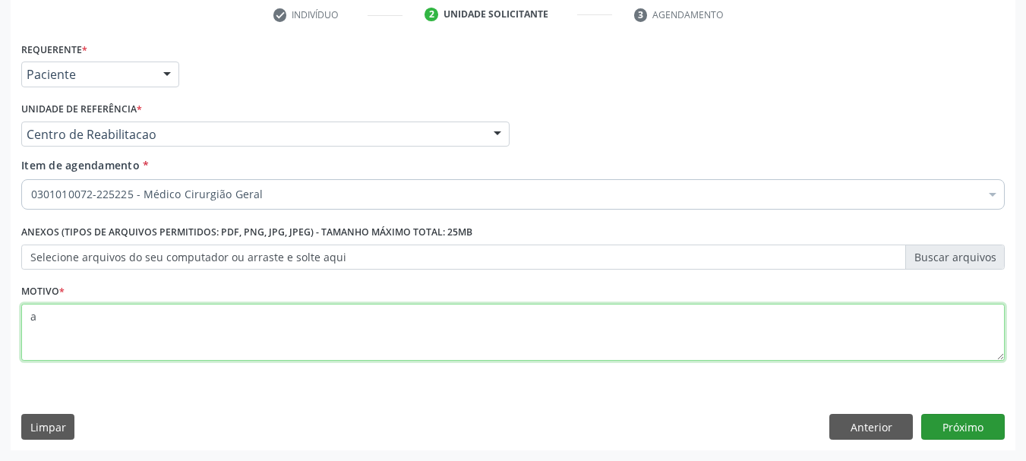
type textarea "a"
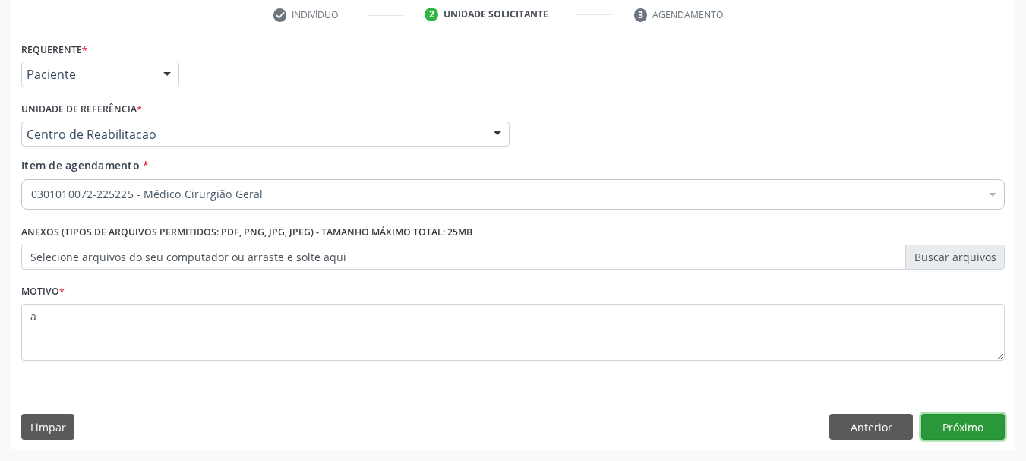
click at [999, 421] on button "Próximo" at bounding box center [963, 427] width 84 height 26
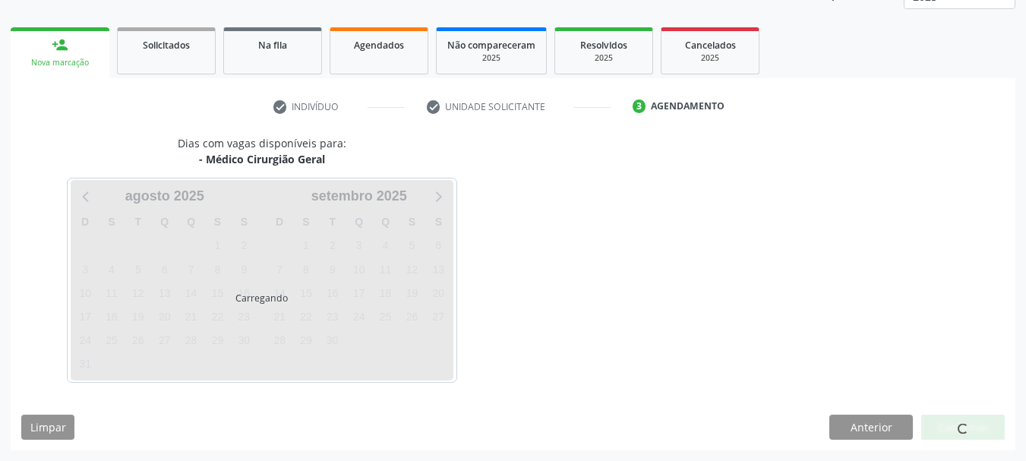
scroll to position [200, 0]
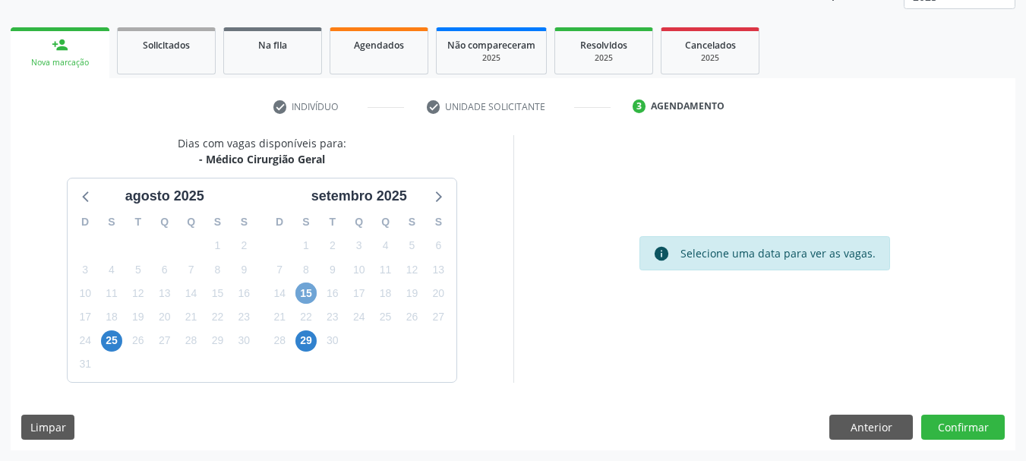
click at [310, 296] on span "15" at bounding box center [305, 292] width 21 height 21
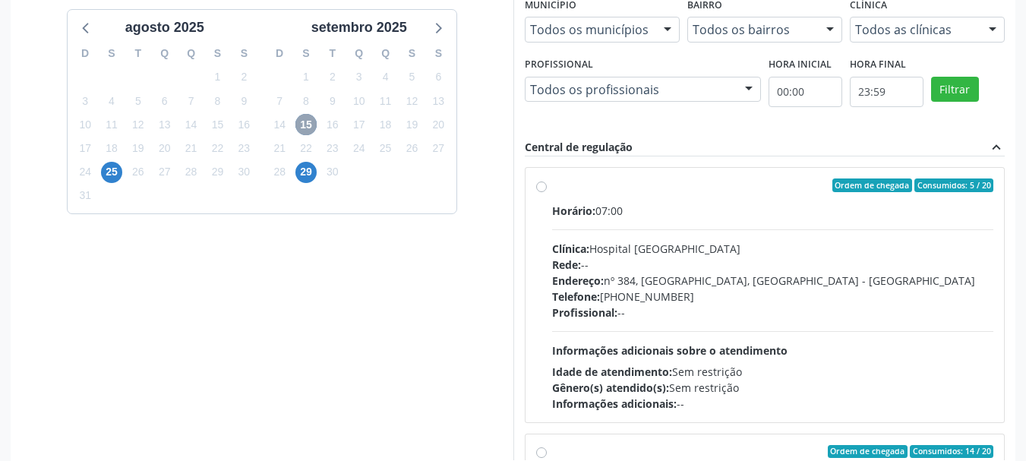
scroll to position [427, 0]
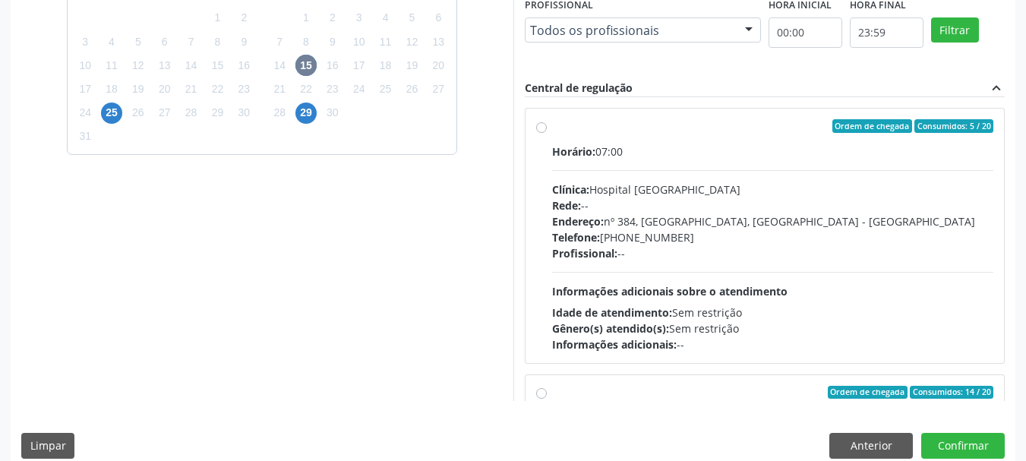
click at [629, 196] on div "Clínica: Hospital Sao Francisco" at bounding box center [773, 189] width 442 height 16
click at [547, 133] on input "Ordem de chegada Consumidos: 5 / 20 Horário: 07:00 Clínica: Hospital Sao Franci…" at bounding box center [541, 126] width 11 height 14
radio input "true"
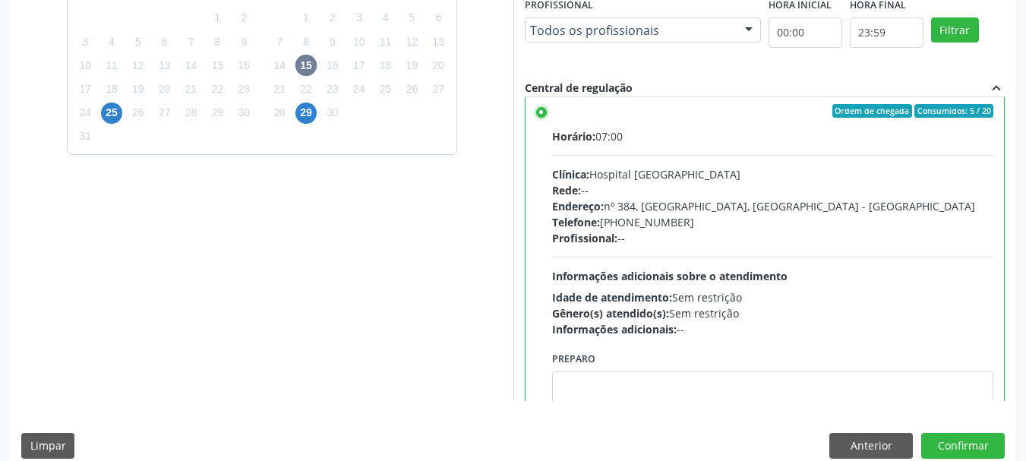
scroll to position [0, 0]
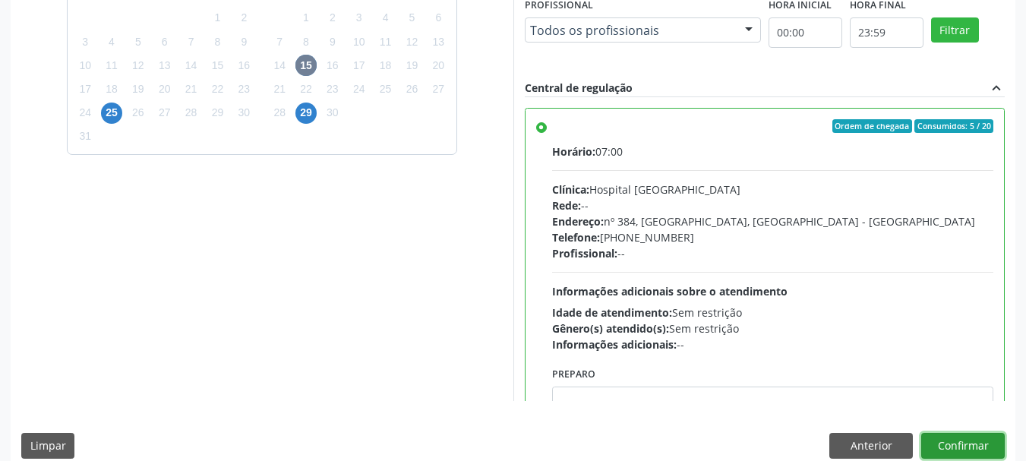
click at [954, 448] on button "Confirmar" at bounding box center [963, 446] width 84 height 26
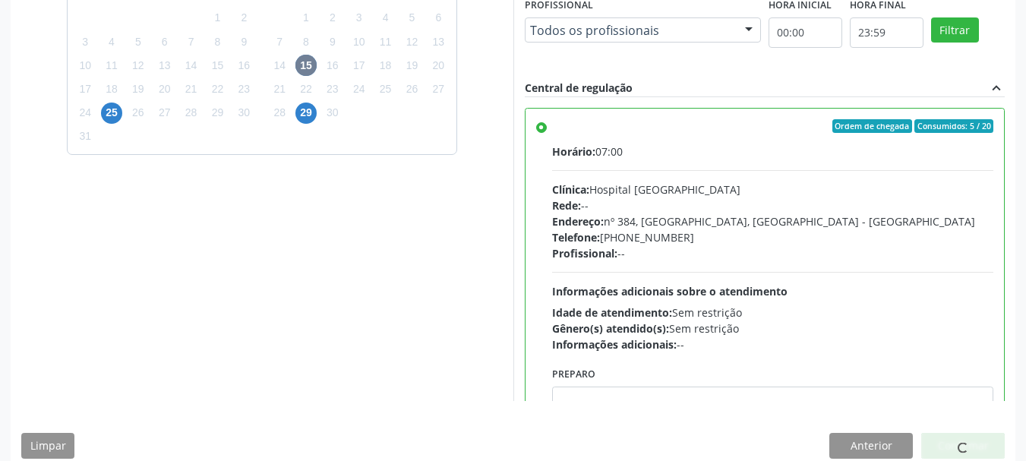
scroll to position [40, 0]
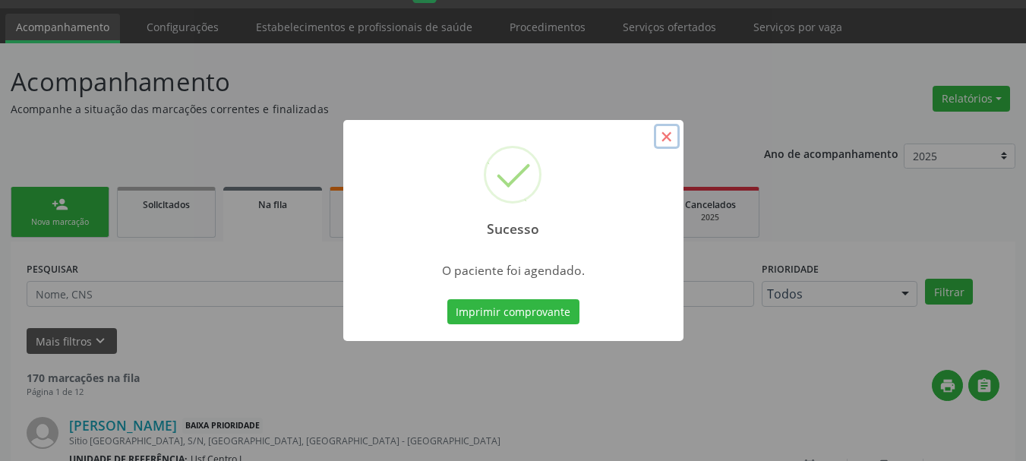
click at [660, 135] on button "×" at bounding box center [667, 137] width 26 height 26
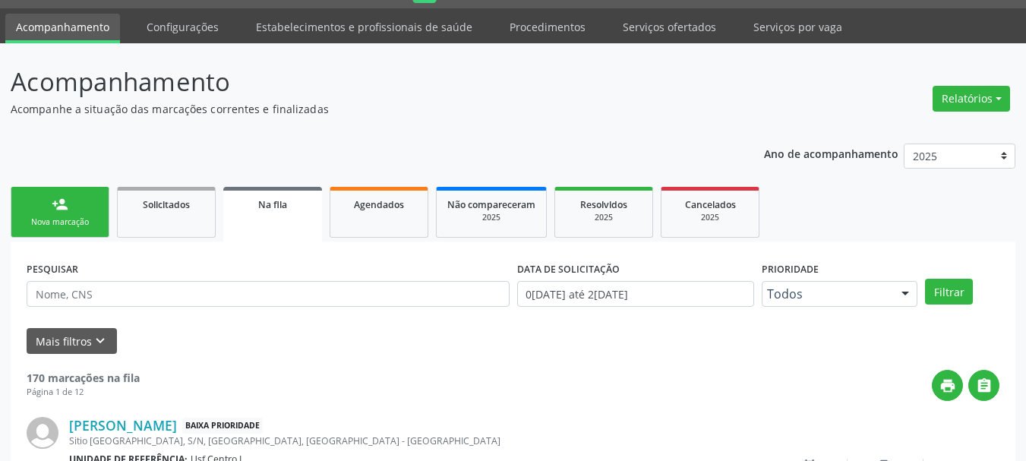
click at [96, 209] on link "person_add Nova marcação" at bounding box center [60, 212] width 99 height 51
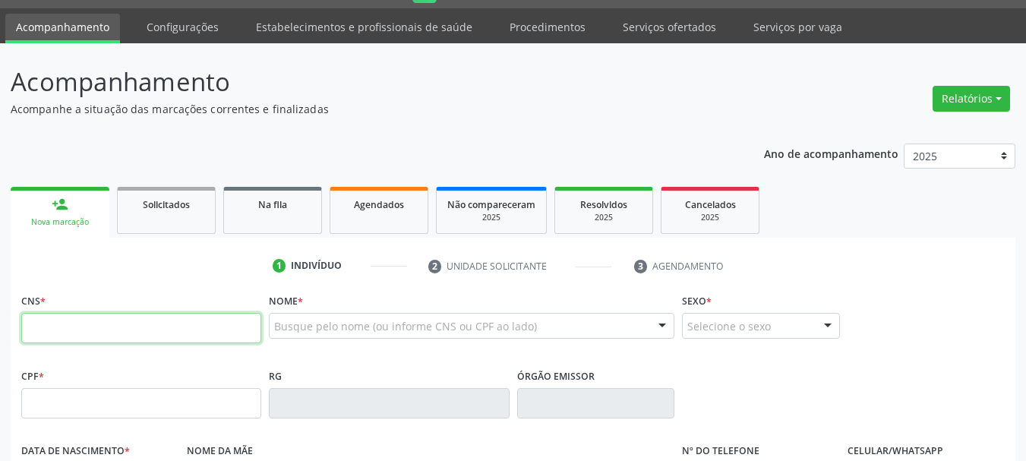
click at [128, 326] on input "text" at bounding box center [141, 328] width 240 height 30
paste input "700 0076 3082 6502"
type input "700 0076 3082 6502"
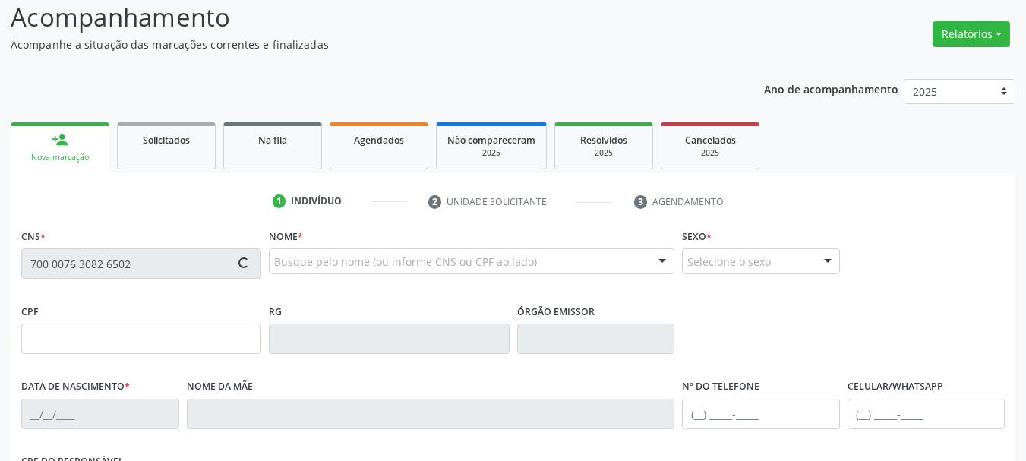
type input "04/05/1974"
type input "Lazara Gomes dos Santos"
type input "S/N"
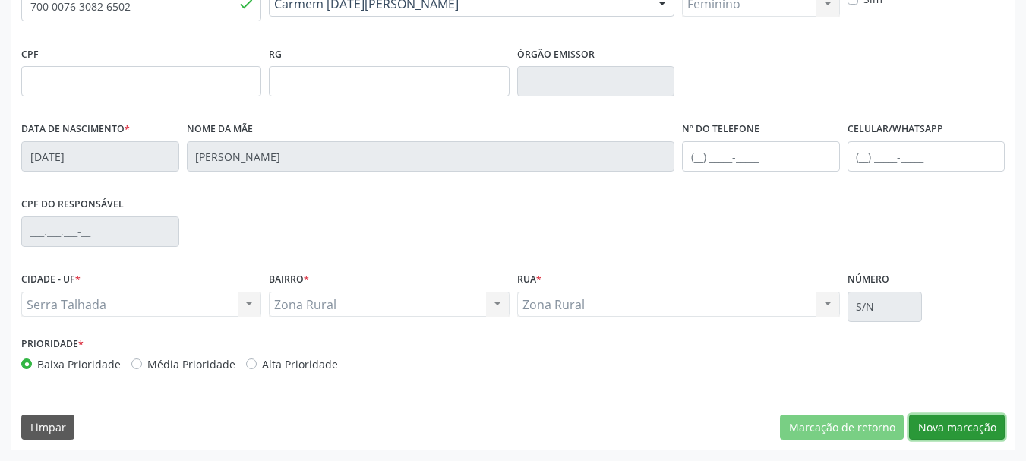
click at [979, 430] on button "Nova marcação" at bounding box center [957, 427] width 96 height 26
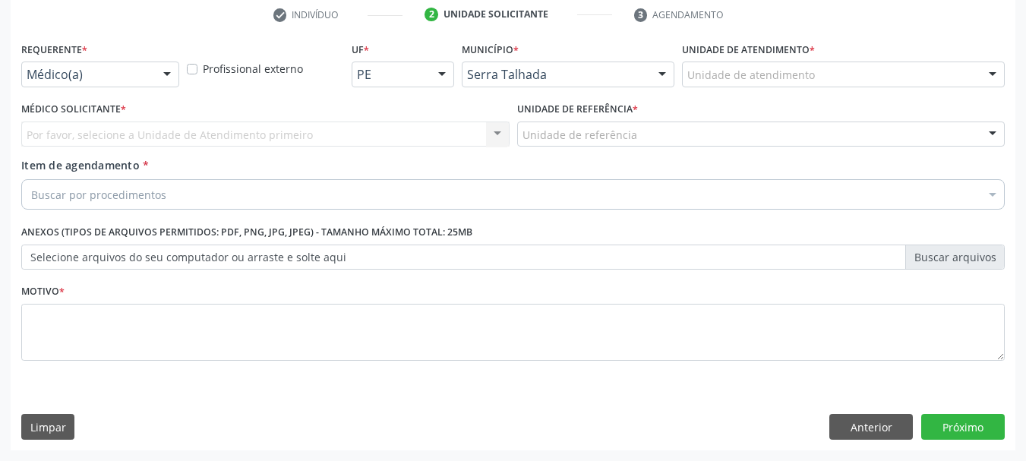
scroll to position [292, 0]
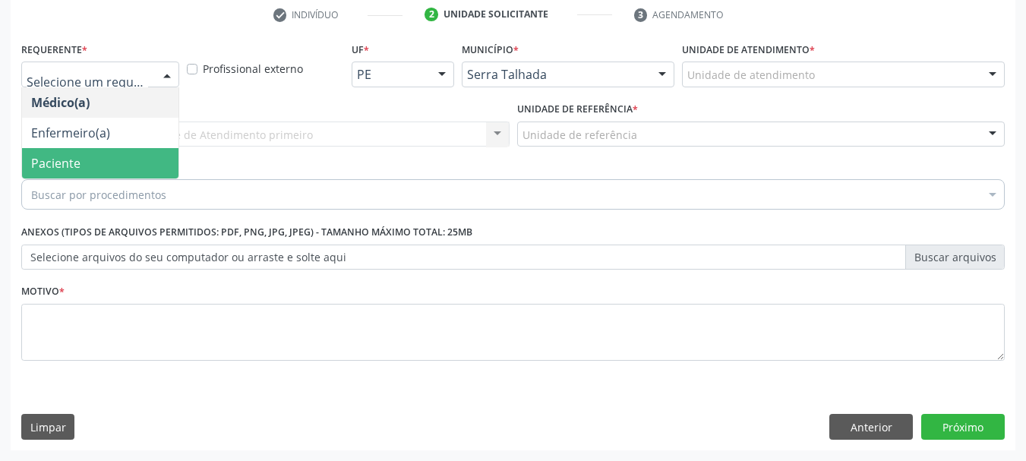
click at [67, 155] on span "Paciente" at bounding box center [55, 163] width 49 height 17
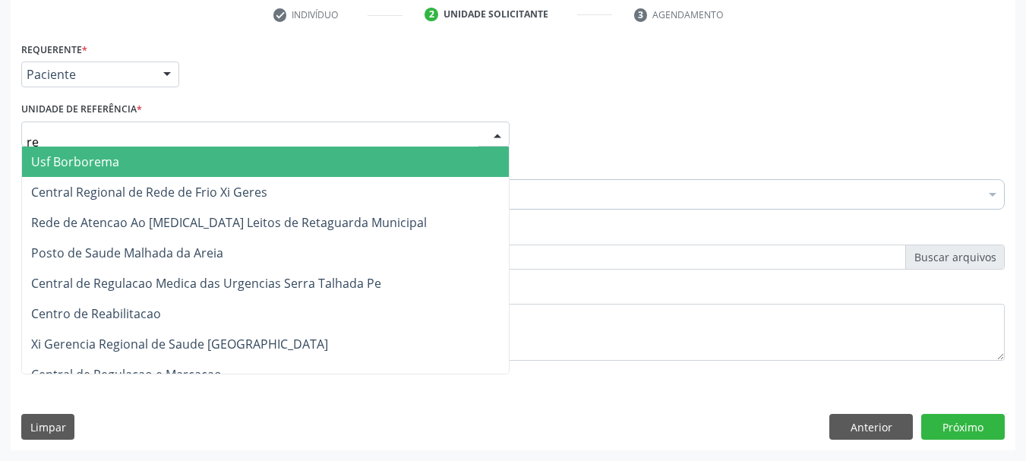
type input "rea"
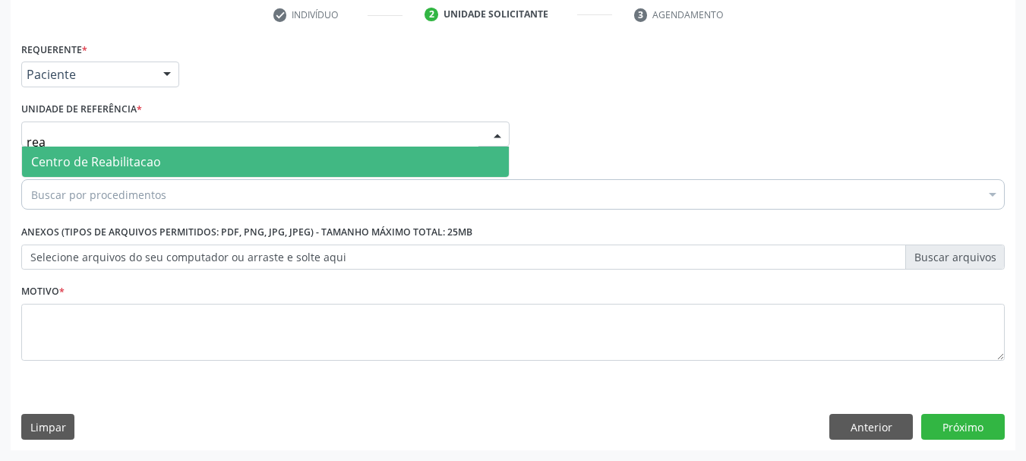
click at [93, 165] on span "Centro de Reabilitacao" at bounding box center [96, 161] width 130 height 17
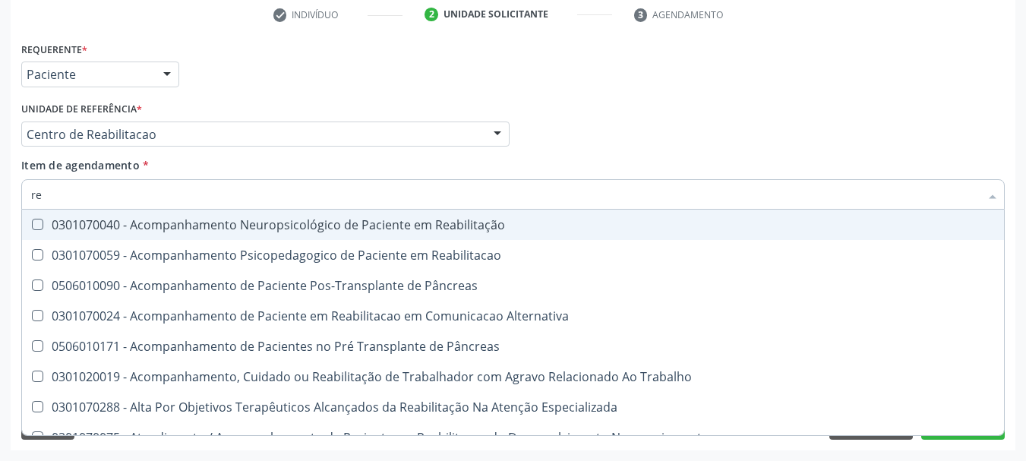
type input "r"
type input "c"
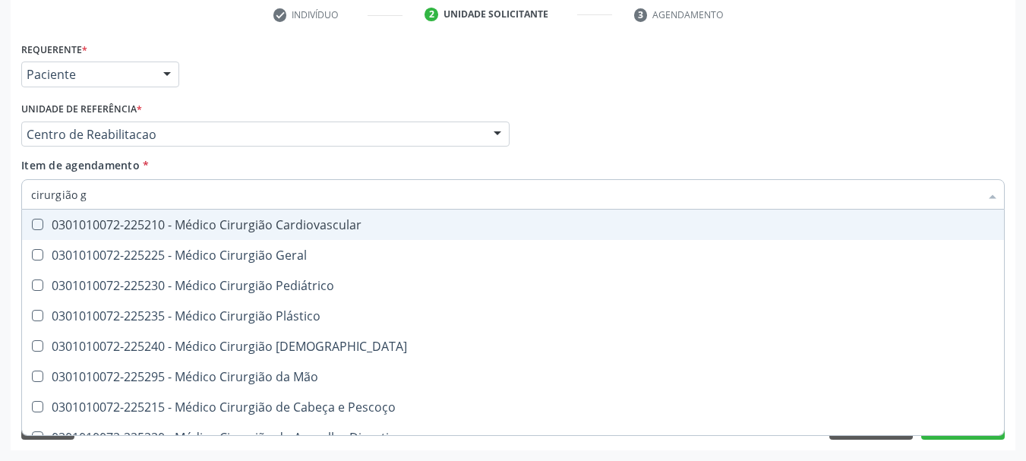
type input "cirurgião ge"
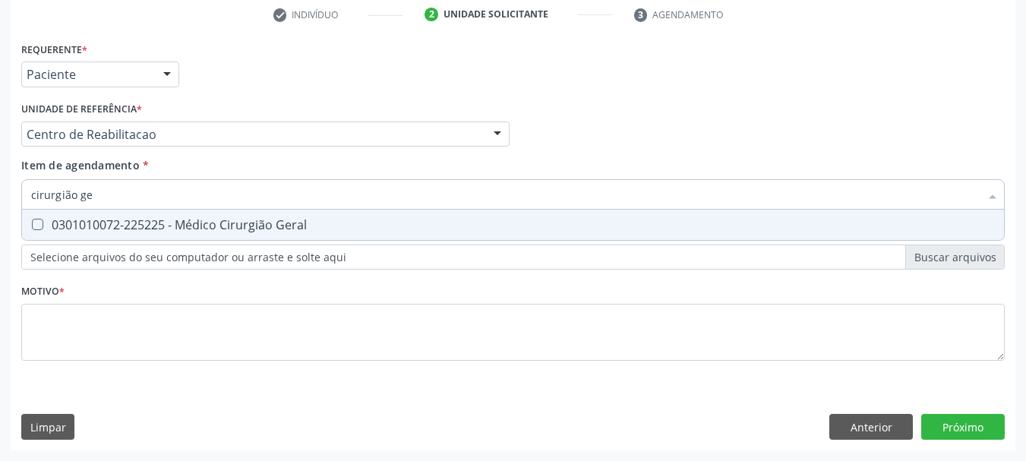
click at [202, 225] on div "0301010072-225225 - Médico Cirurgião Geral" at bounding box center [512, 225] width 963 height 12
checkbox Geral "true"
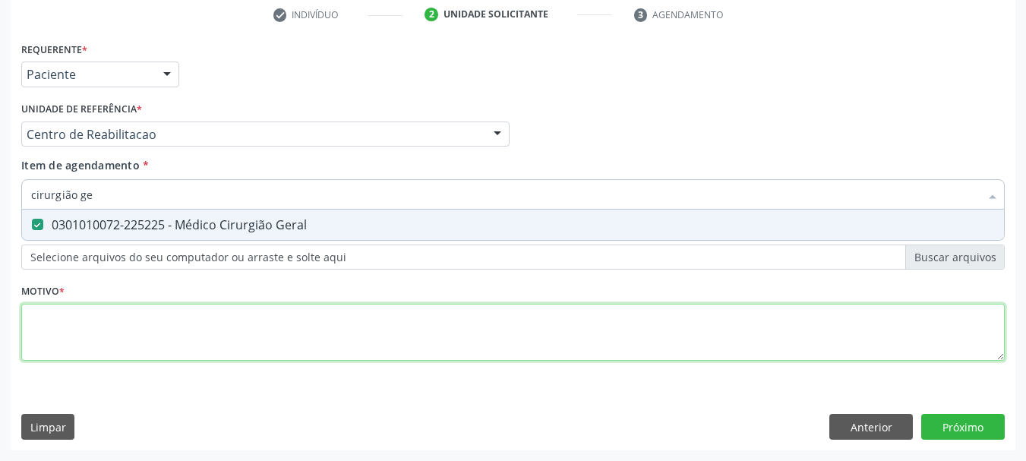
click at [149, 327] on div "Requerente * Paciente Médico(a) Enfermeiro(a) Paciente Nenhum resultado encontr…" at bounding box center [512, 210] width 983 height 344
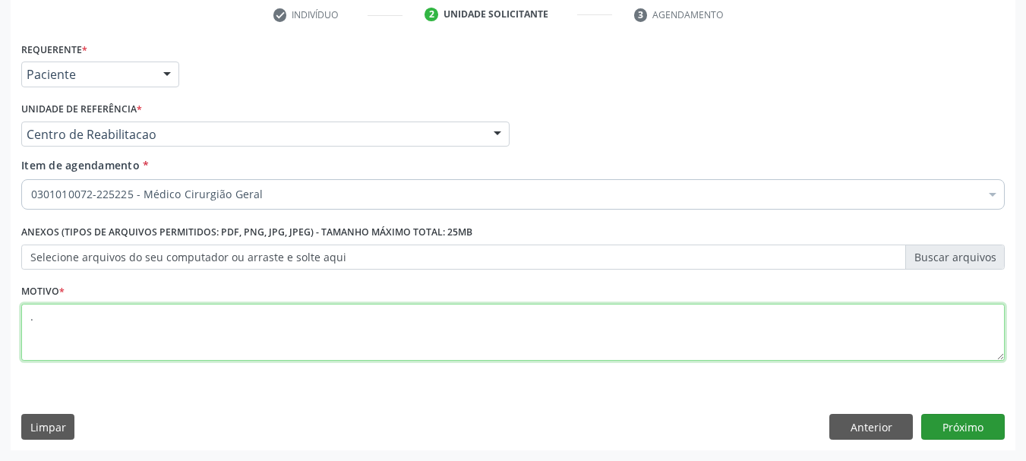
type textarea "."
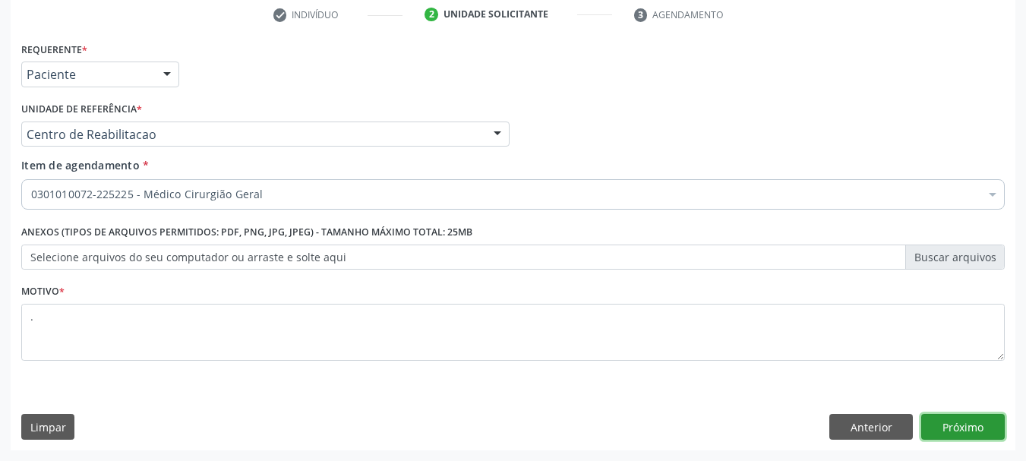
click at [937, 436] on button "Próximo" at bounding box center [963, 427] width 84 height 26
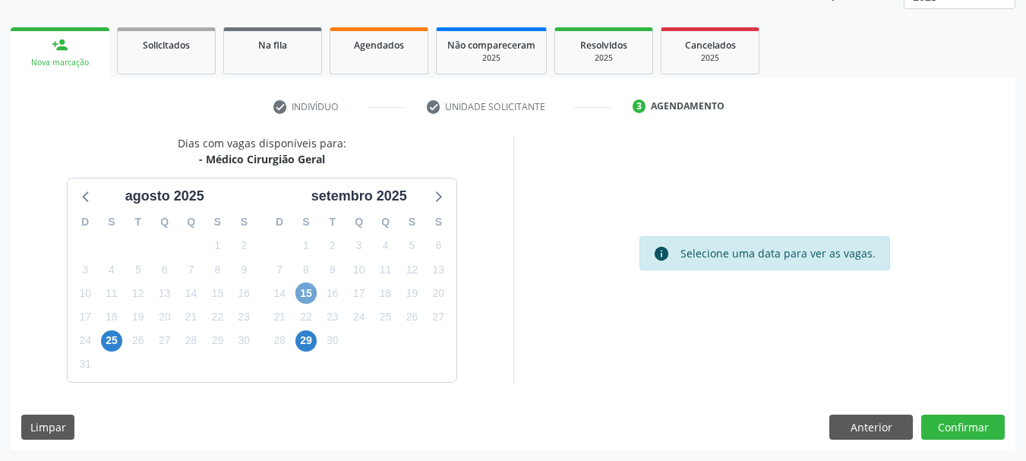
click at [301, 294] on span "15" at bounding box center [305, 292] width 21 height 21
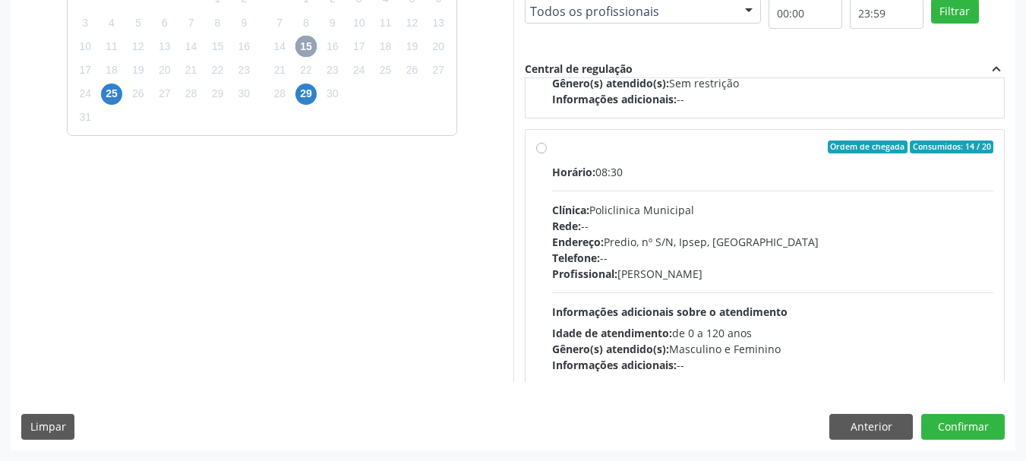
scroll to position [228, 0]
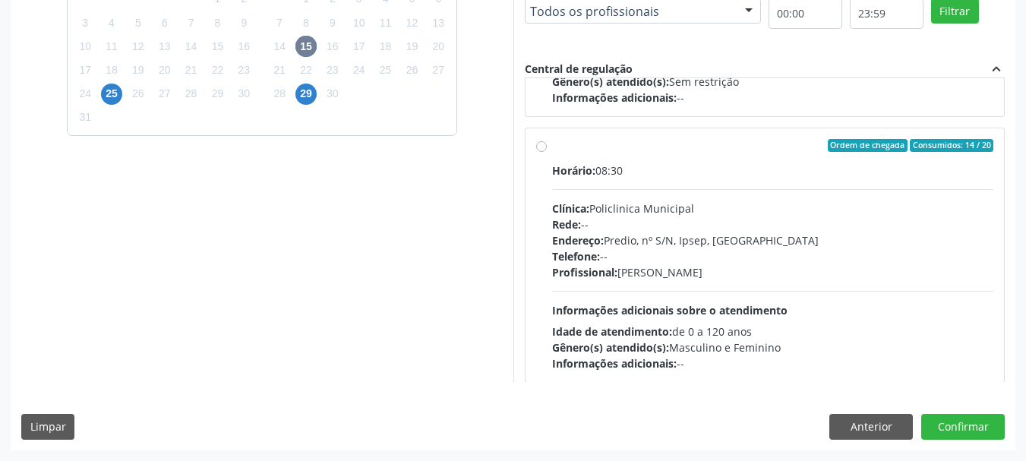
click at [788, 232] on div "Rede: --" at bounding box center [773, 224] width 442 height 16
click at [547, 153] on input "Ordem de chegada Consumidos: 14 / 20 Horário: 08:30 Clínica: Policlinica Munici…" at bounding box center [541, 146] width 11 height 14
radio input "true"
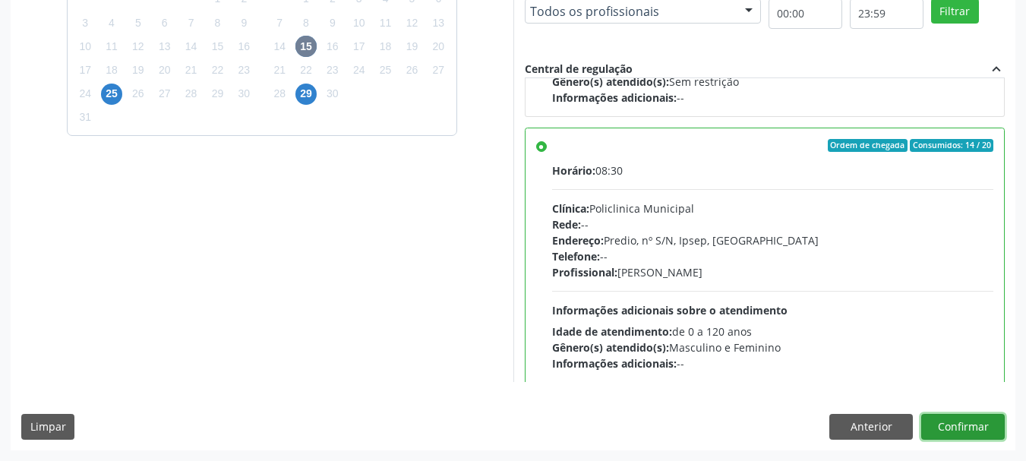
click at [981, 421] on button "Confirmar" at bounding box center [963, 427] width 84 height 26
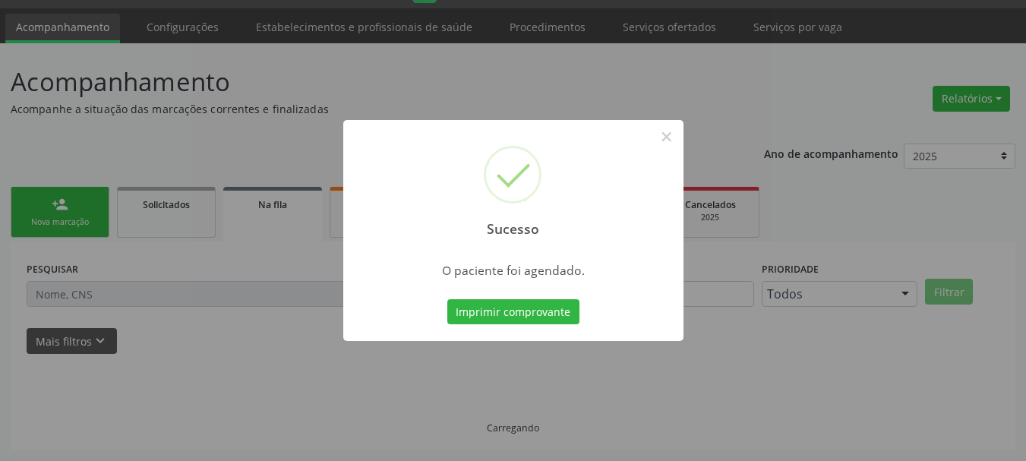
scroll to position [40, 0]
click at [500, 313] on button "Imprimir comprovante" at bounding box center [513, 312] width 132 height 26
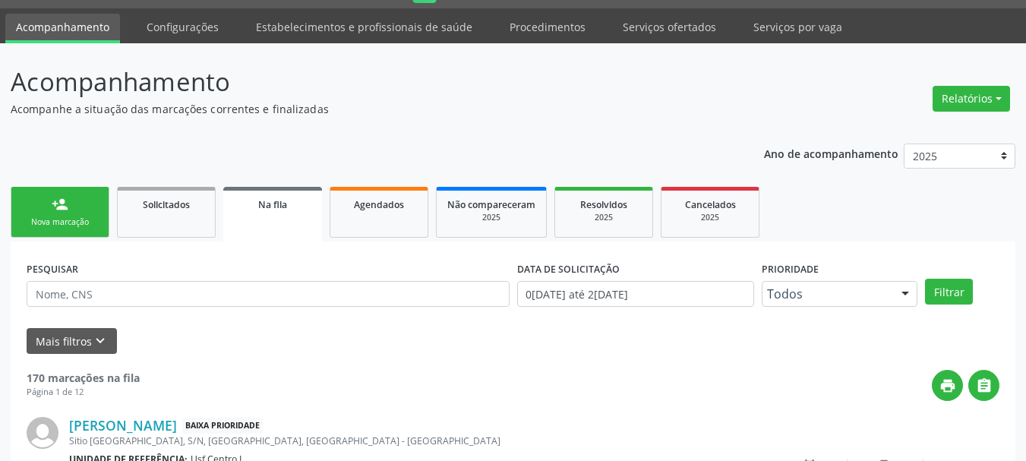
click at [60, 209] on div "person_add" at bounding box center [60, 204] width 17 height 17
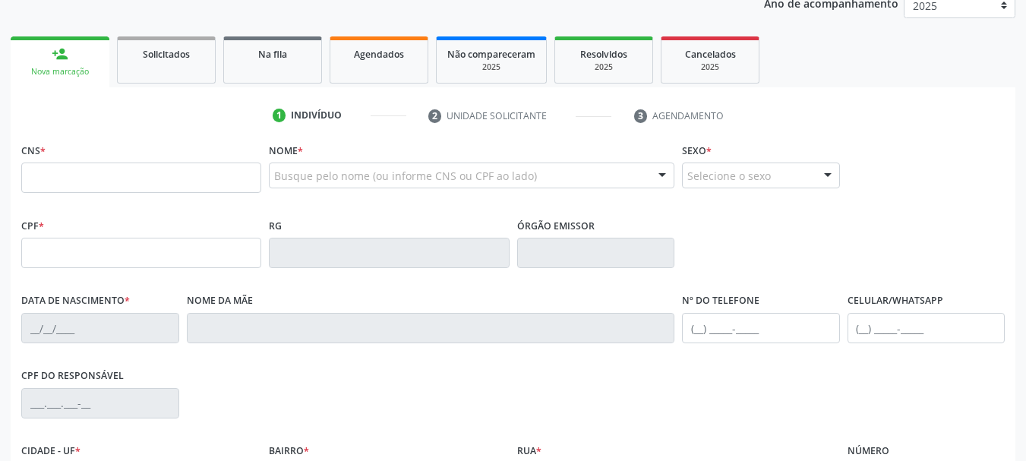
scroll to position [192, 0]
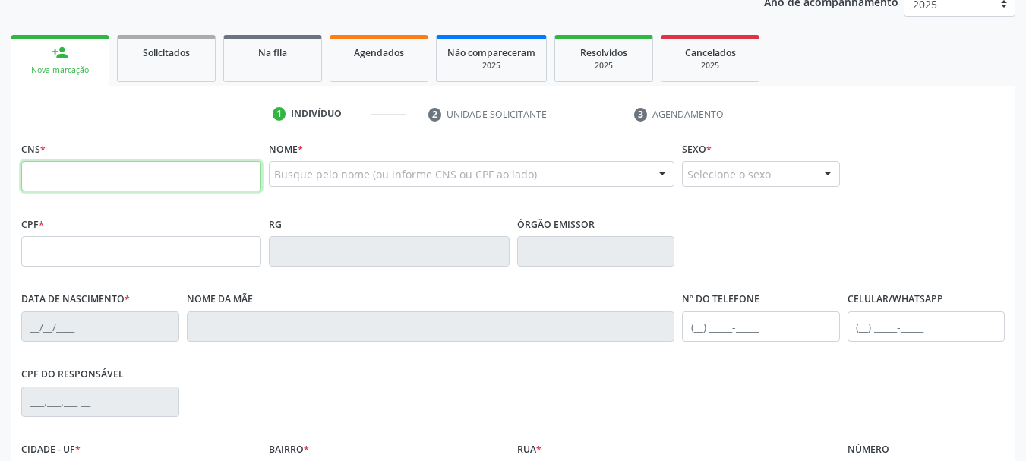
click at [142, 166] on input "text" at bounding box center [141, 176] width 240 height 30
click at [153, 168] on input "text" at bounding box center [141, 176] width 240 height 30
paste input "702 6062 4787 9240"
type input "702 6062 4787 9240"
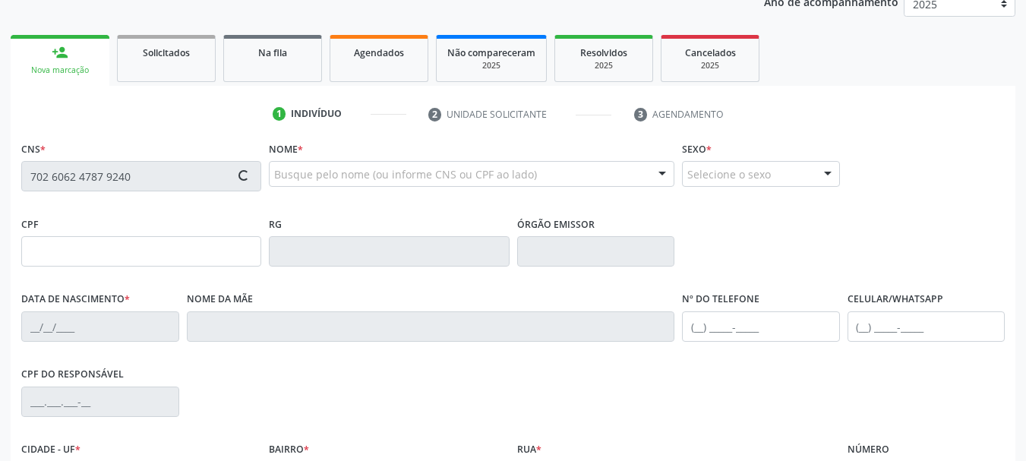
type input "08/03/1970"
type input "Maria Josefa de Lima"
type input "S/N"
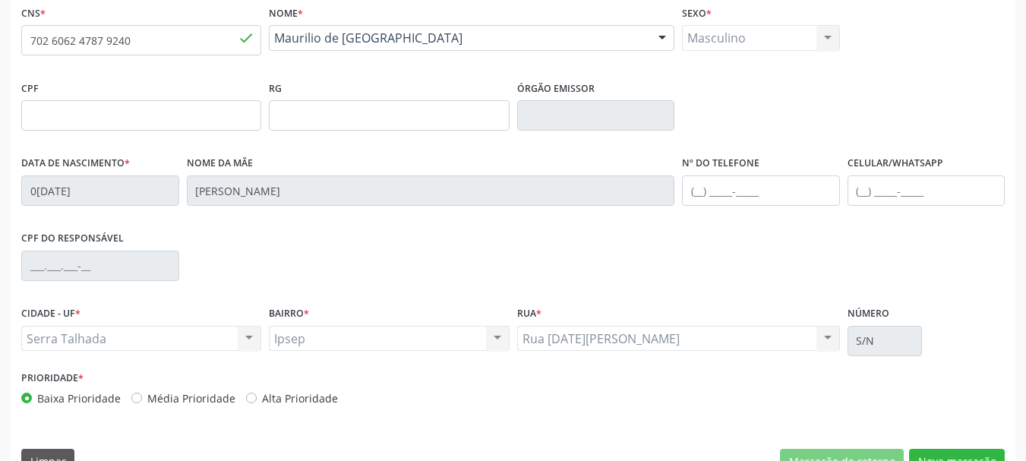
scroll to position [362, 0]
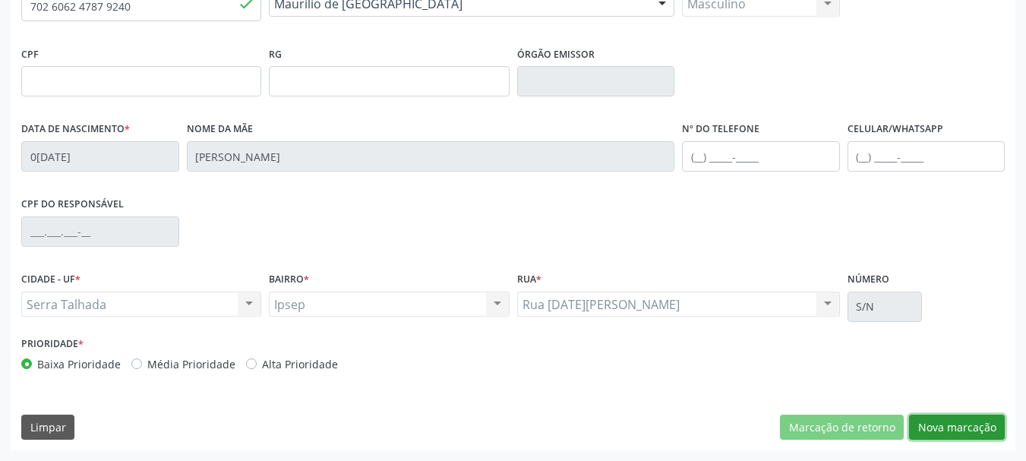
click at [972, 429] on button "Nova marcação" at bounding box center [957, 427] width 96 height 26
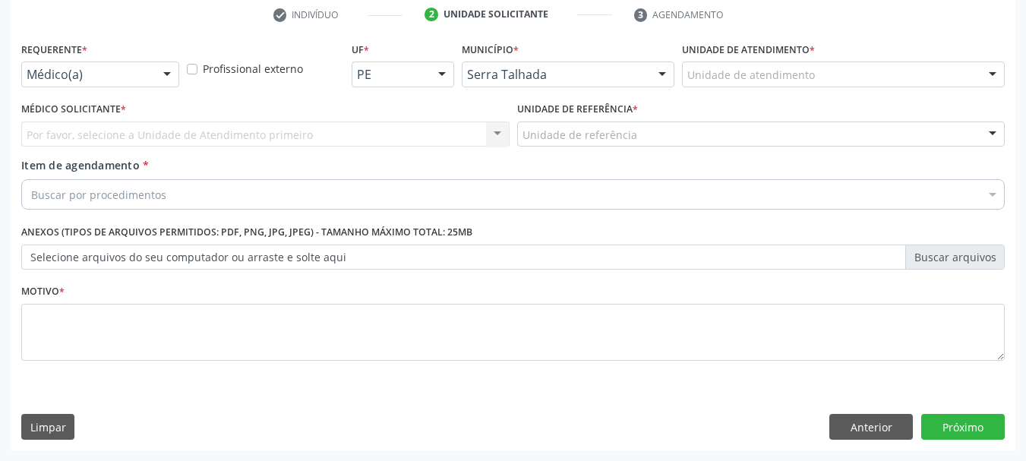
scroll to position [292, 0]
click at [98, 59] on div "Requerente * Médico(a) Médico(a) Enfermeiro(a) Paciente Nenhum resultado encont…" at bounding box center [100, 62] width 158 height 49
click at [96, 83] on div "Médico(a)" at bounding box center [100, 74] width 158 height 26
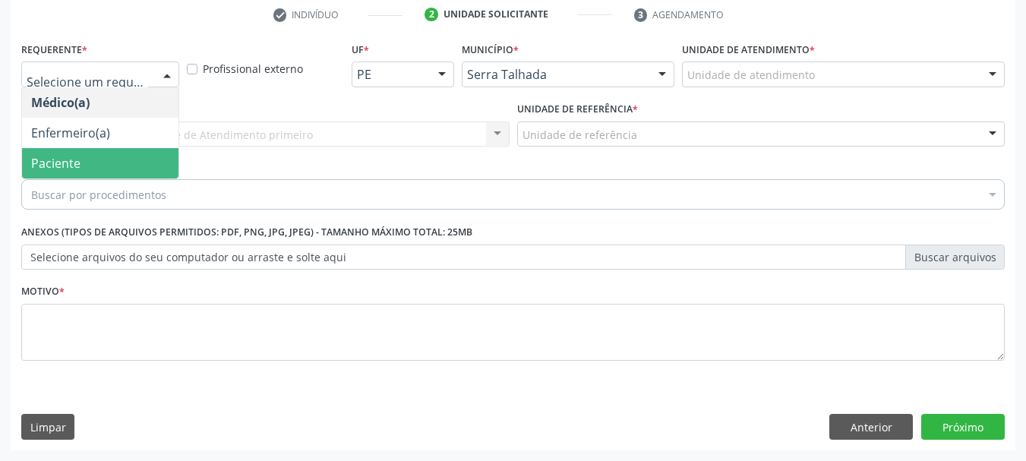
click at [93, 165] on span "Paciente" at bounding box center [100, 163] width 156 height 30
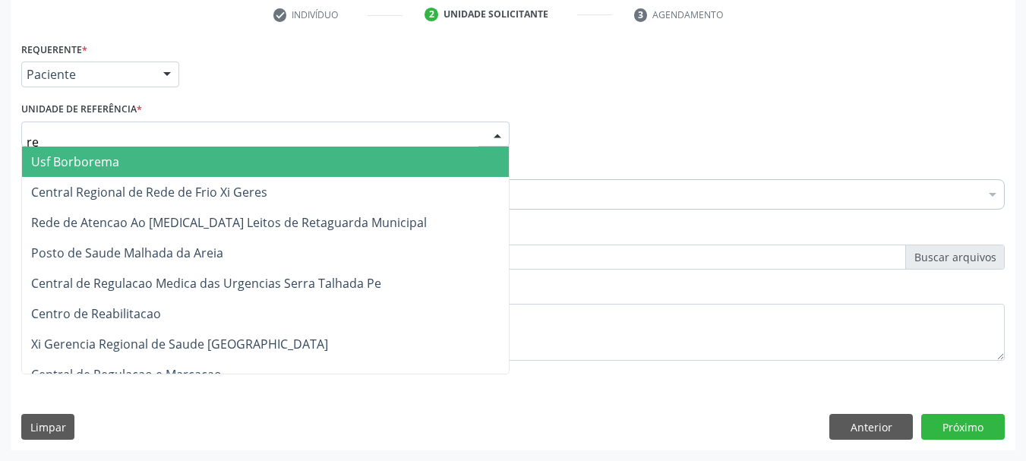
type input "rea"
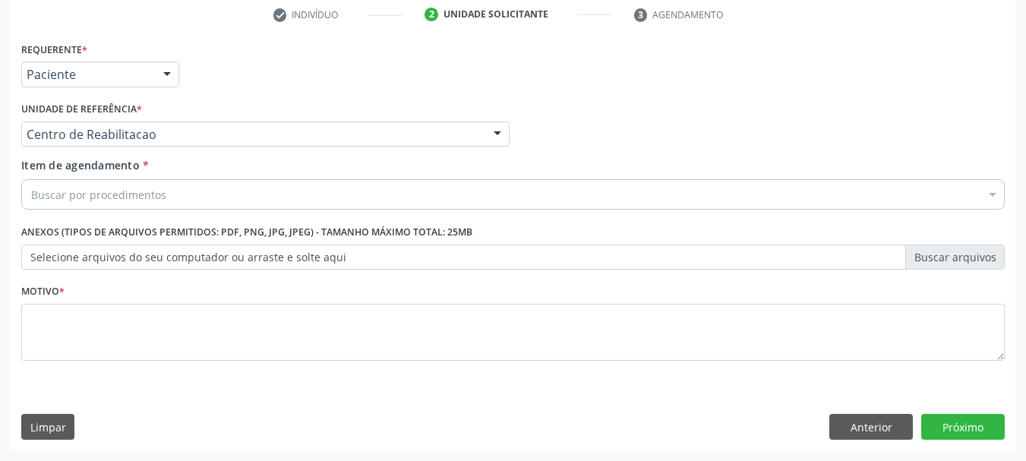
click at [103, 206] on div "Buscar por procedimentos" at bounding box center [512, 194] width 983 height 30
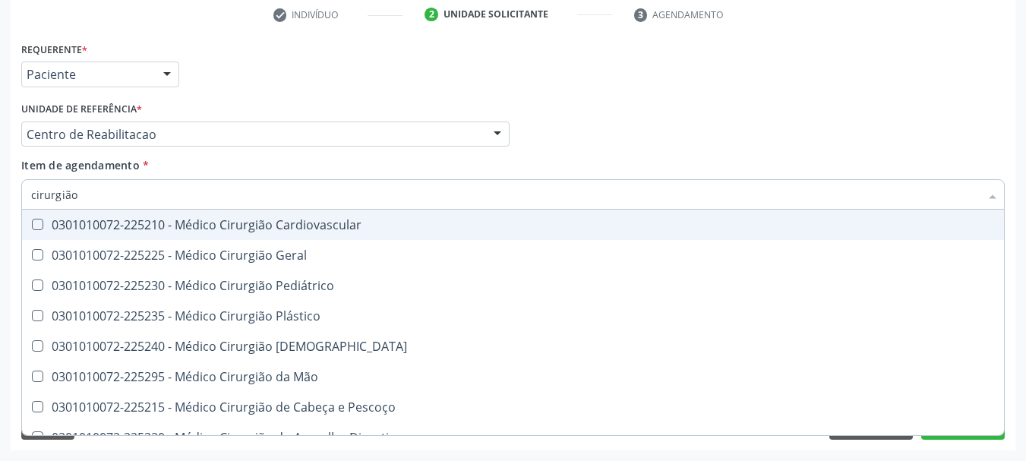
type input "cirurgião"
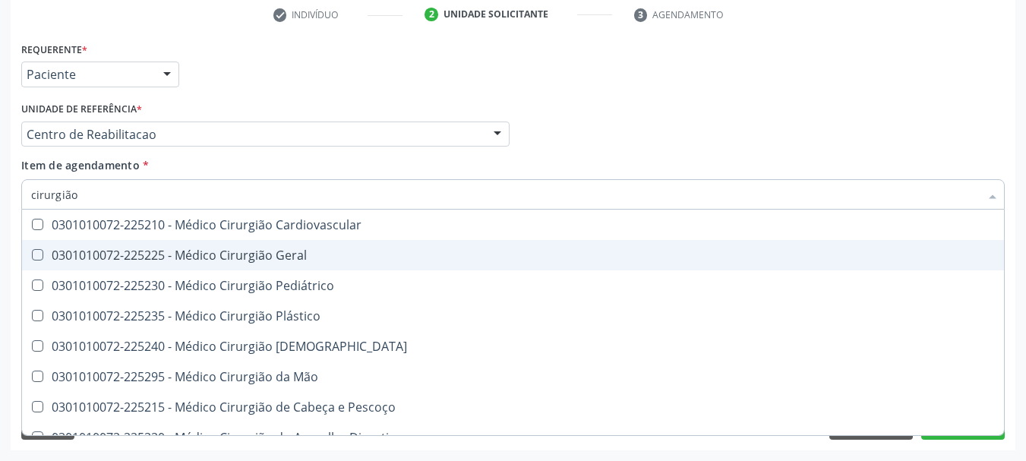
click at [167, 249] on div "0301010072-225225 - Médico Cirurgião Geral" at bounding box center [512, 255] width 963 height 12
checkbox Geral "true"
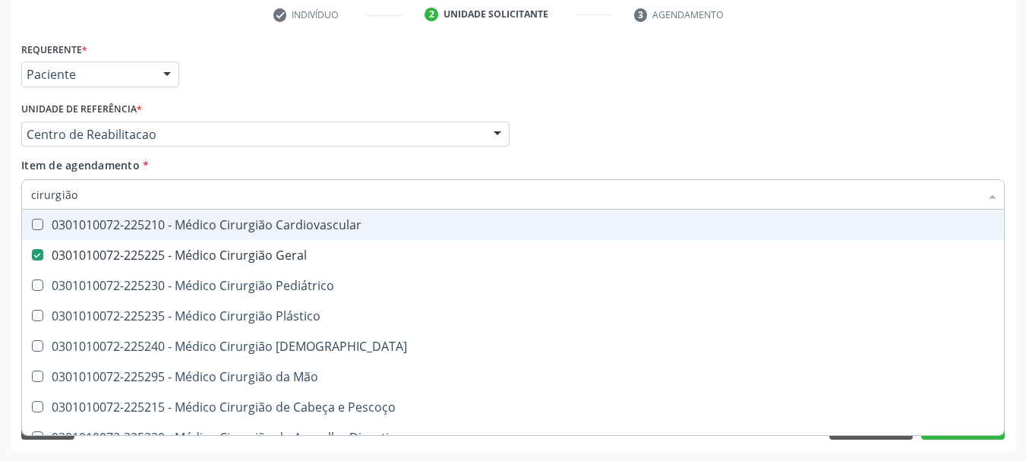
click at [265, 85] on div "Requerente * Paciente Médico(a) Enfermeiro(a) Paciente Nenhum resultado encontr…" at bounding box center [512, 67] width 991 height 59
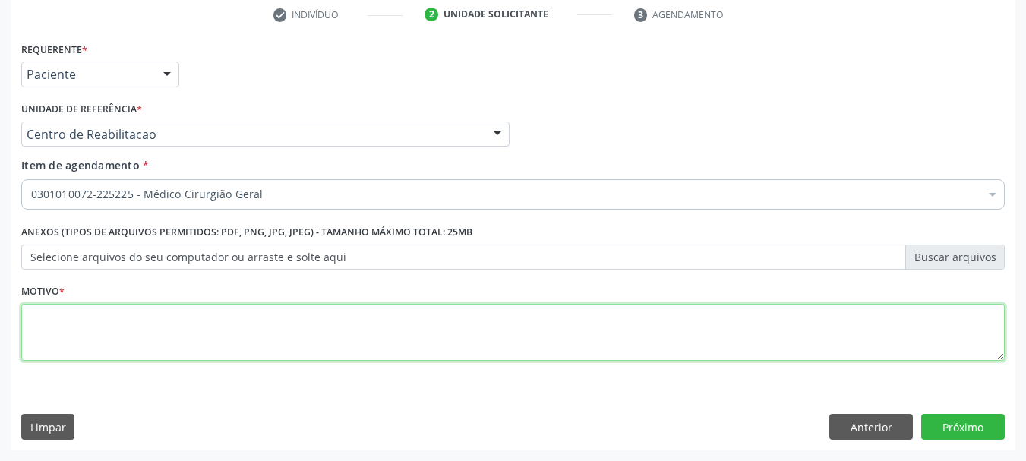
click at [83, 326] on textarea at bounding box center [512, 333] width 983 height 58
type textarea "e"
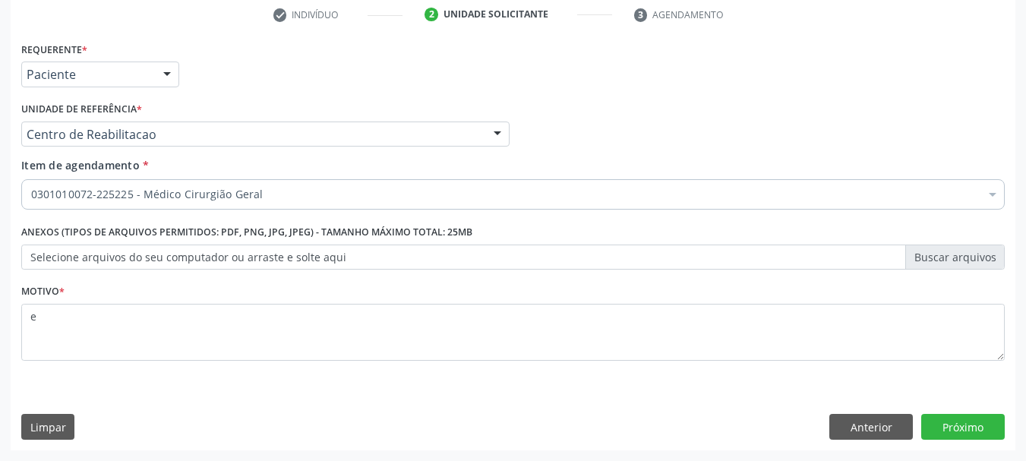
click at [1007, 434] on div "Requerente * Paciente Médico(a) Enfermeiro(a) Paciente Nenhum resultado encontr…" at bounding box center [513, 244] width 1004 height 412
click at [993, 430] on button "Próximo" at bounding box center [963, 427] width 84 height 26
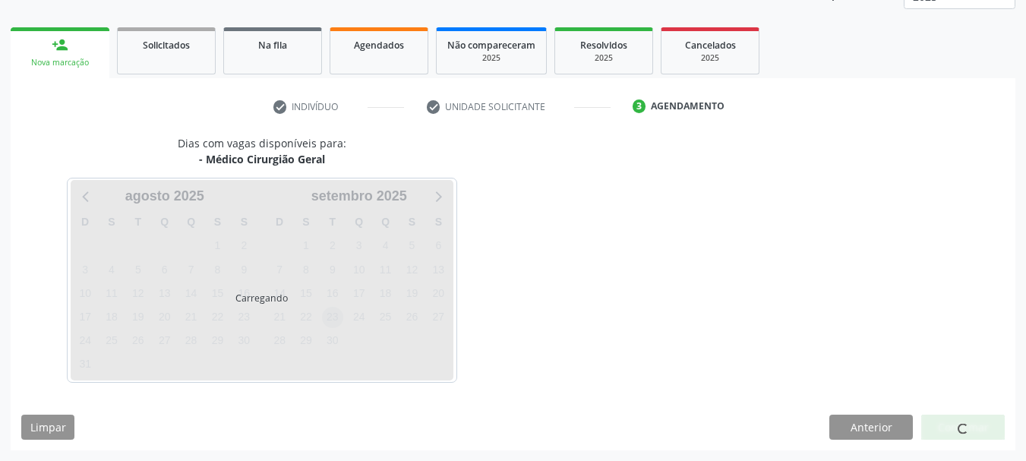
scroll to position [200, 0]
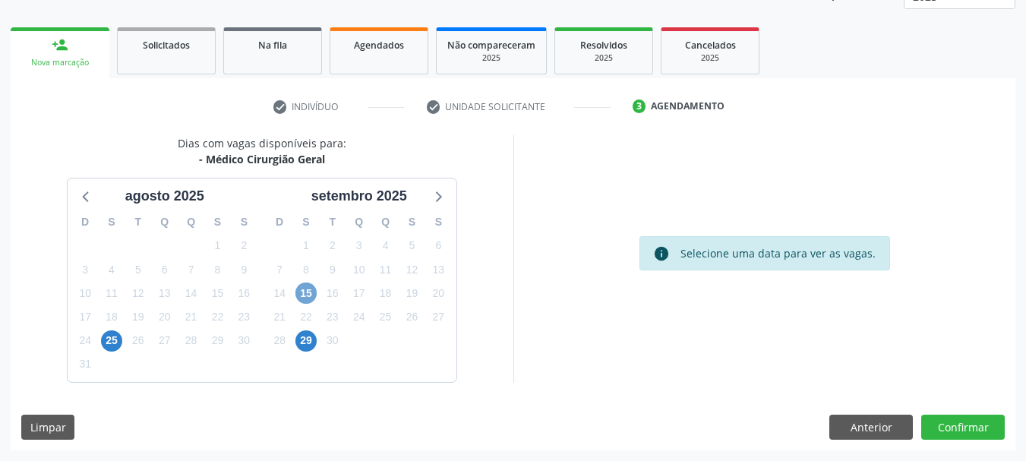
click at [305, 285] on span "15" at bounding box center [305, 292] width 21 height 21
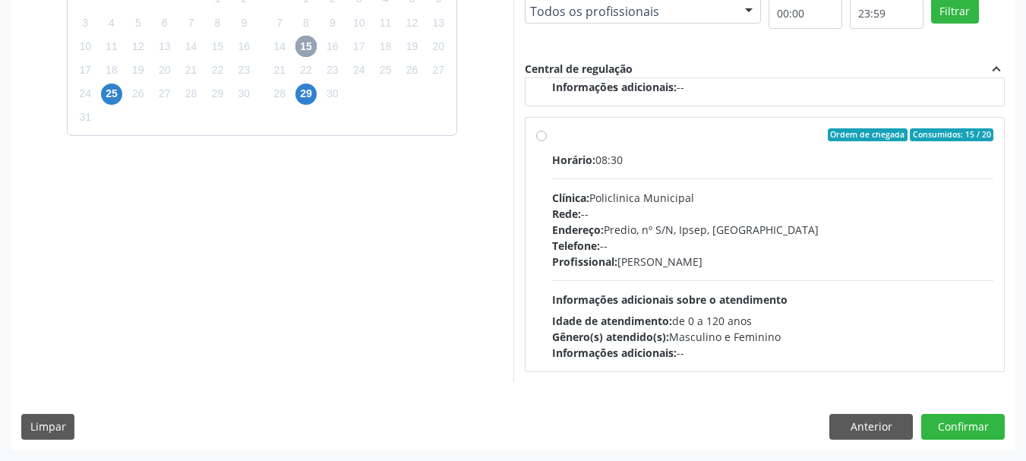
scroll to position [239, 0]
click at [786, 250] on div "Telefone: --" at bounding box center [773, 245] width 442 height 16
click at [547, 141] on input "Ordem de chegada Consumidos: 15 / 20 Horário: 08:30 Clínica: Policlinica Munici…" at bounding box center [541, 135] width 11 height 14
radio input "true"
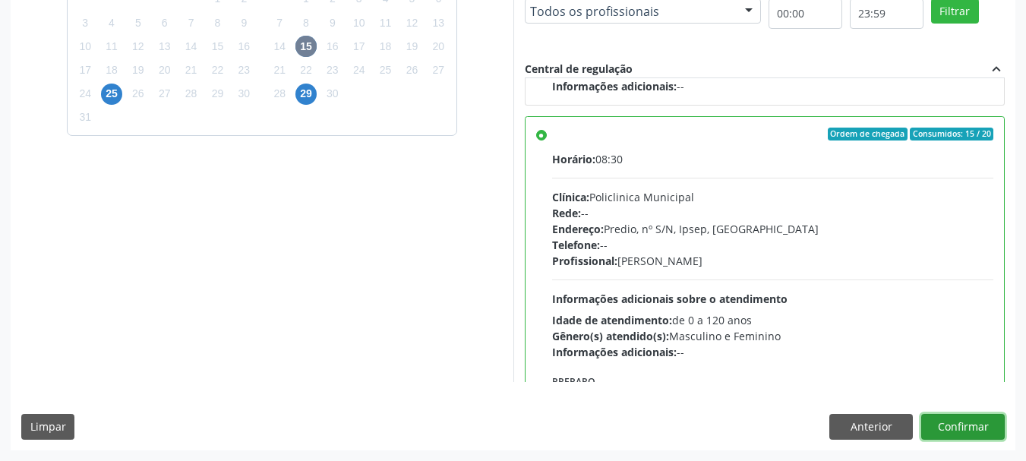
click at [961, 425] on button "Confirmar" at bounding box center [963, 427] width 84 height 26
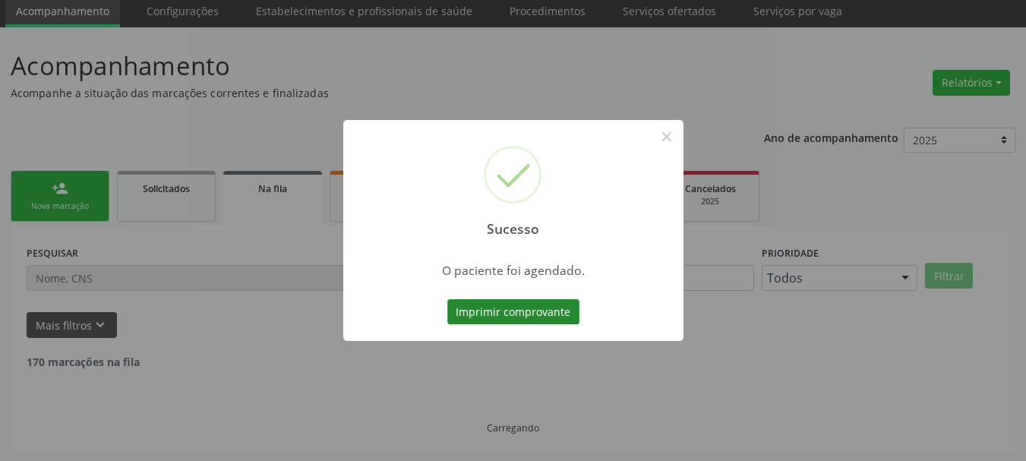
scroll to position [40, 0]
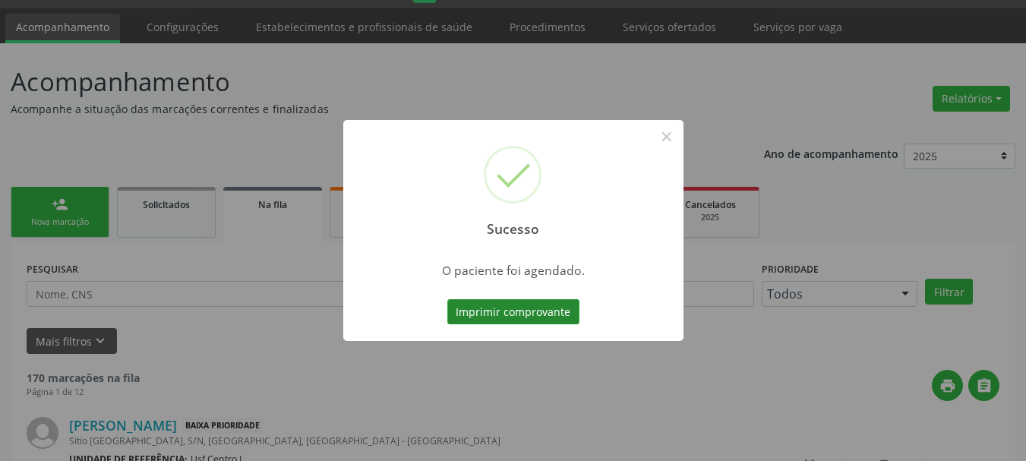
click at [482, 308] on button "Imprimir comprovante" at bounding box center [513, 312] width 132 height 26
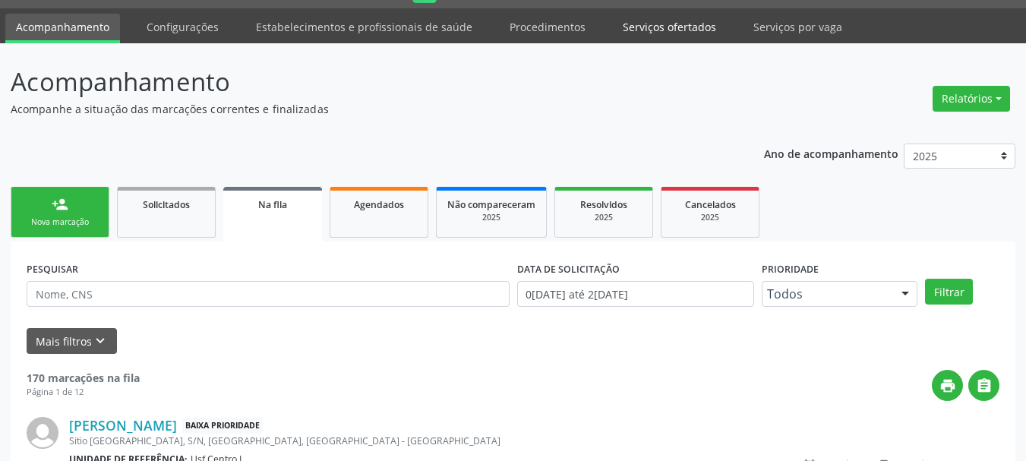
click at [668, 29] on link "Serviços ofertados" at bounding box center [669, 27] width 115 height 27
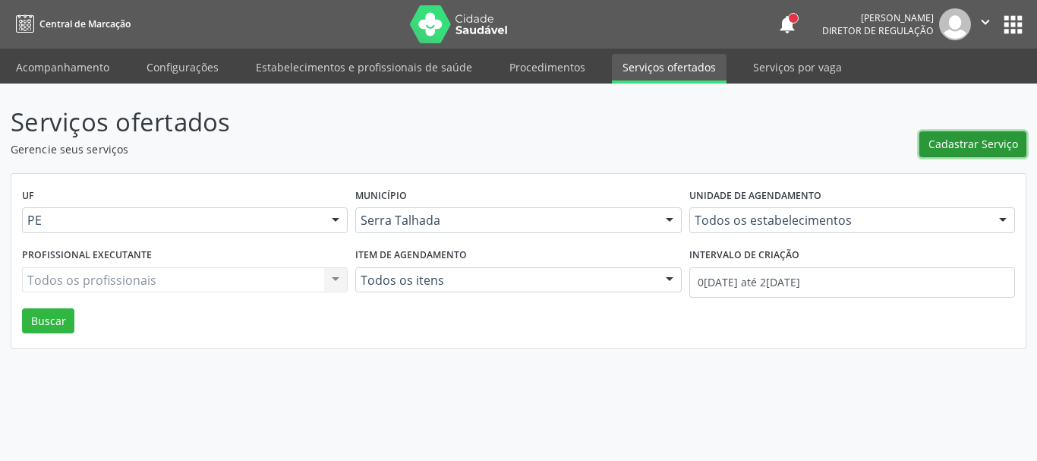
click at [982, 145] on span "Cadastrar Serviço" at bounding box center [973, 144] width 90 height 16
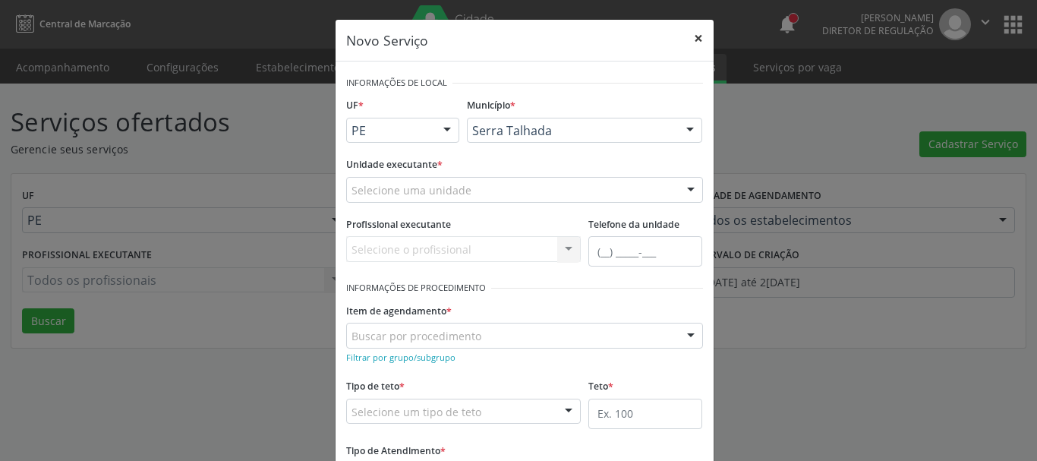
click at [697, 35] on button "×" at bounding box center [698, 38] width 30 height 37
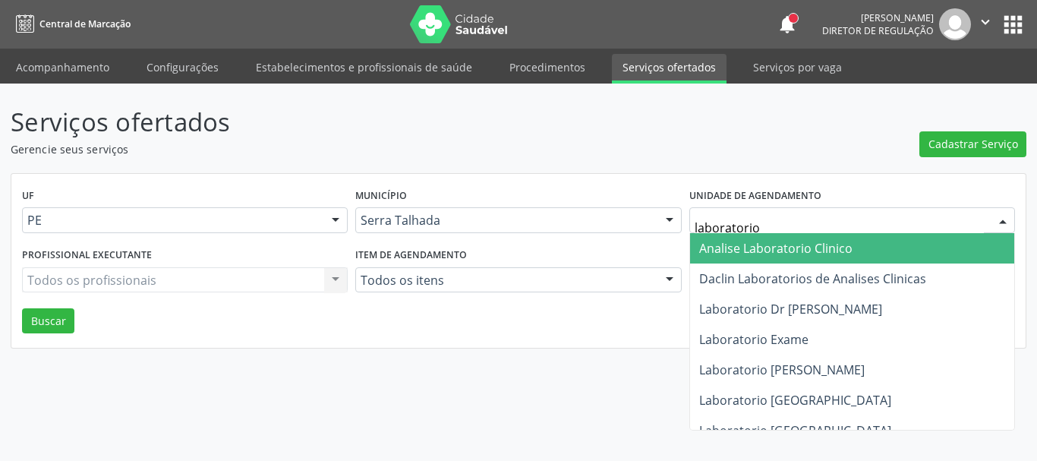
type input "laboratorio s"
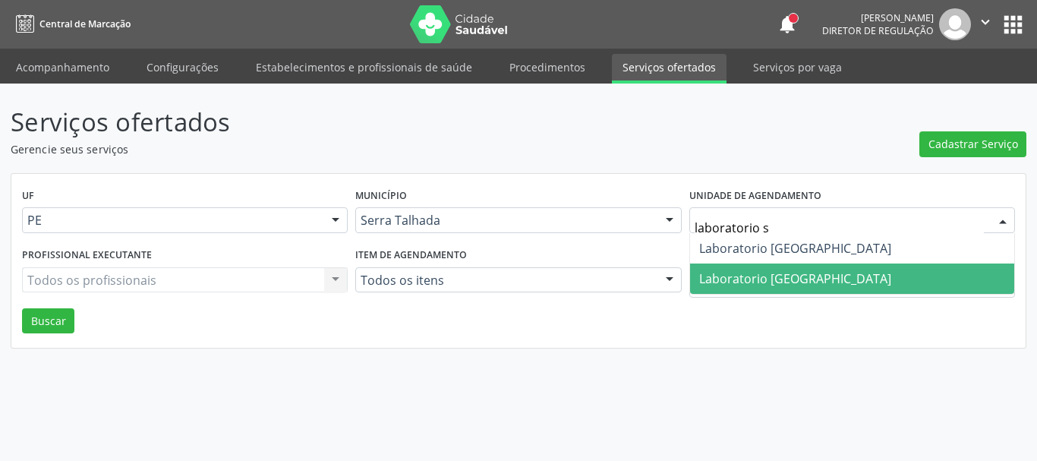
click at [760, 272] on span "Laboratorio Sao Vicente" at bounding box center [795, 278] width 192 height 17
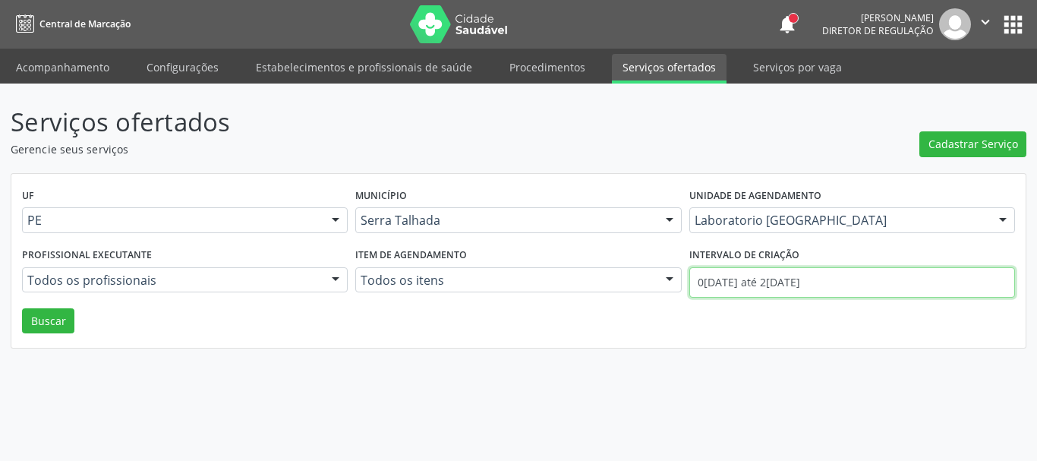
click at [836, 280] on input "01/08/2025 até 27/08/2025" at bounding box center [852, 282] width 326 height 30
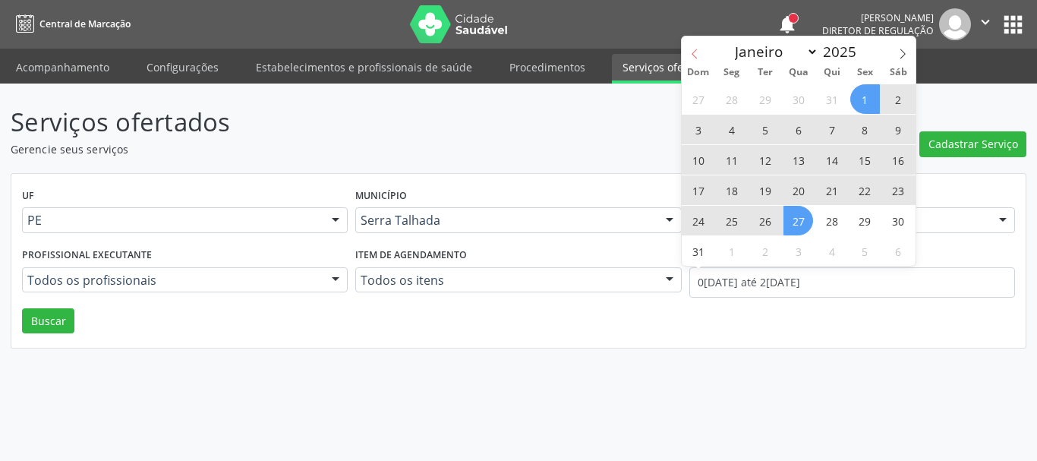
click at [692, 49] on icon at bounding box center [694, 54] width 11 height 11
select select "6"
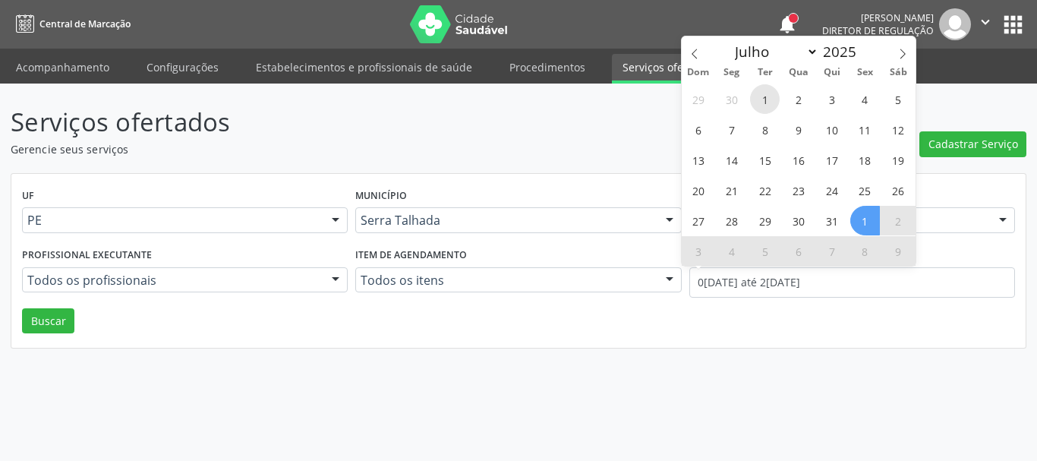
click at [757, 95] on span "1" at bounding box center [765, 99] width 30 height 30
type input "01/07/2025"
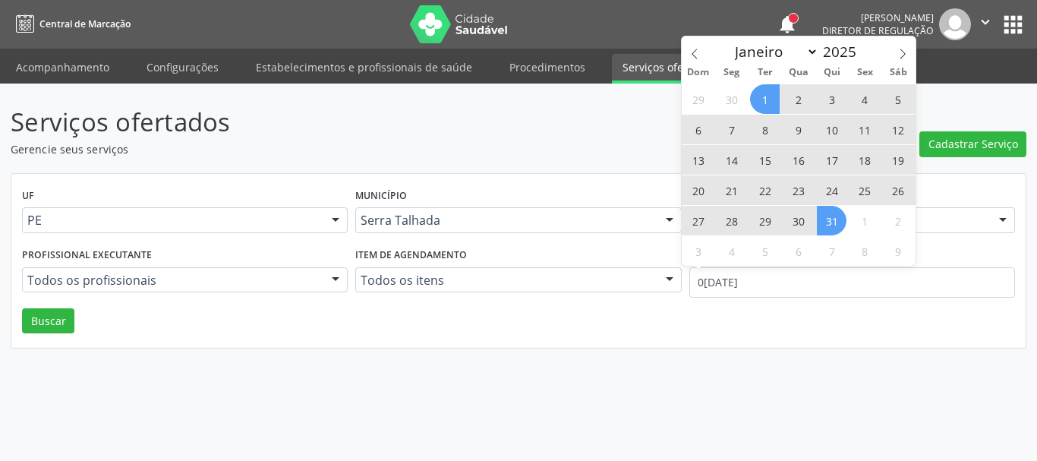
click at [837, 225] on span "31" at bounding box center [832, 221] width 30 height 30
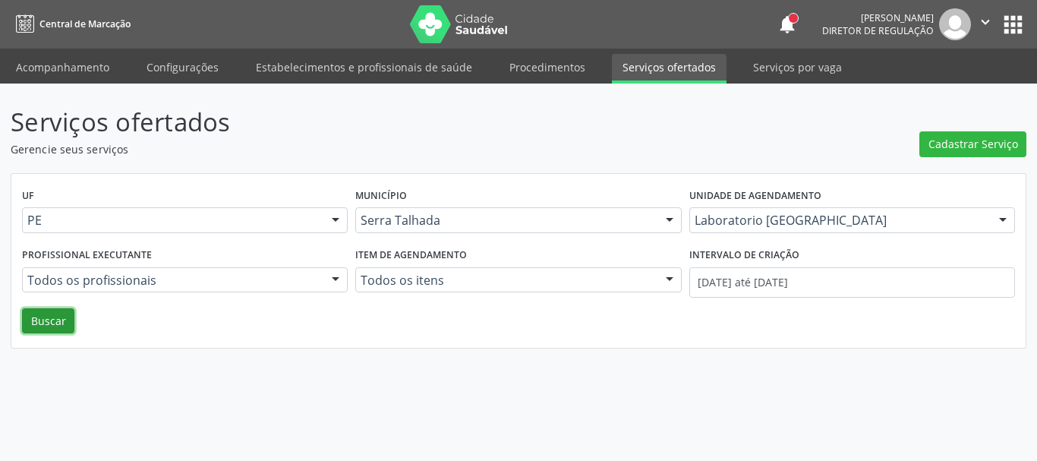
click at [52, 326] on button "Buscar" at bounding box center [48, 321] width 52 height 26
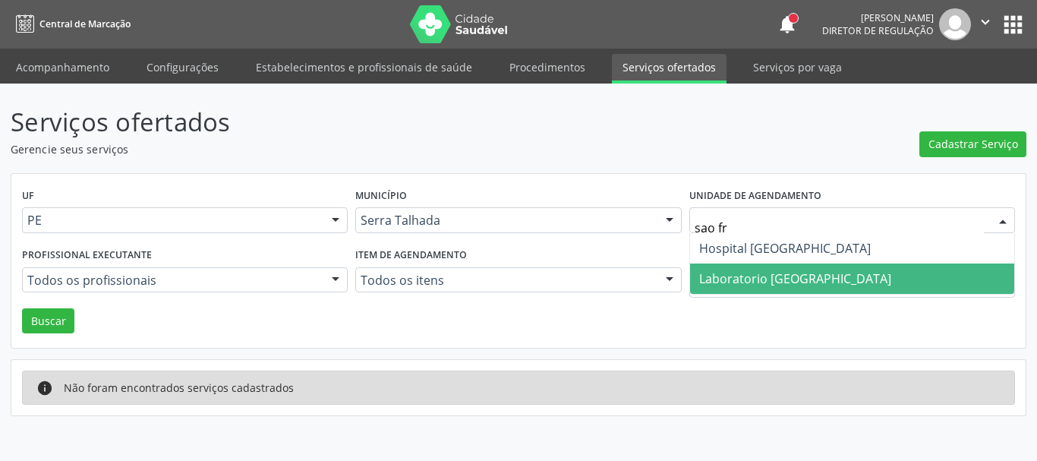
type input "sao fra"
click at [856, 282] on span "Laboratorio [GEOGRAPHIC_DATA]" at bounding box center [852, 278] width 324 height 30
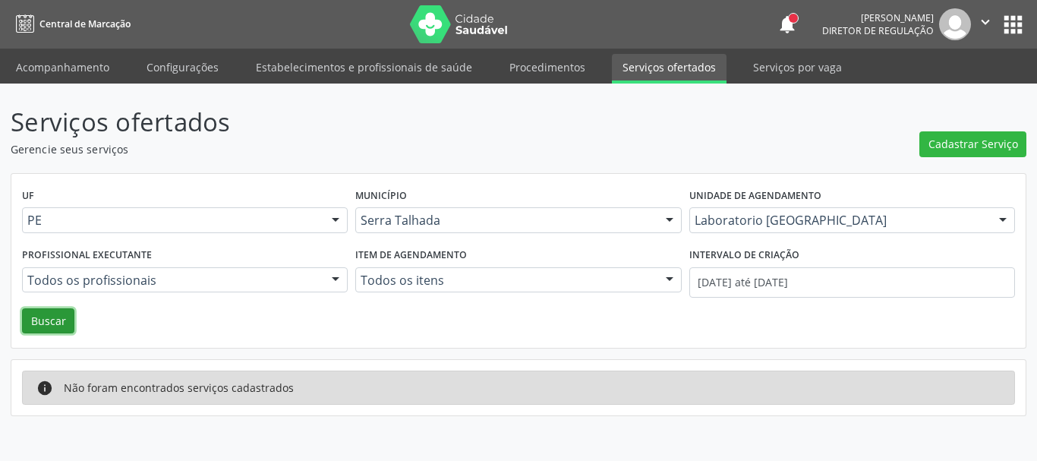
click at [55, 326] on button "Buscar" at bounding box center [48, 321] width 52 height 26
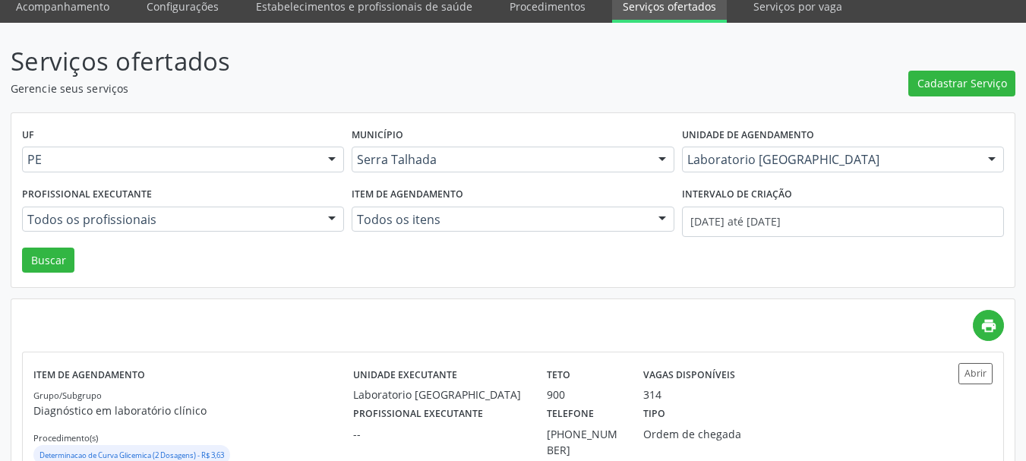
scroll to position [155, 0]
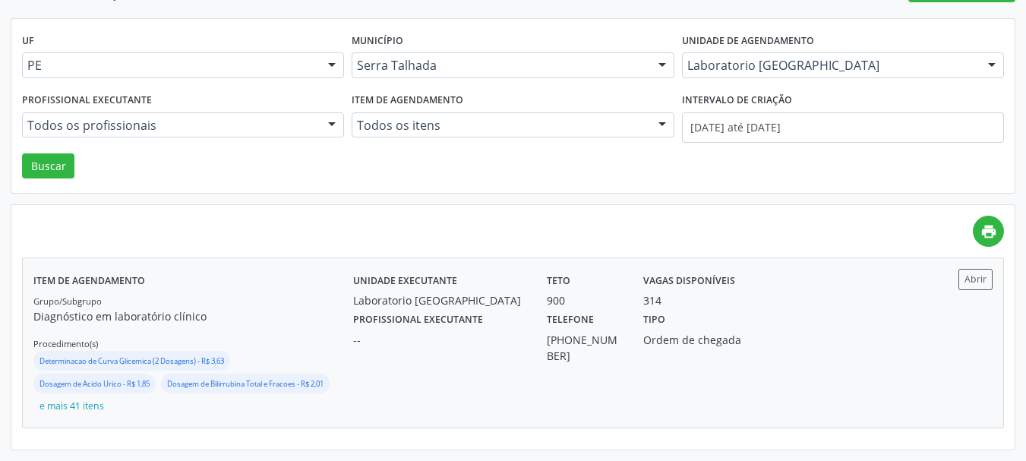
click at [651, 301] on div "314" at bounding box center [652, 300] width 18 height 16
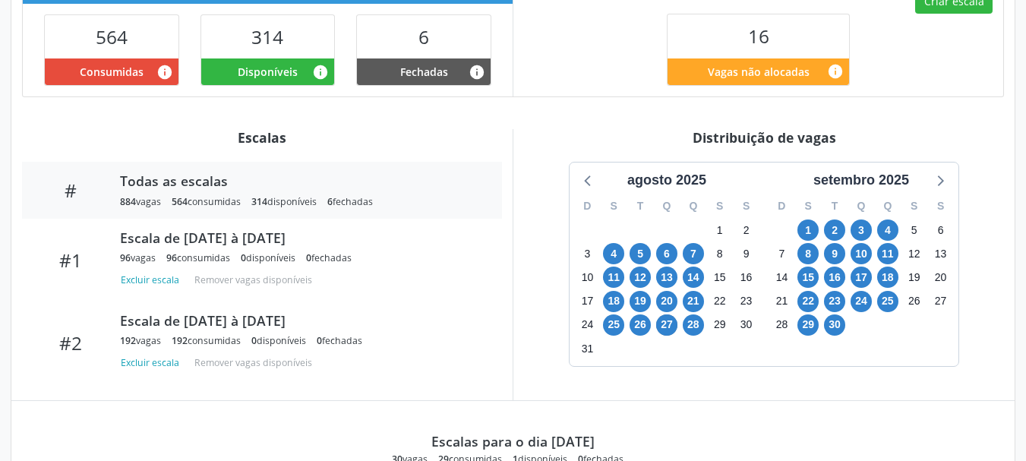
scroll to position [531, 0]
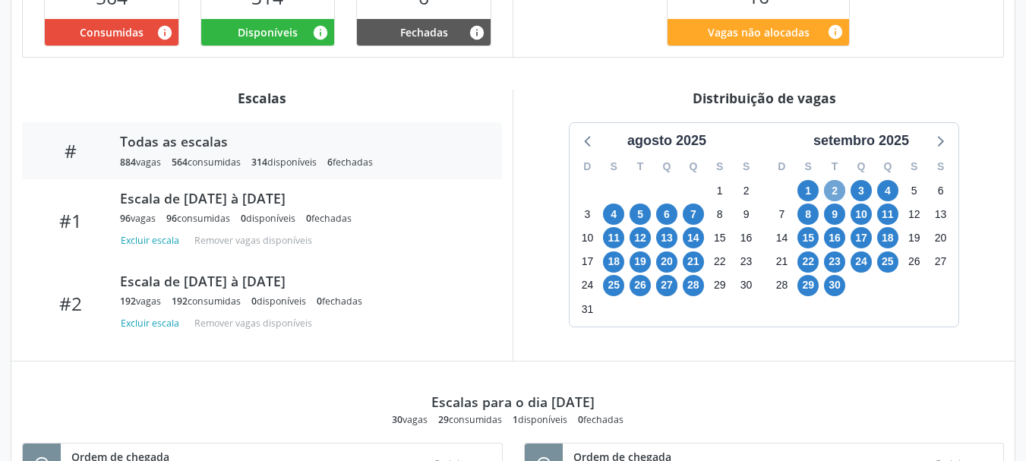
click at [834, 190] on span "2" at bounding box center [834, 190] width 21 height 21
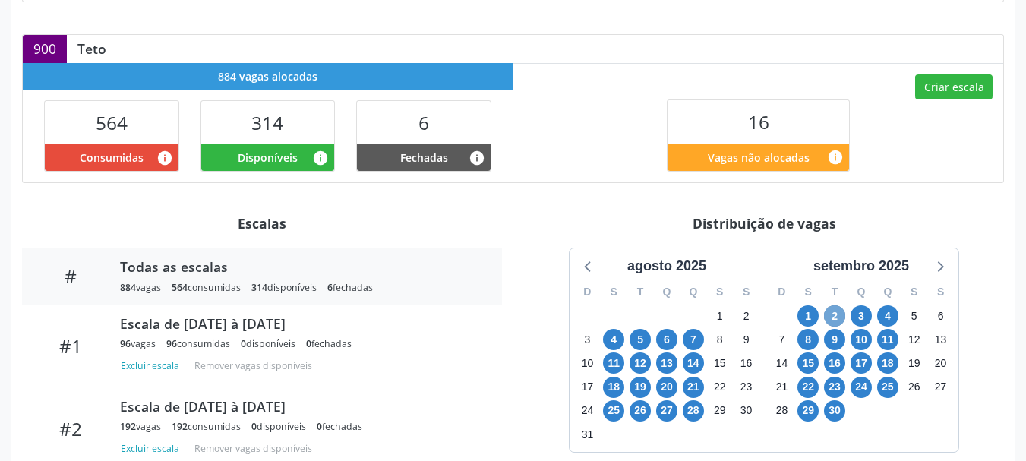
scroll to position [456, 0]
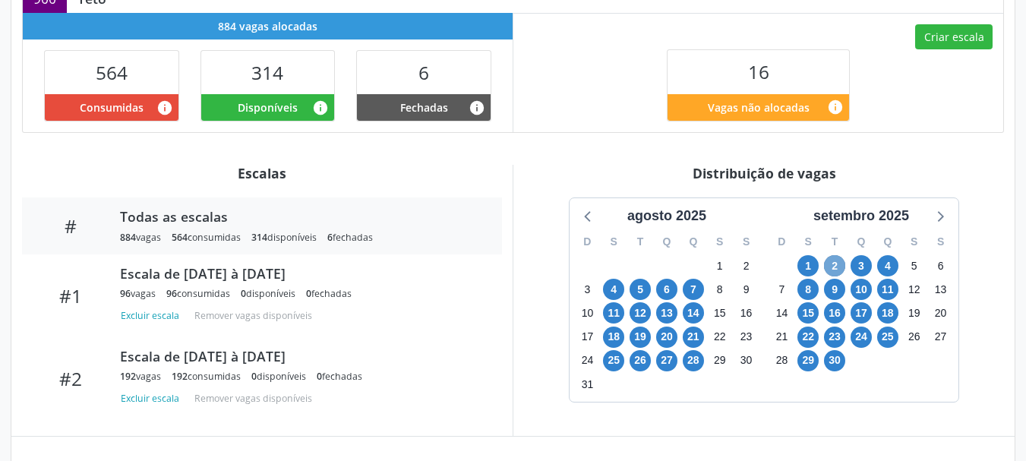
click at [840, 272] on span "2" at bounding box center [834, 265] width 21 height 21
click at [835, 268] on span "2" at bounding box center [834, 265] width 21 height 21
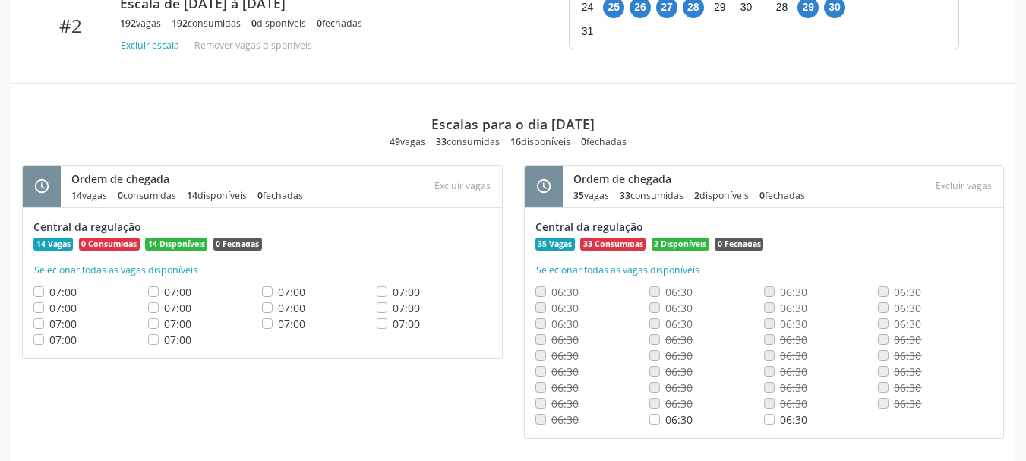
scroll to position [836, 0]
